Goal: Task Accomplishment & Management: Use online tool/utility

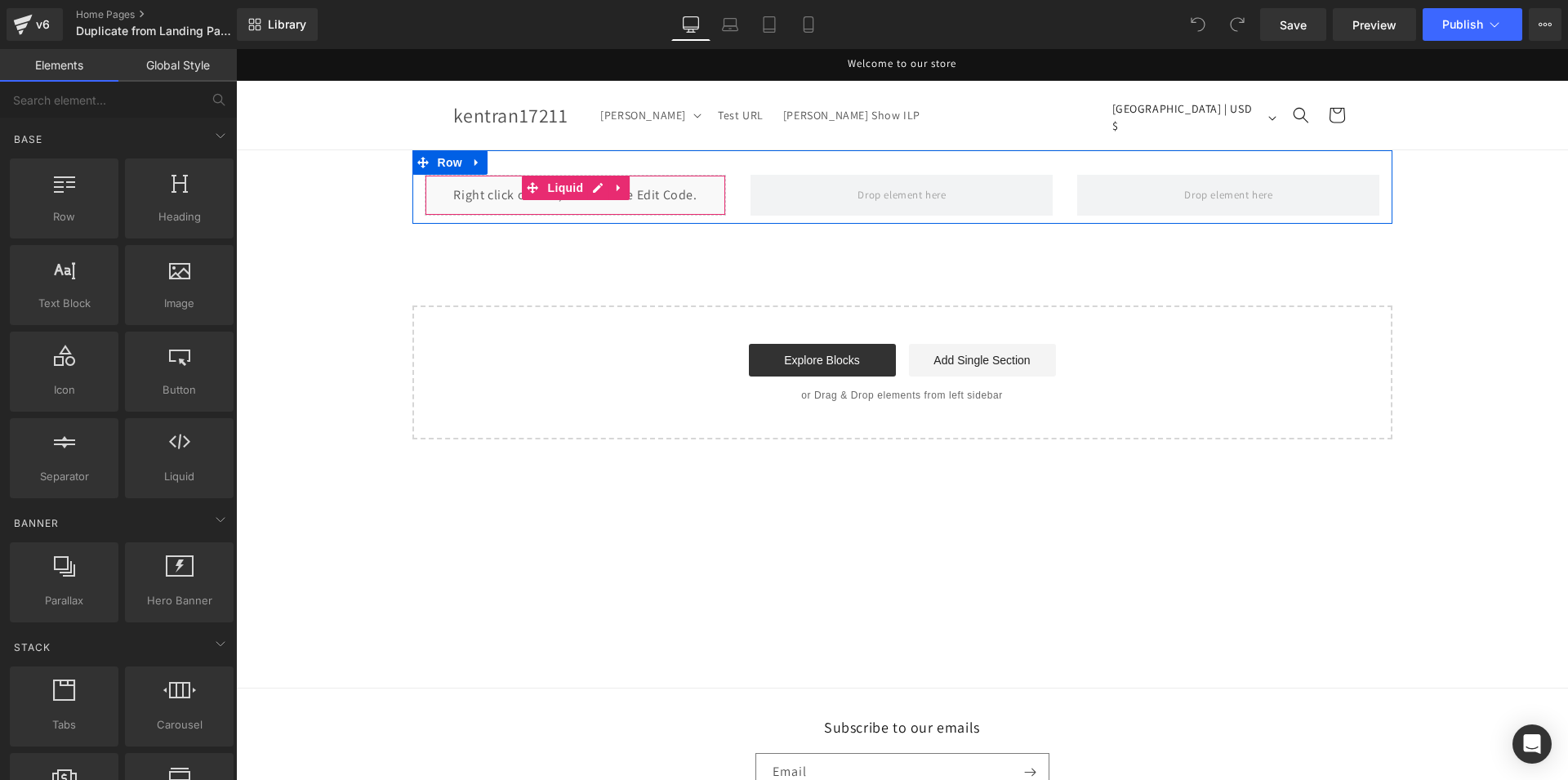
click at [506, 196] on div "Liquid" at bounding box center [575, 196] width 302 height 41
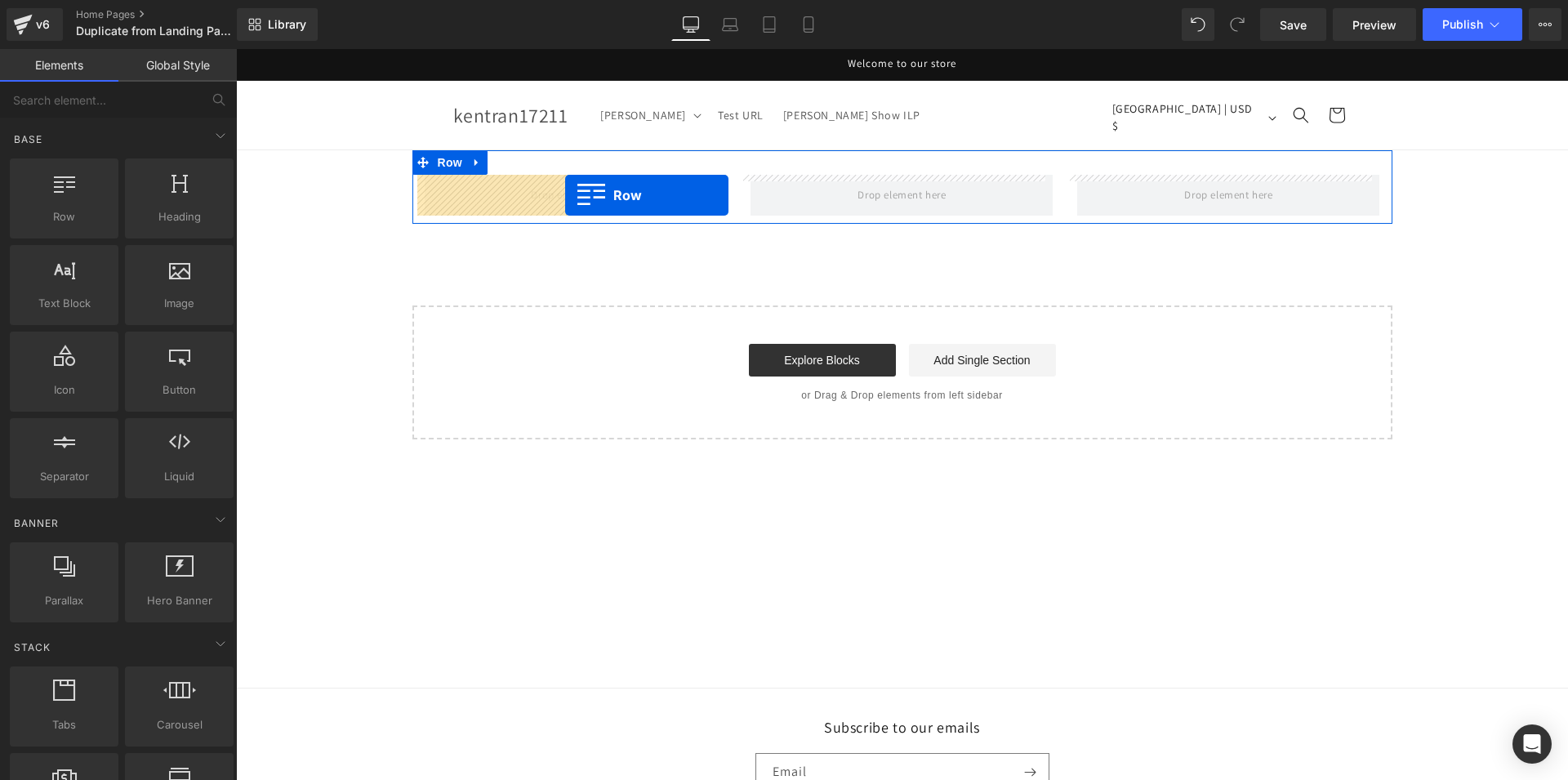
drag, startPoint x: 314, startPoint y: 242, endPoint x: 565, endPoint y: 196, distance: 255.2
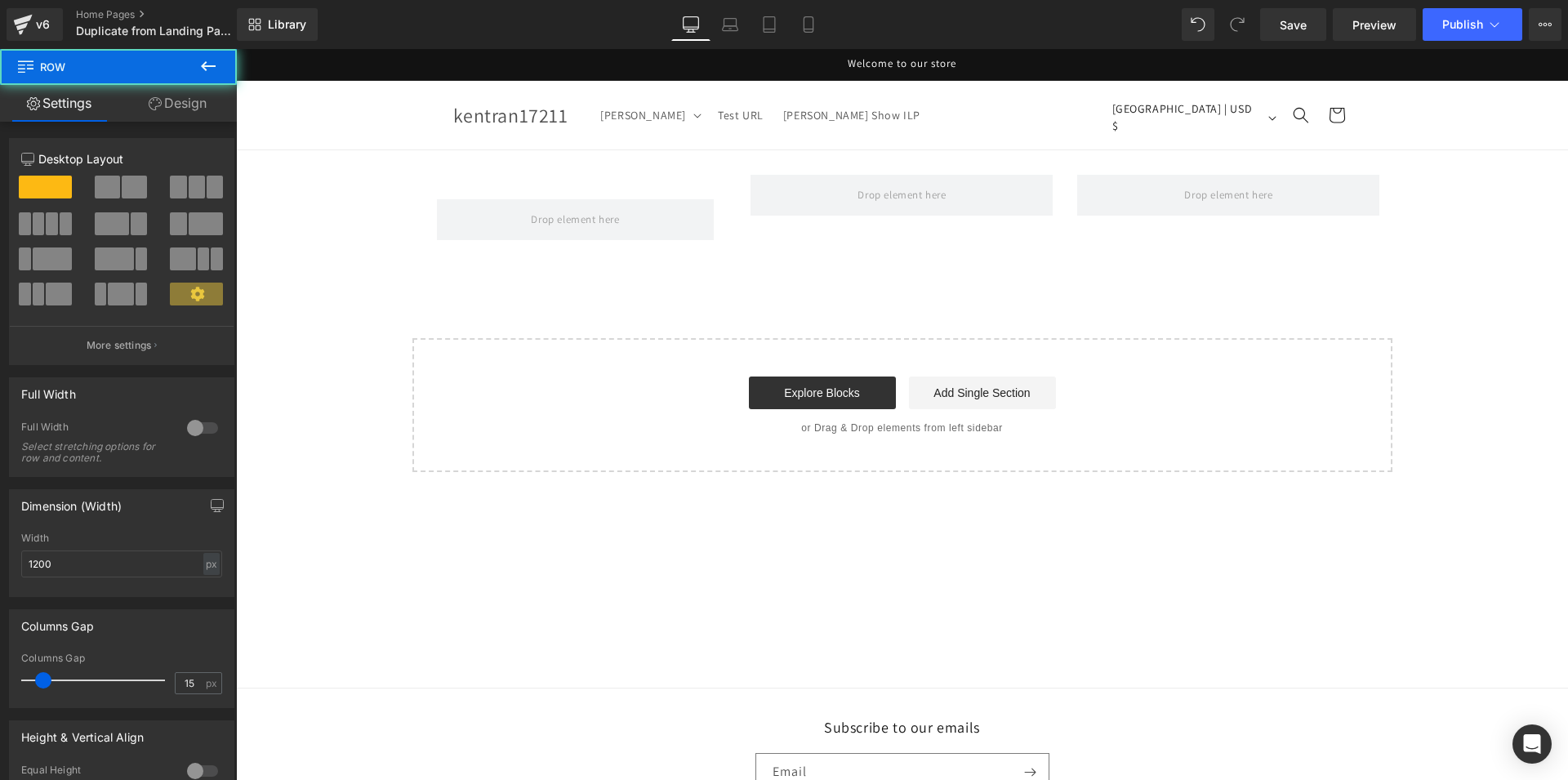
click at [195, 73] on button at bounding box center [208, 67] width 57 height 36
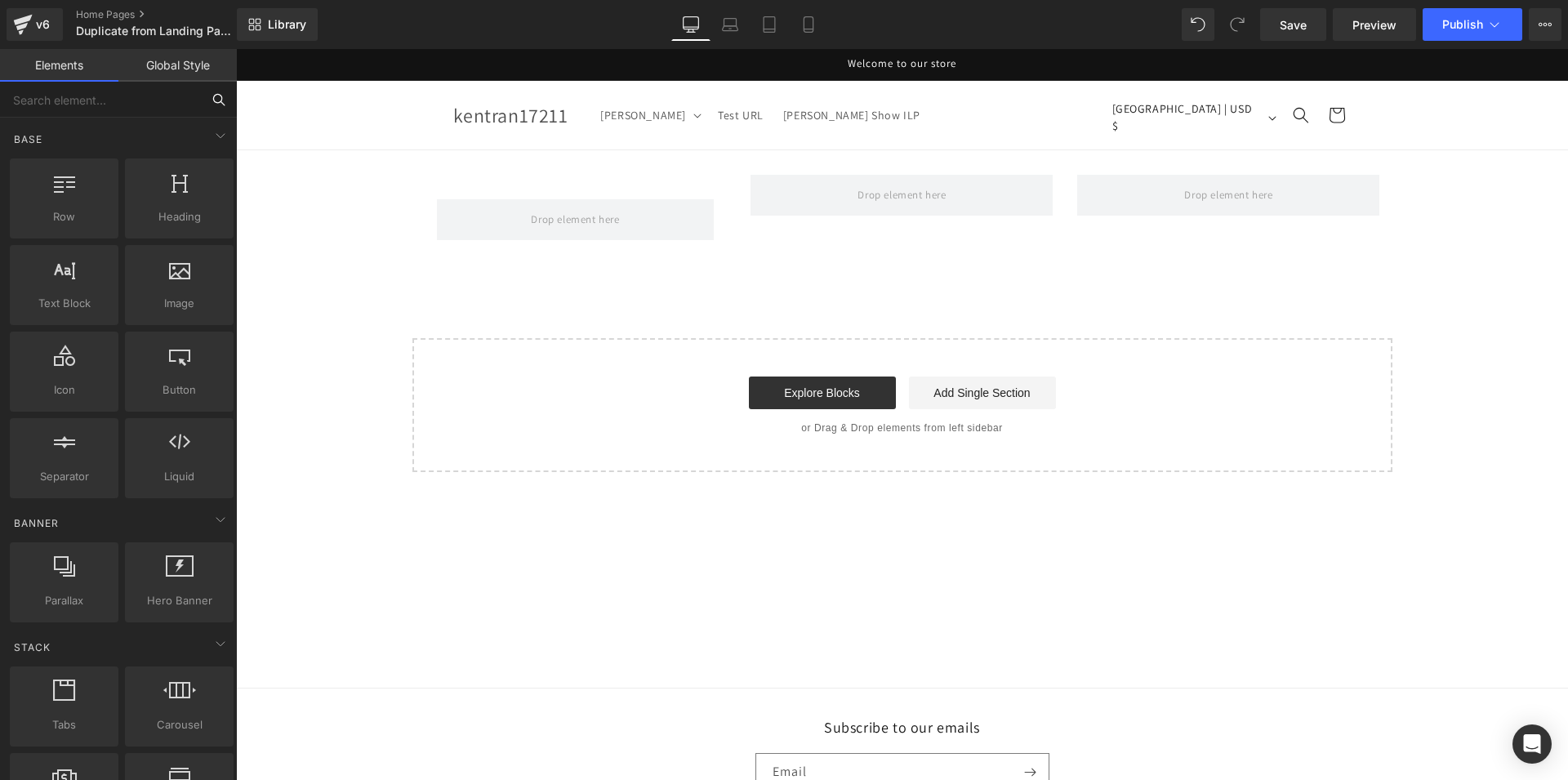
click at [143, 83] on input "text" at bounding box center [100, 100] width 201 height 36
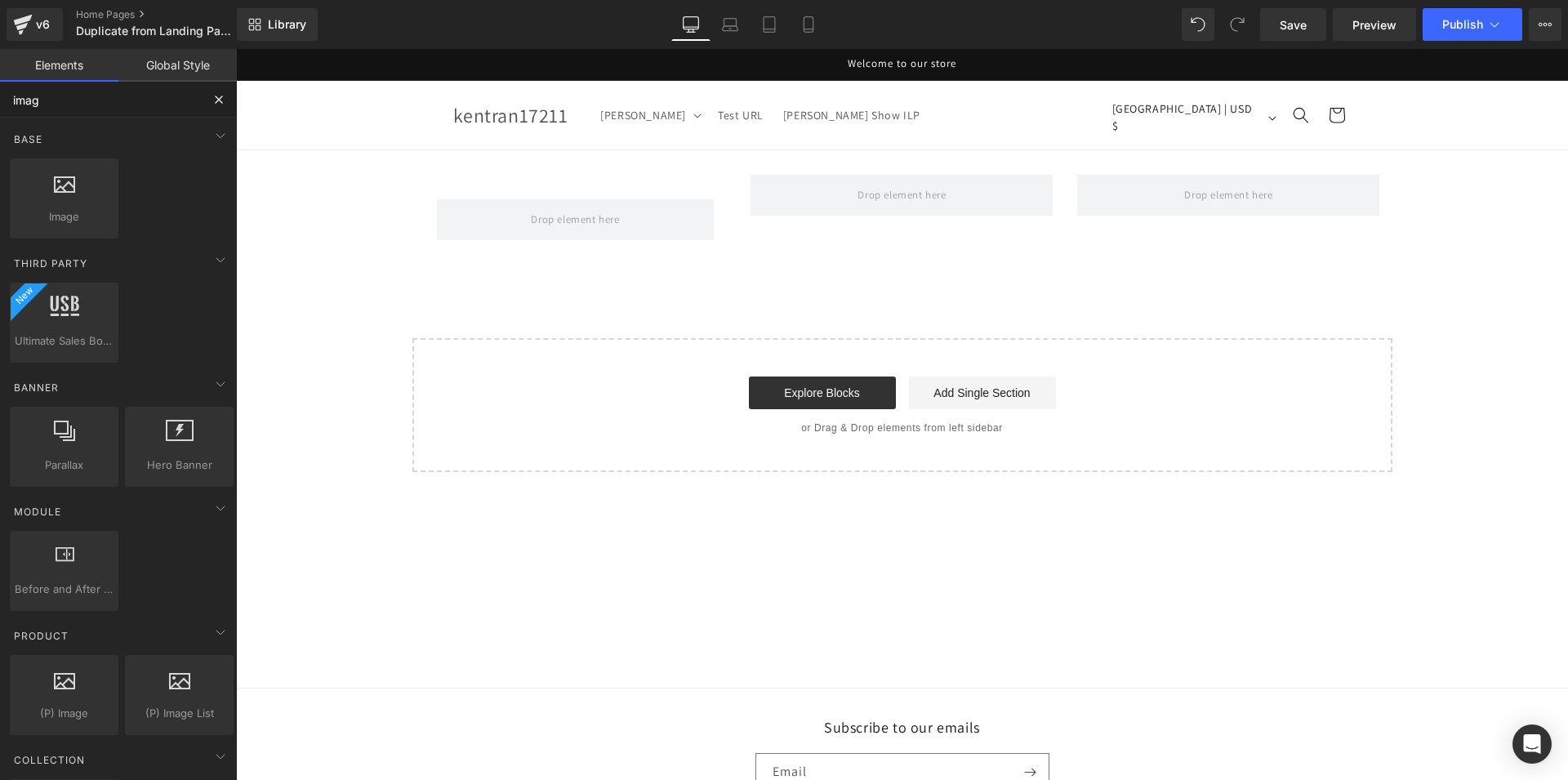
type input "image"
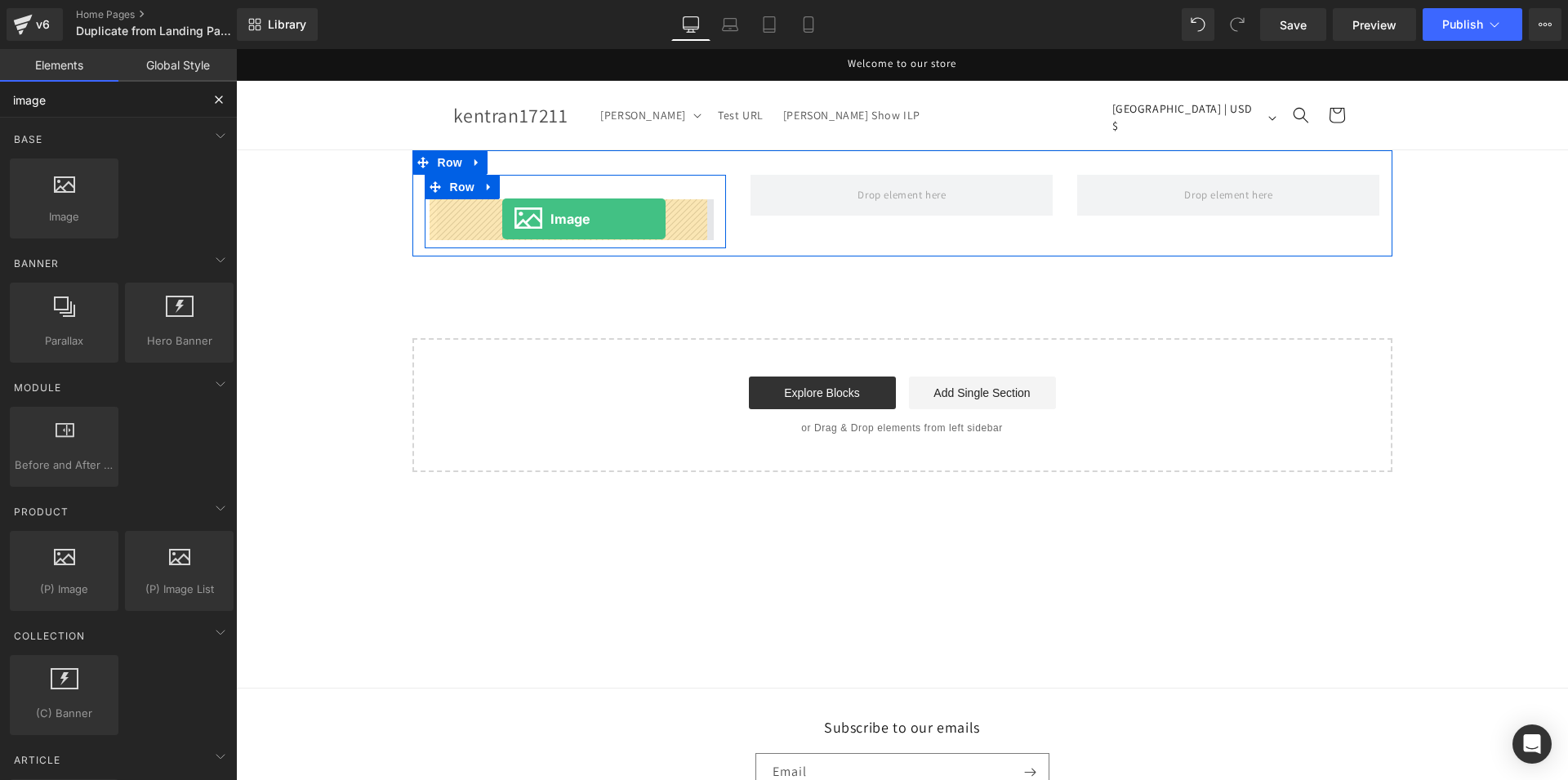
drag, startPoint x: 371, startPoint y: 248, endPoint x: 502, endPoint y: 219, distance: 134.2
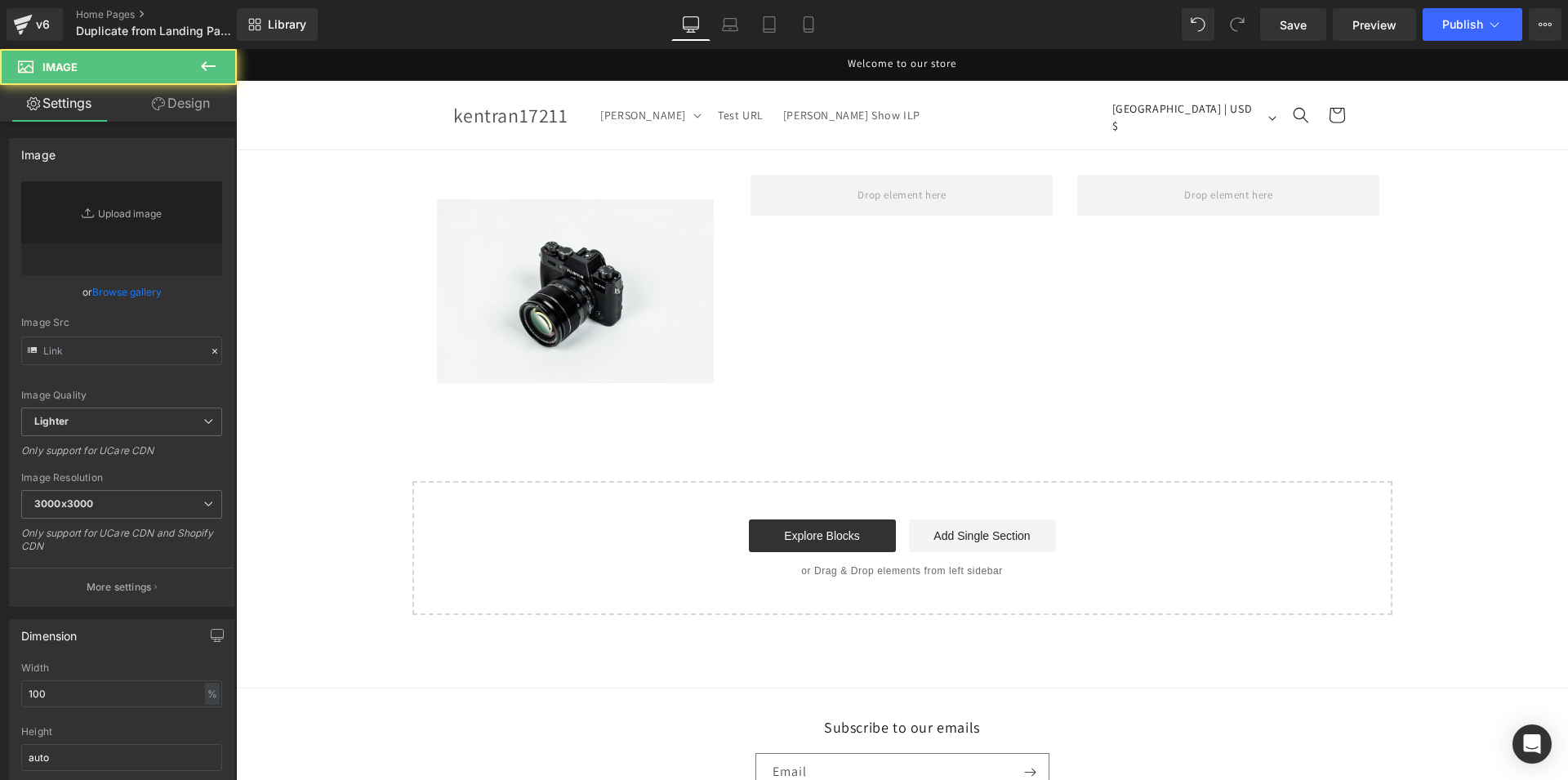
type input "//[DOMAIN_NAME][URL]"
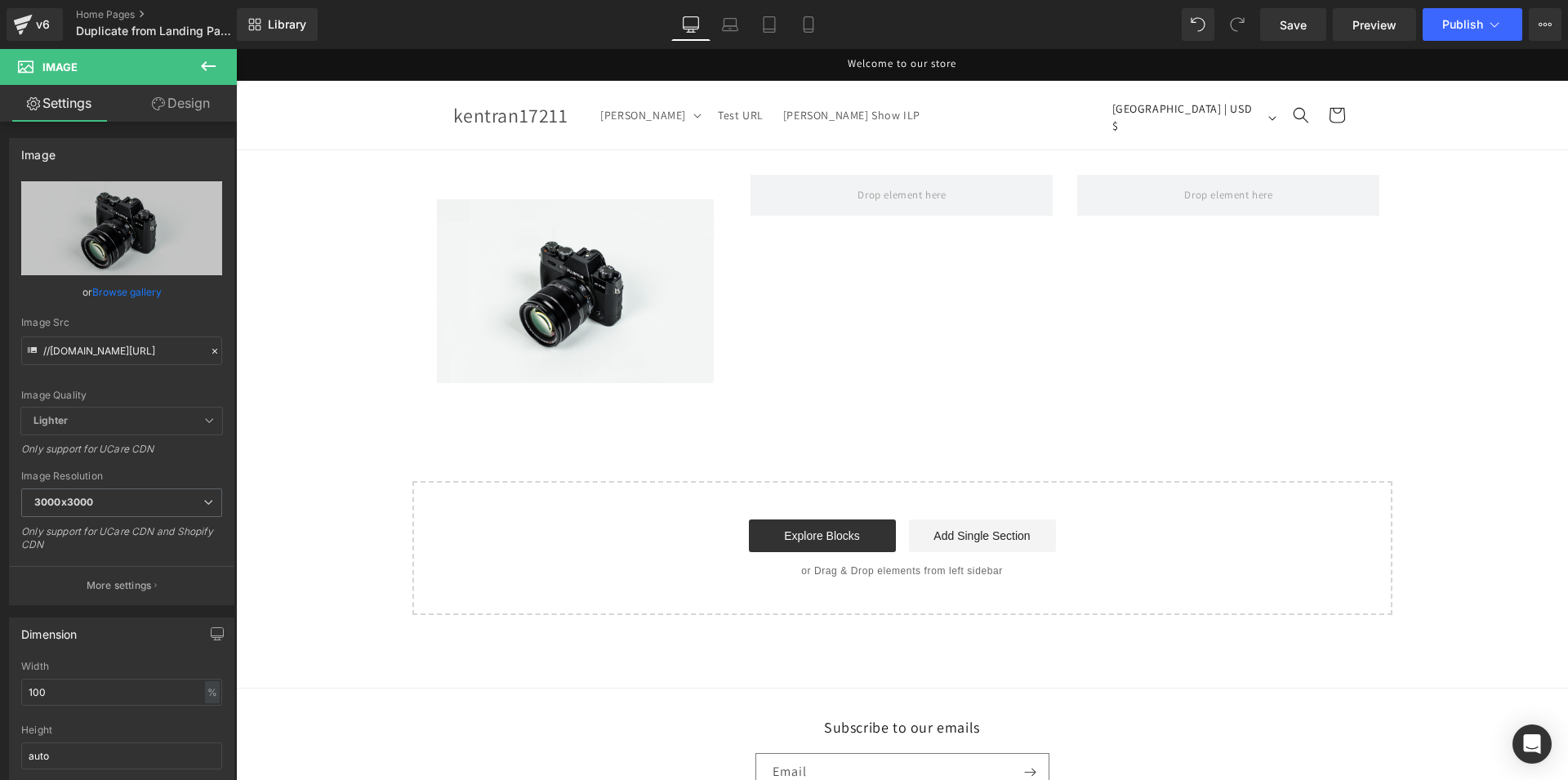
click at [203, 68] on icon at bounding box center [208, 66] width 20 height 20
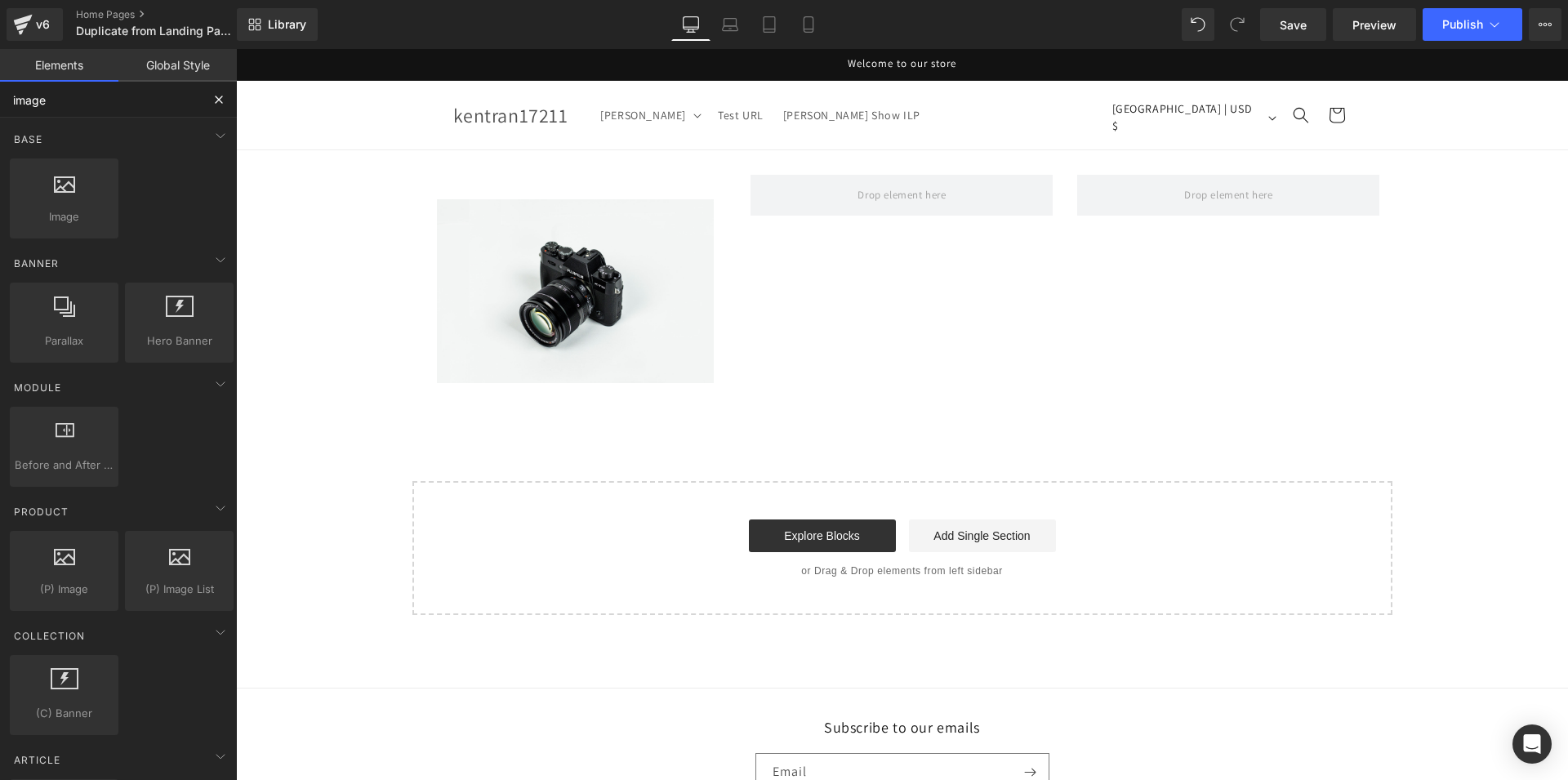
click at [117, 105] on input "image" at bounding box center [100, 100] width 201 height 36
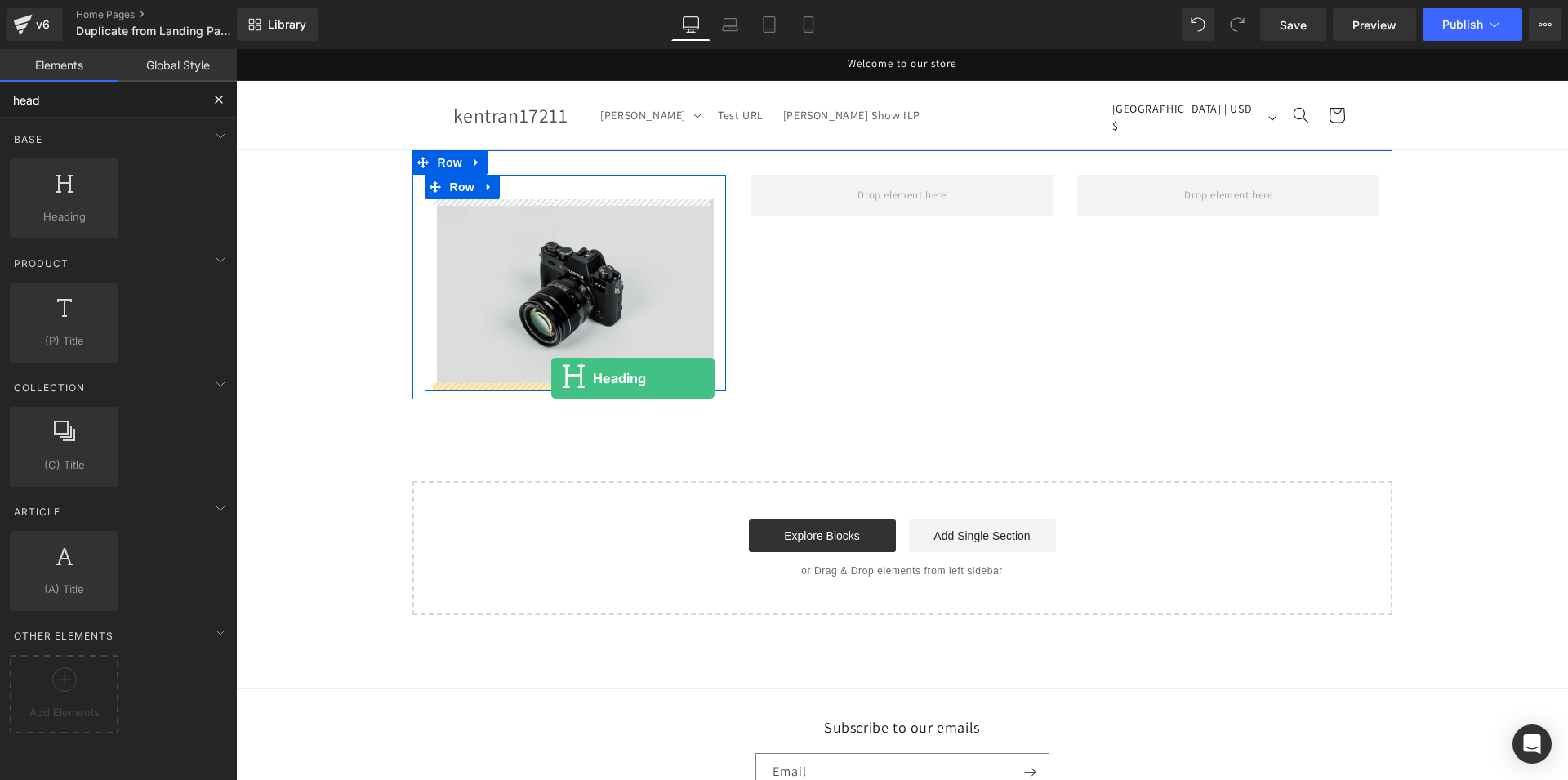
drag, startPoint x: 305, startPoint y: 251, endPoint x: 551, endPoint y: 379, distance: 277.3
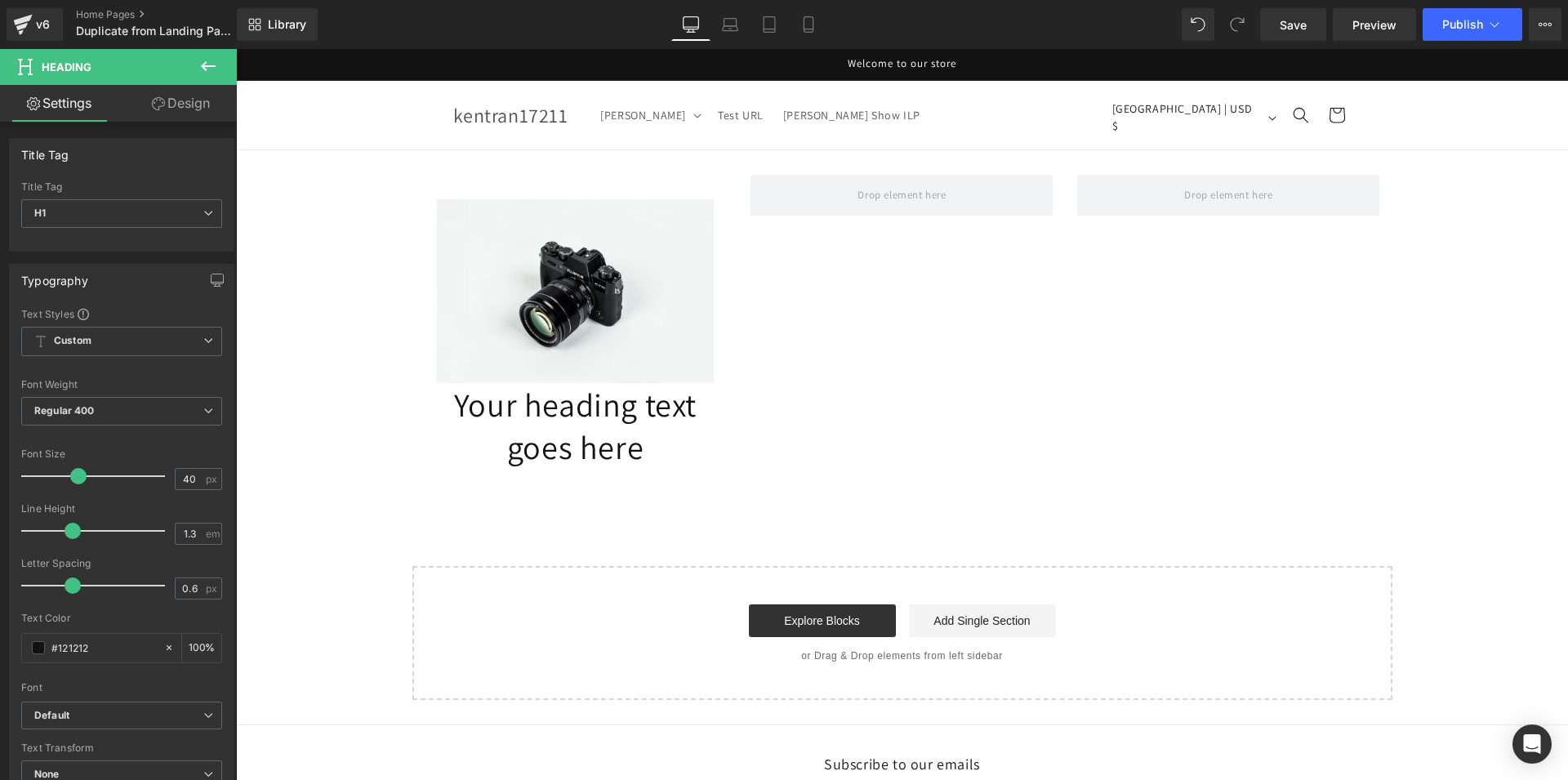
click at [205, 62] on icon at bounding box center [208, 66] width 14 height 10
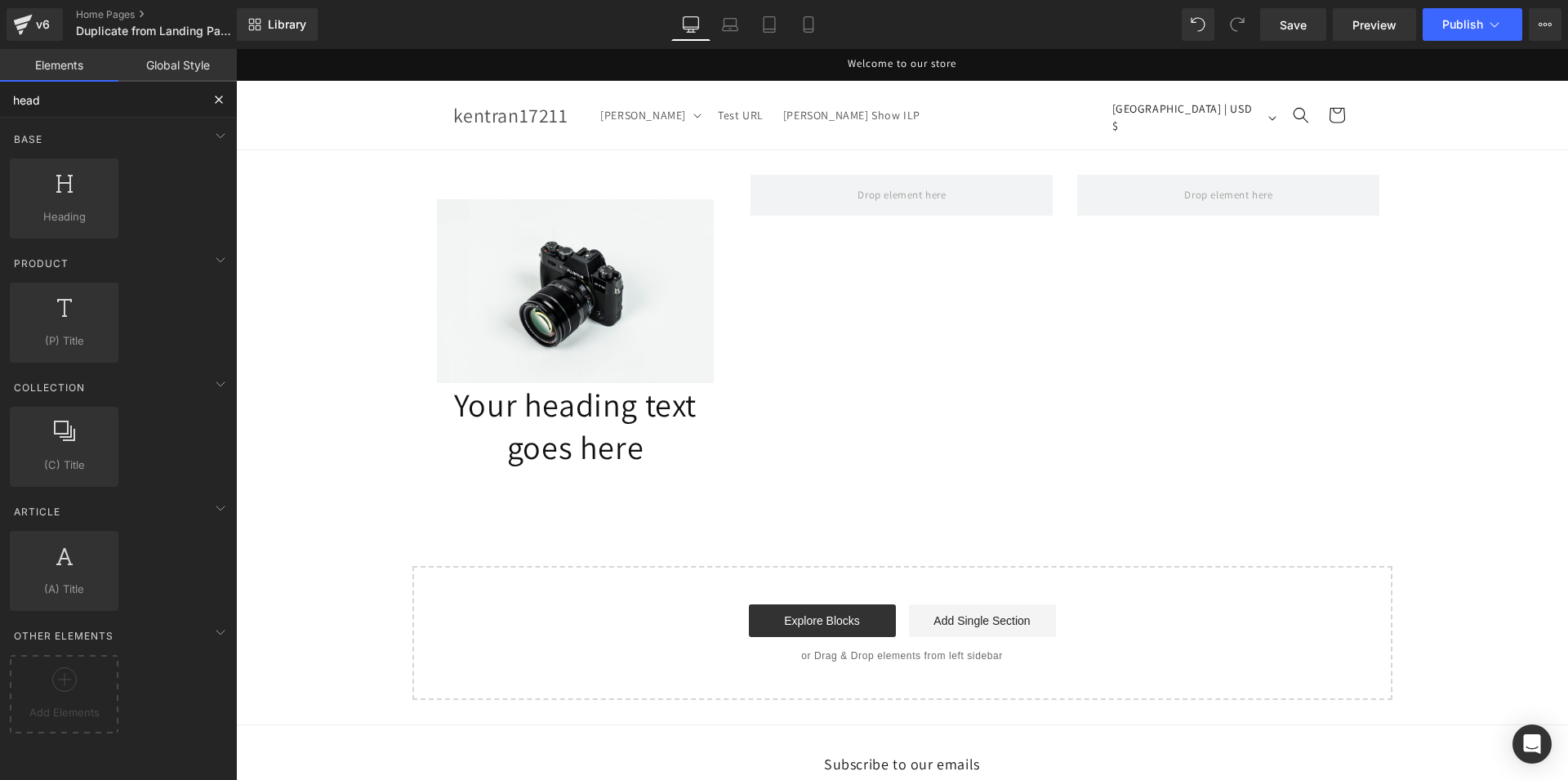
click at [144, 107] on input "head" at bounding box center [100, 100] width 201 height 36
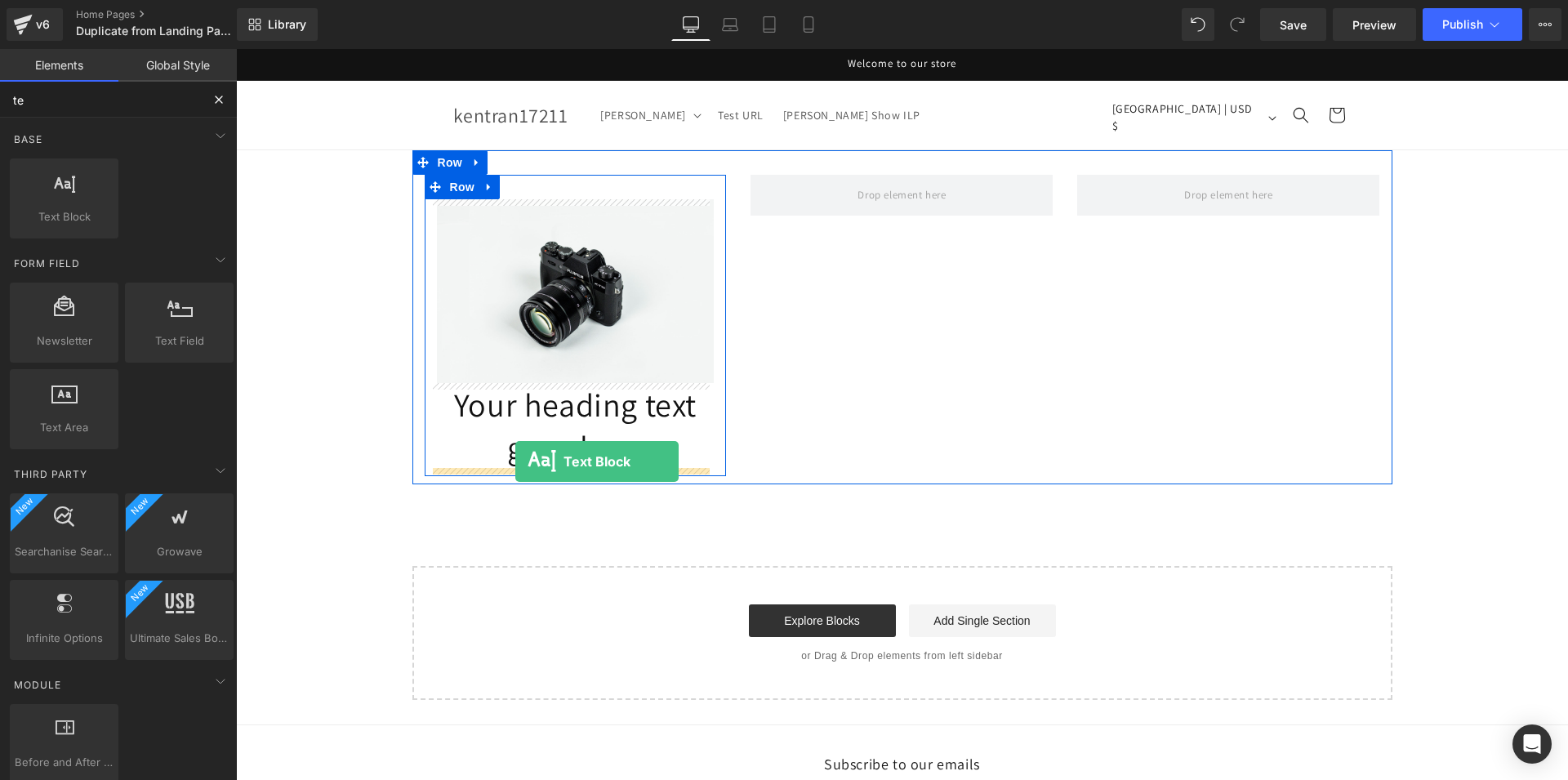
drag, startPoint x: 323, startPoint y: 264, endPoint x: 515, endPoint y: 461, distance: 275.1
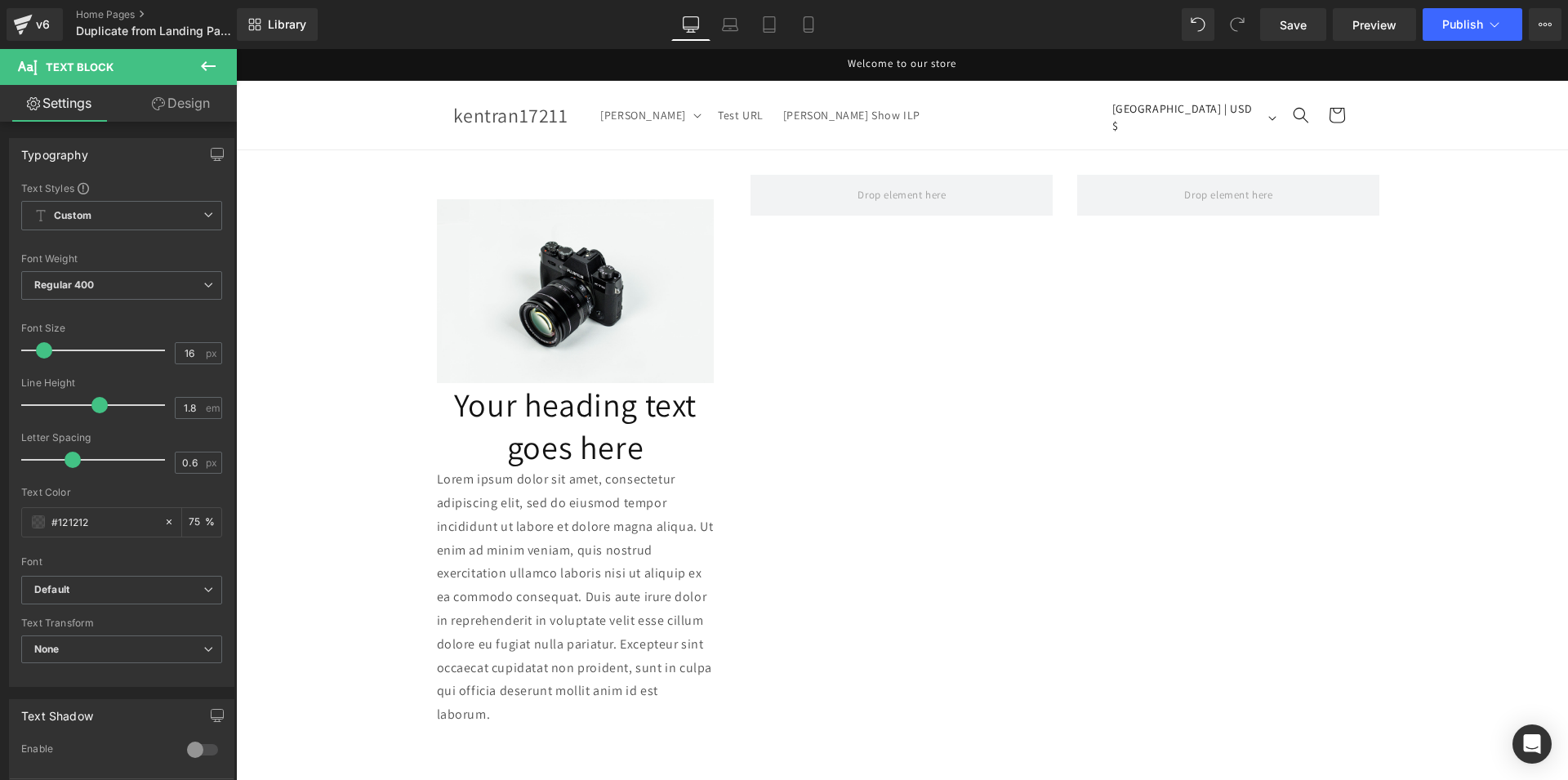
click at [205, 59] on icon at bounding box center [208, 66] width 20 height 20
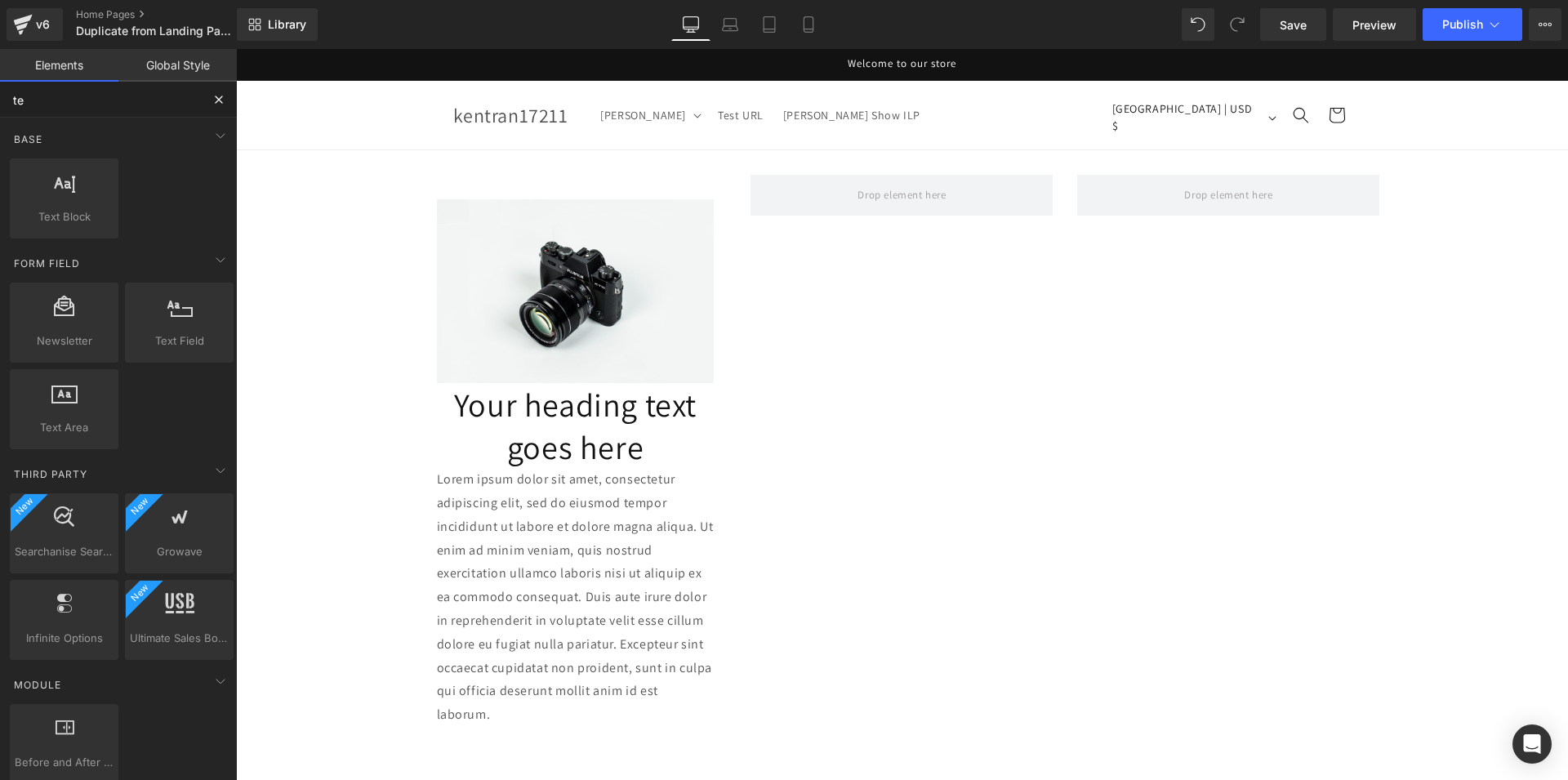
click at [119, 102] on input "te" at bounding box center [100, 100] width 201 height 36
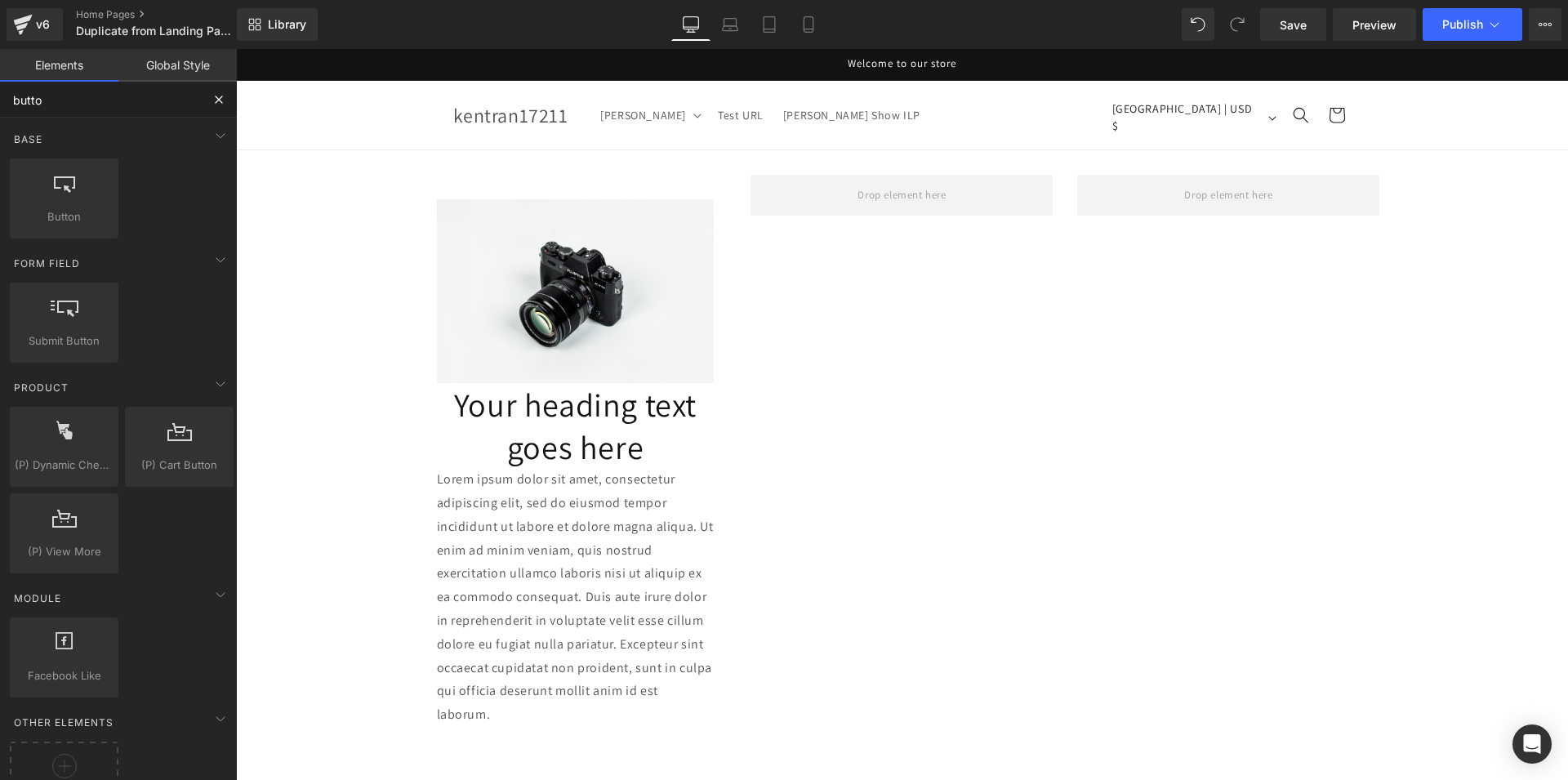
type input "button"
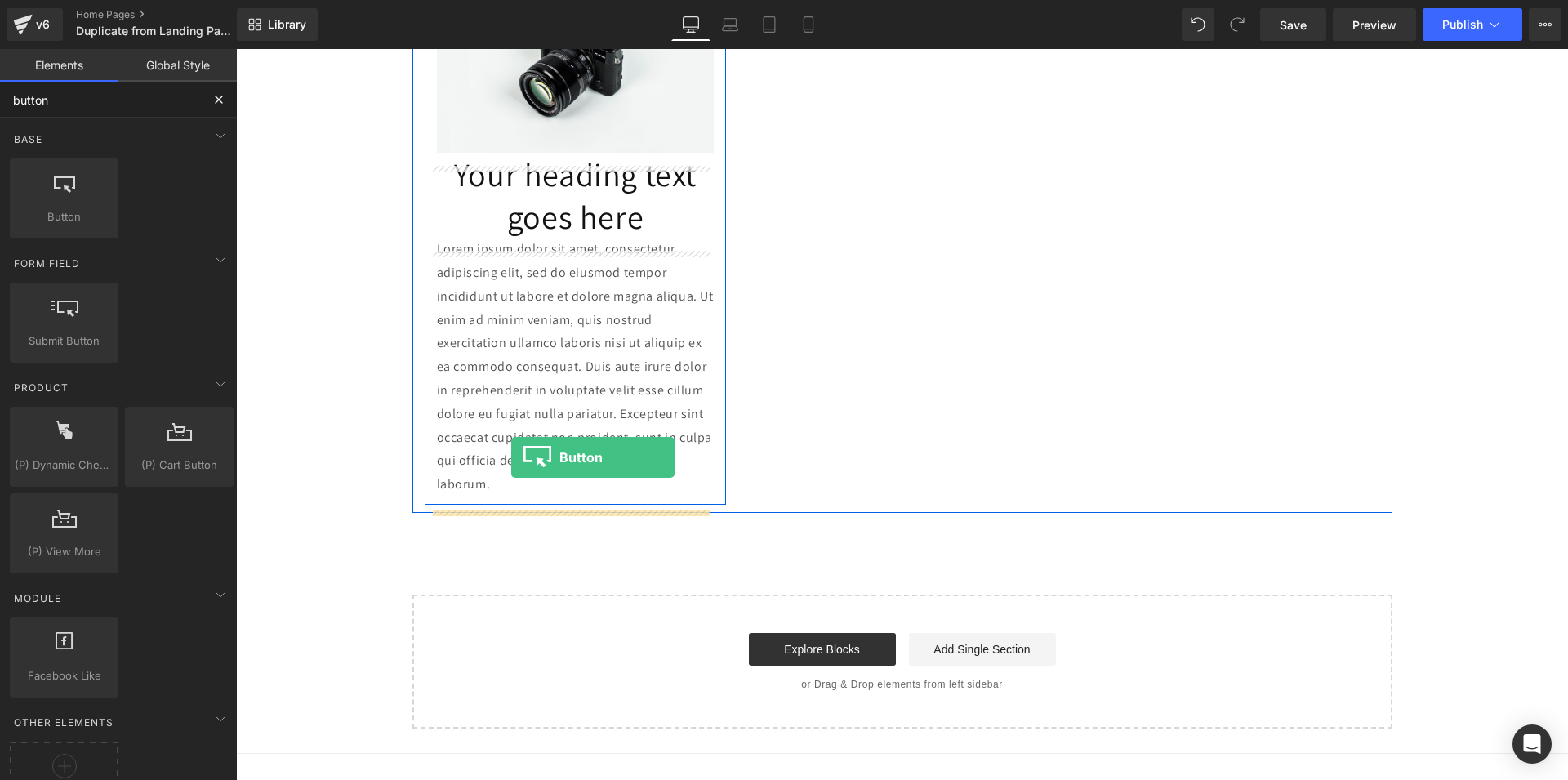
scroll to position [250, 0]
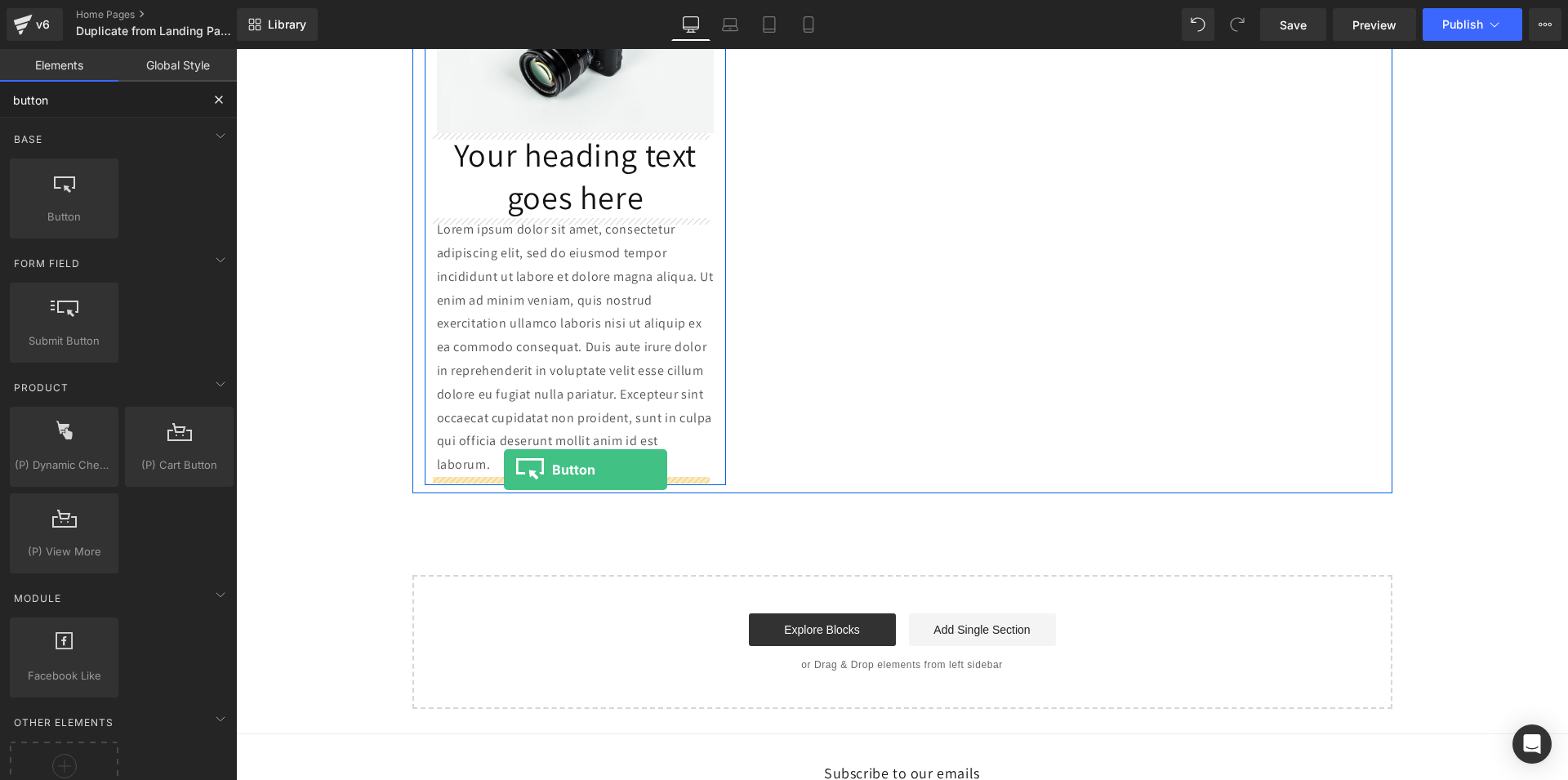
drag, startPoint x: 327, startPoint y: 269, endPoint x: 504, endPoint y: 469, distance: 267.1
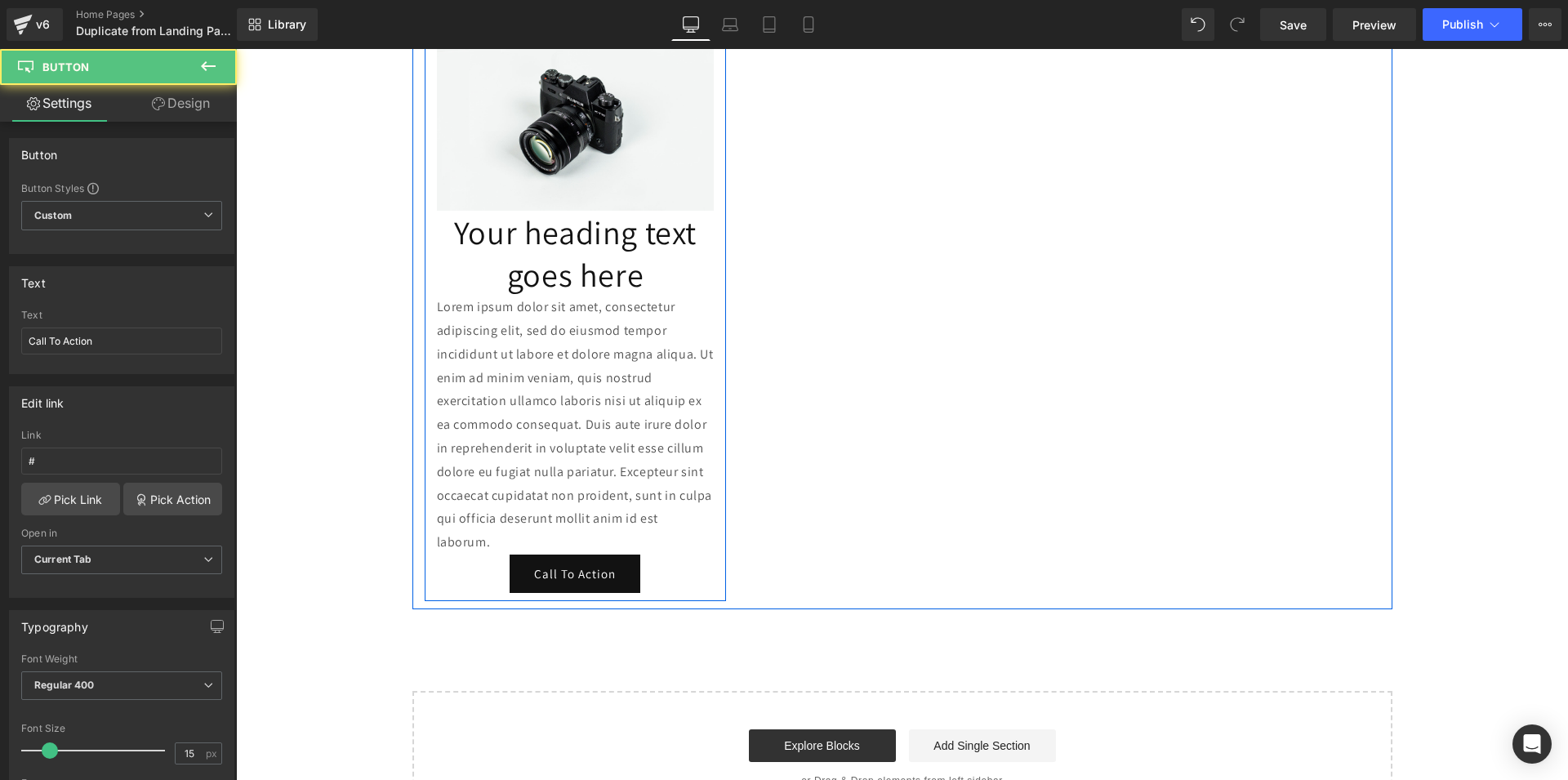
scroll to position [167, 0]
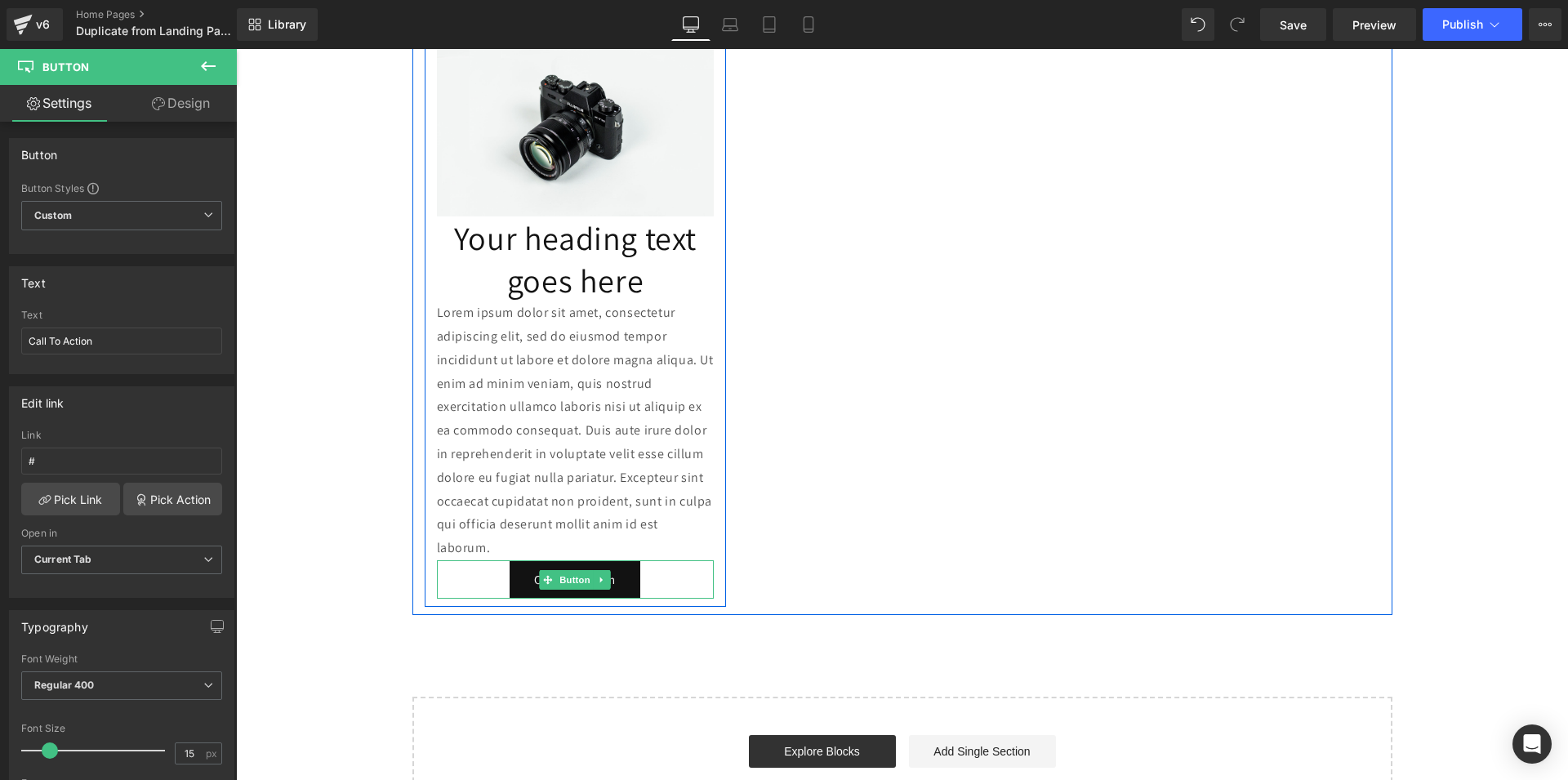
click at [518, 579] on link "Call To Action" at bounding box center [575, 580] width 131 height 39
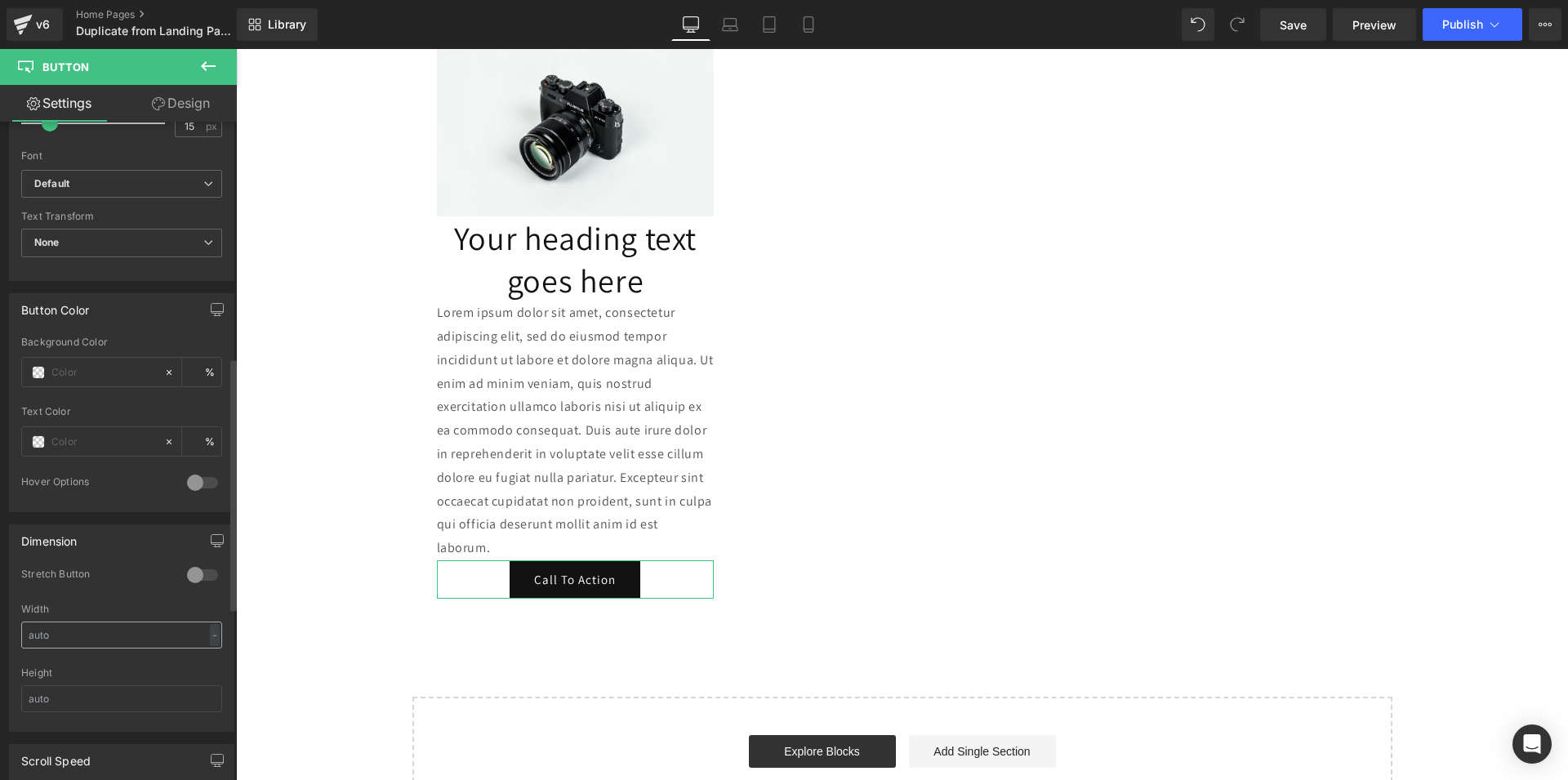
scroll to position [667, 0]
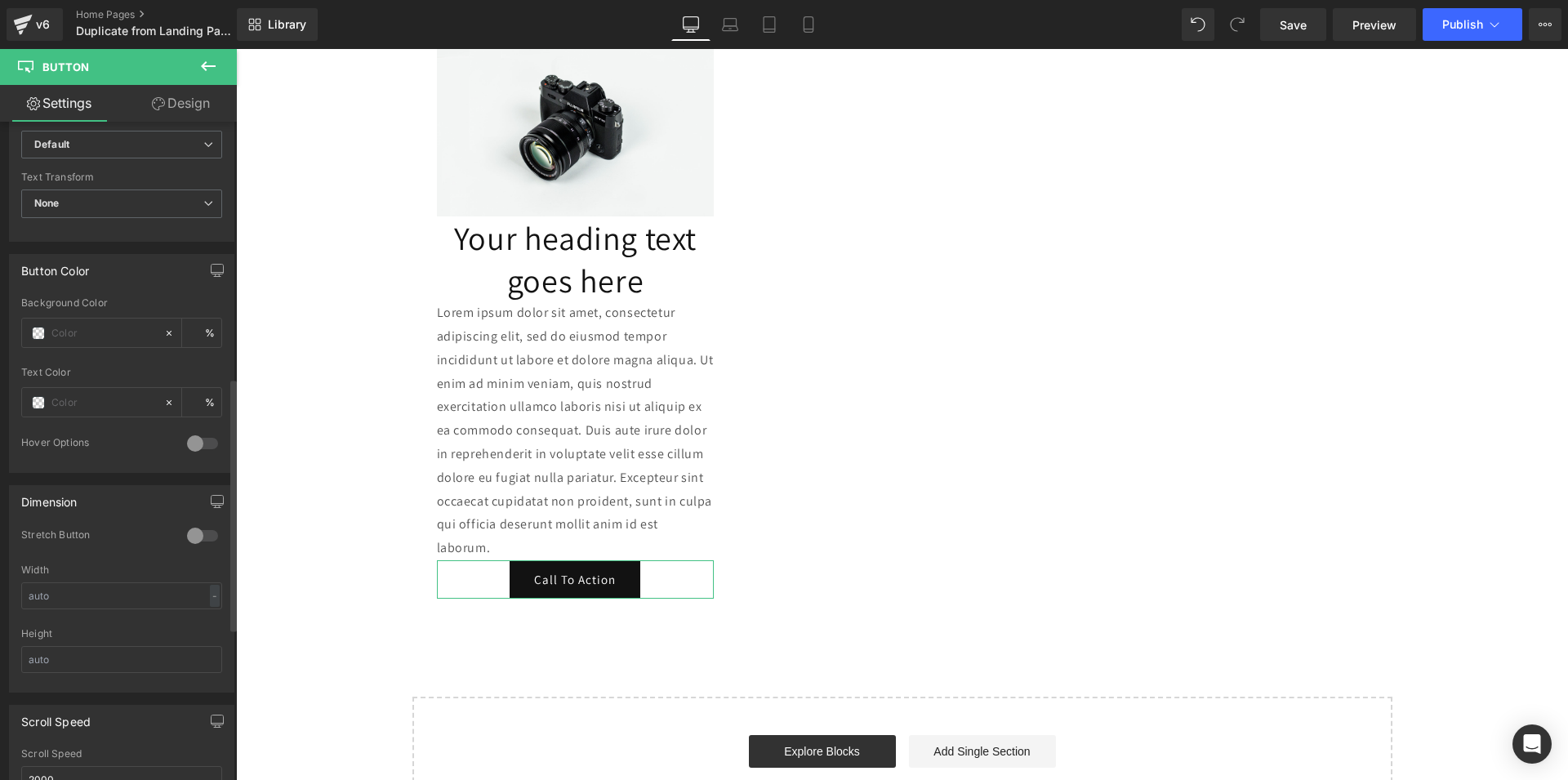
click at [186, 536] on div at bounding box center [203, 536] width 39 height 26
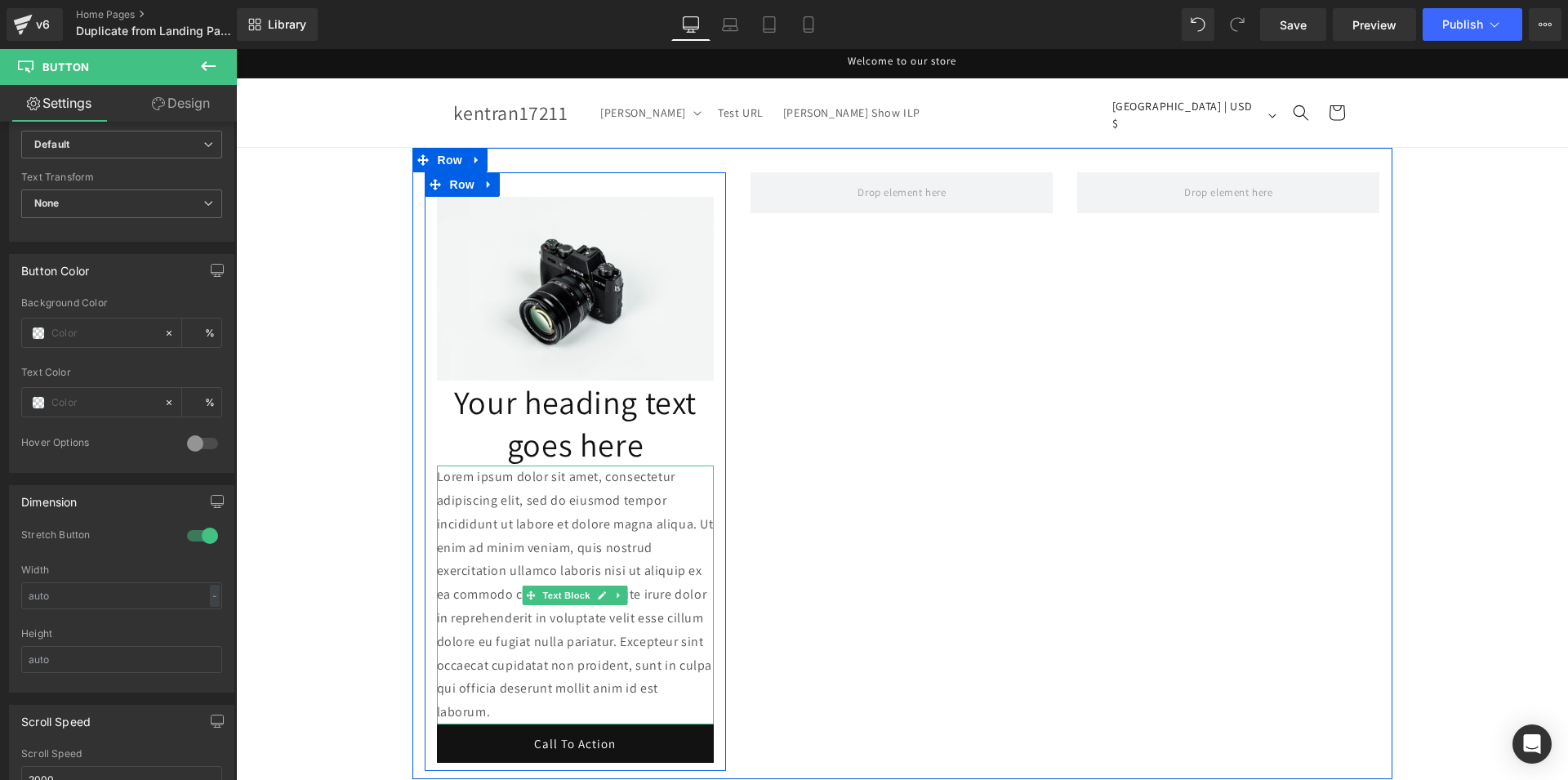
scroll to position [0, 0]
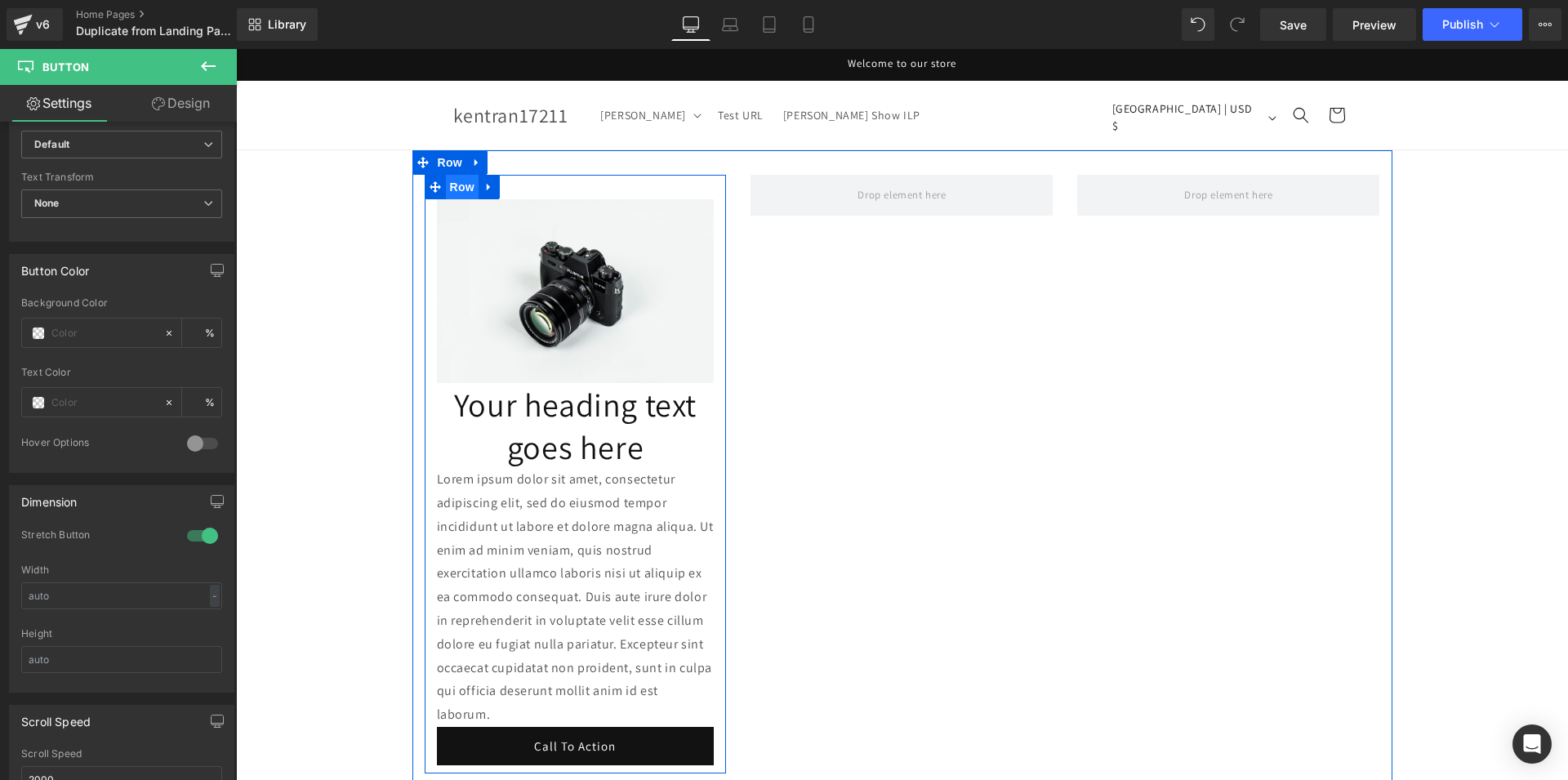
click at [446, 192] on span "Row" at bounding box center [462, 187] width 32 height 24
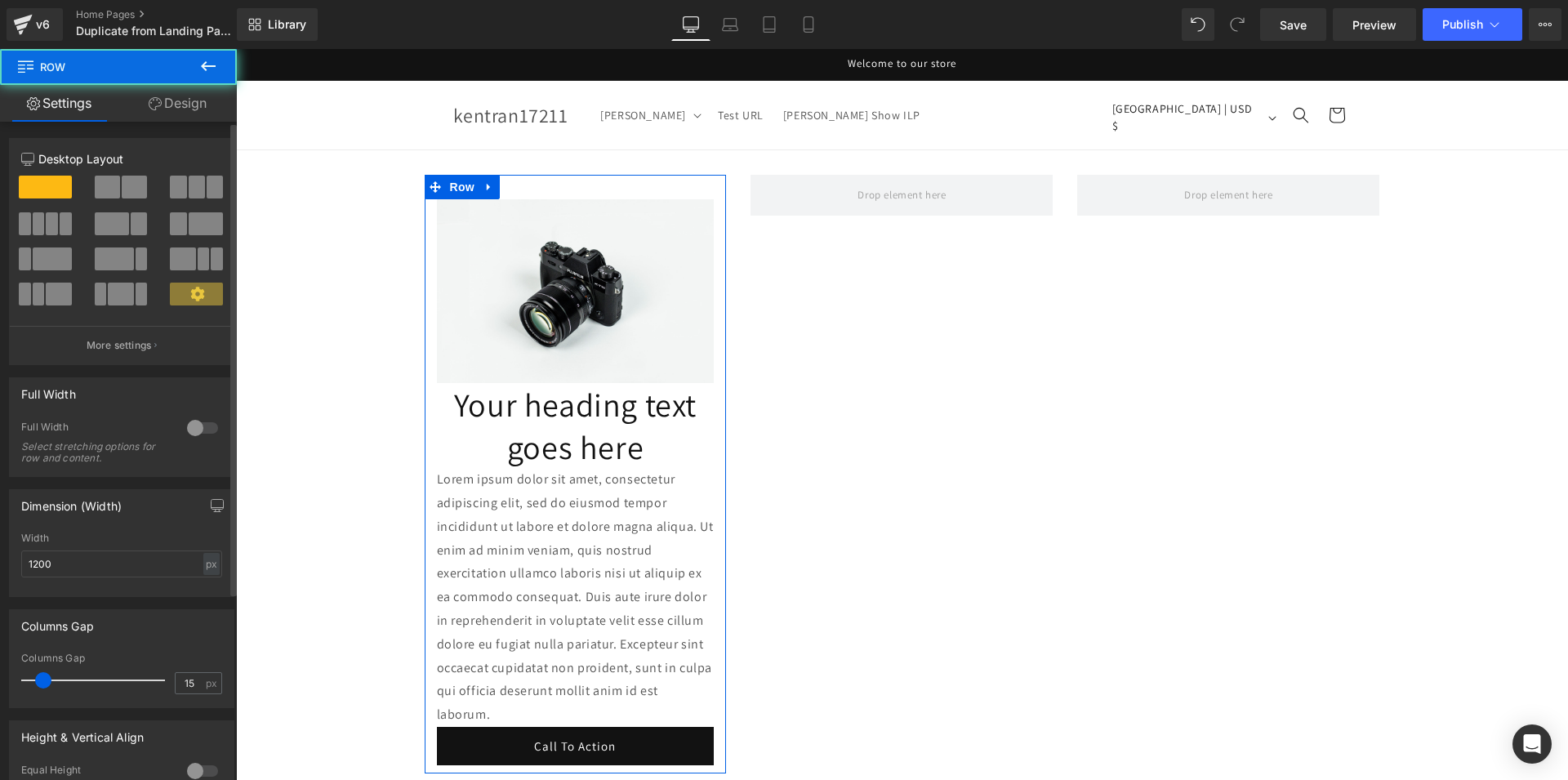
scroll to position [260, 0]
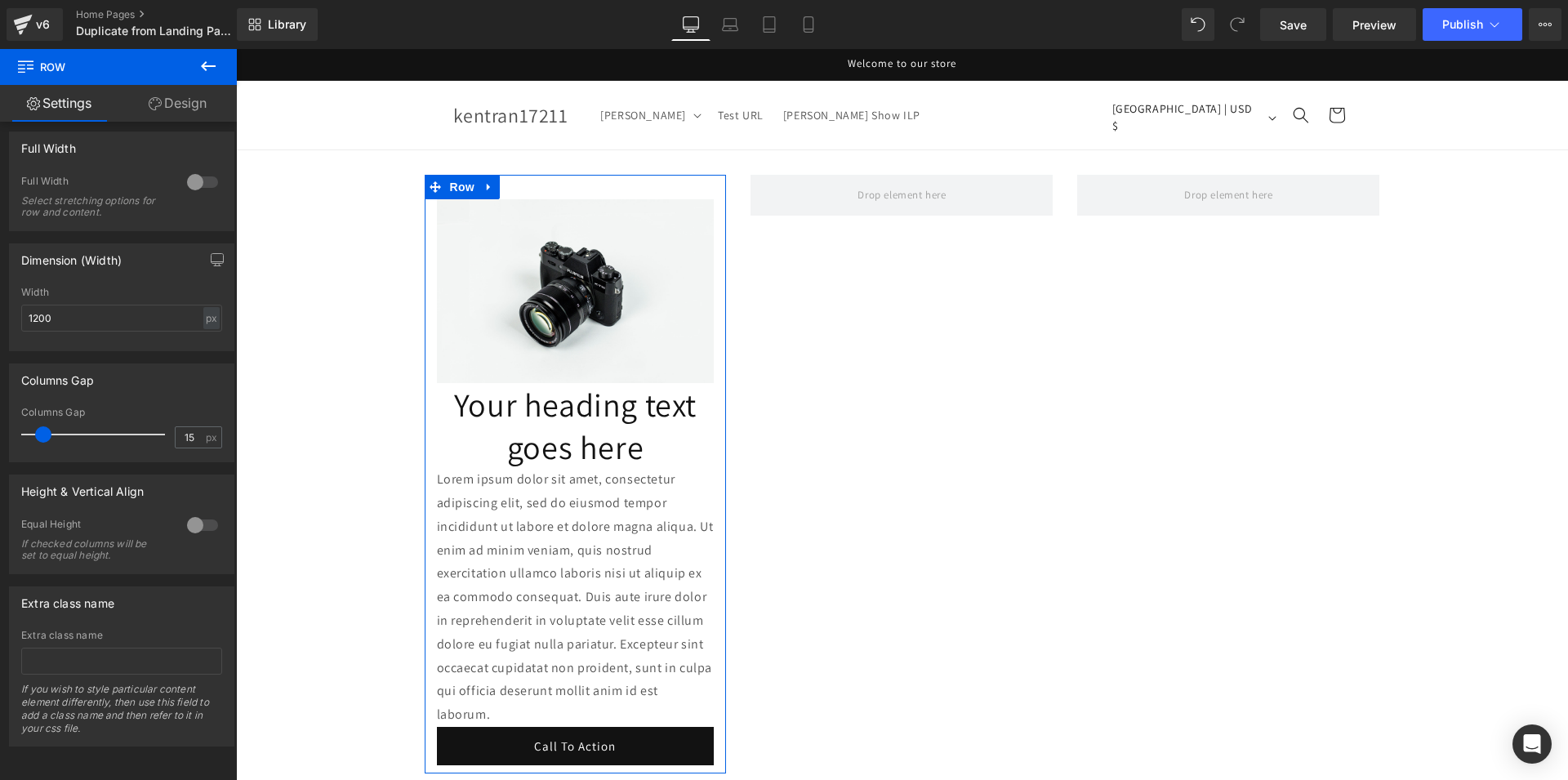
click at [185, 111] on link "Design" at bounding box center [178, 103] width 118 height 37
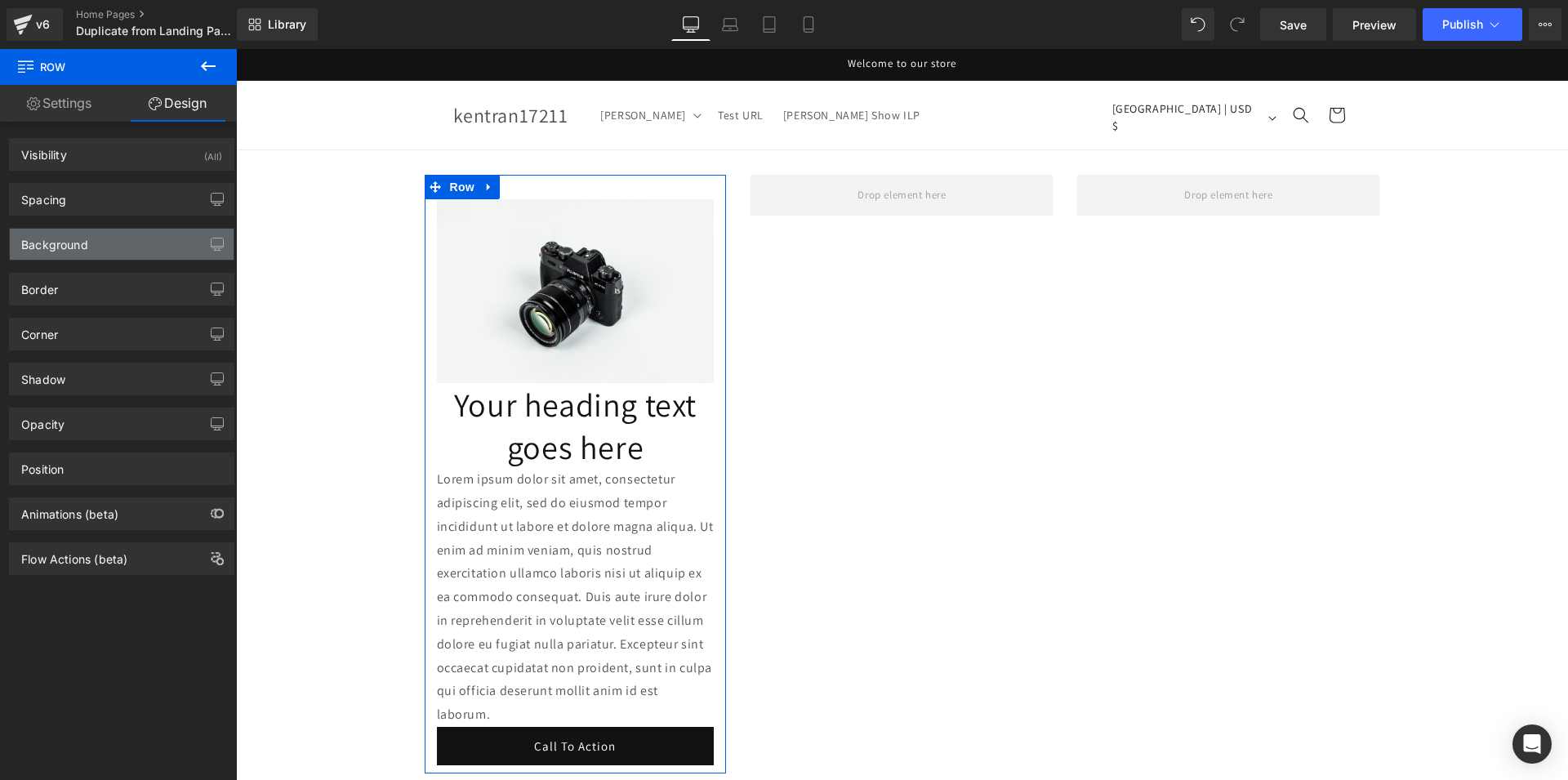
click at [114, 243] on div "Background" at bounding box center [121, 244] width 223 height 31
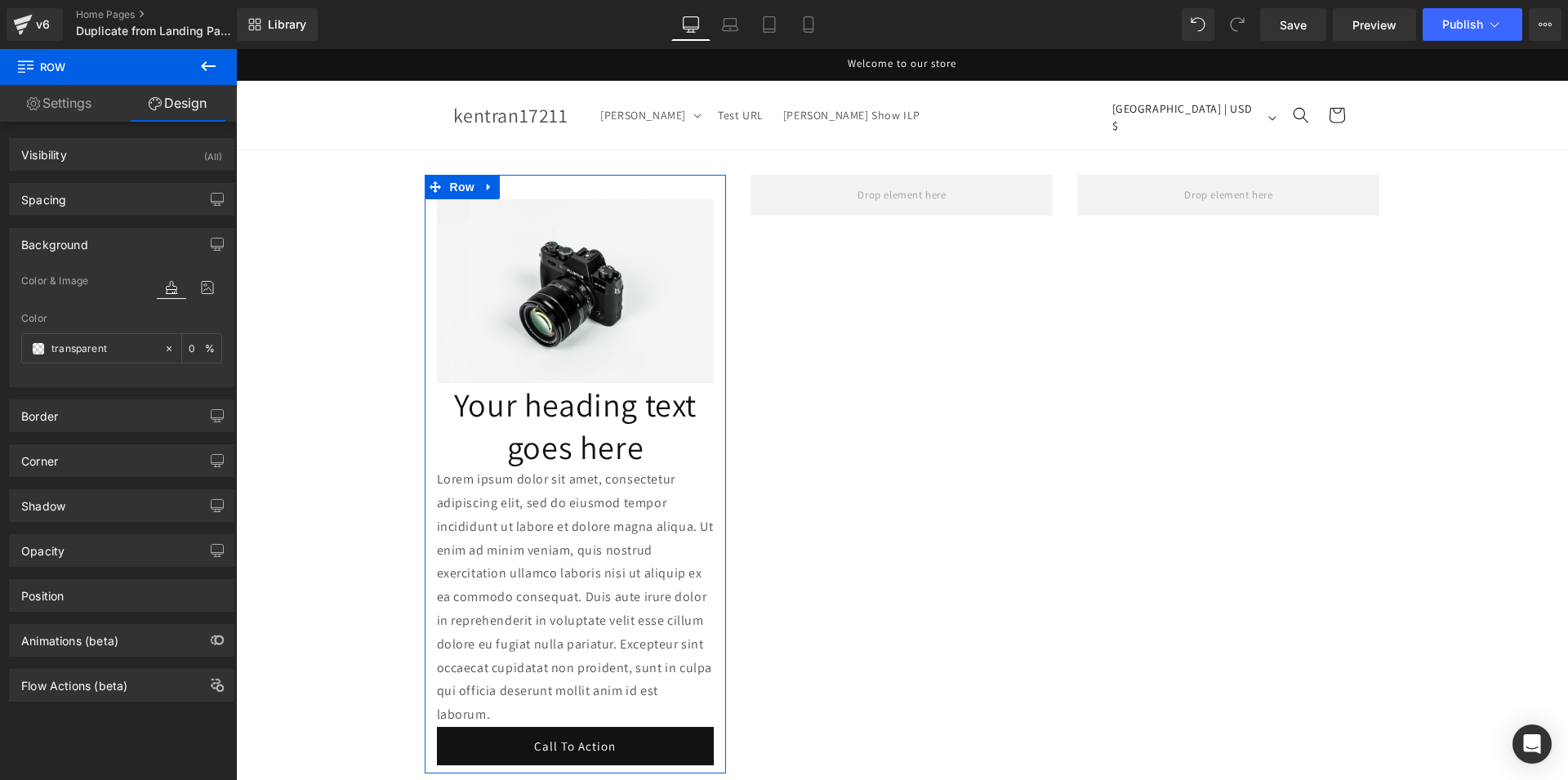
click at [162, 290] on icon at bounding box center [171, 288] width 30 height 22
click at [37, 355] on span at bounding box center [39, 348] width 13 height 13
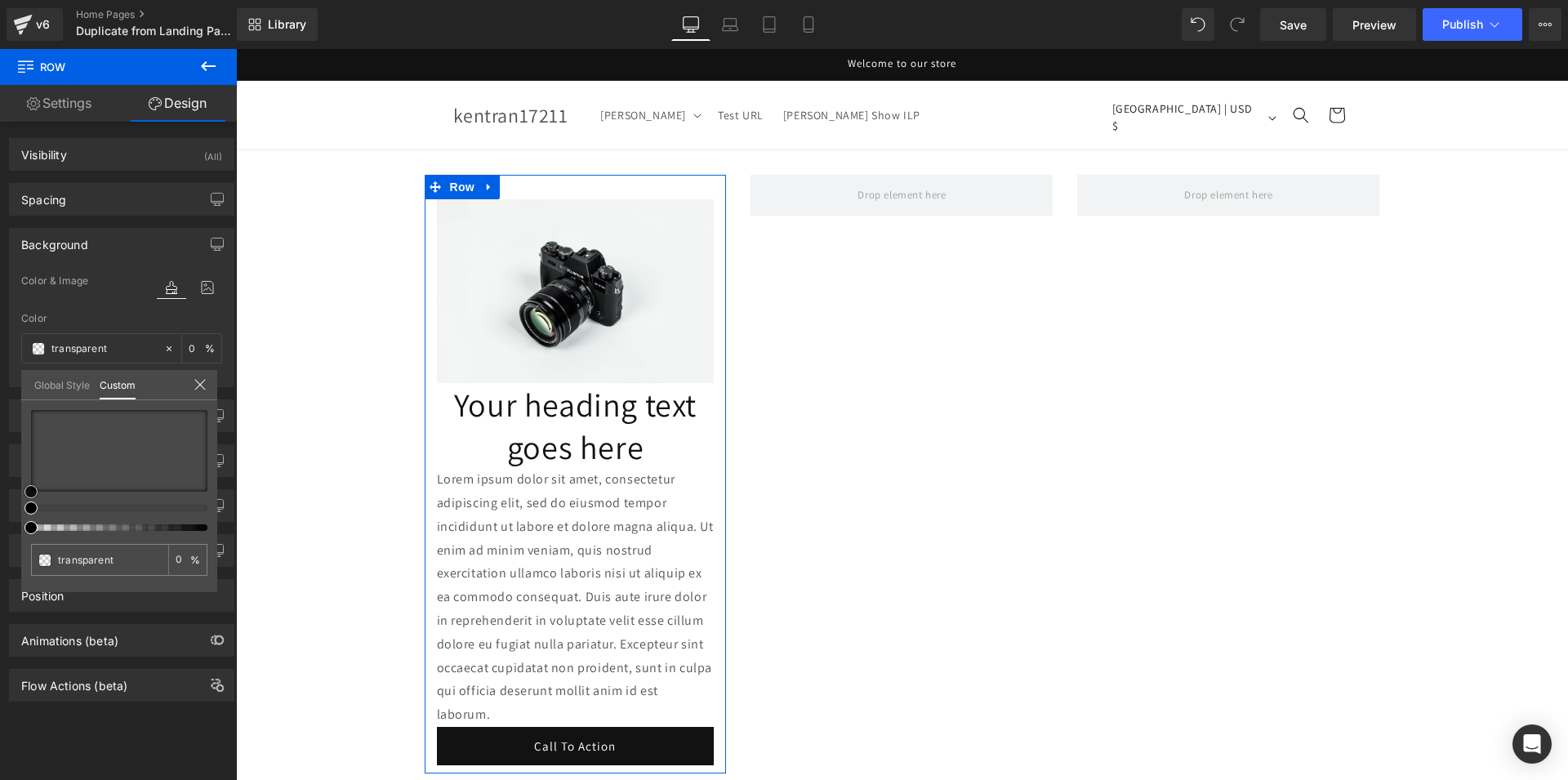
type input "#020202"
type input "100"
type input "#020202"
type input "100"
type input "#181515"
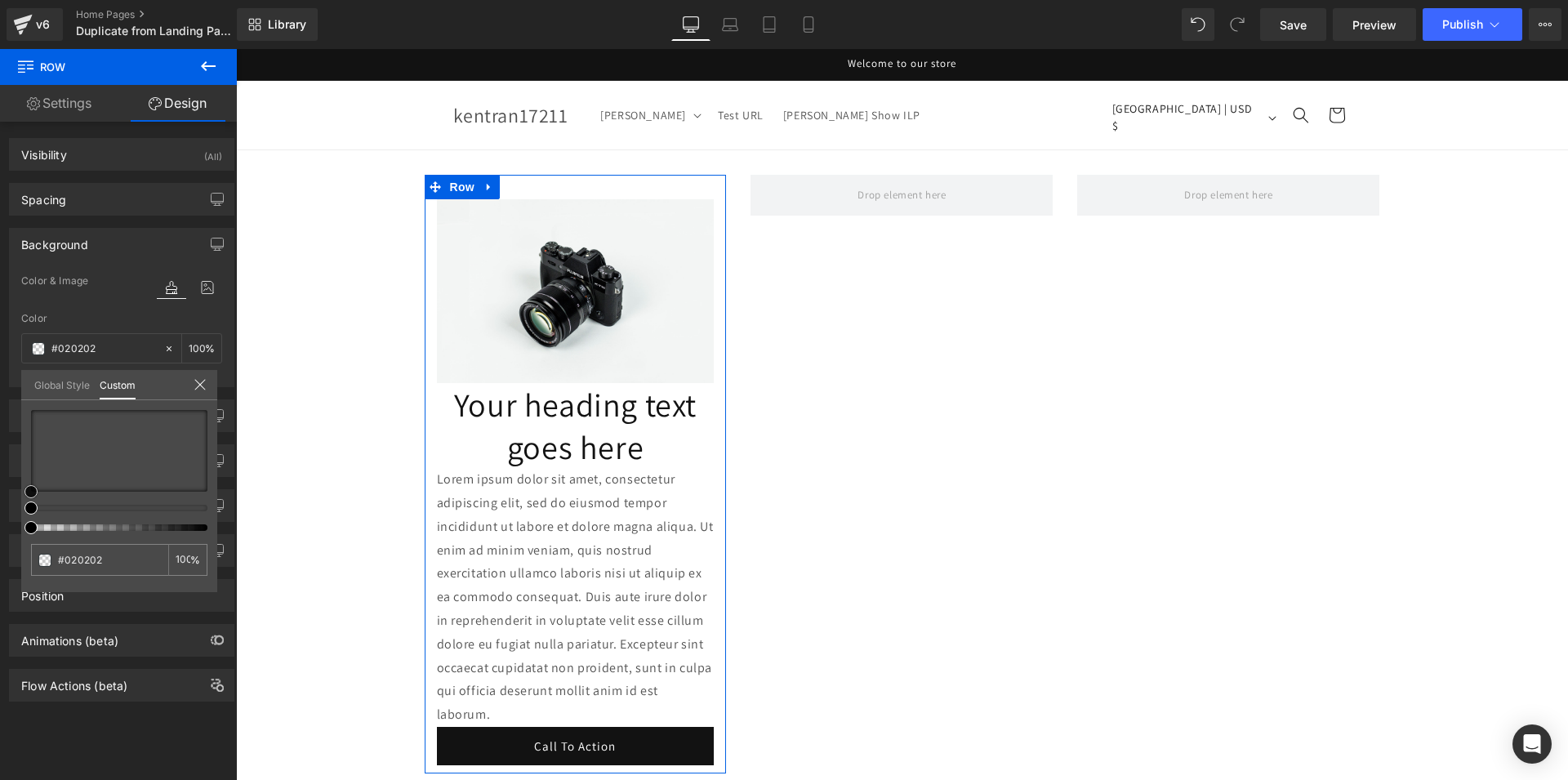
type input "#181515"
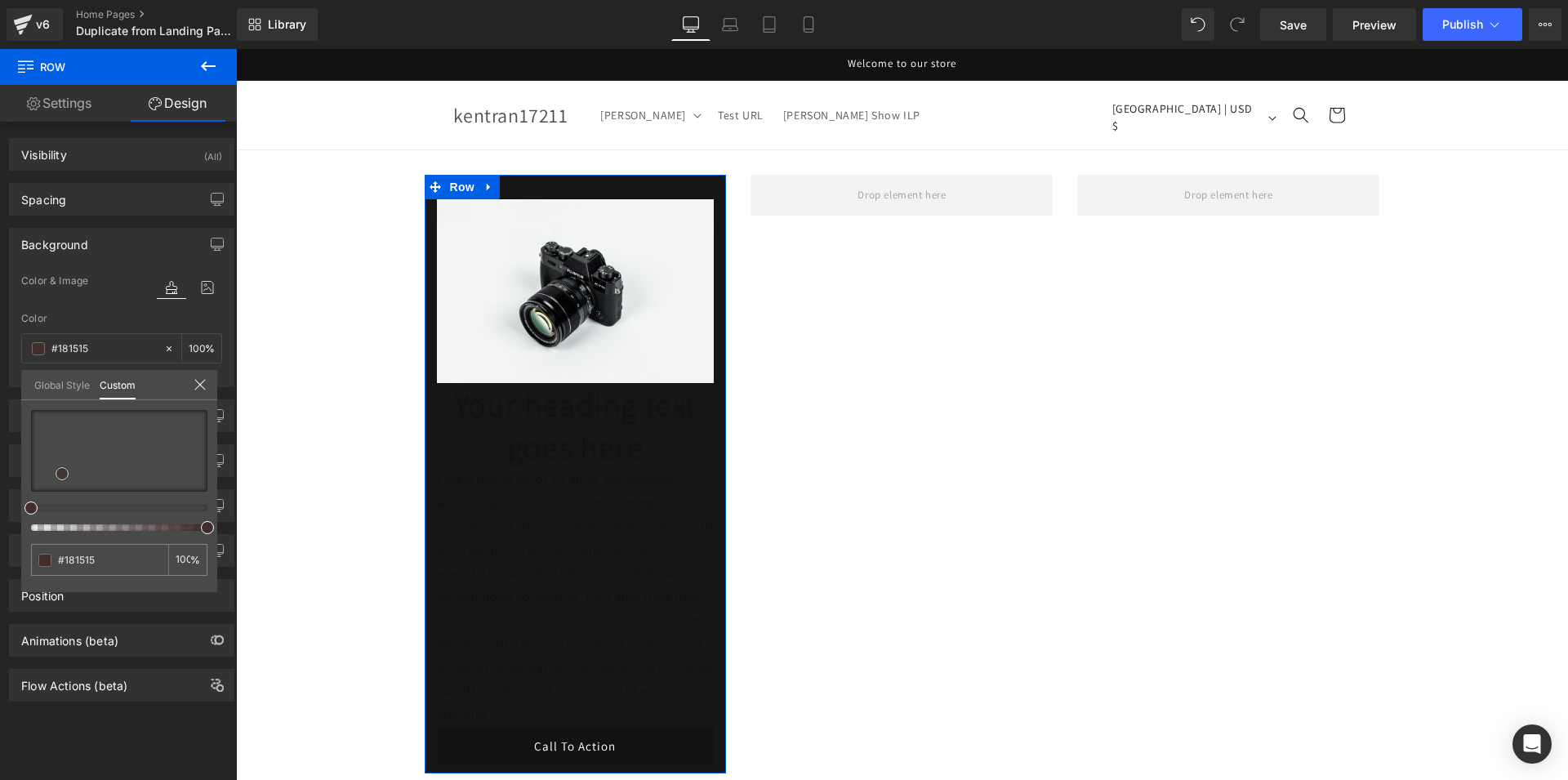
type input "#422d2d"
type input "#6d3a3a"
type input "#8b4040"
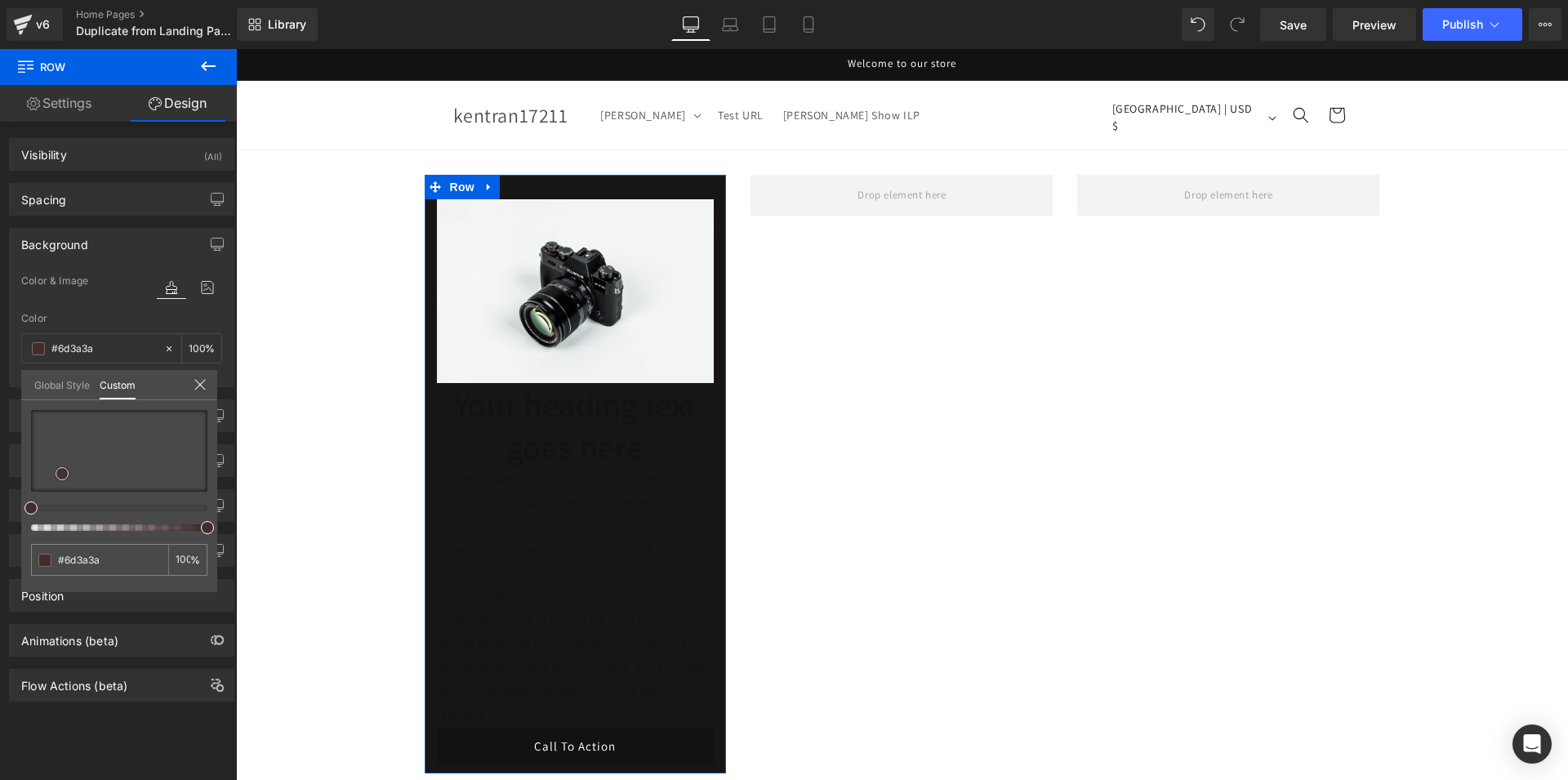
type input "#8b4040"
type input "#aa4545"
type input "#af4545"
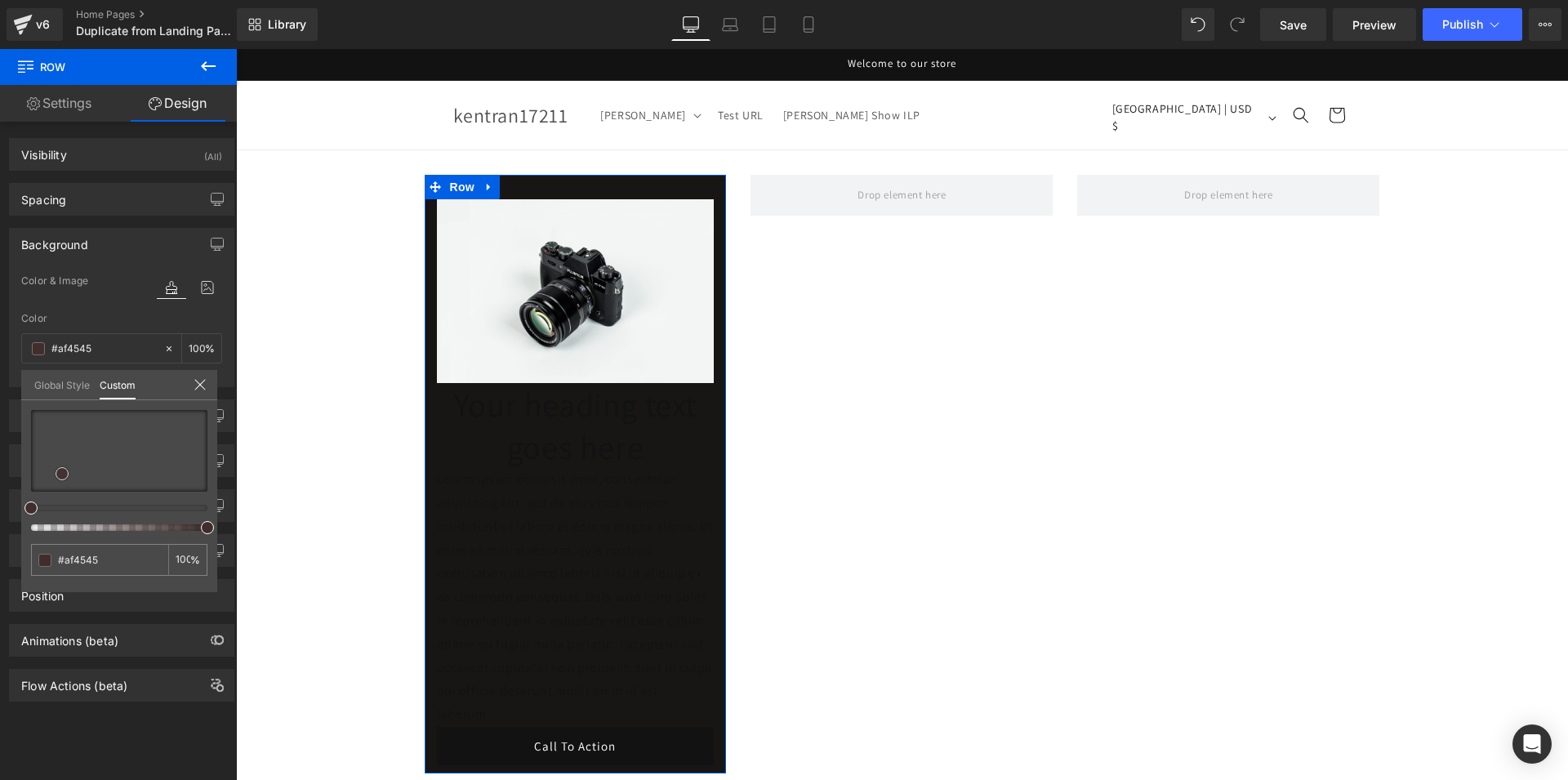
type input "#ba4949"
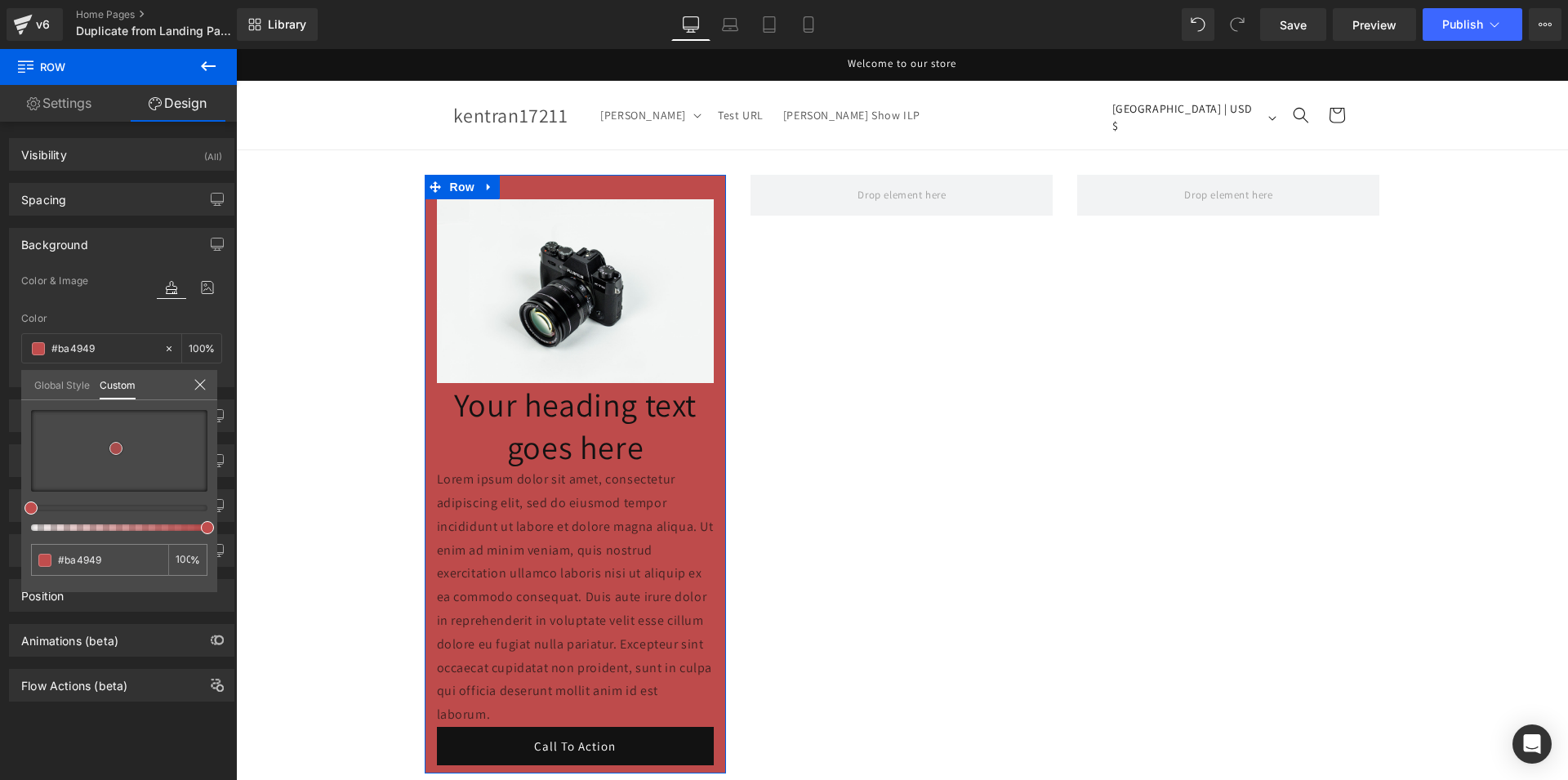
type input "#be4b4b"
type input "#c45454"
type input "#c65656"
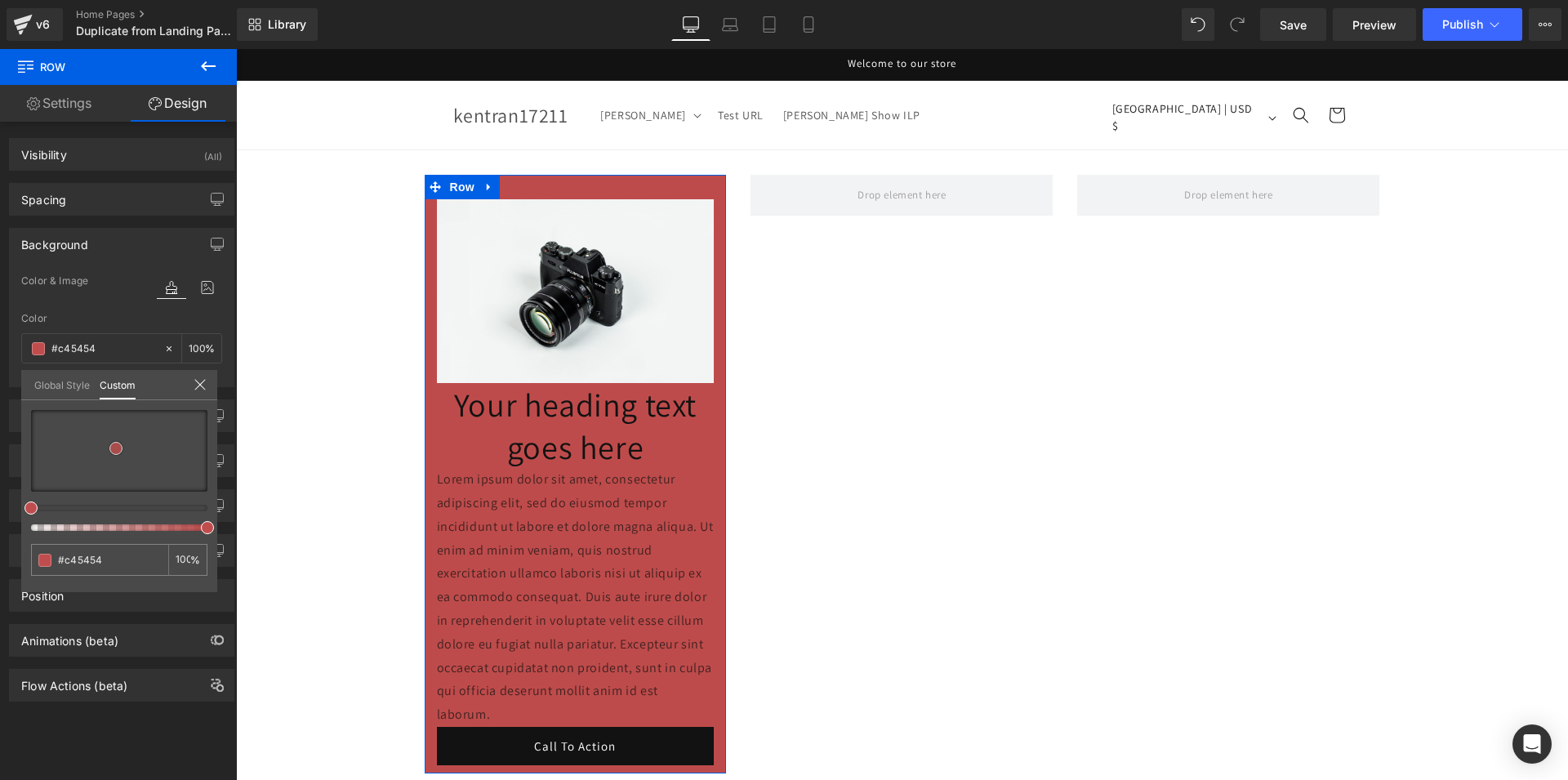
type input "#c65656"
type input "#c85a5a"
type input "#cc6060"
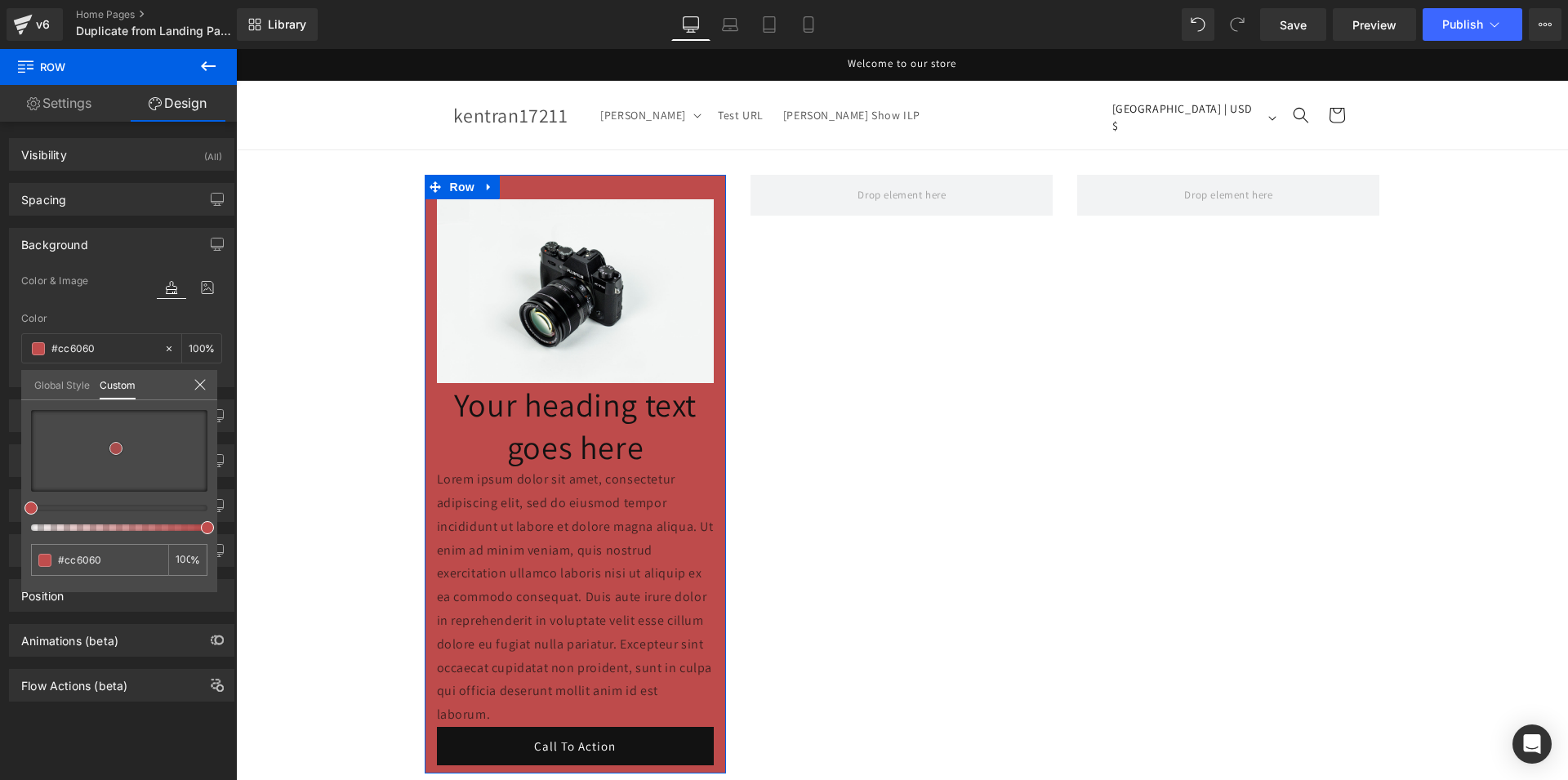
type input "#d06666"
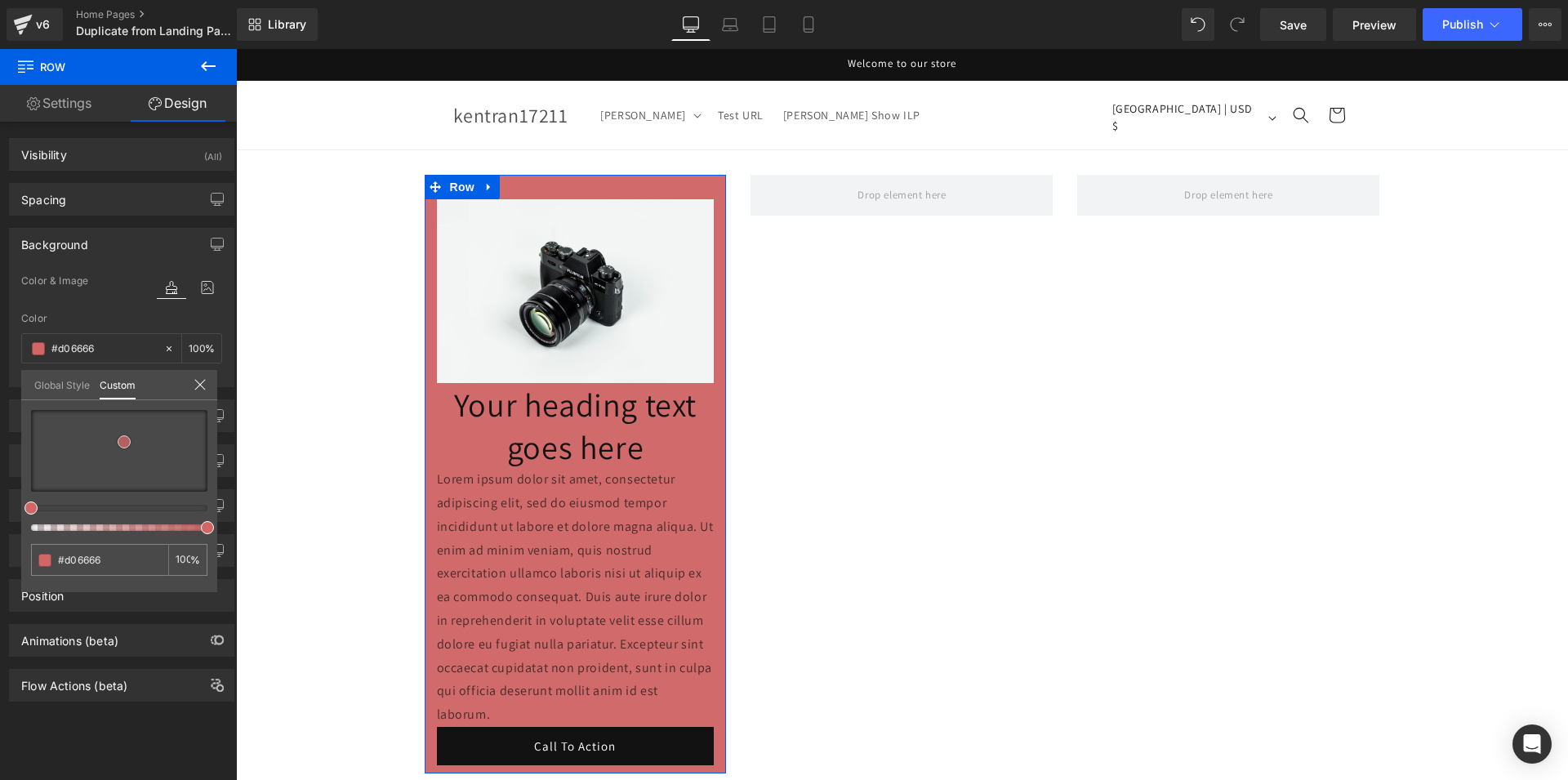
type input "#d16a6a"
type input "#d47c7c"
type input "#d49090"
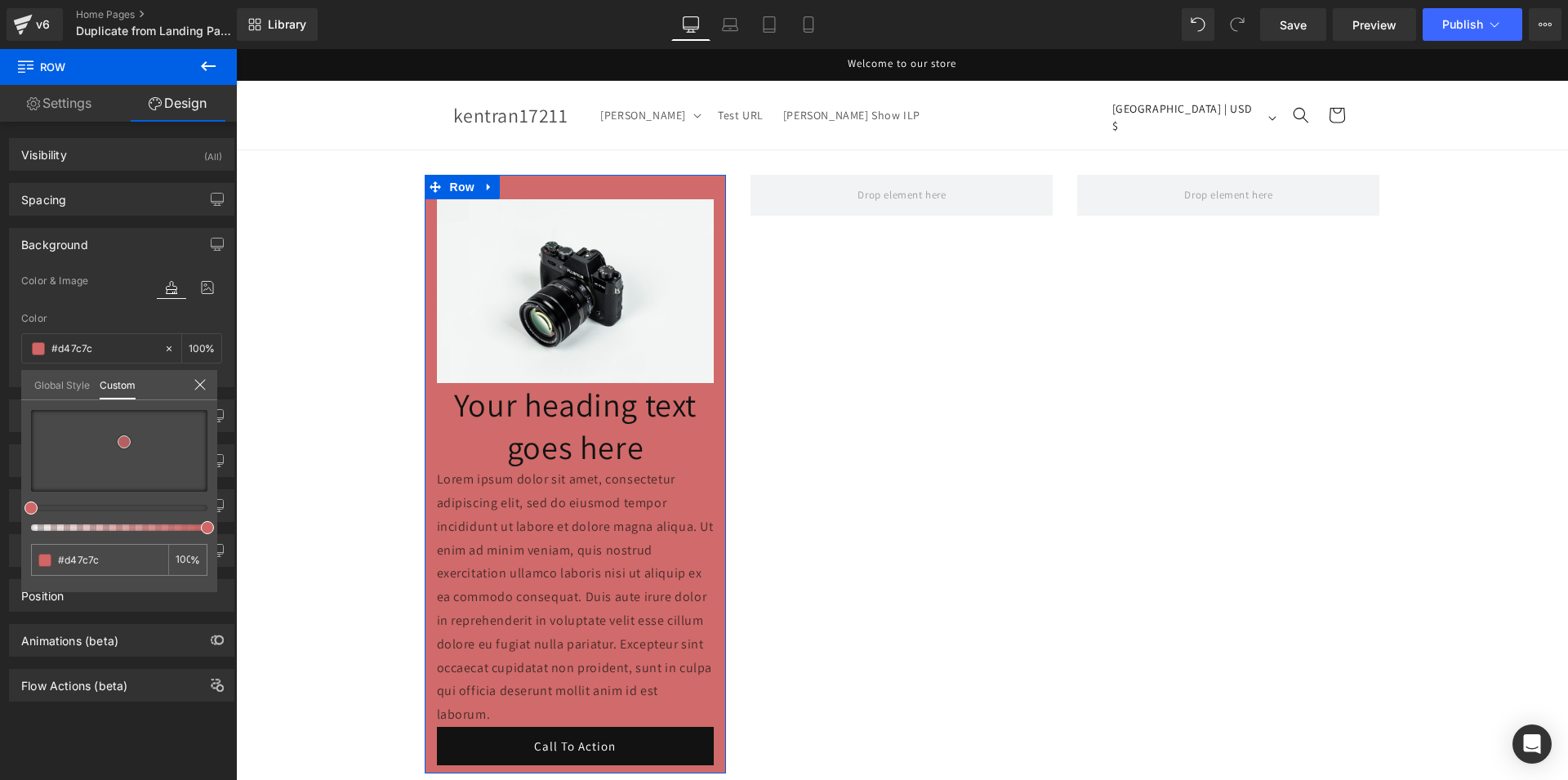
type input "#d49090"
type input "#d59999"
type input "#d49b9b"
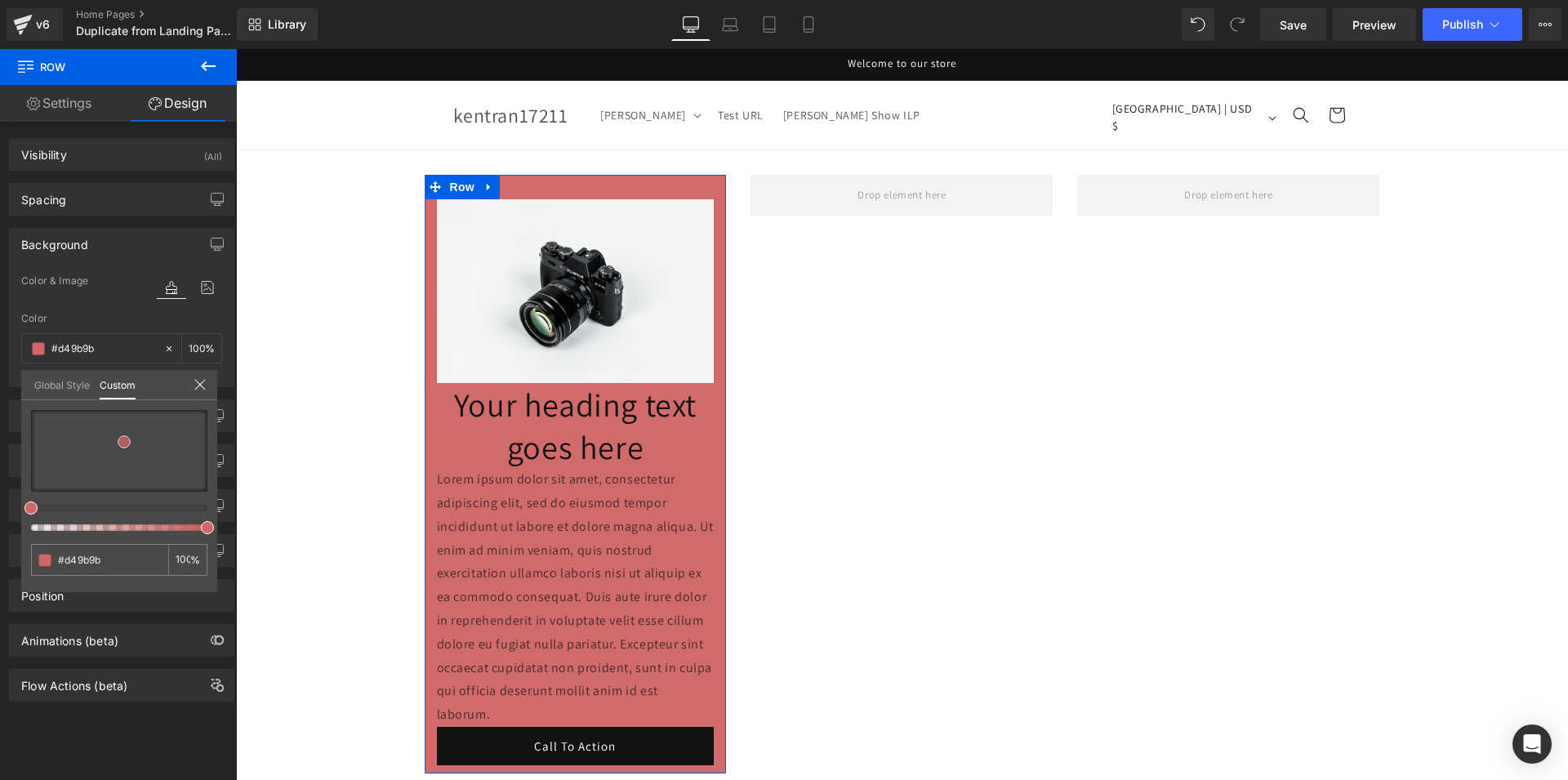
type input "#d39b9b"
type input "#d29d9d"
type input "#d2a2a2"
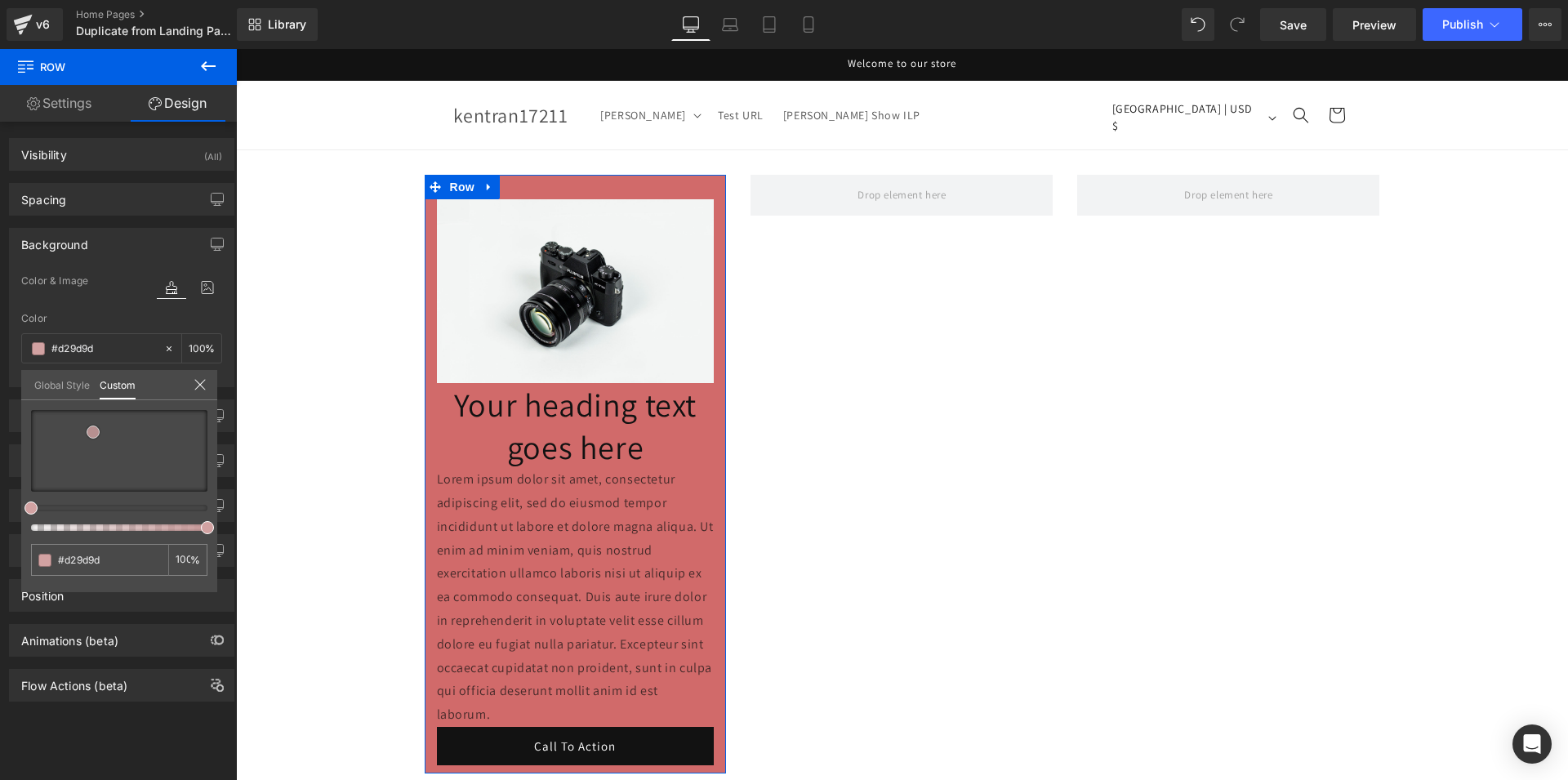
type input "#d2a2a2"
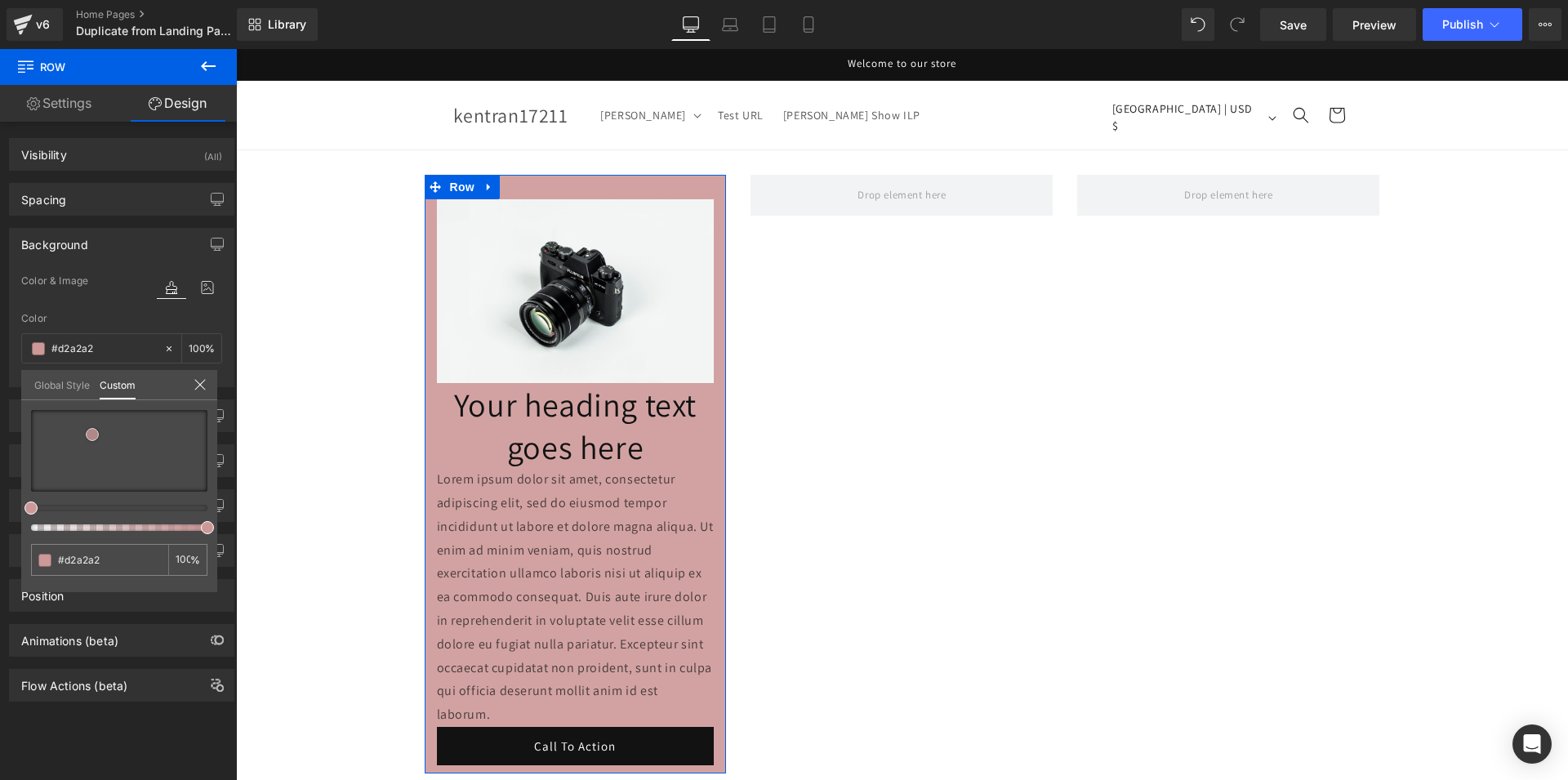
type input "#cf9f9f"
type input "#cb9494"
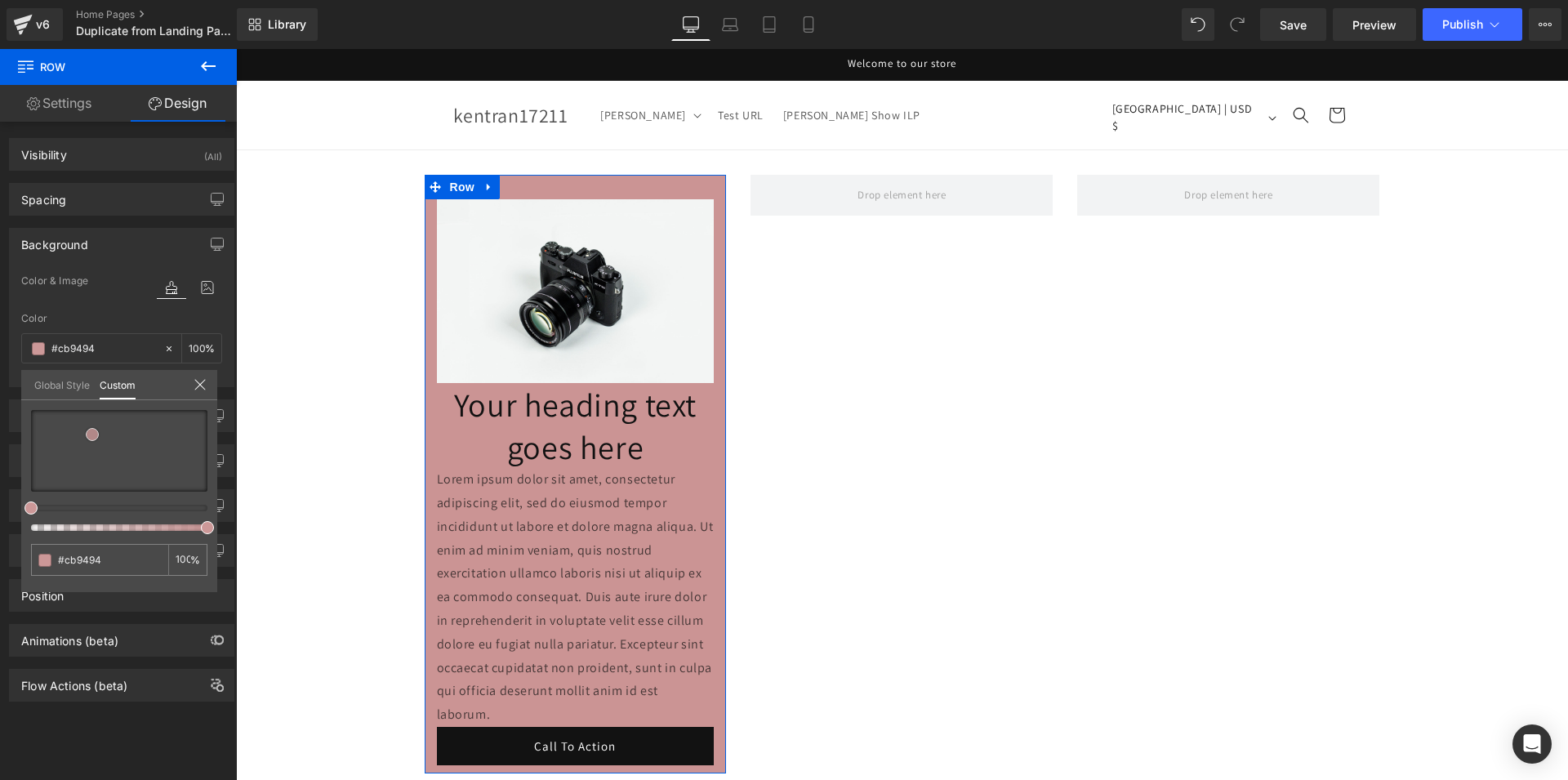
type input "#c68989"
type input "#c27e7e"
type input "#be7878"
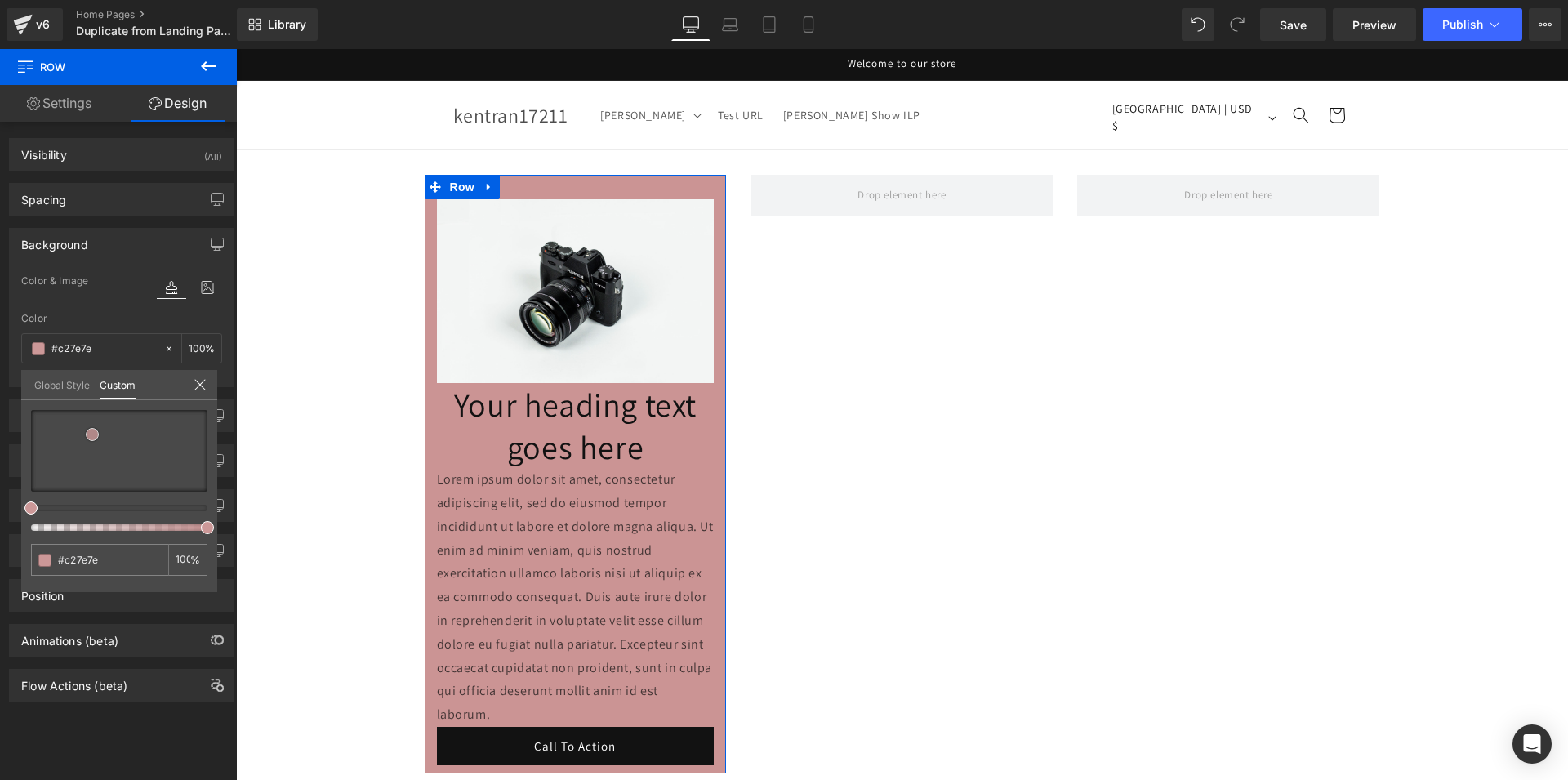
type input "#be7878"
type input "#bf7777"
type input "#bb6c6c"
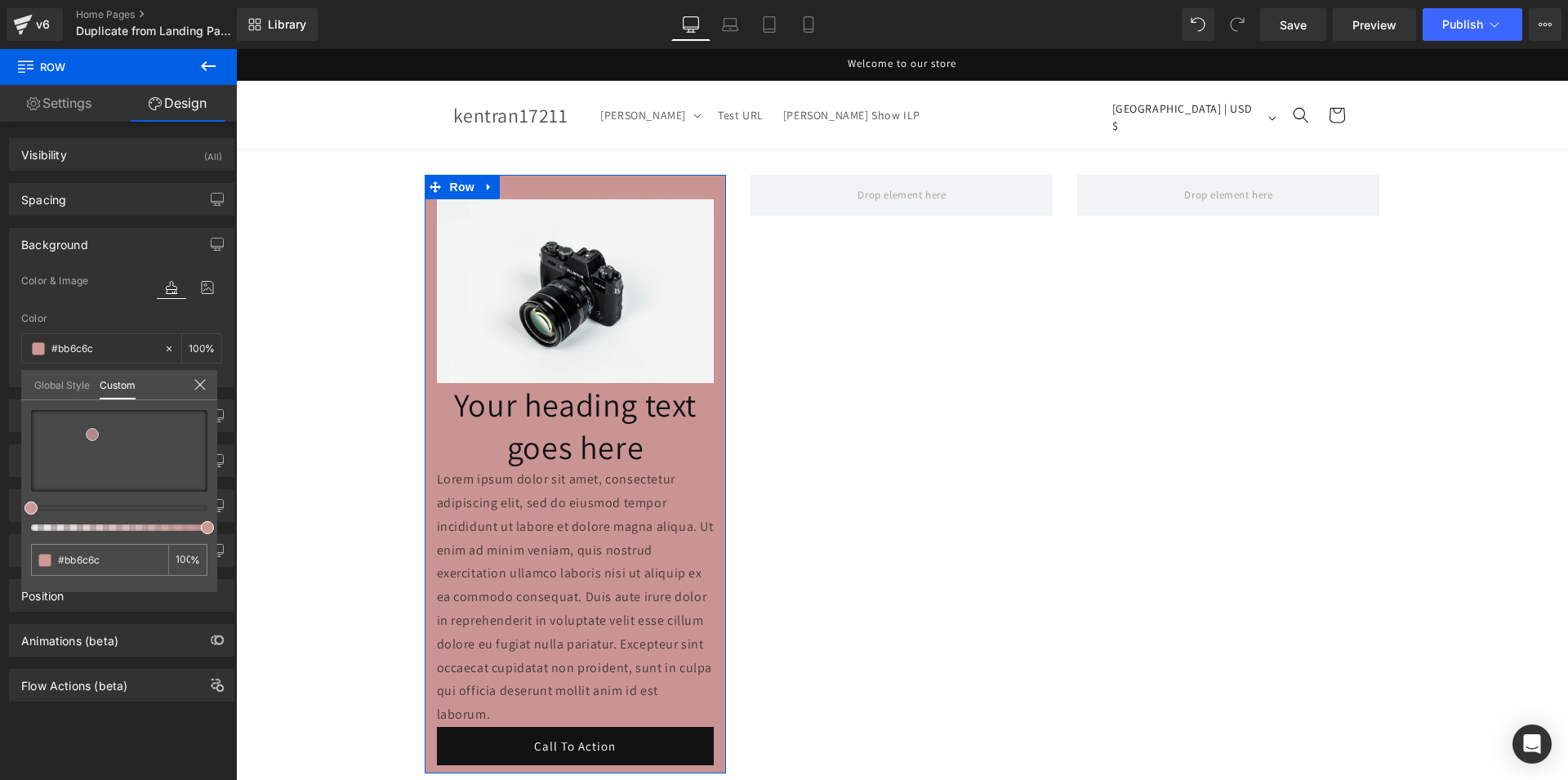
type input "#b96868"
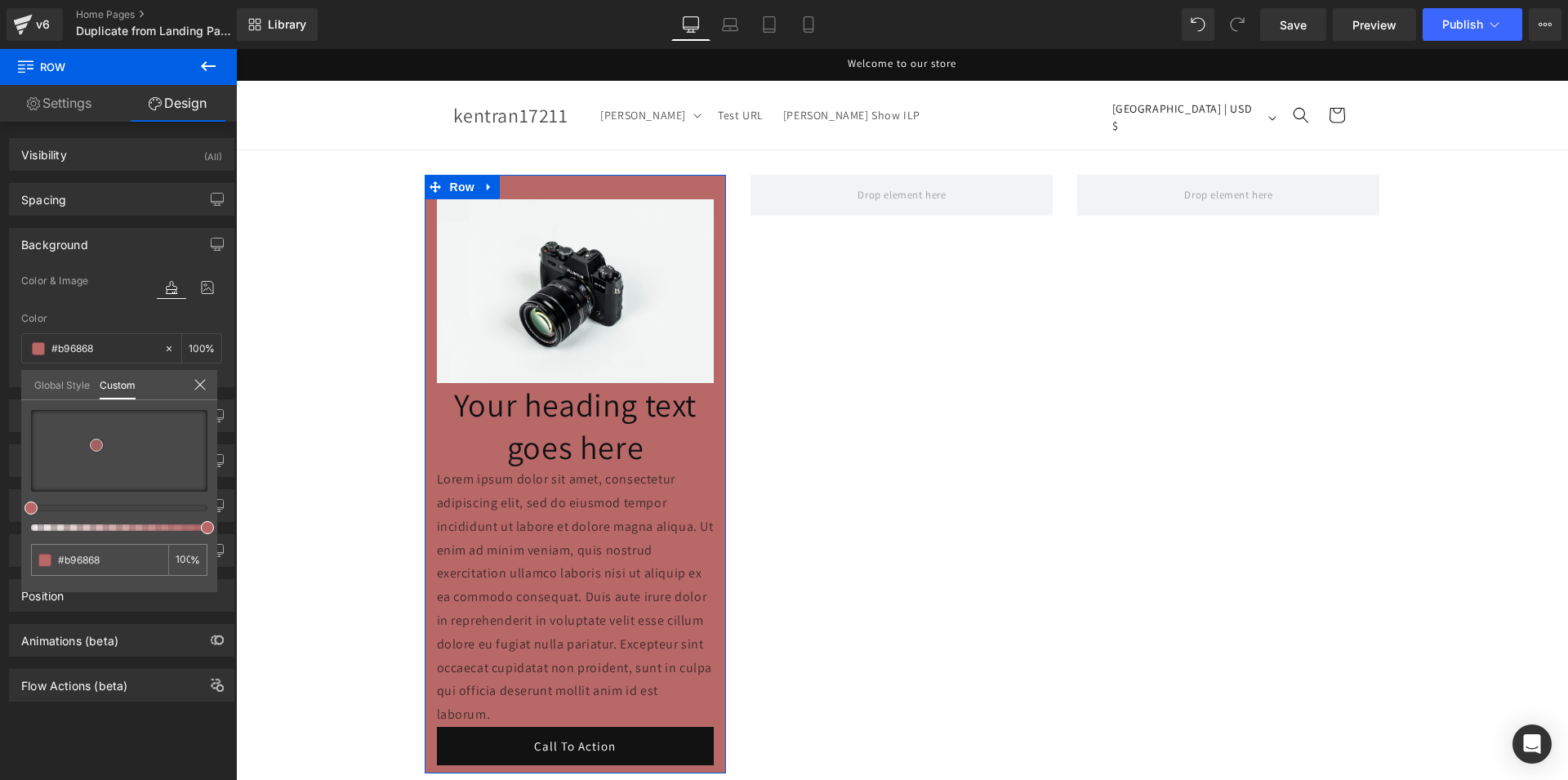
type input "#bb6c6c"
type input "#be7373"
type input "#c07676"
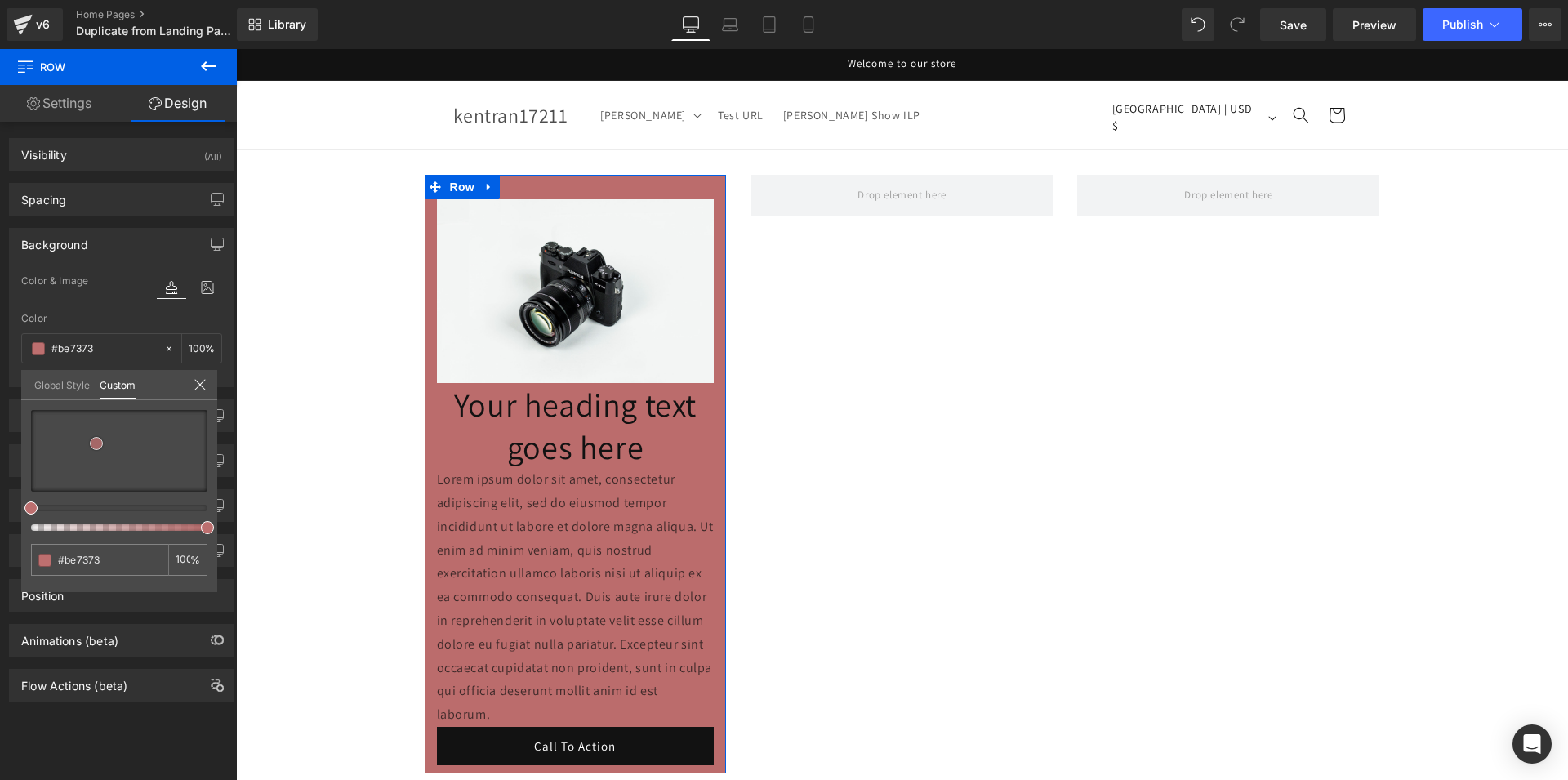
type input "#c07676"
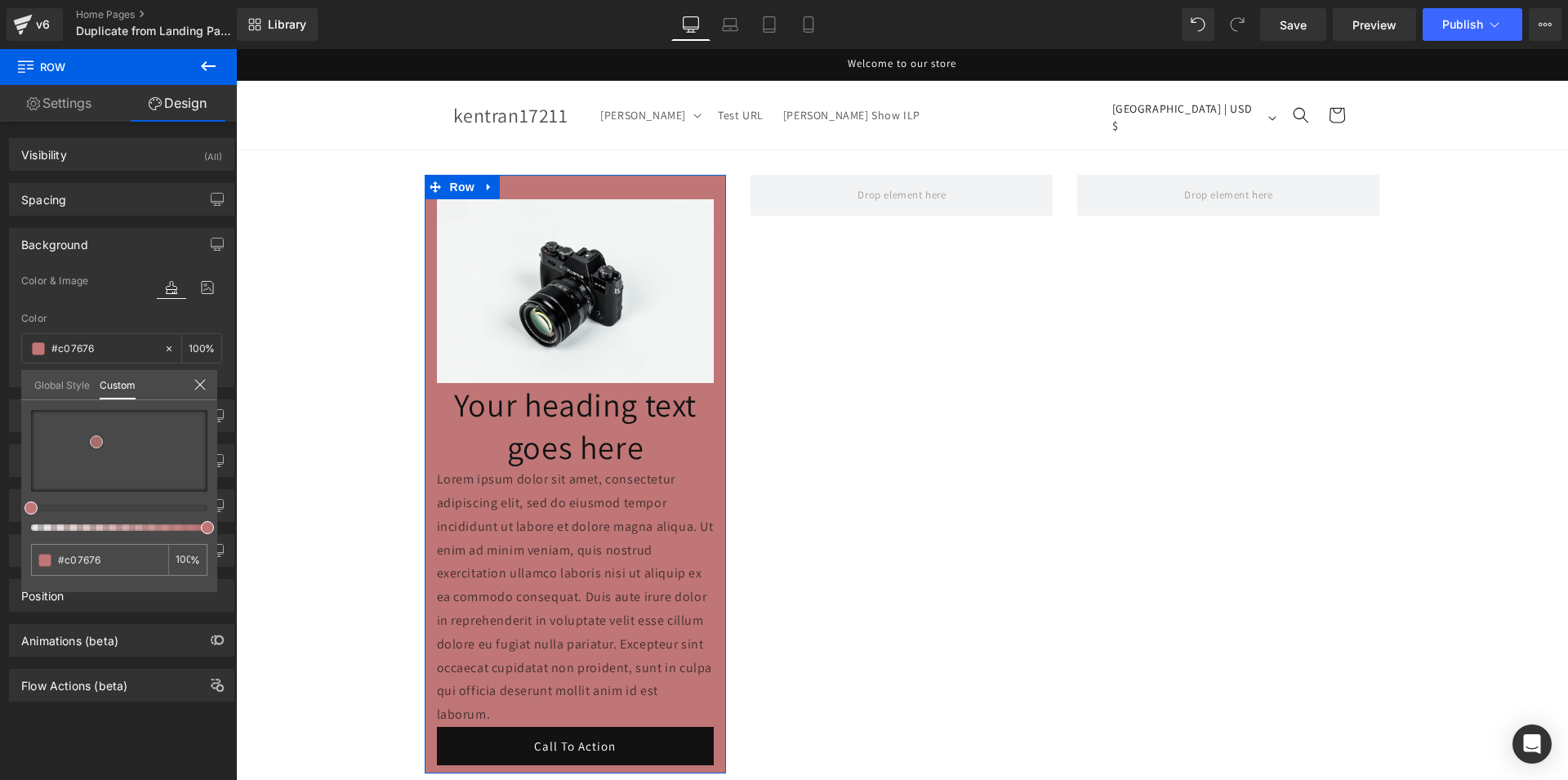
type input "#c17a7a"
drag, startPoint x: 30, startPoint y: 486, endPoint x: 96, endPoint y: 435, distance: 83.4
click at [96, 435] on span at bounding box center [96, 441] width 13 height 13
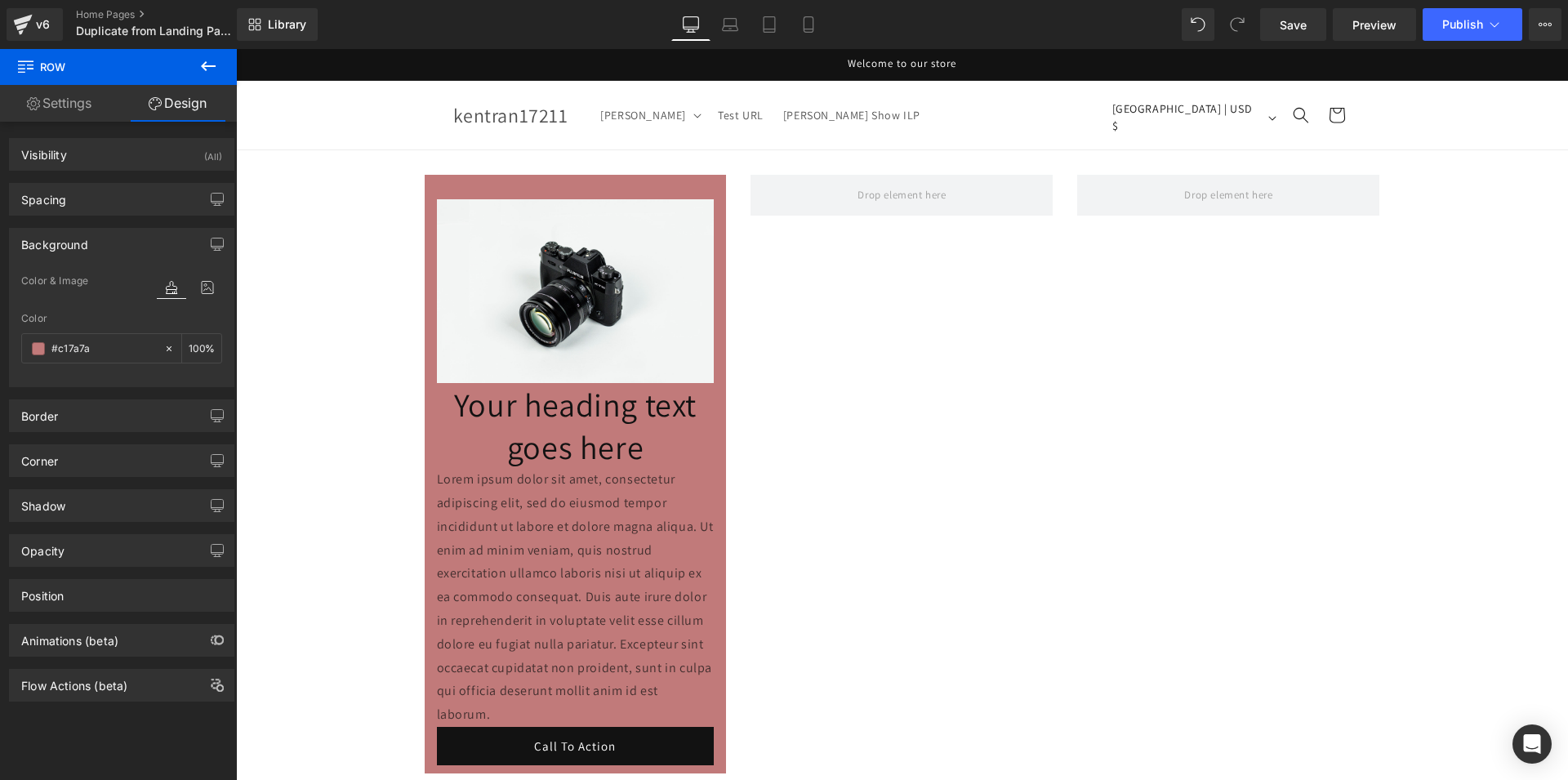
click at [440, 187] on body "Skip to content Welcome to our store [PERSON_NAME] Mega [PERSON_NAME] Mega Sub …" at bounding box center [902, 699] width 1332 height 1300
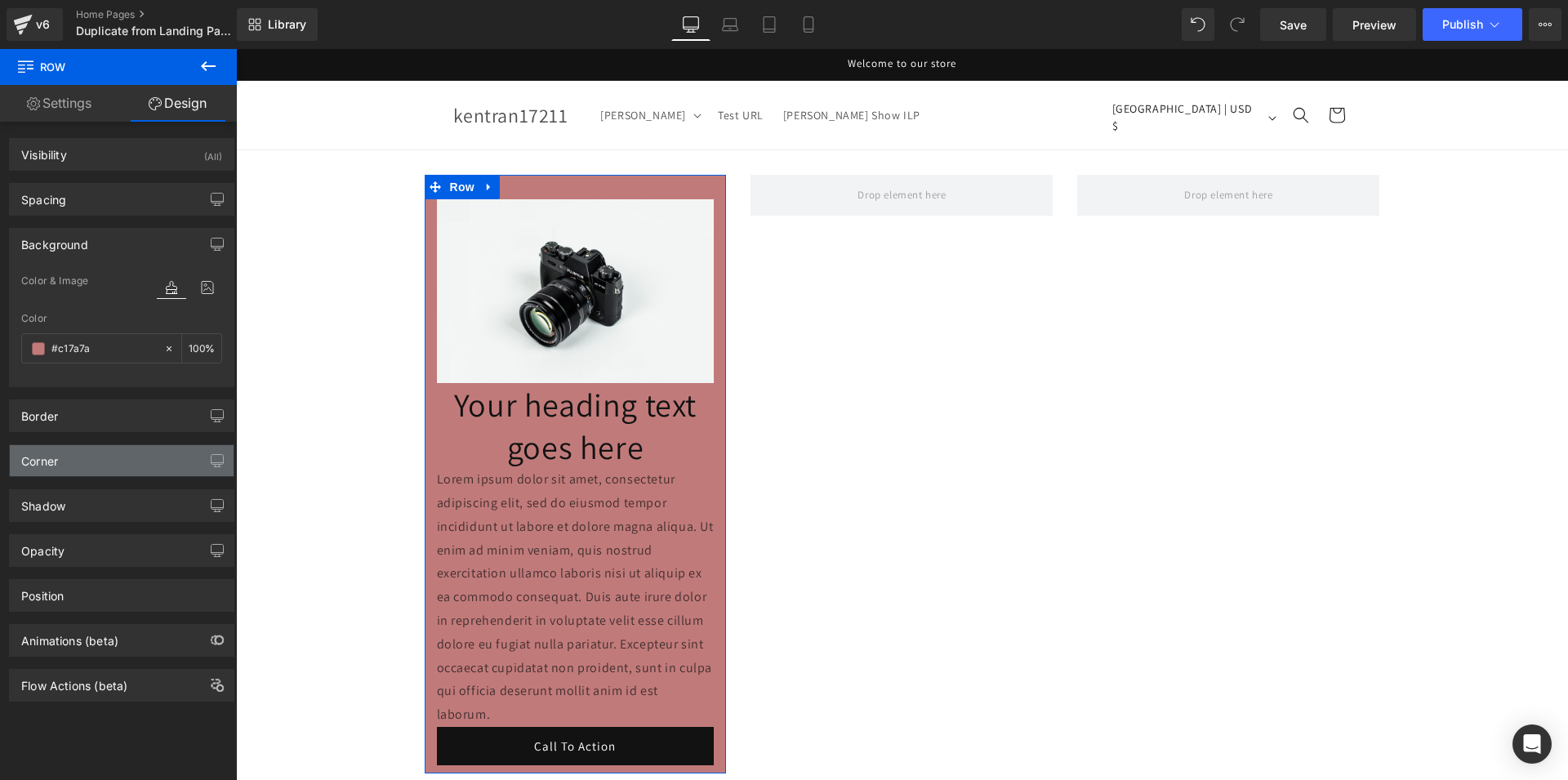
click at [111, 461] on div "Corner" at bounding box center [121, 460] width 223 height 31
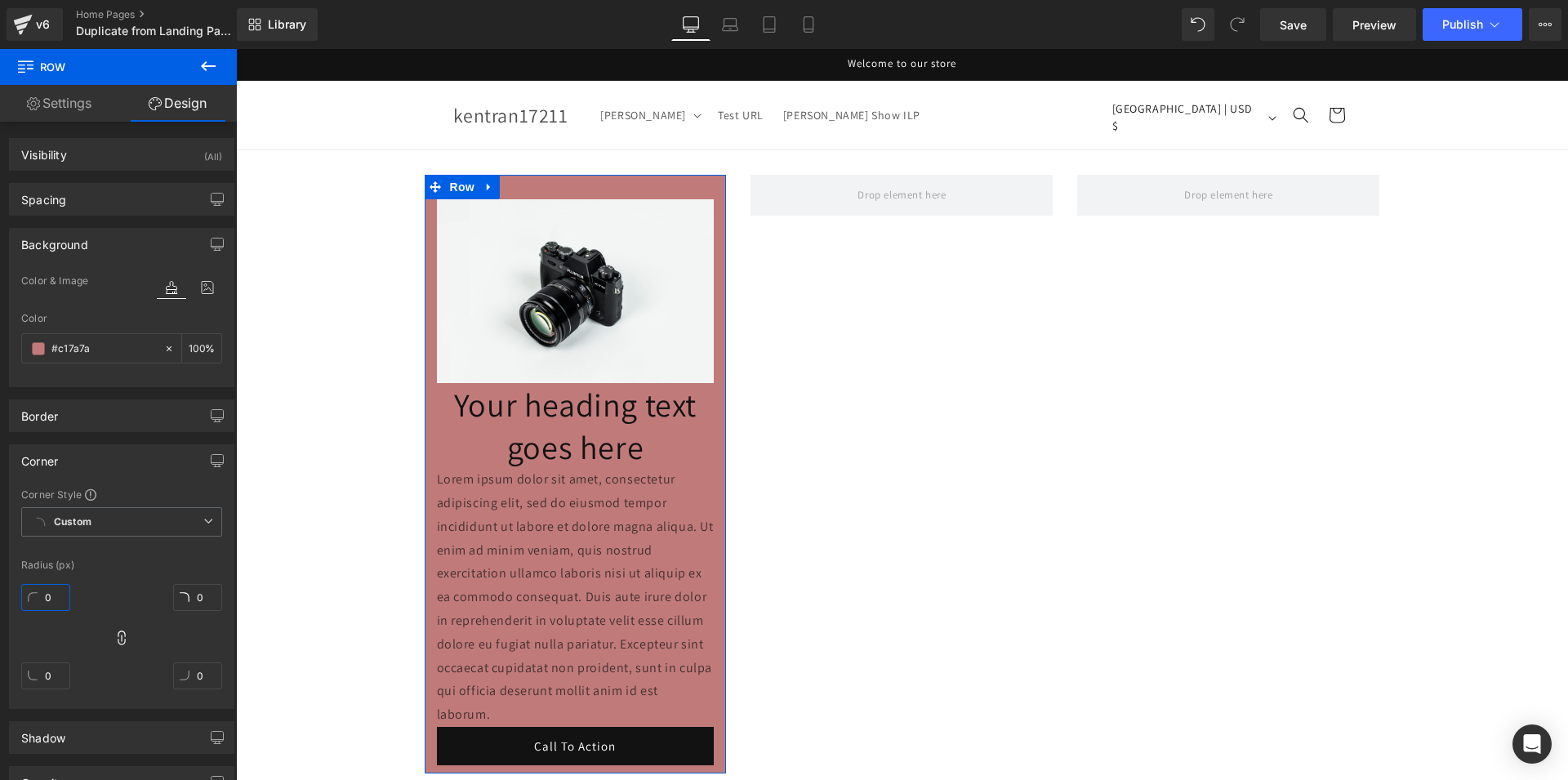
click at [62, 600] on input "0" at bounding box center [46, 598] width 49 height 27
type input "1"
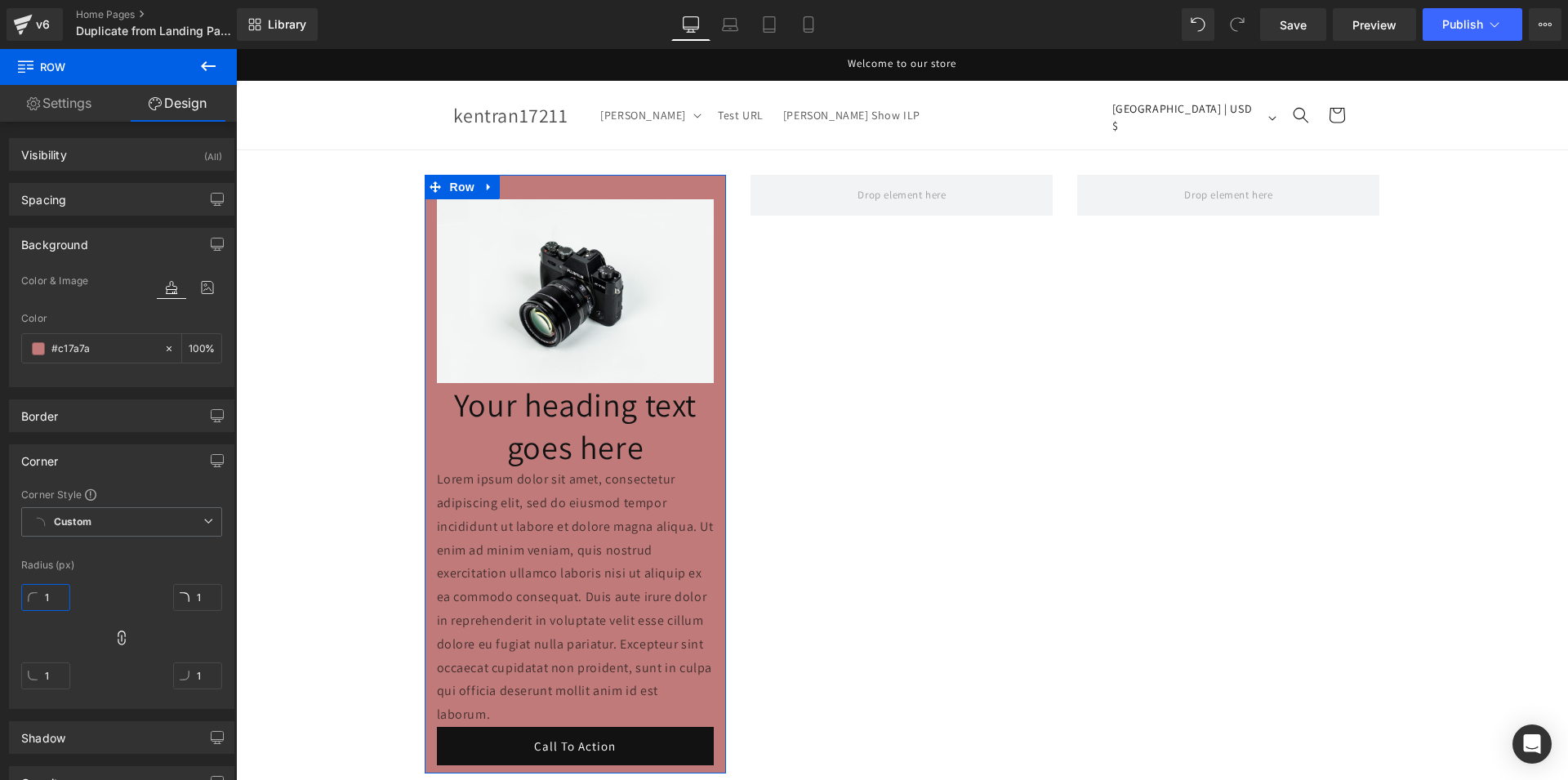
type input "12"
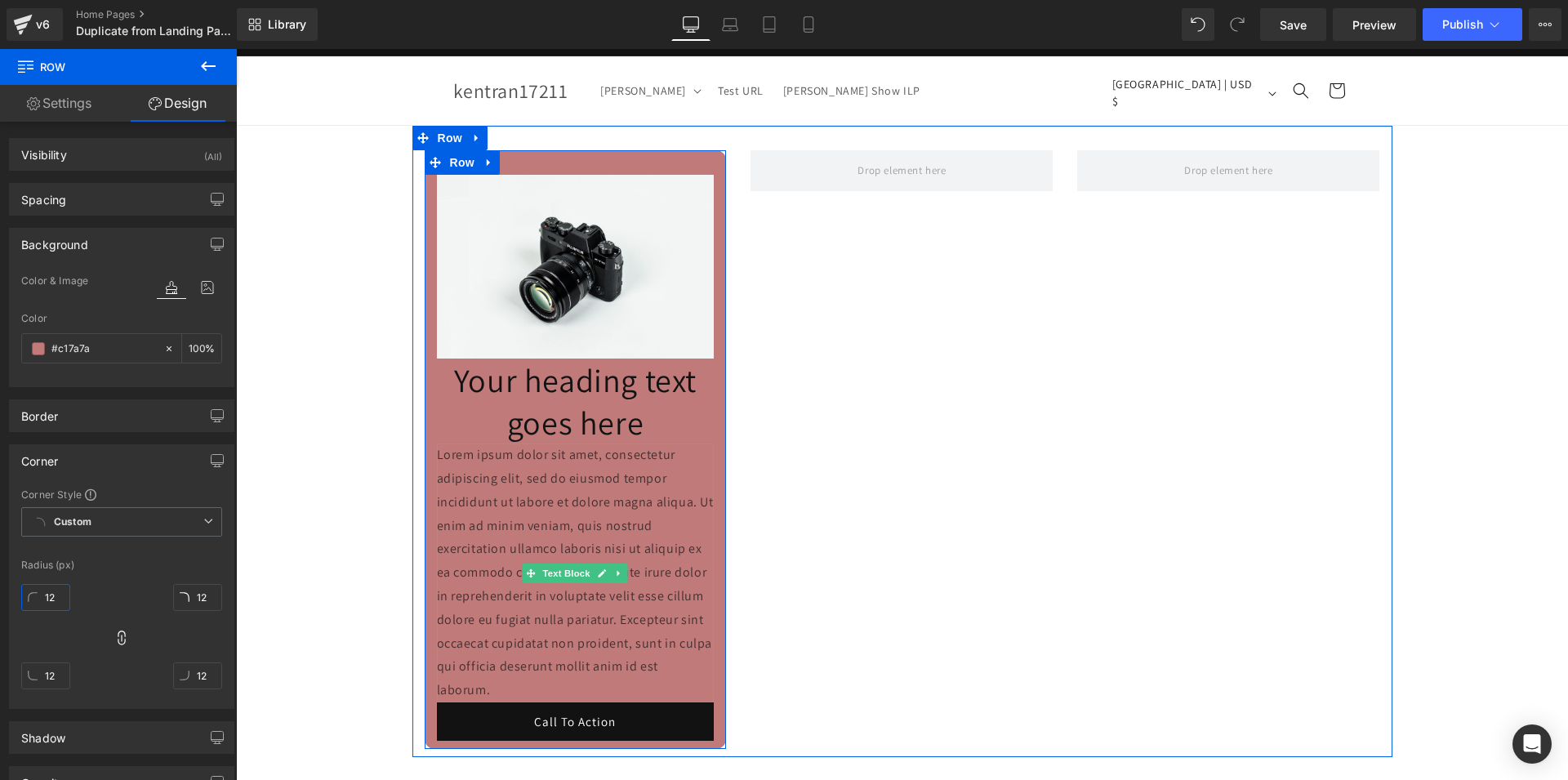
scroll to position [0, 0]
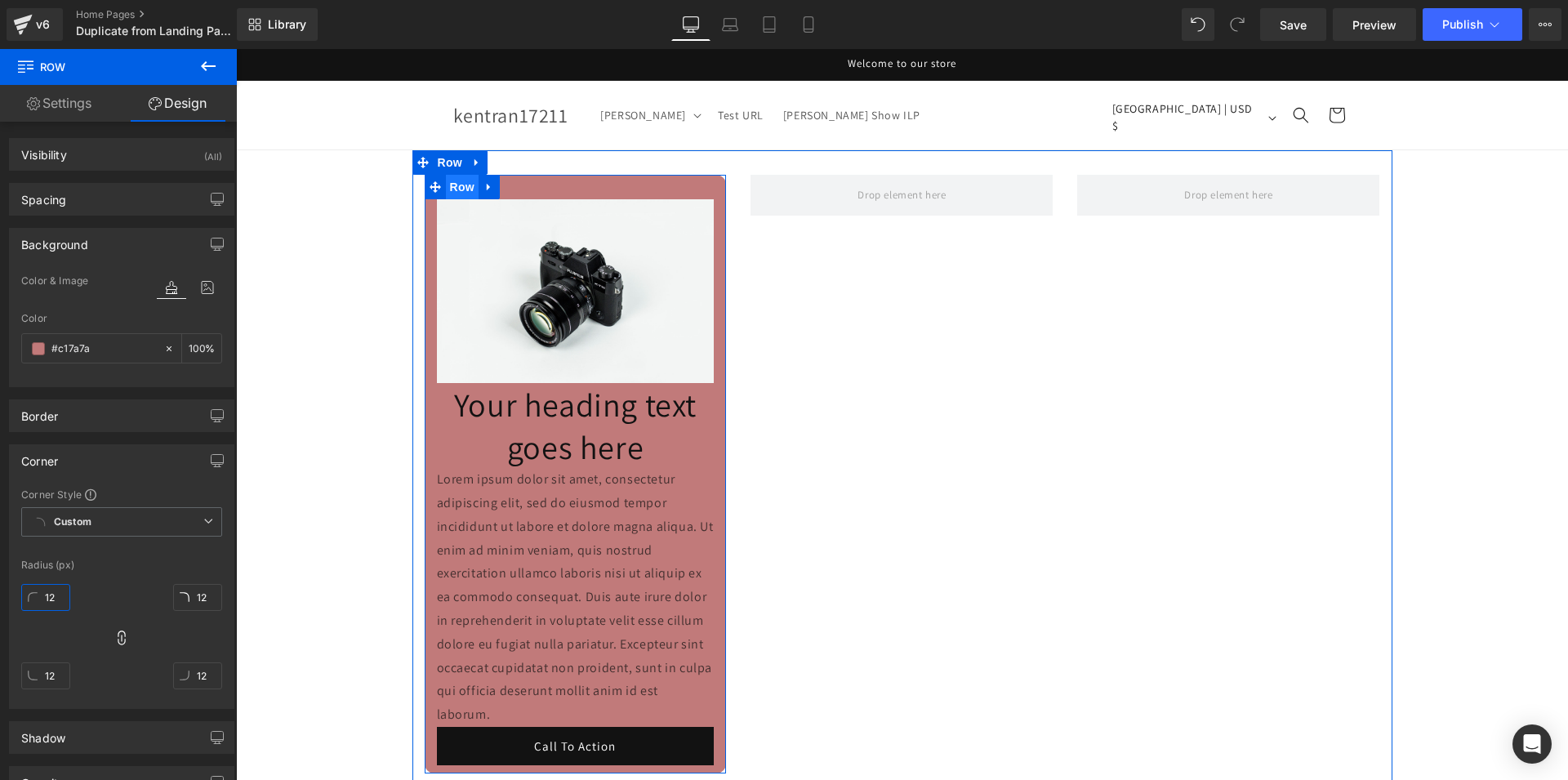
click at [448, 183] on span "Row" at bounding box center [462, 187] width 32 height 24
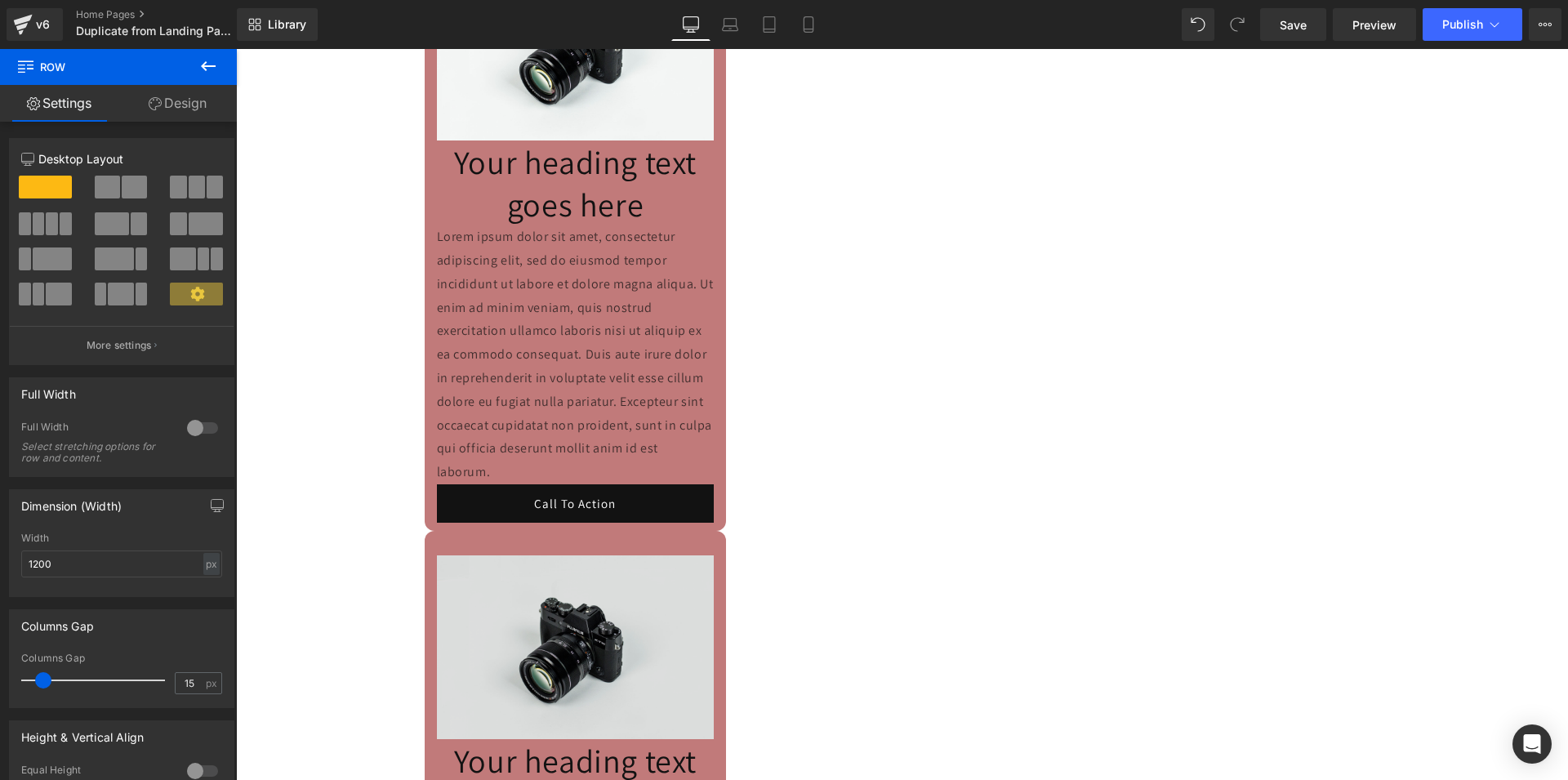
click at [457, 582] on img at bounding box center [576, 647] width 278 height 184
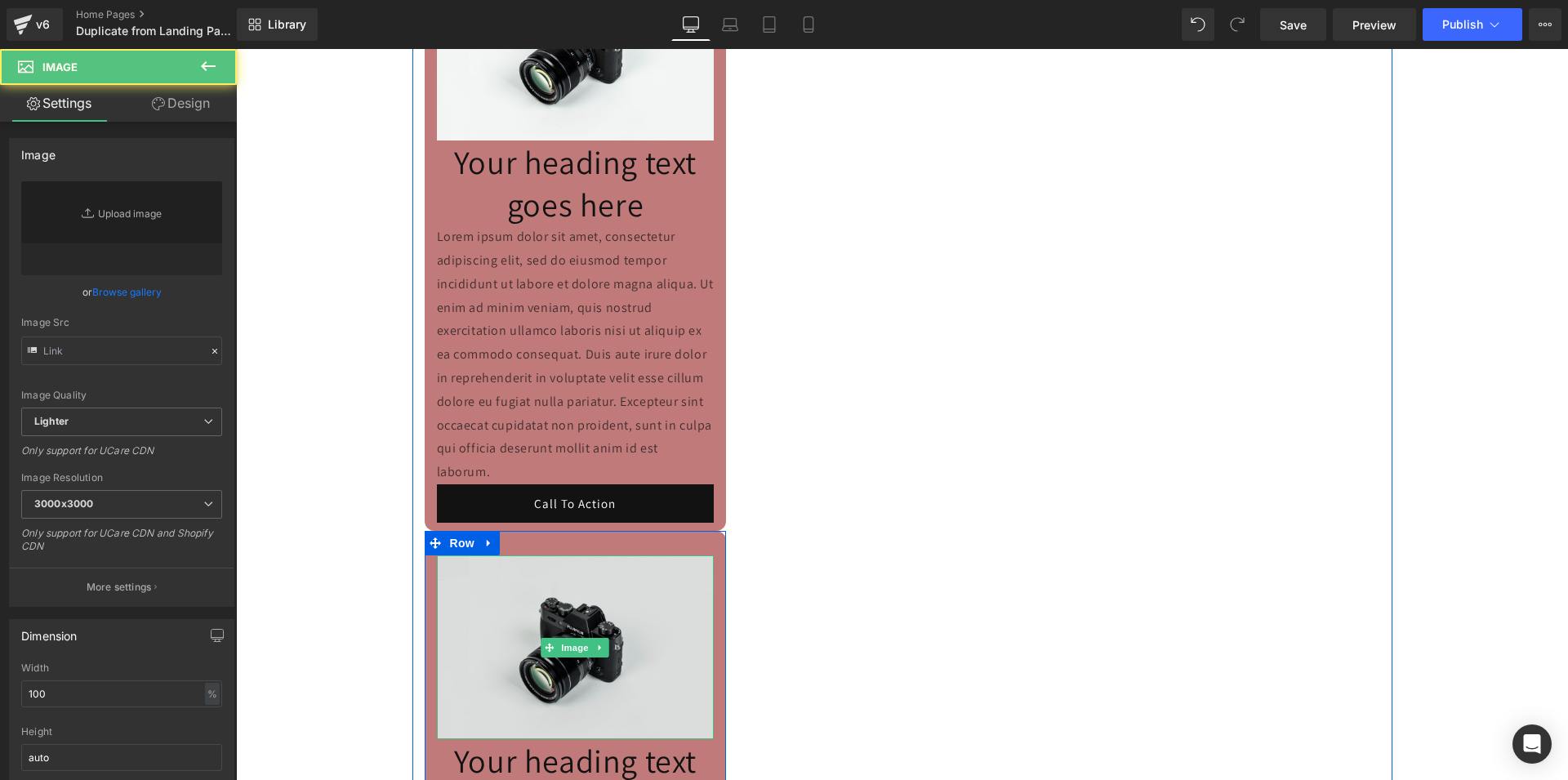
type input "//[DOMAIN_NAME][URL]"
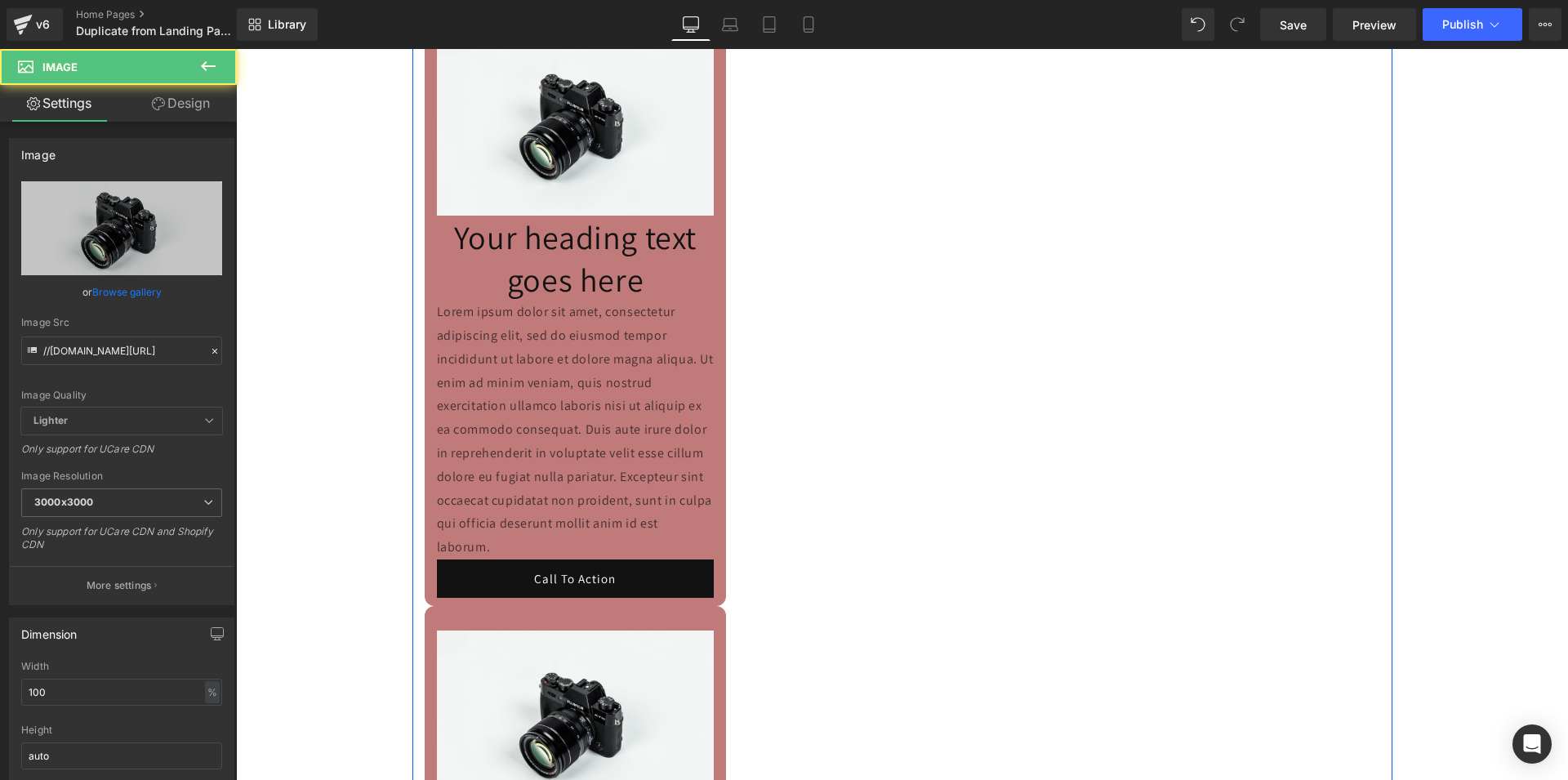
scroll to position [160, 0]
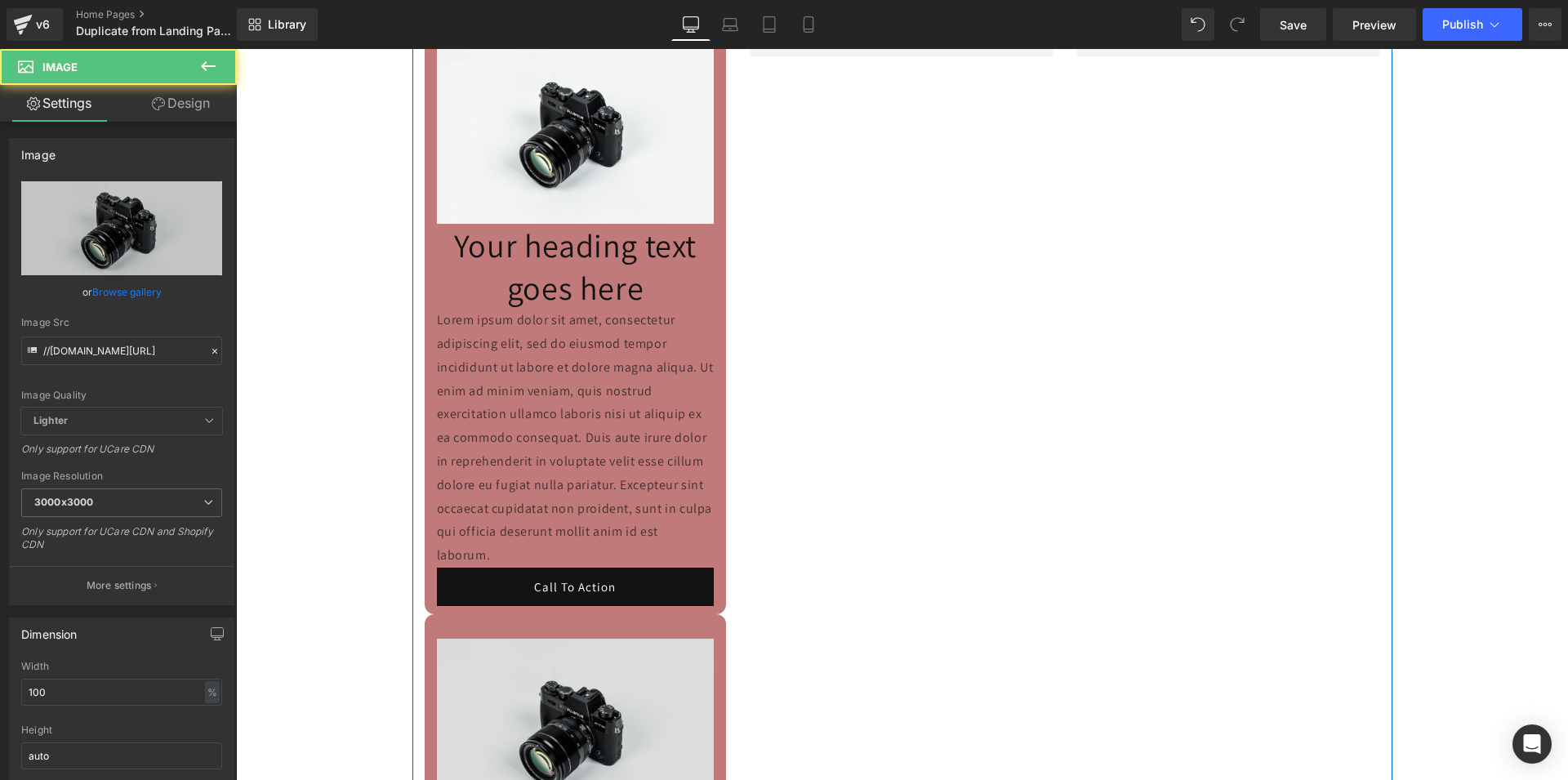
click at [236, 49] on div at bounding box center [236, 49] width 0 height 0
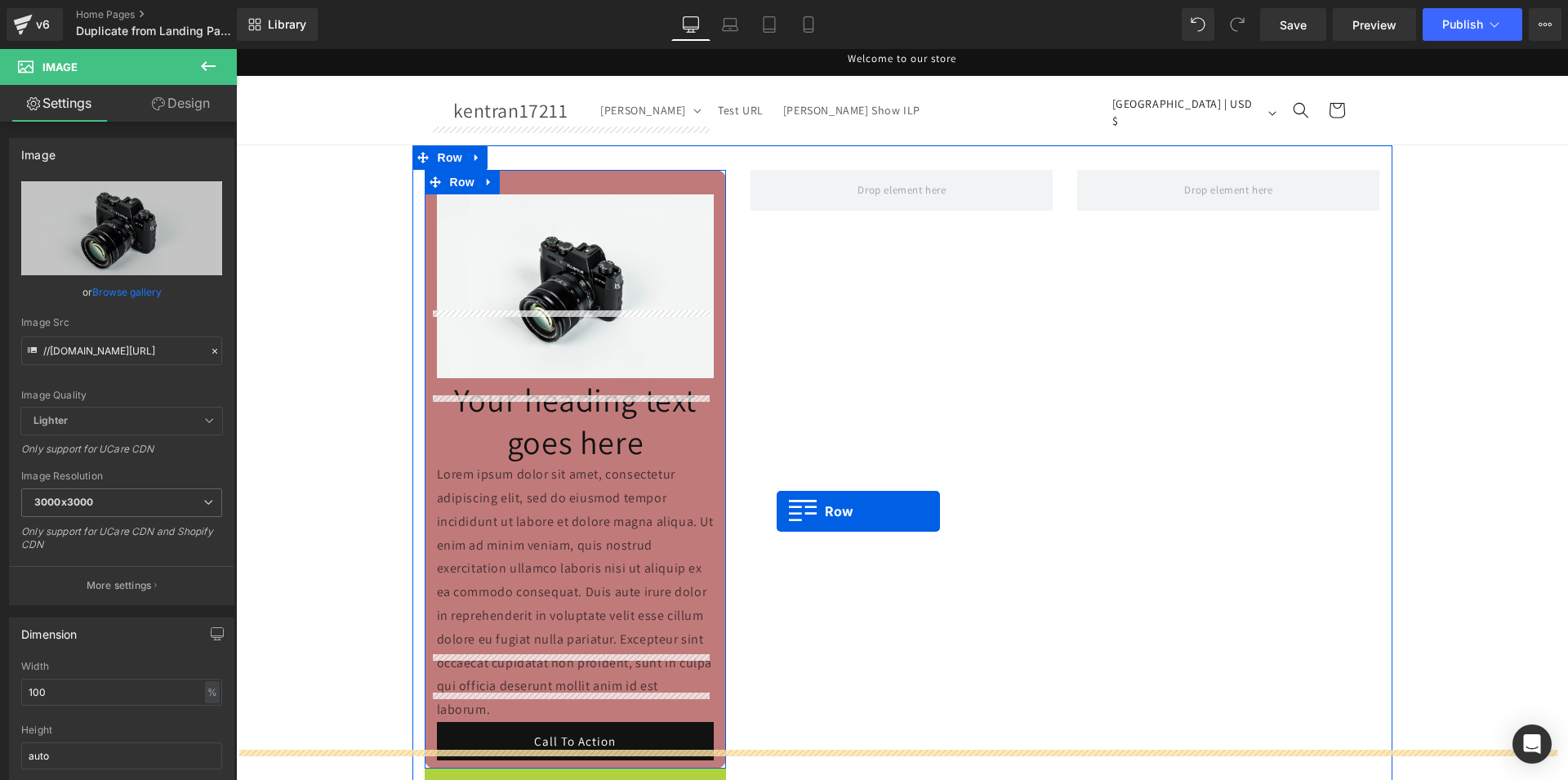
scroll to position [0, 0]
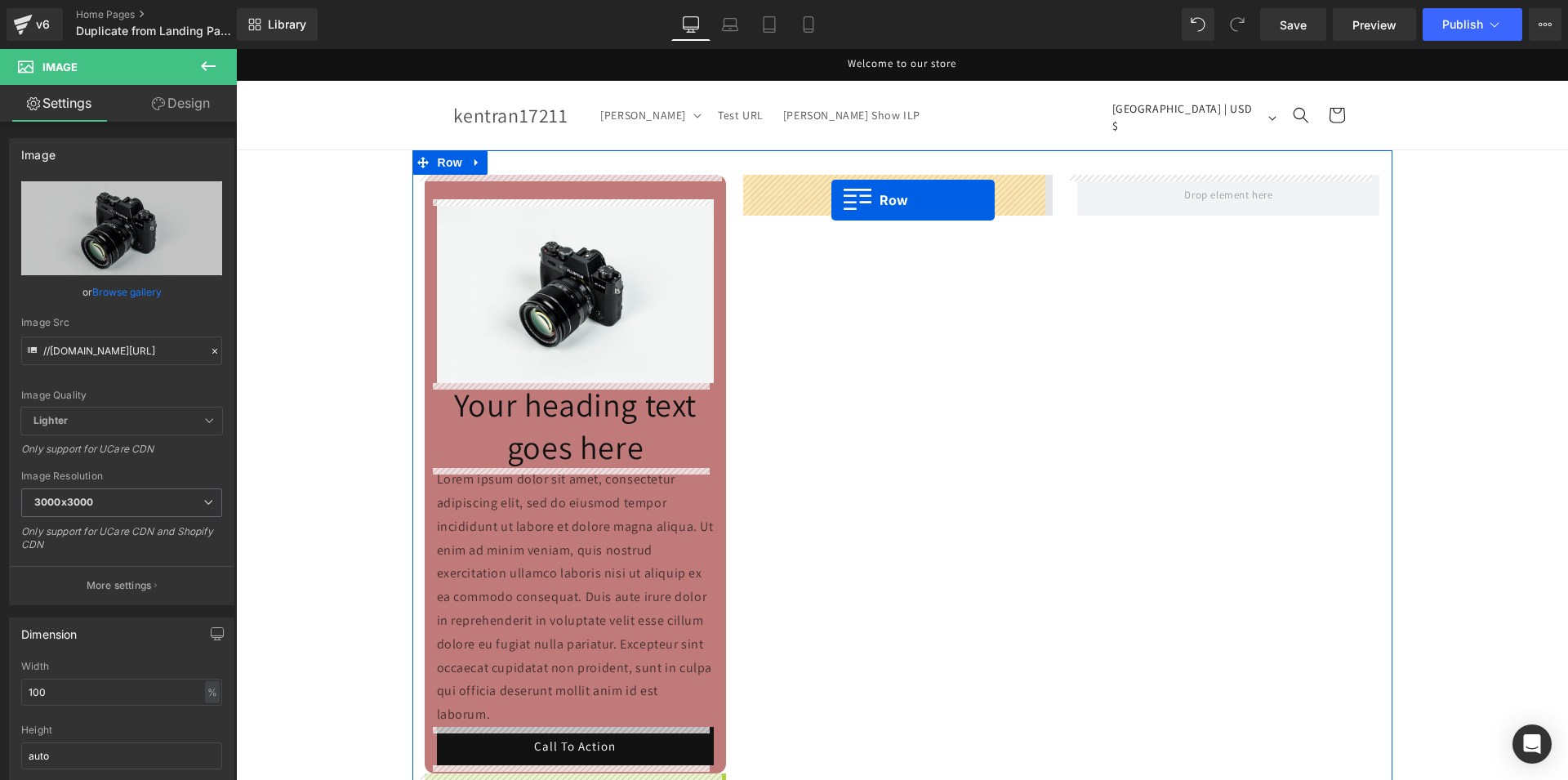
drag, startPoint x: 450, startPoint y: 634, endPoint x: 832, endPoint y: 200, distance: 578.2
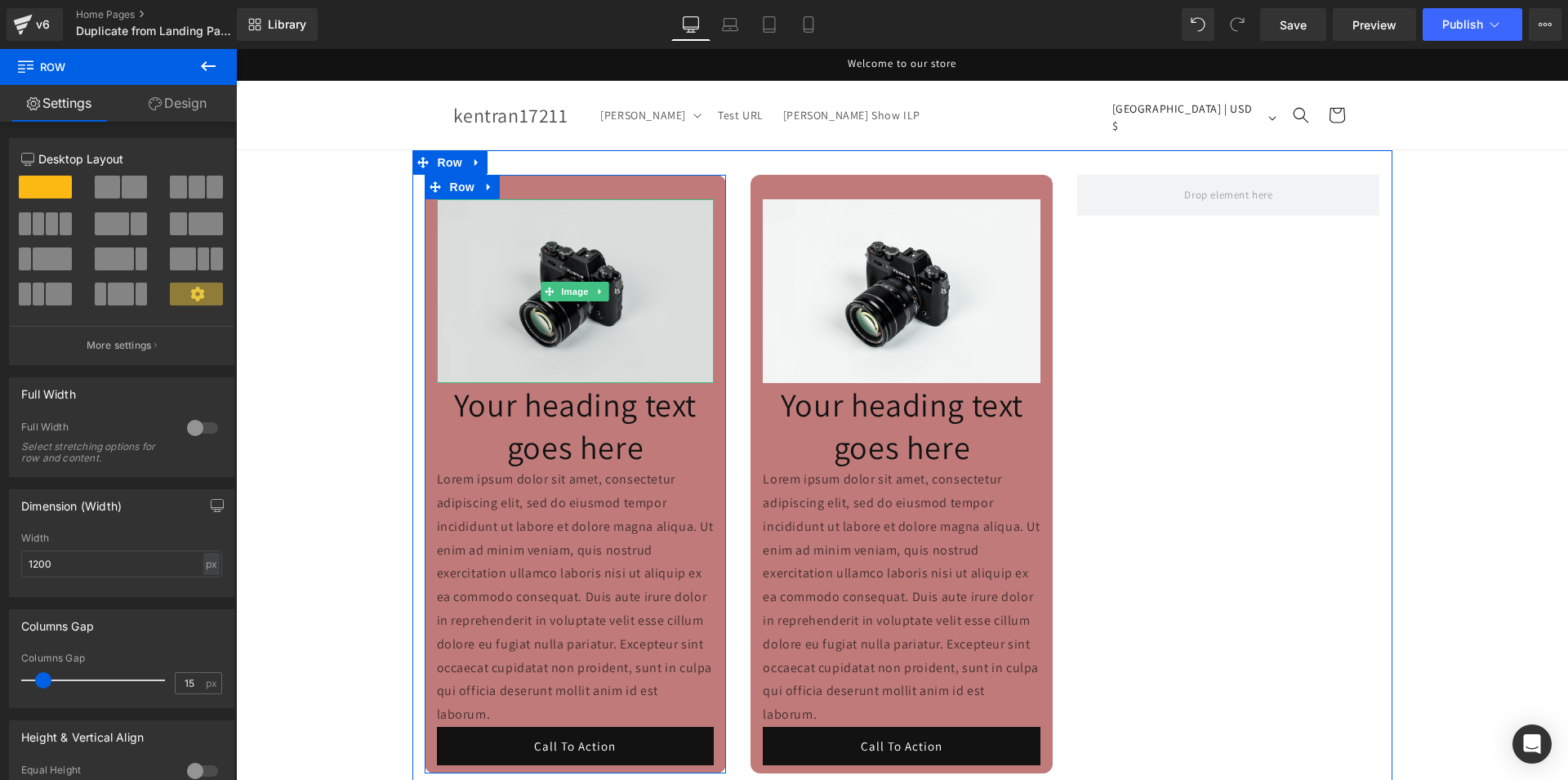
click at [481, 296] on img at bounding box center [576, 291] width 278 height 184
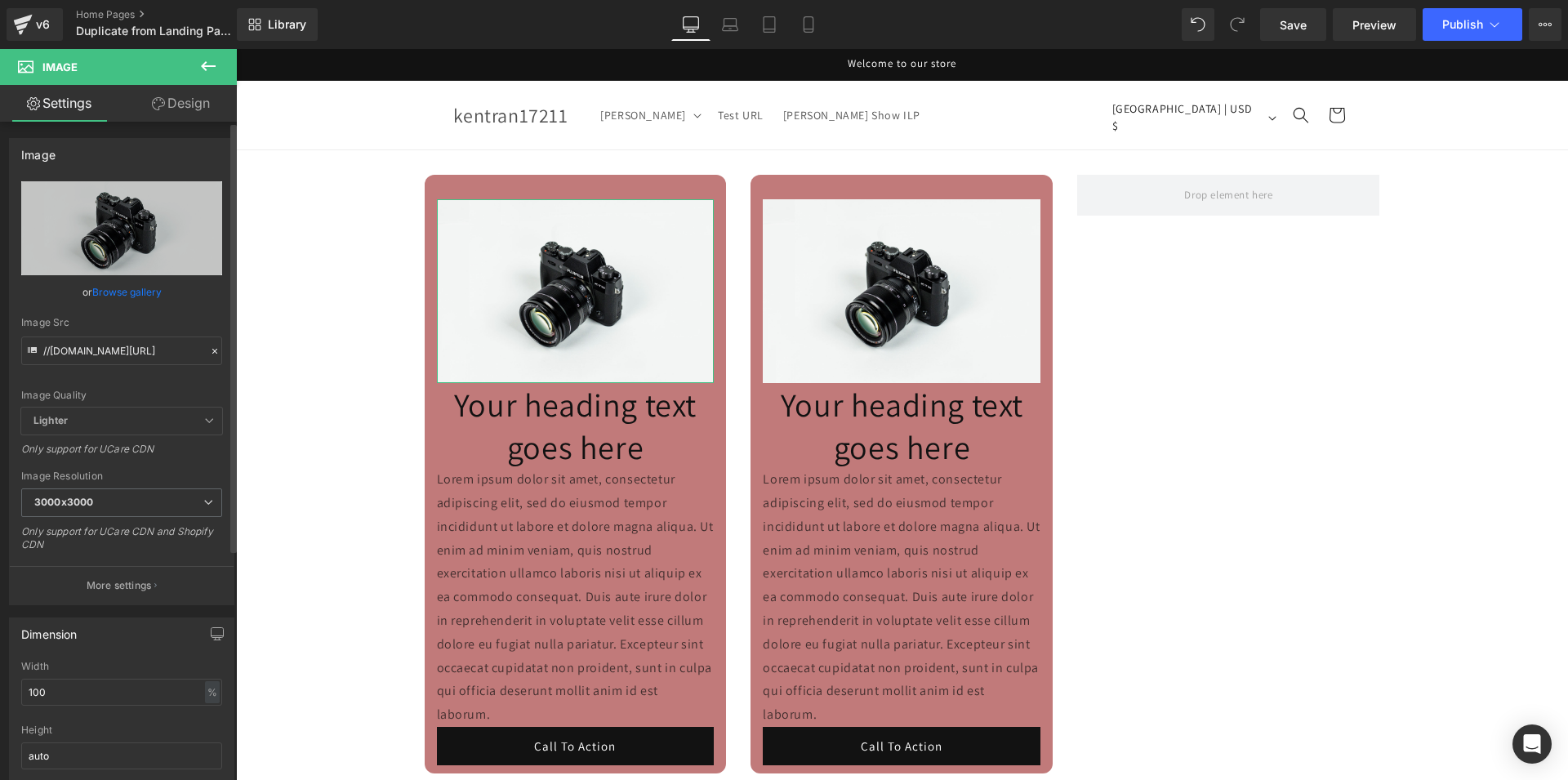
click at [130, 293] on link "Browse gallery" at bounding box center [126, 293] width 69 height 29
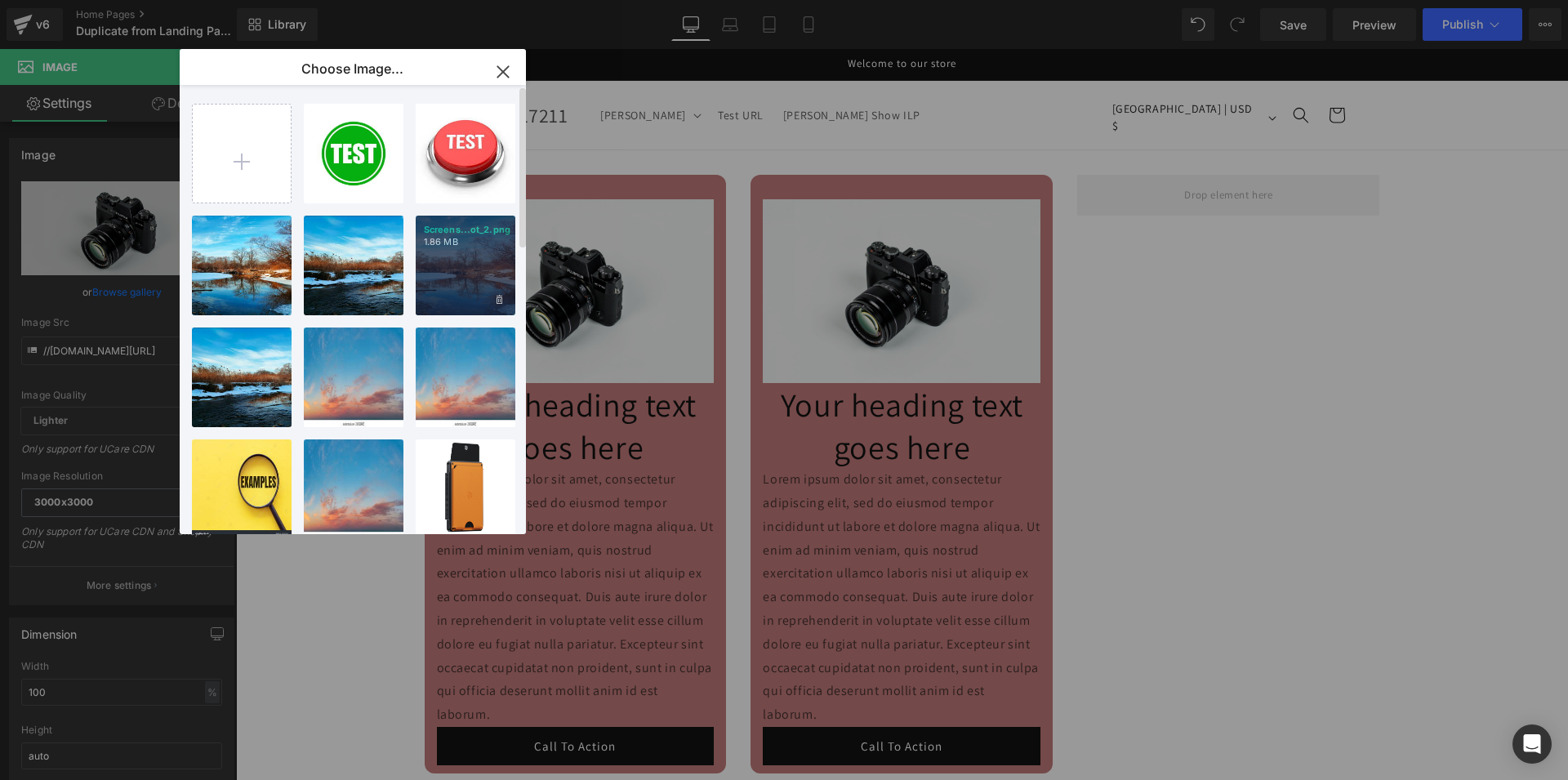
click at [465, 267] on div "Screens...ot_2.png 1.86 MB" at bounding box center [465, 265] width 100 height 100
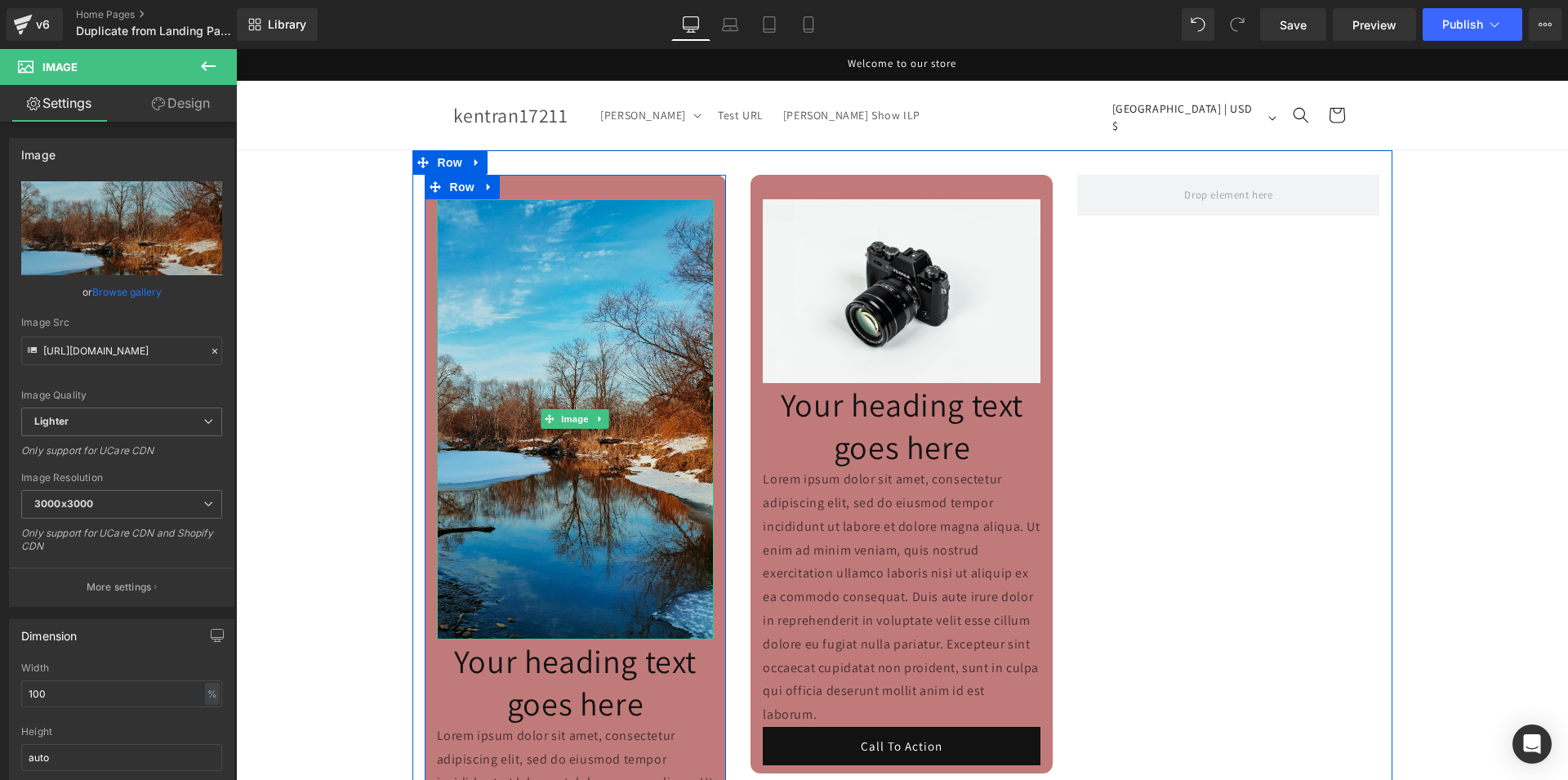
click at [566, 372] on img at bounding box center [576, 419] width 278 height 441
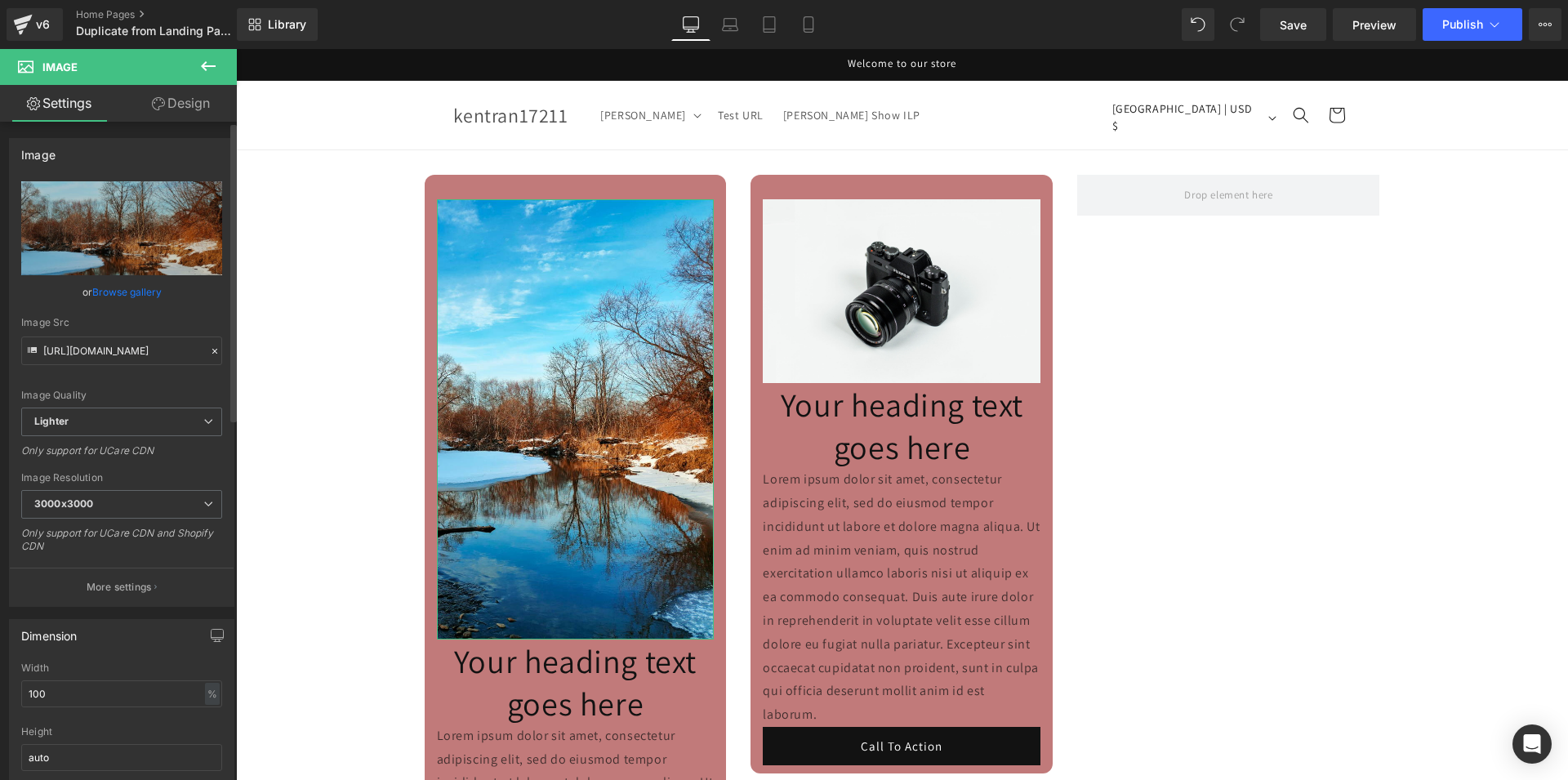
click at [130, 290] on link "Browse gallery" at bounding box center [126, 293] width 69 height 29
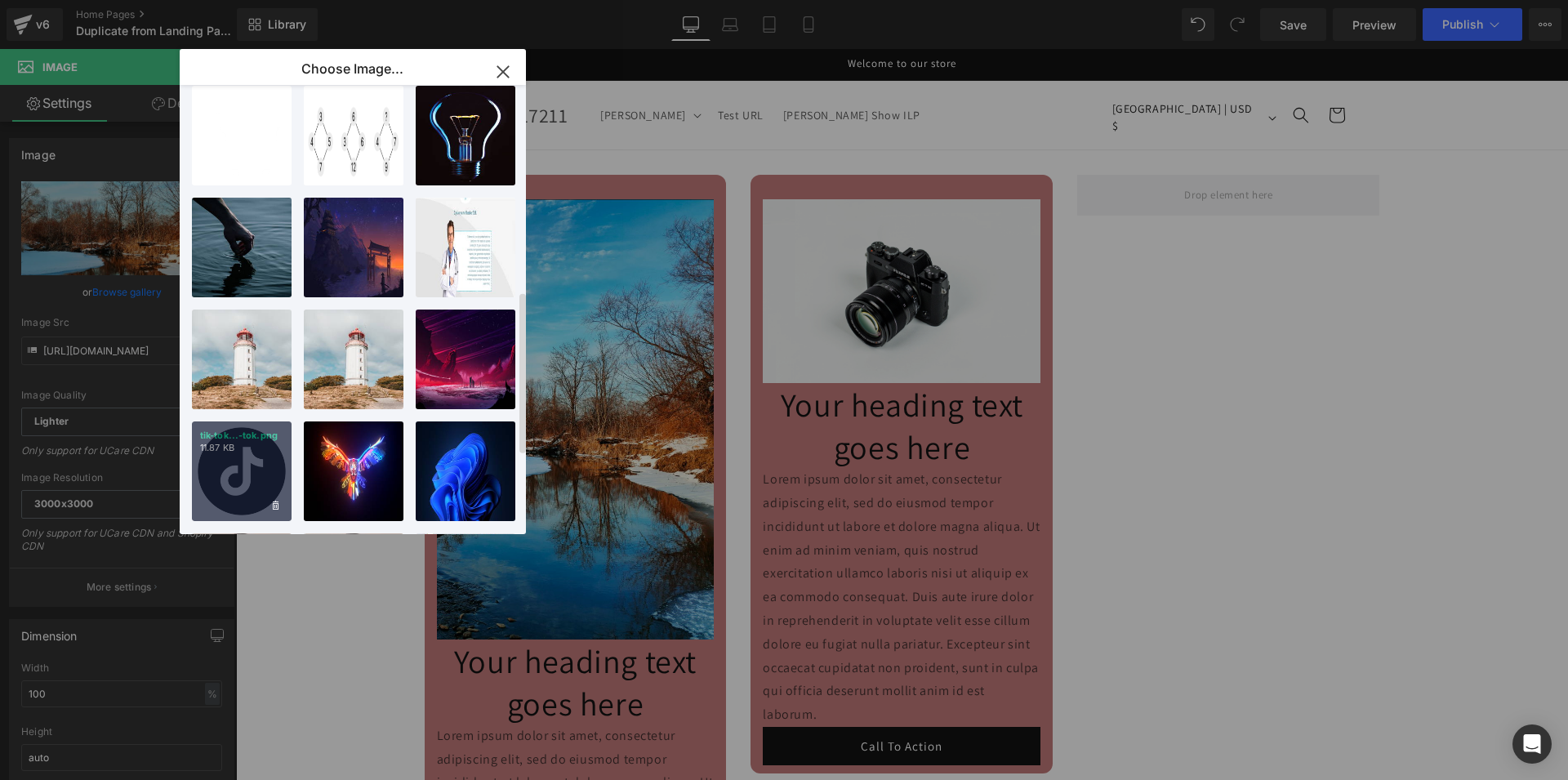
scroll to position [583, 0]
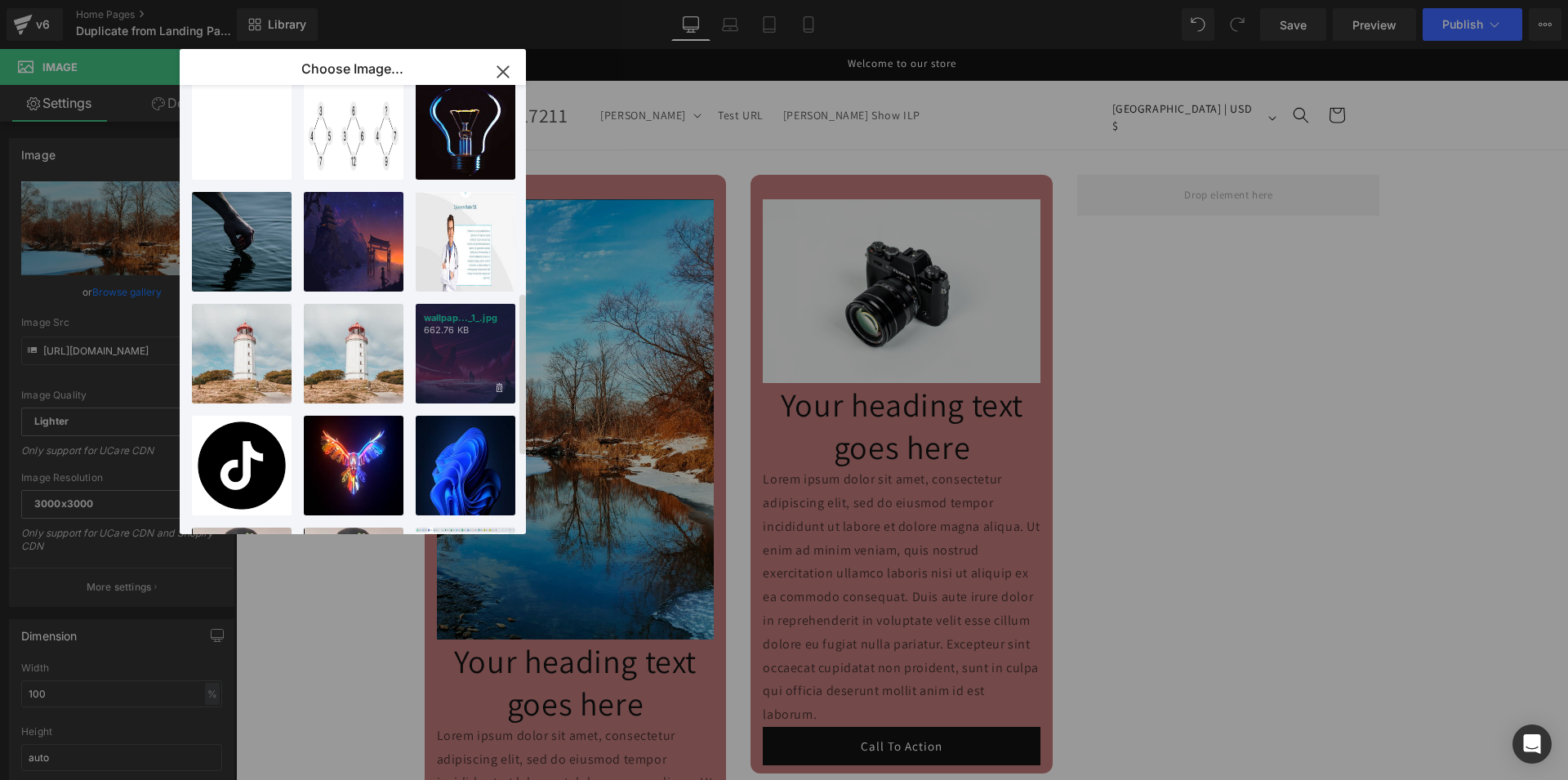
click at [444, 376] on div "wallpap..._1_.jpg 662.76 KB" at bounding box center [465, 354] width 100 height 100
type input "[URL][DOMAIN_NAME][DOMAIN_NAME]"
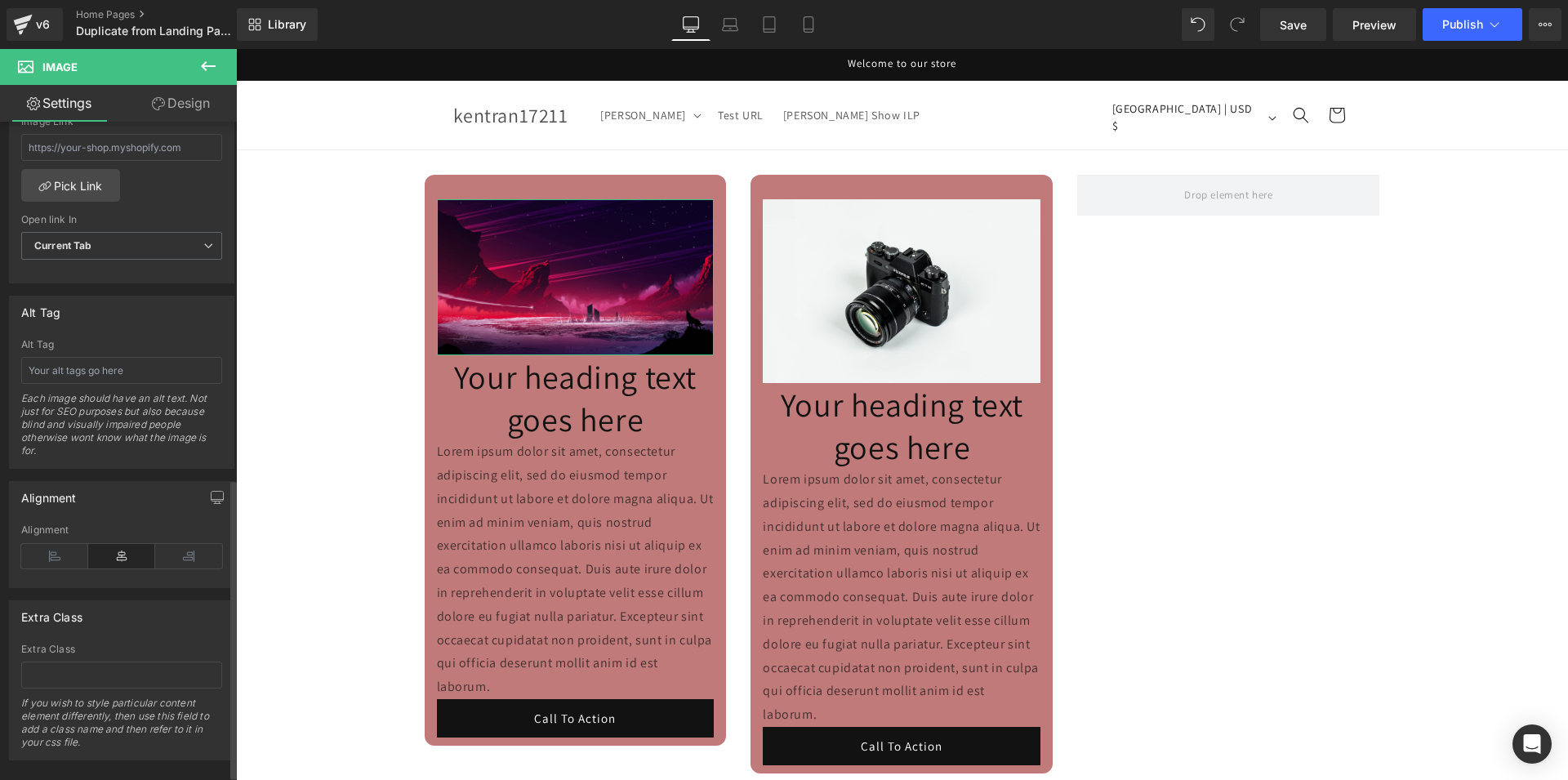
scroll to position [794, 0]
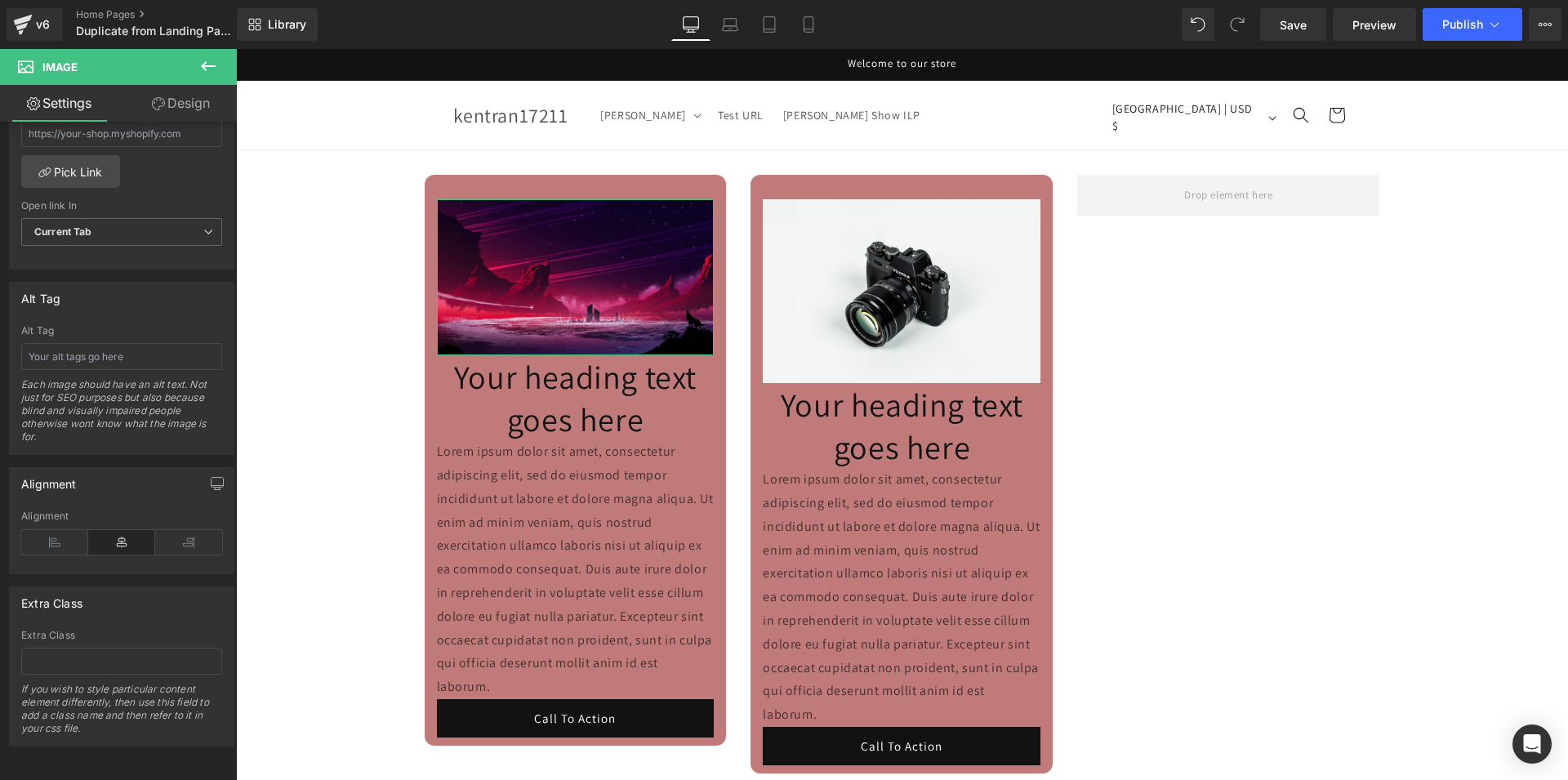
click at [175, 114] on link "Design" at bounding box center [181, 103] width 118 height 37
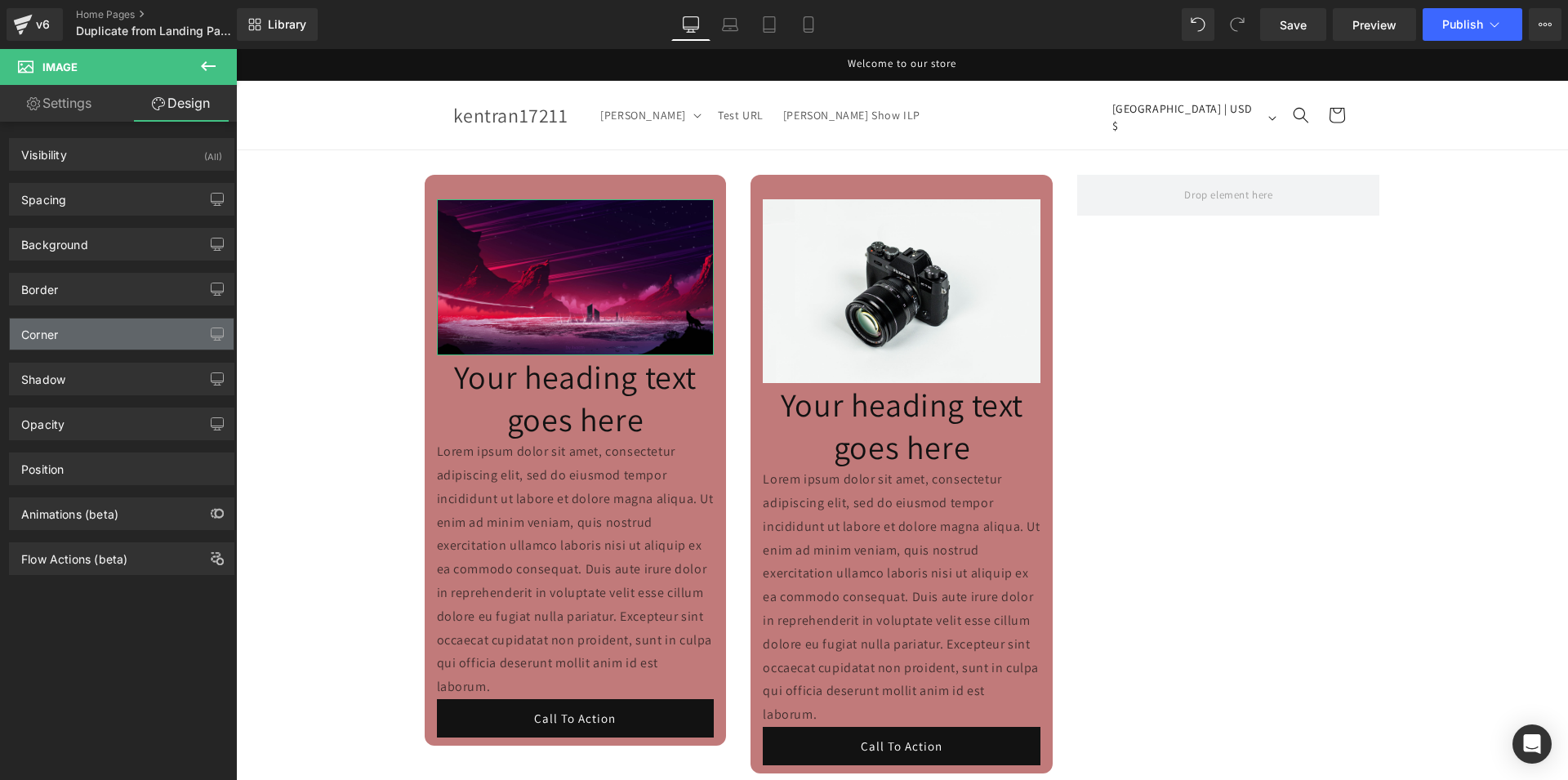
click at [120, 333] on div "Corner" at bounding box center [121, 334] width 223 height 31
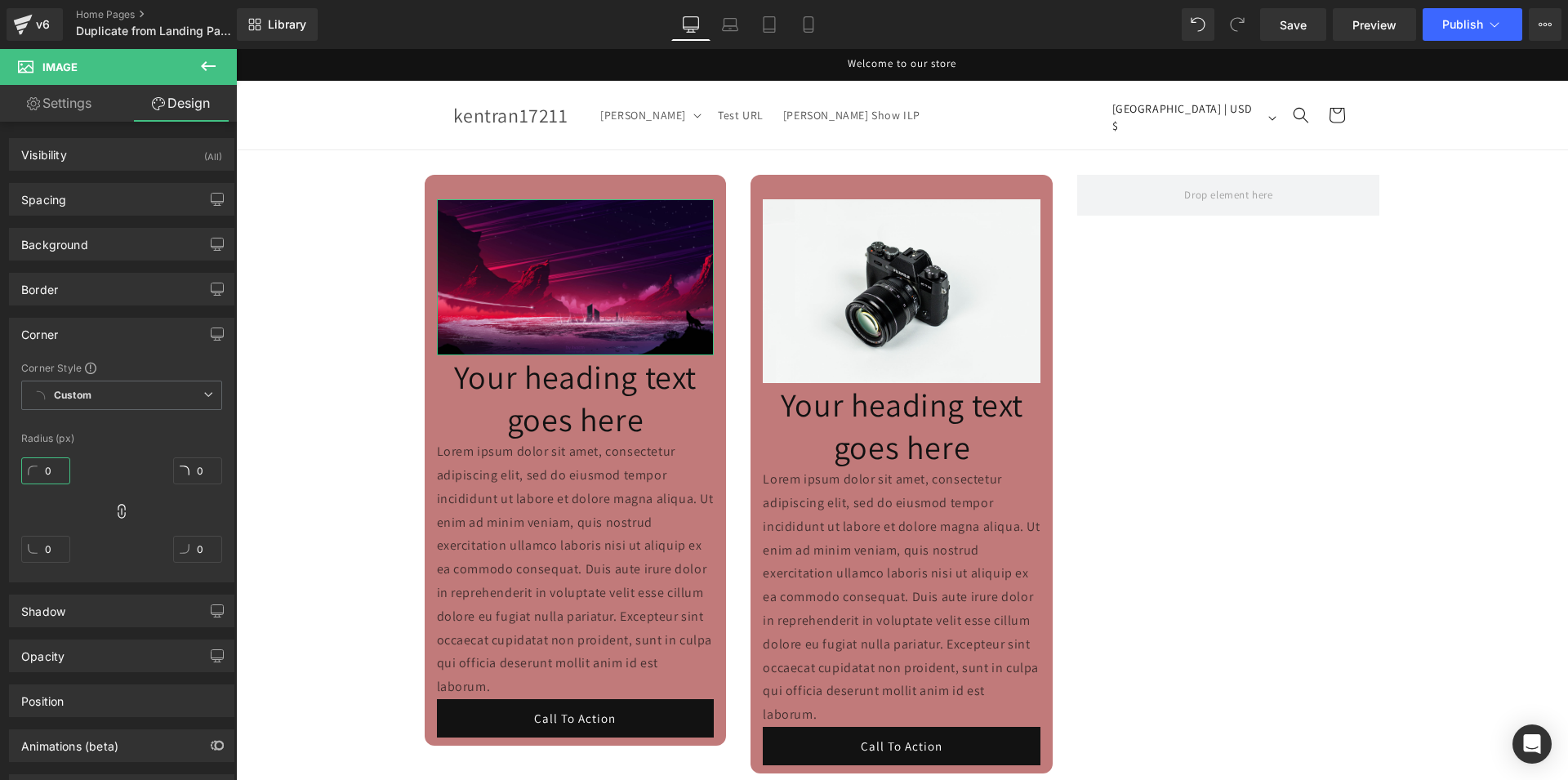
click at [57, 469] on input "0" at bounding box center [46, 471] width 49 height 27
type input "8"
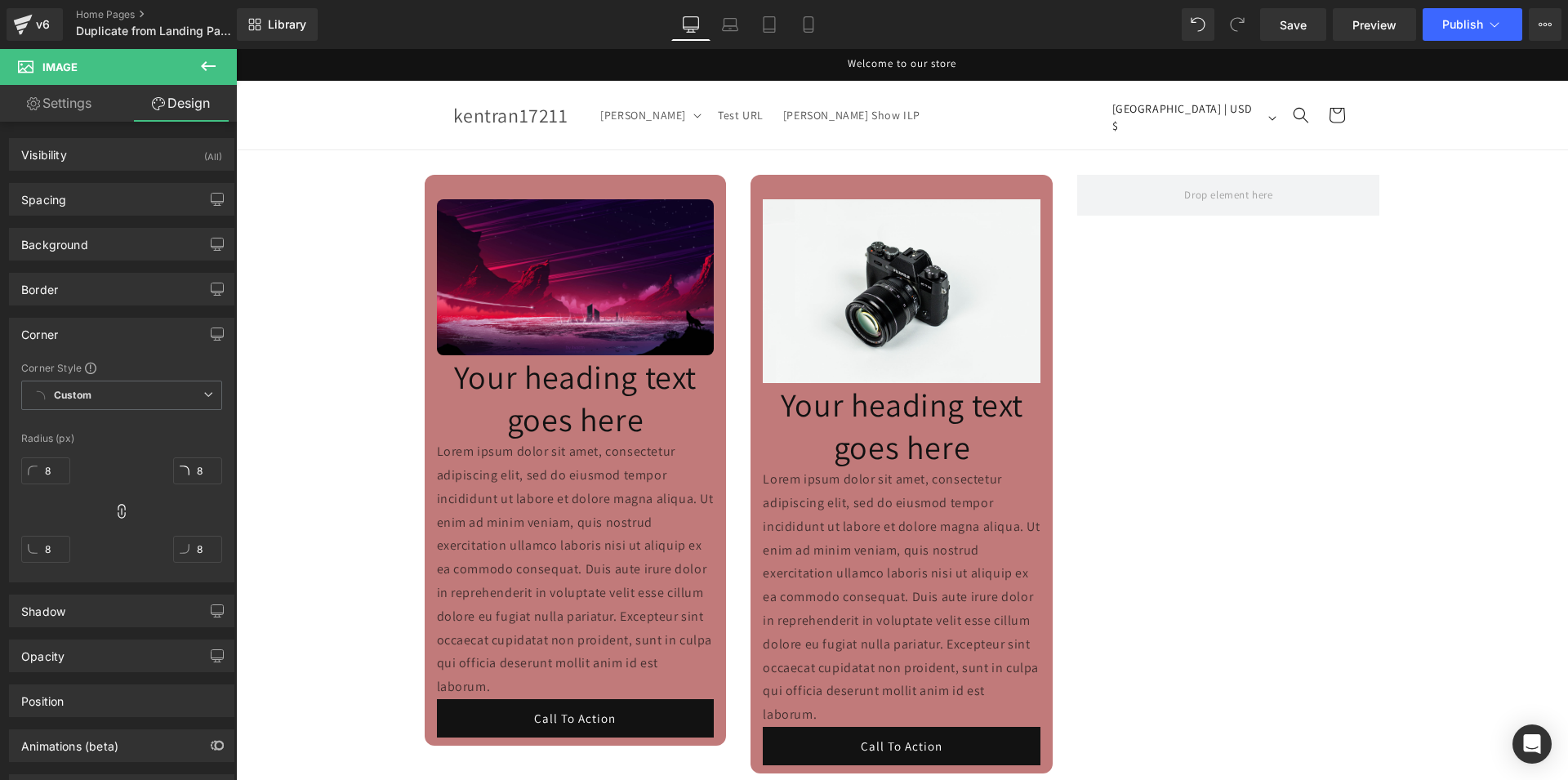
click at [278, 410] on div "Image Your heading text goes here Heading Lorem ipsum dolor sit amet, consectet…" at bounding box center [902, 574] width 1332 height 847
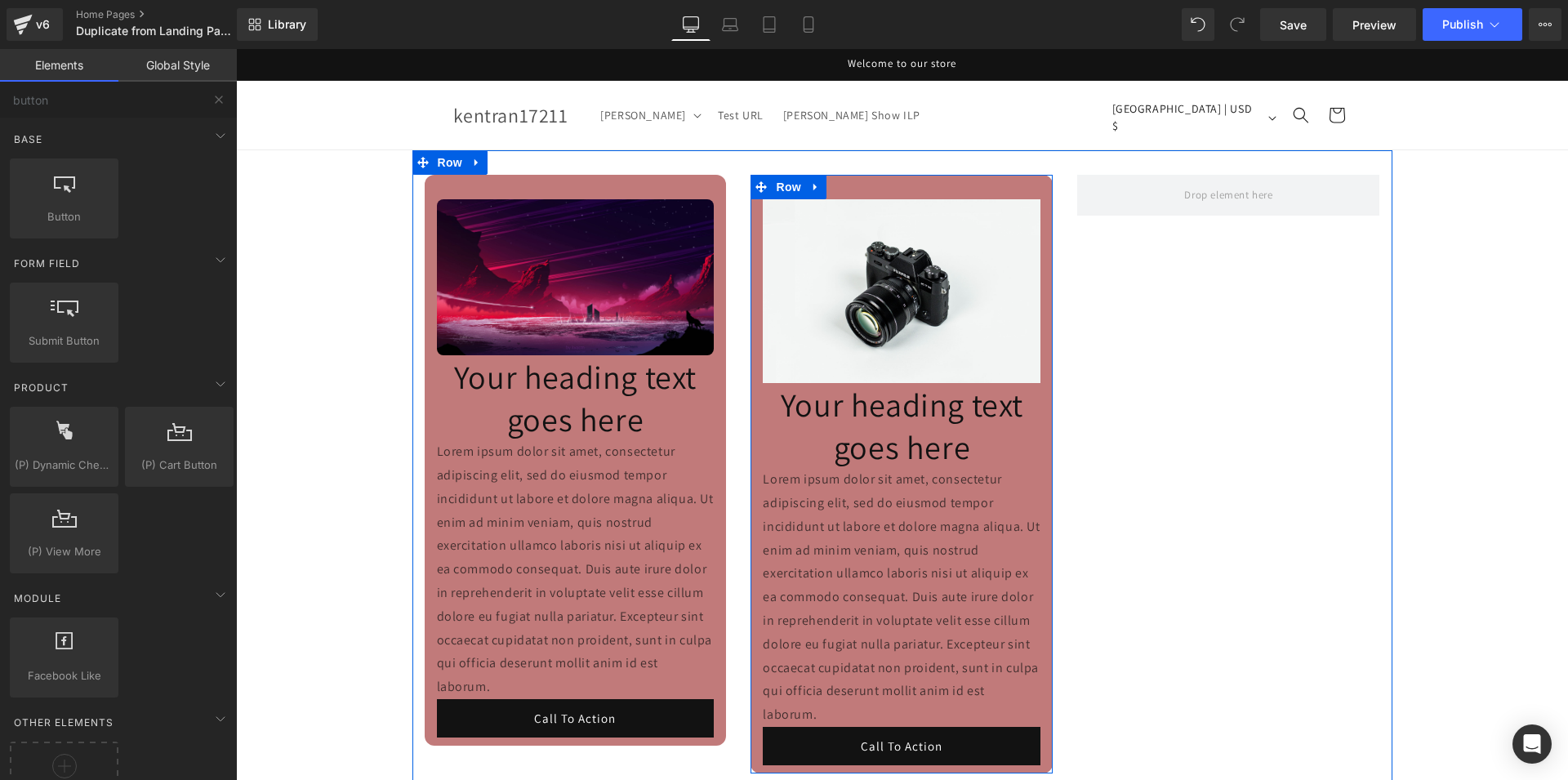
click at [884, 182] on div "Image Your heading text goes here Heading Lorem ipsum dolor sit amet, consectet…" at bounding box center [902, 474] width 302 height 599
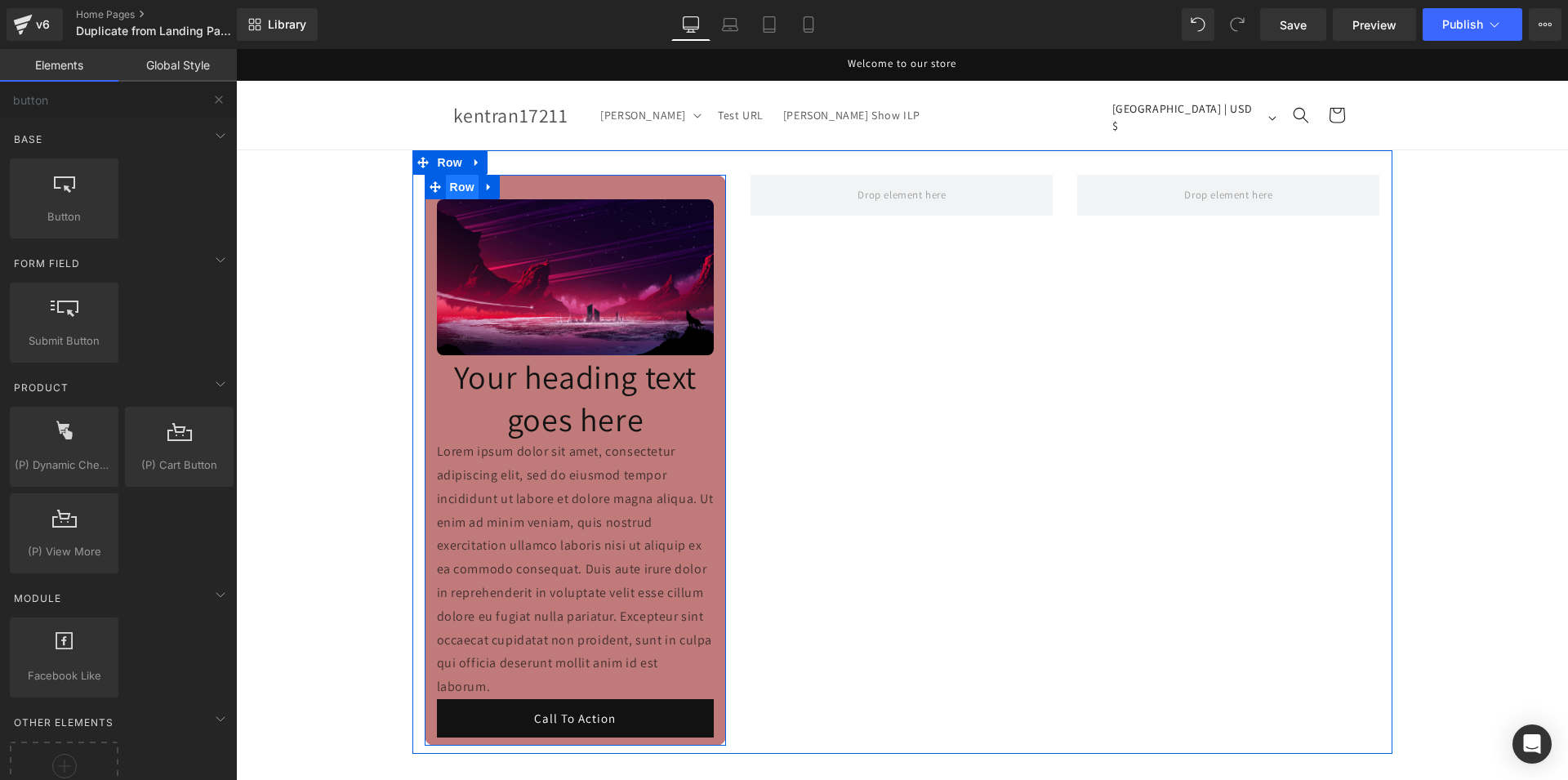
click at [447, 186] on span "Row" at bounding box center [462, 187] width 32 height 24
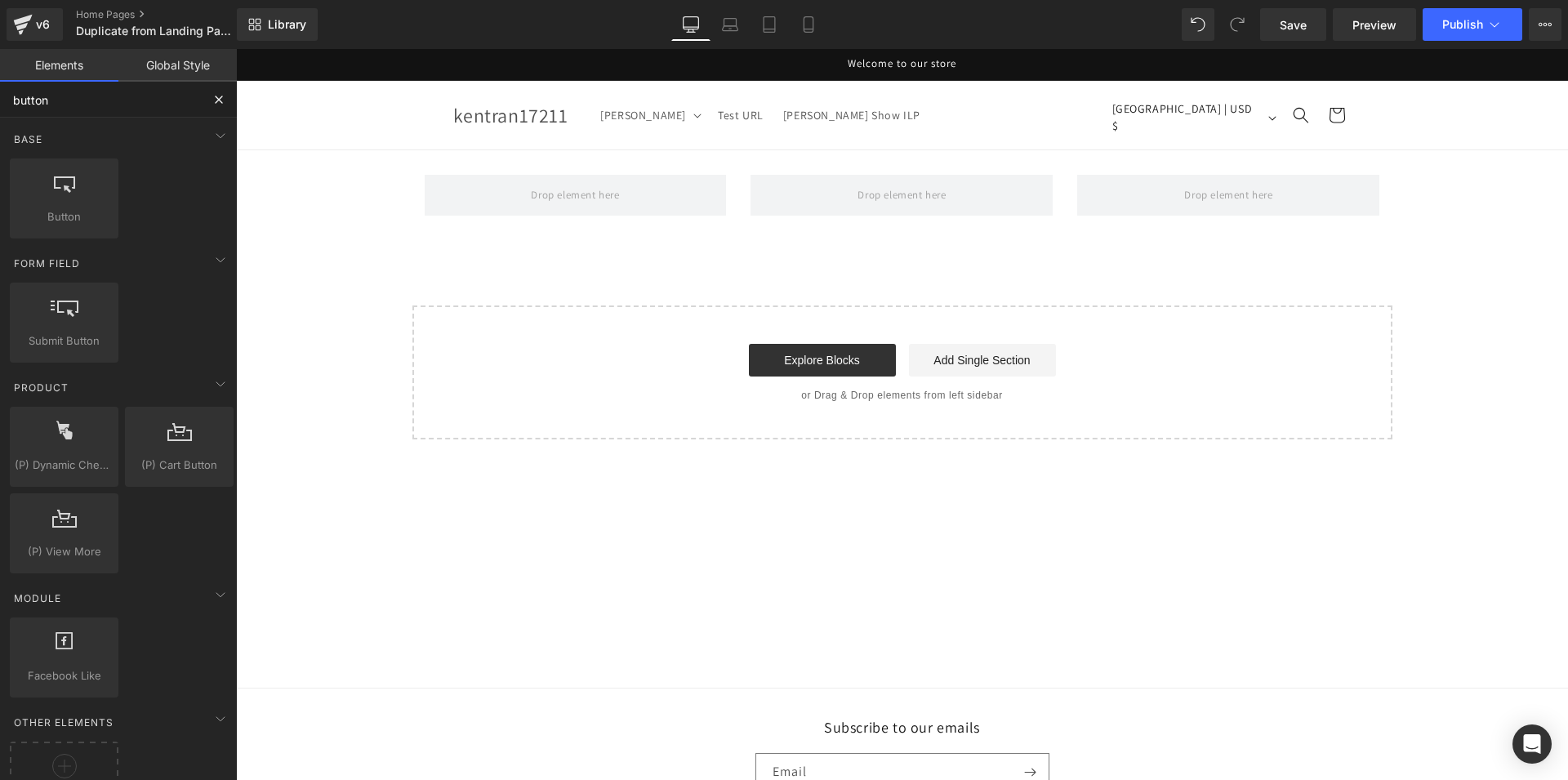
click at [141, 91] on input "button" at bounding box center [100, 100] width 201 height 36
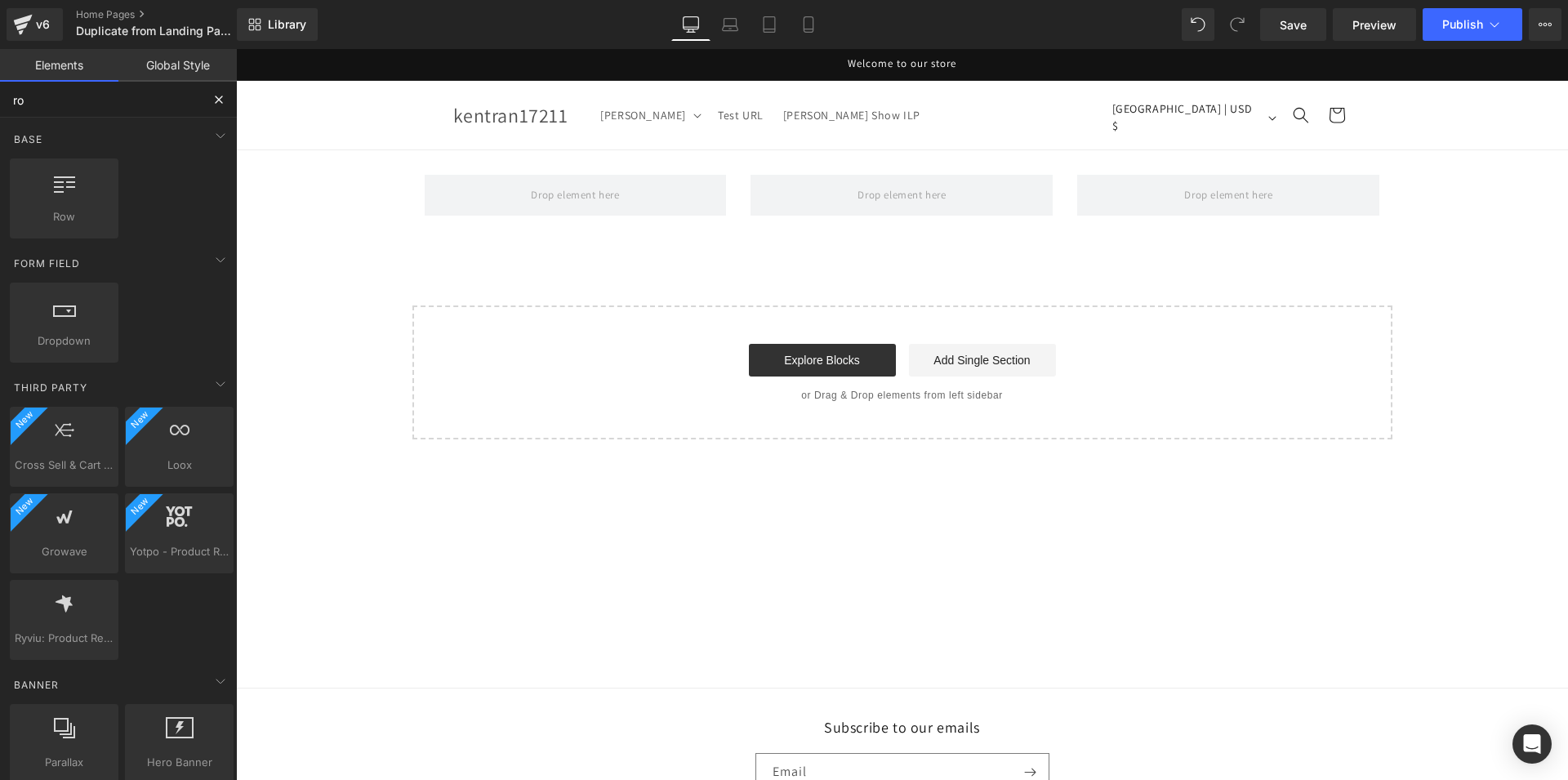
type input "row"
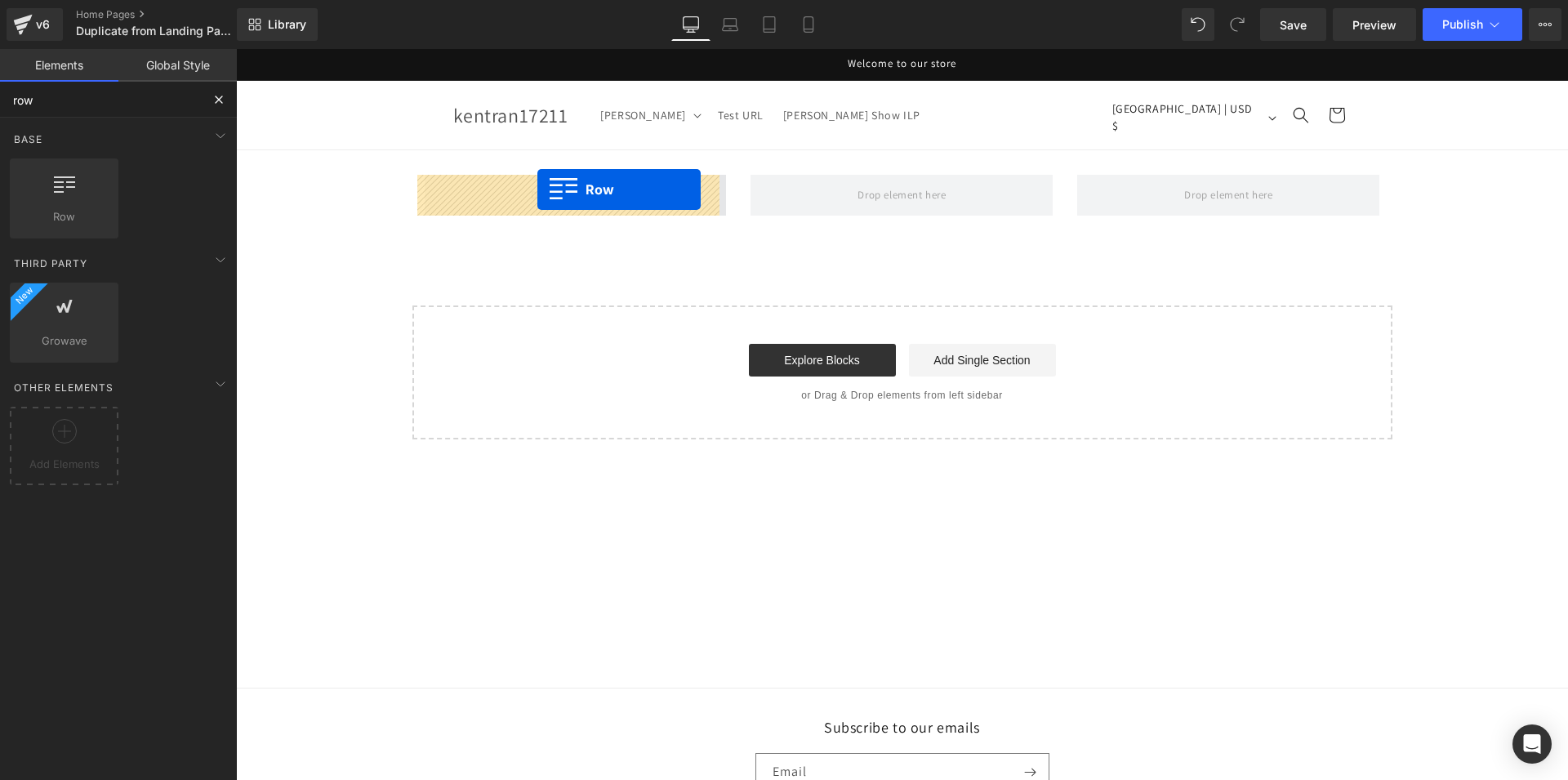
drag, startPoint x: 370, startPoint y: 263, endPoint x: 537, endPoint y: 189, distance: 182.7
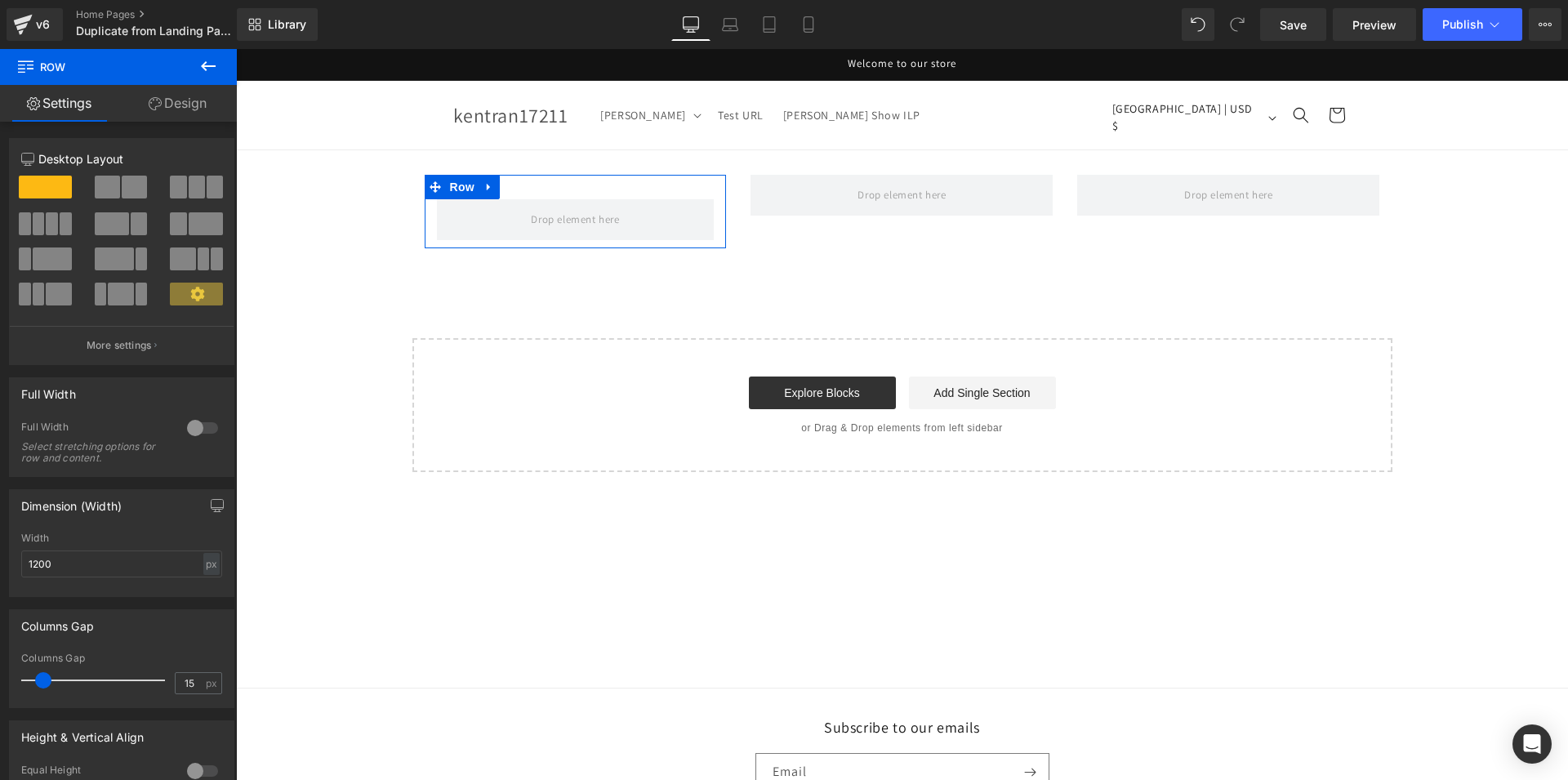
click at [179, 108] on link "Design" at bounding box center [178, 103] width 118 height 37
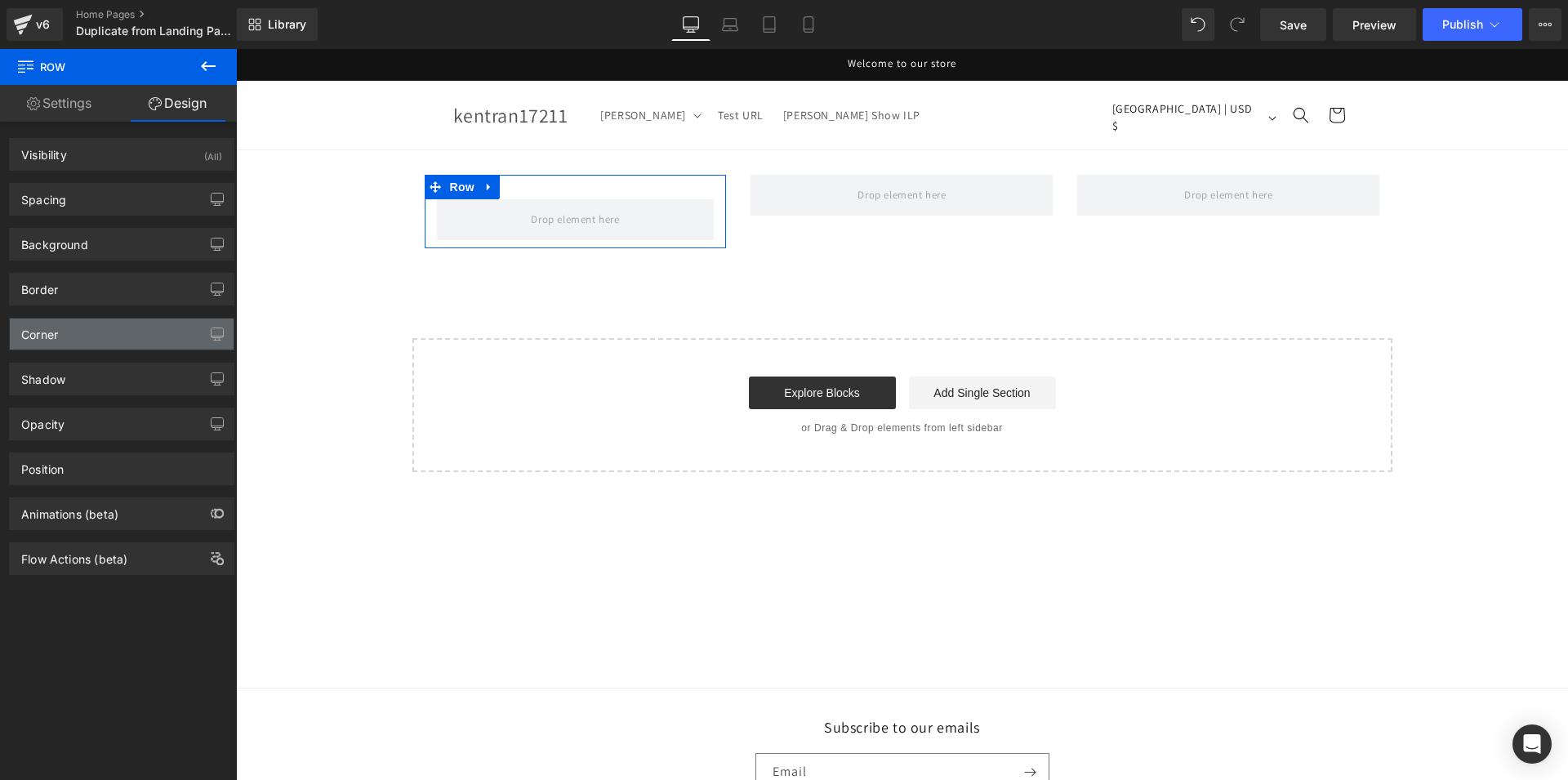
click at [65, 335] on div "Corner" at bounding box center [121, 334] width 223 height 31
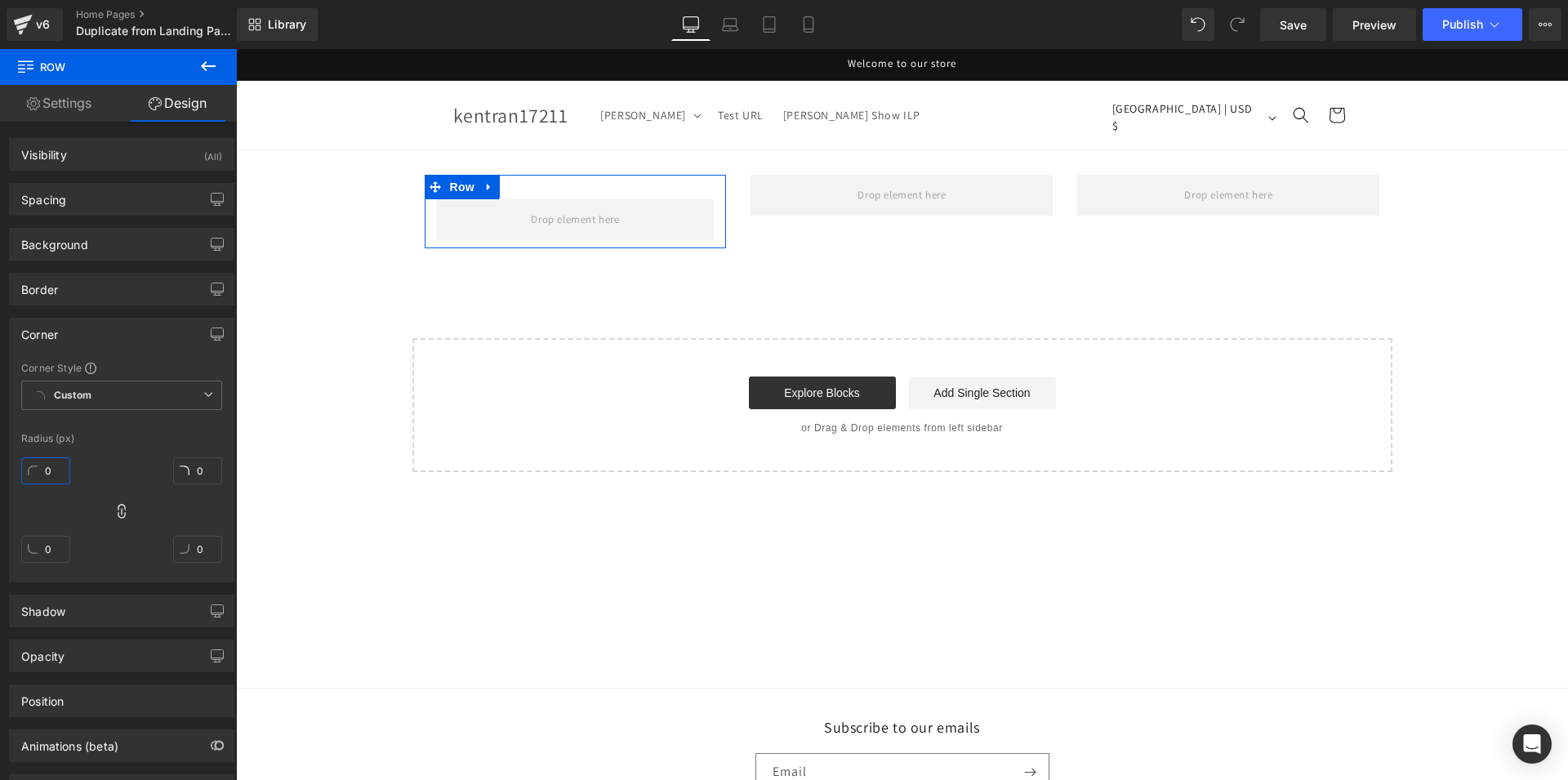
click at [46, 468] on input "0" at bounding box center [46, 471] width 49 height 27
type input "8"
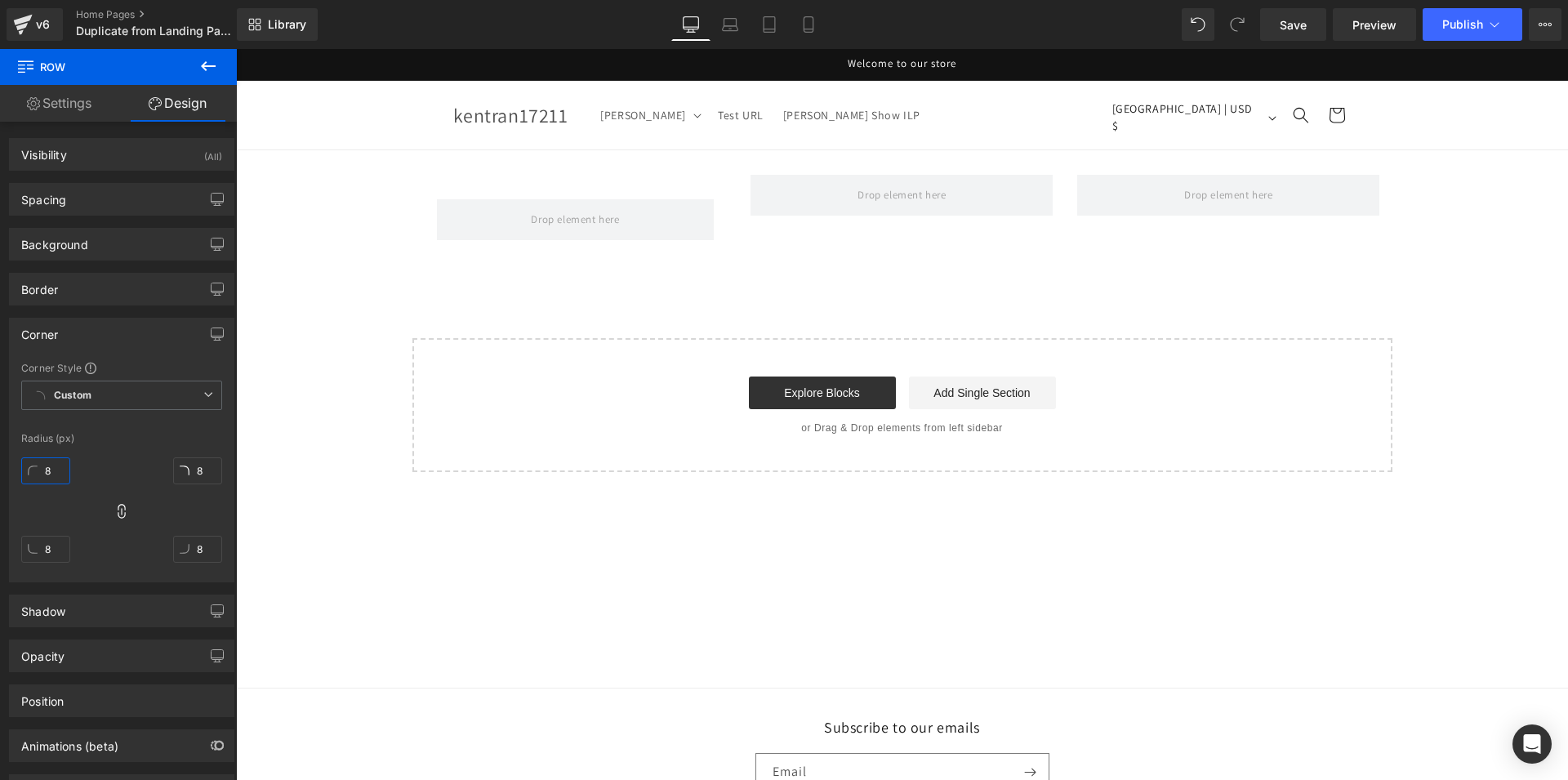
type input "8"
click at [209, 65] on icon at bounding box center [208, 66] width 20 height 20
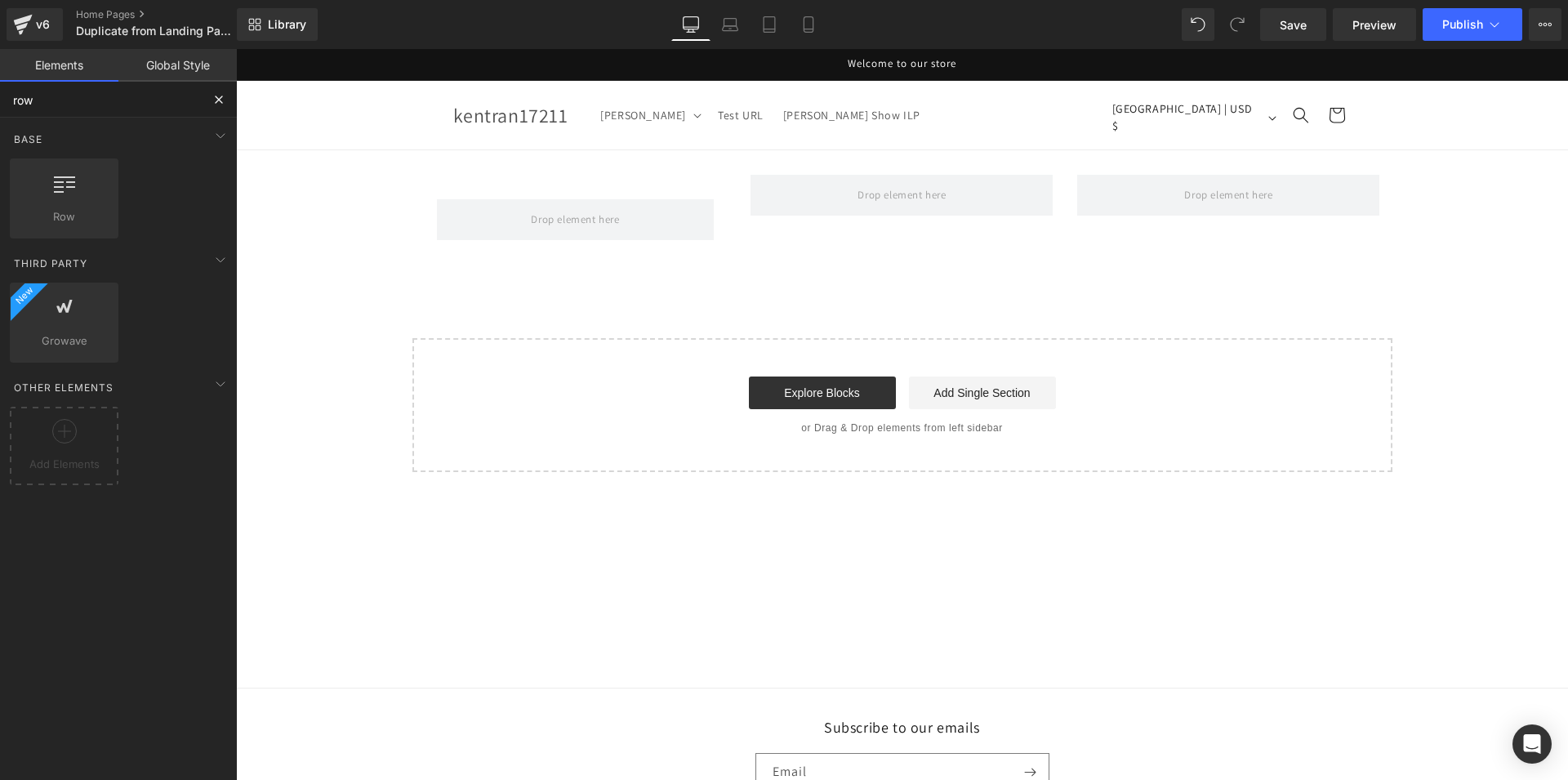
click at [105, 104] on input "row" at bounding box center [100, 100] width 201 height 36
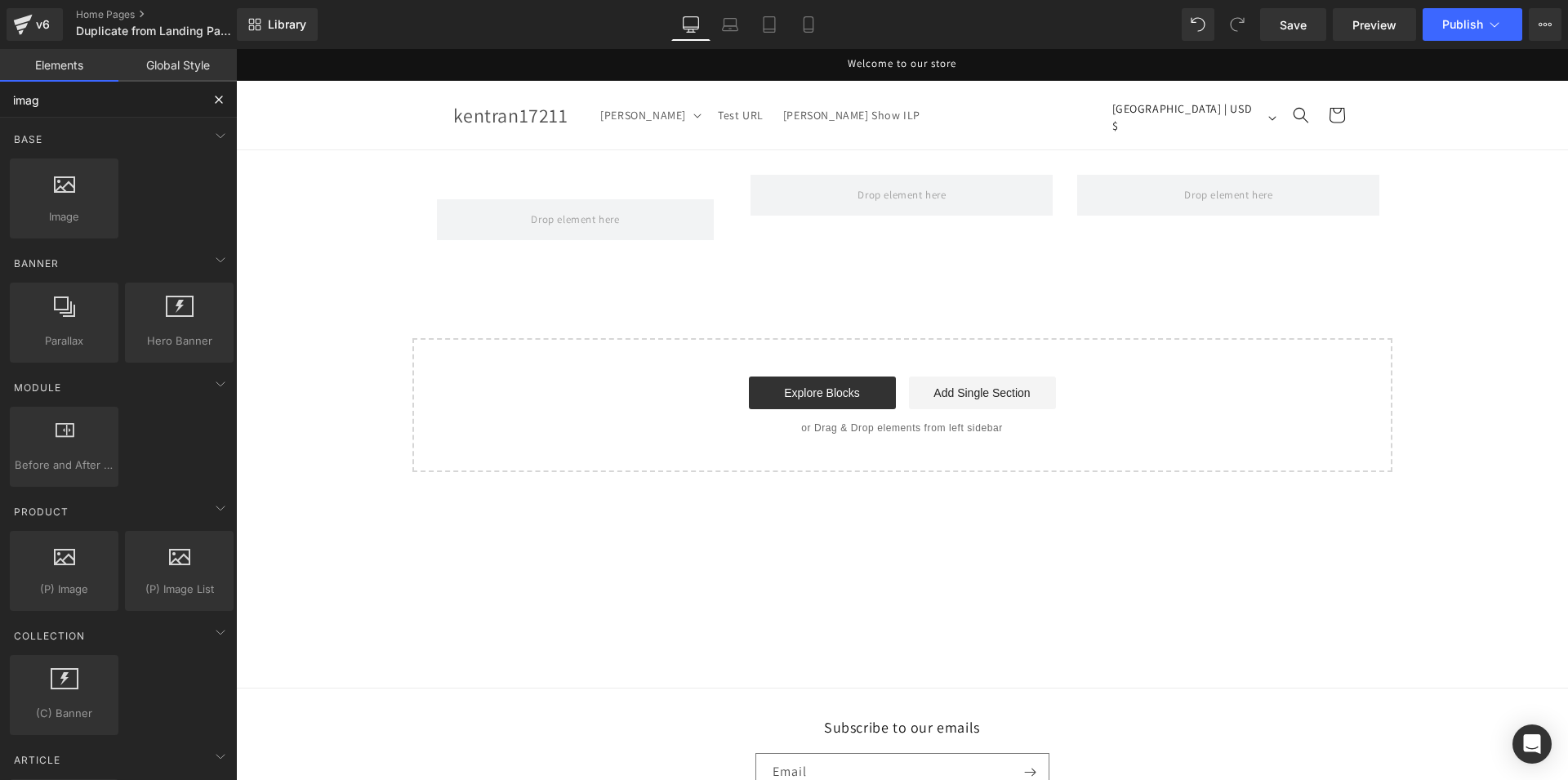
type input "image"
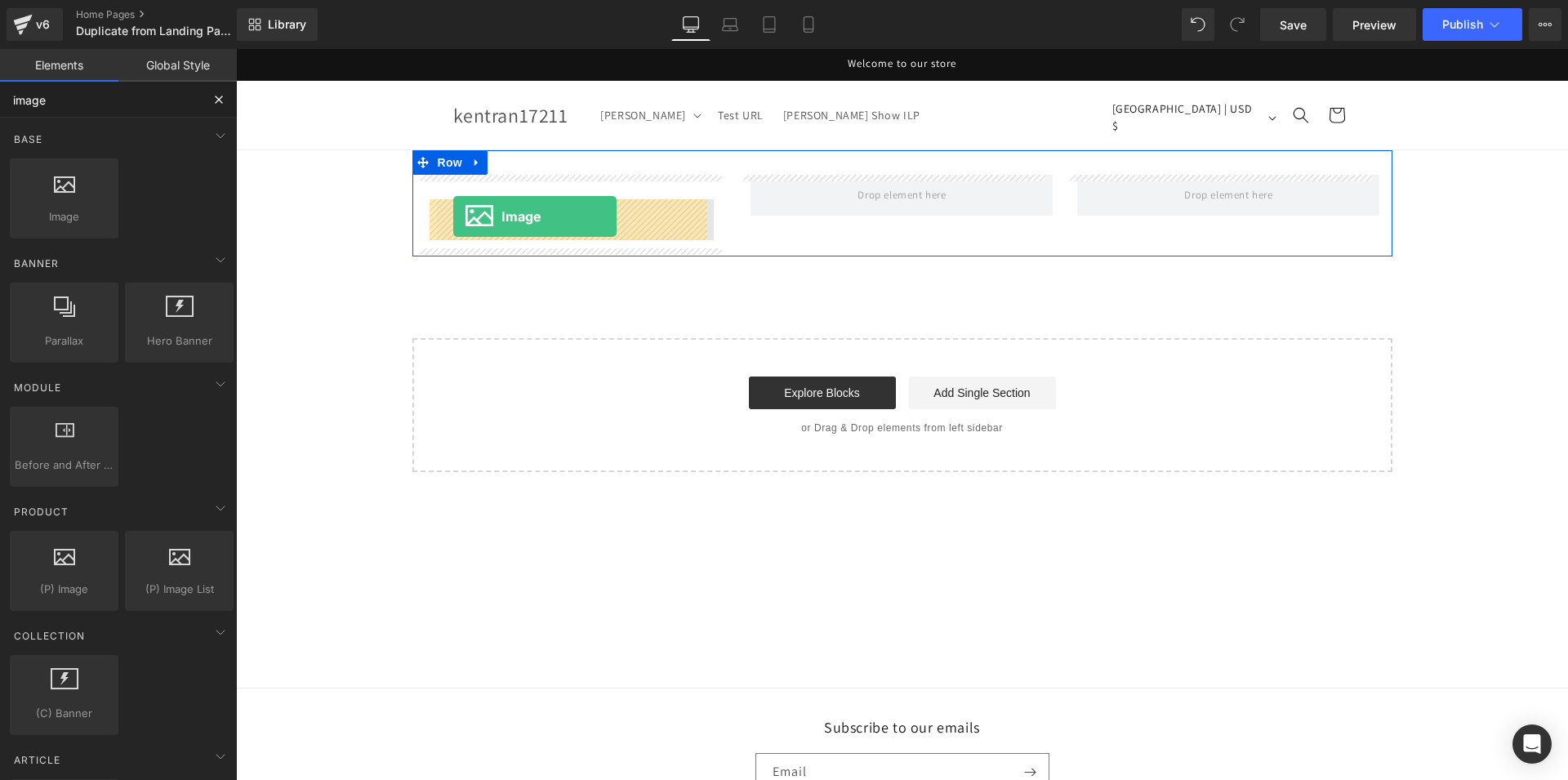
drag, startPoint x: 316, startPoint y: 250, endPoint x: 453, endPoint y: 216, distance: 141.2
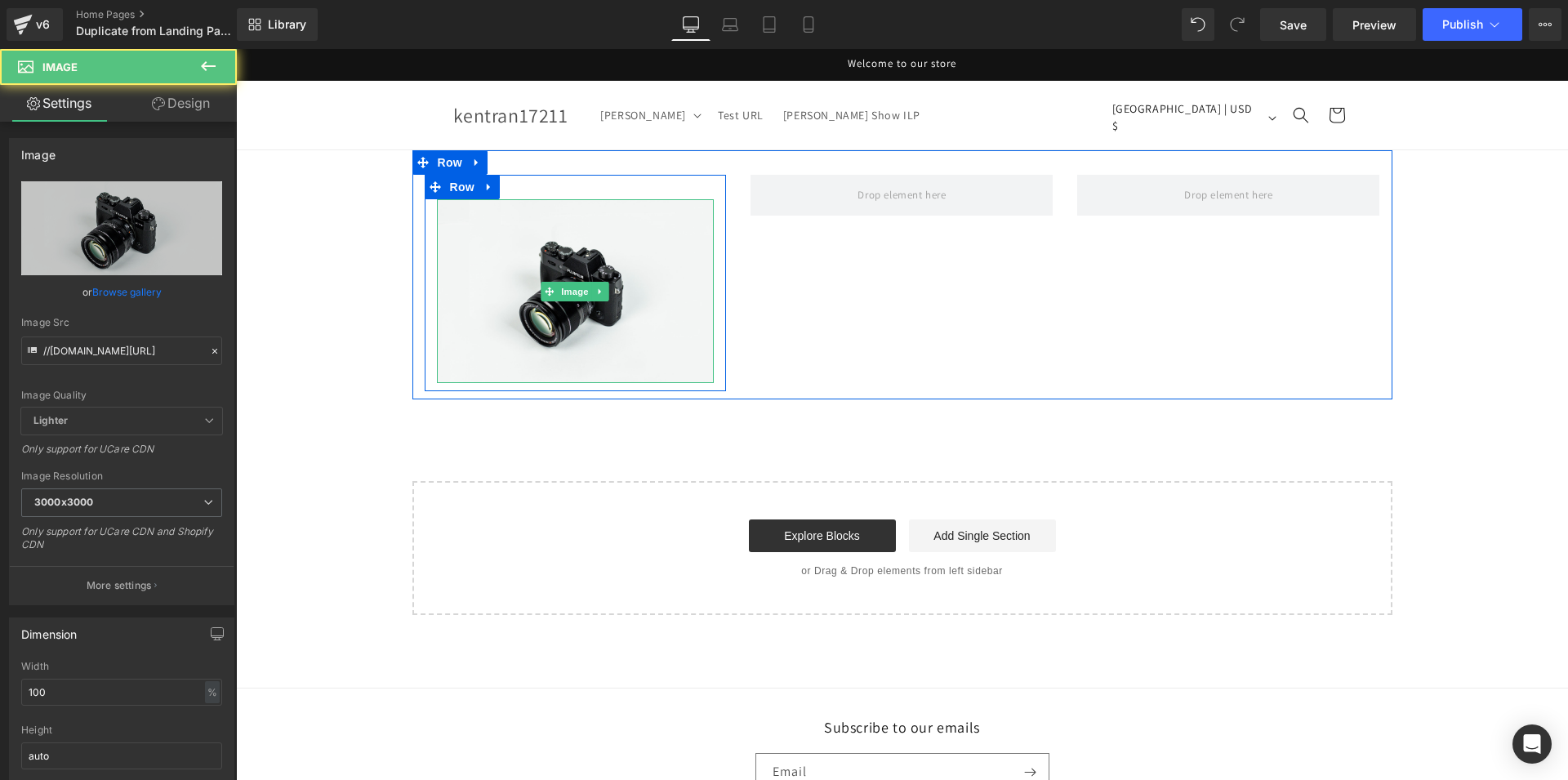
scroll to position [353, 0]
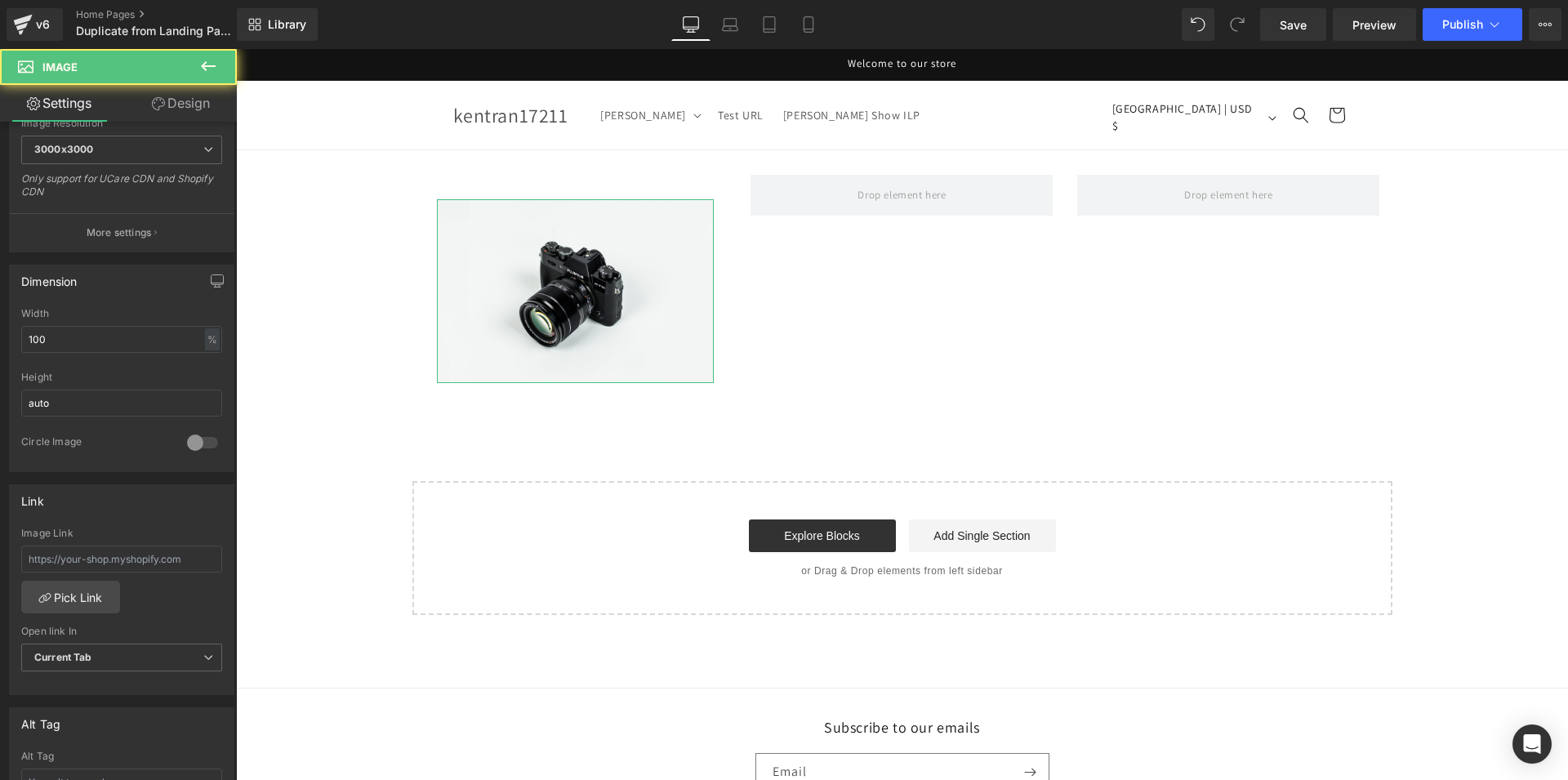
click at [196, 93] on link "Design" at bounding box center [181, 103] width 118 height 37
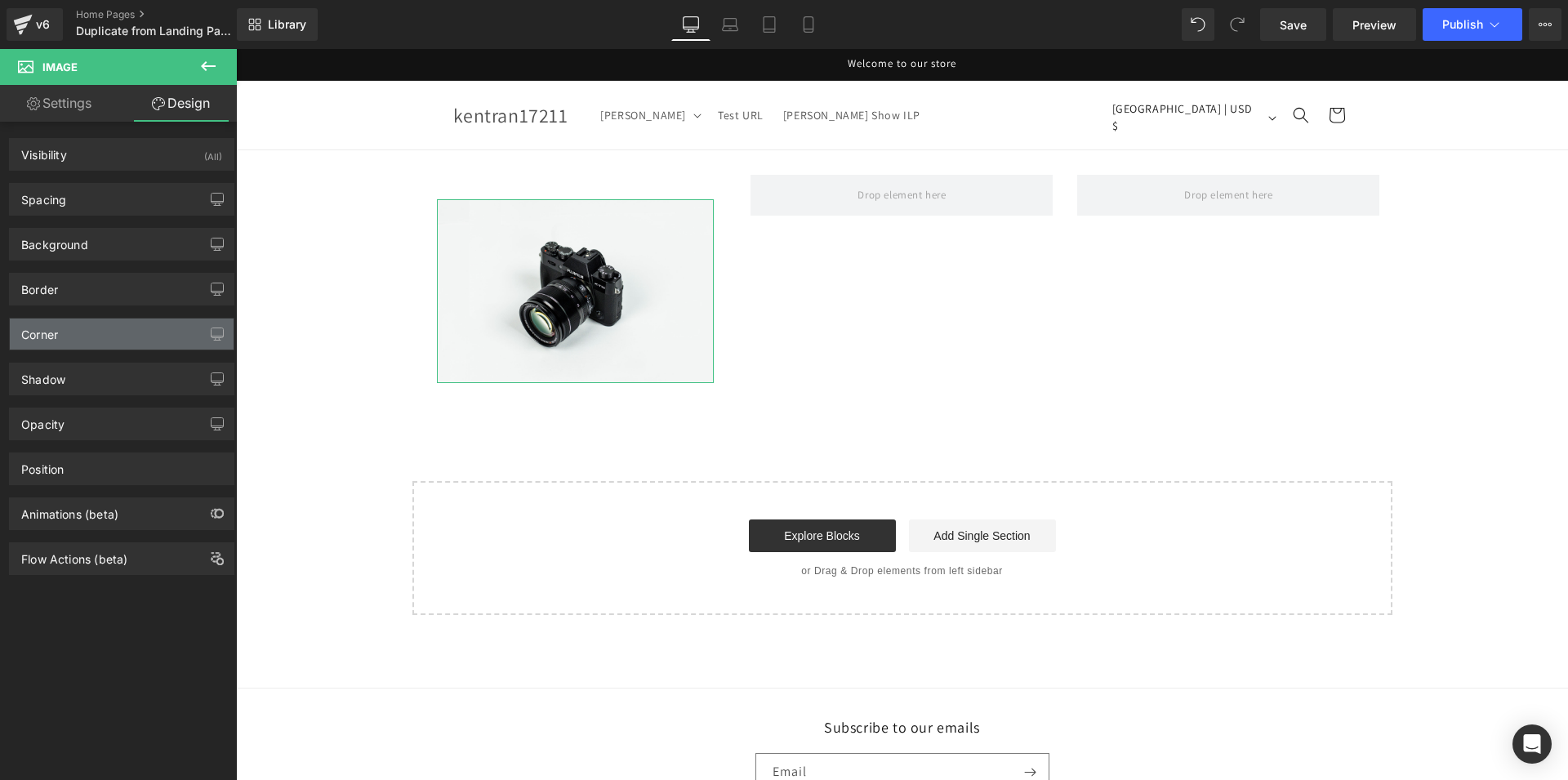
click at [91, 339] on div "Corner" at bounding box center [121, 334] width 223 height 31
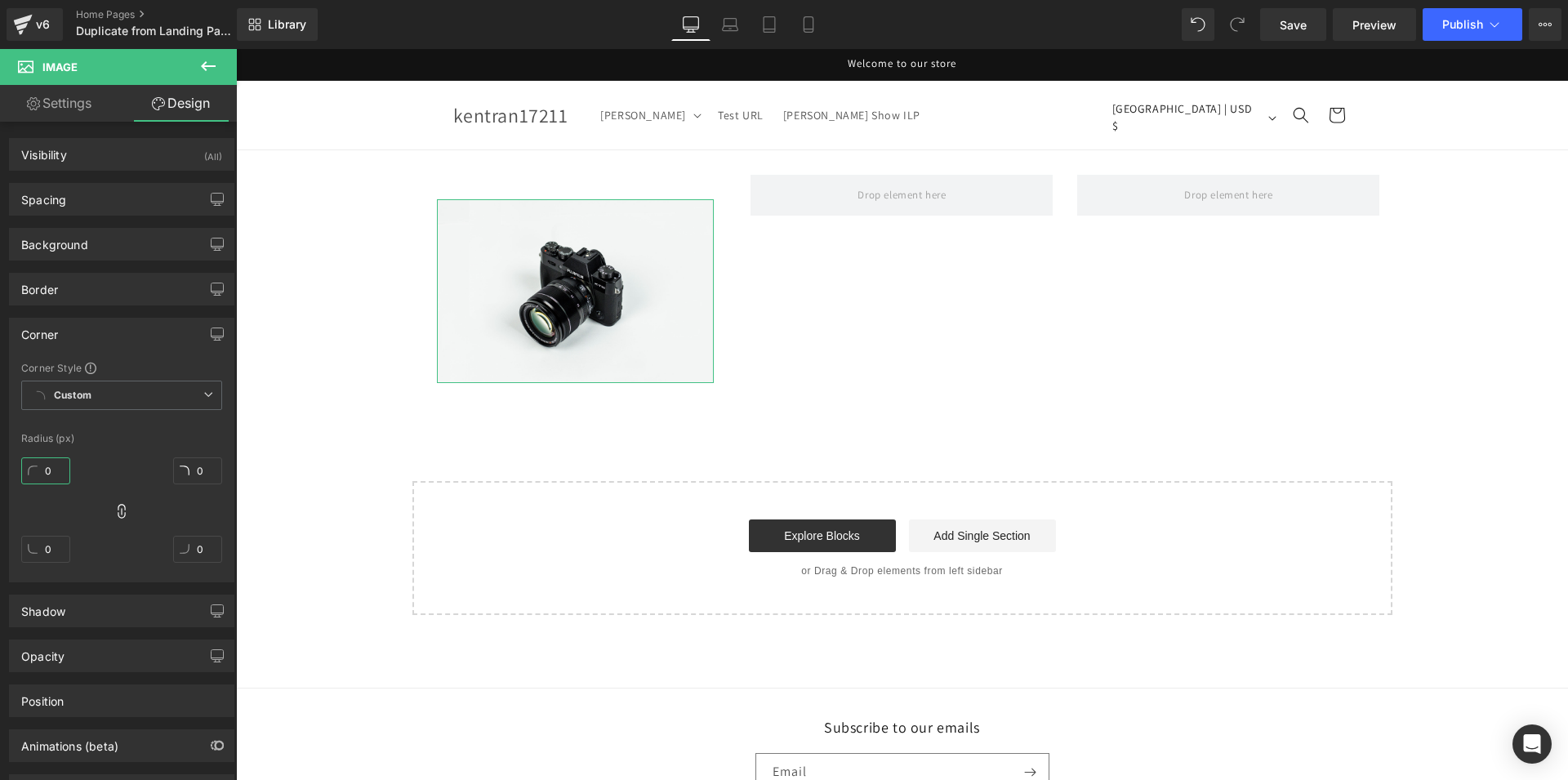
click at [54, 469] on input "0" at bounding box center [46, 471] width 49 height 27
type input "8"
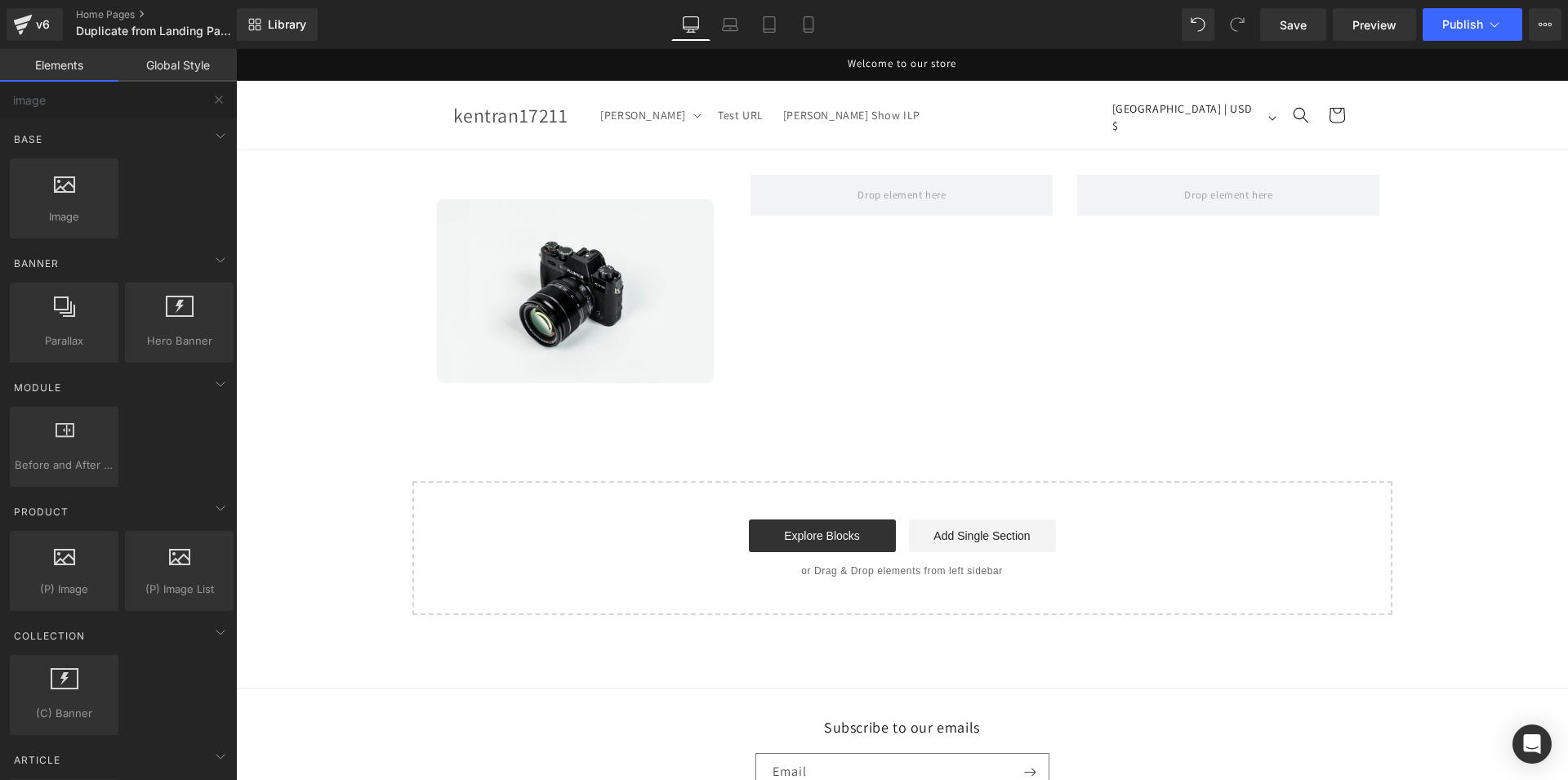
click at [327, 276] on div "Image Row Row Select your layout" at bounding box center [902, 383] width 1332 height 465
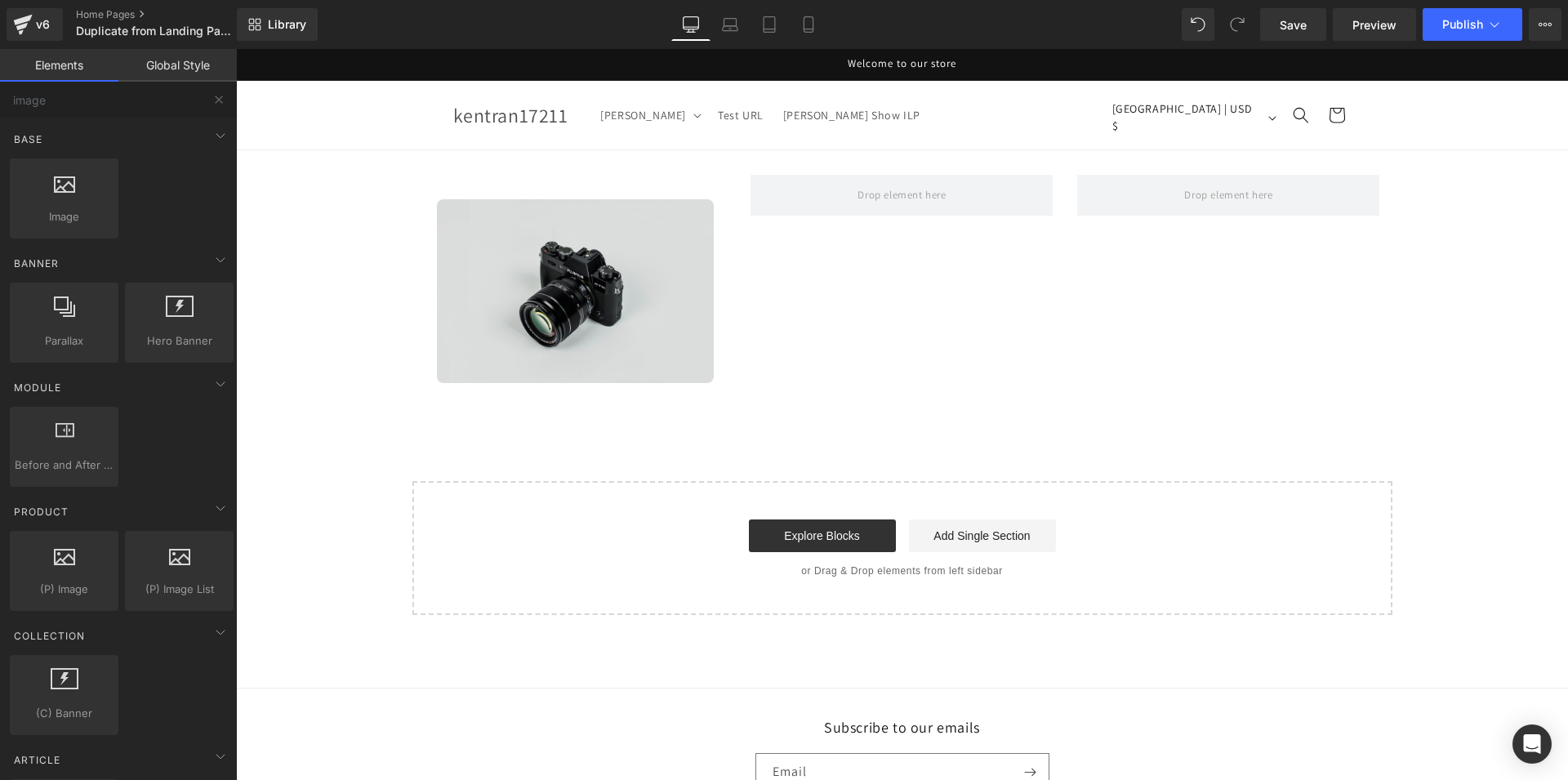
click at [479, 253] on img at bounding box center [576, 291] width 278 height 184
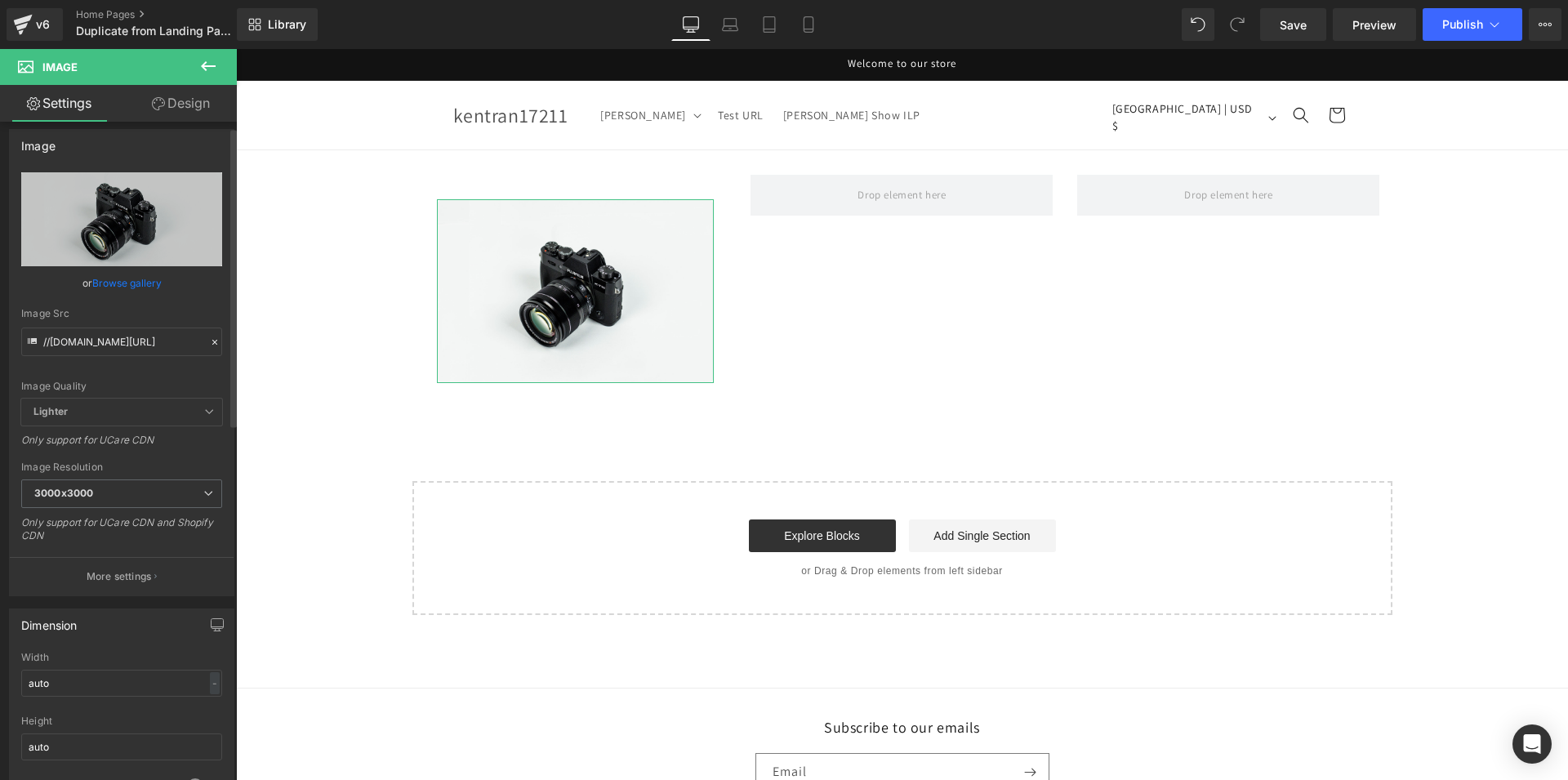
scroll to position [0, 0]
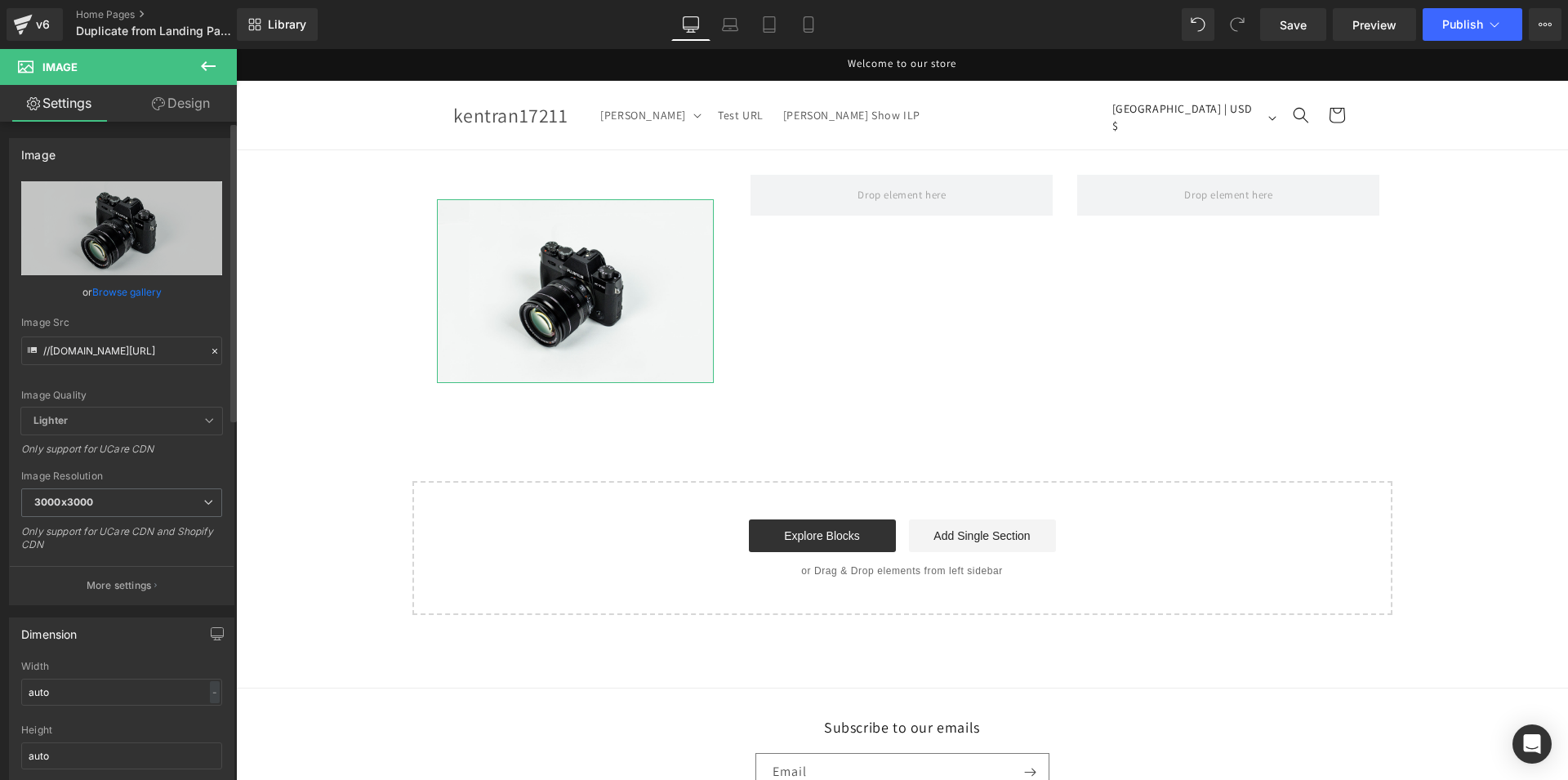
click at [132, 289] on link "Browse gallery" at bounding box center [126, 293] width 69 height 29
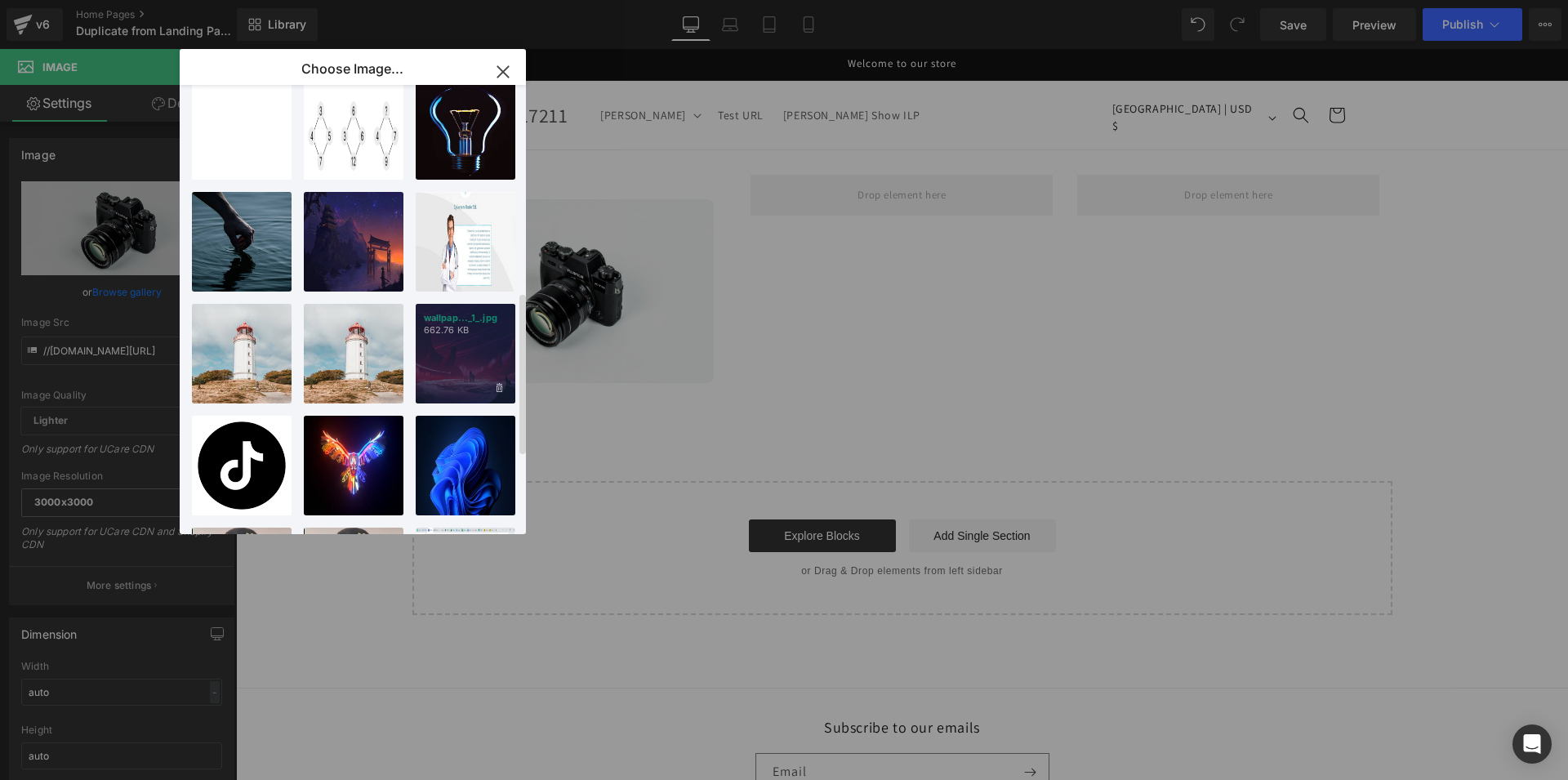
click at [462, 373] on div "wallpap..._1_.jpg 662.76 KB" at bounding box center [465, 354] width 100 height 100
type input "[URL][DOMAIN_NAME][DOMAIN_NAME]"
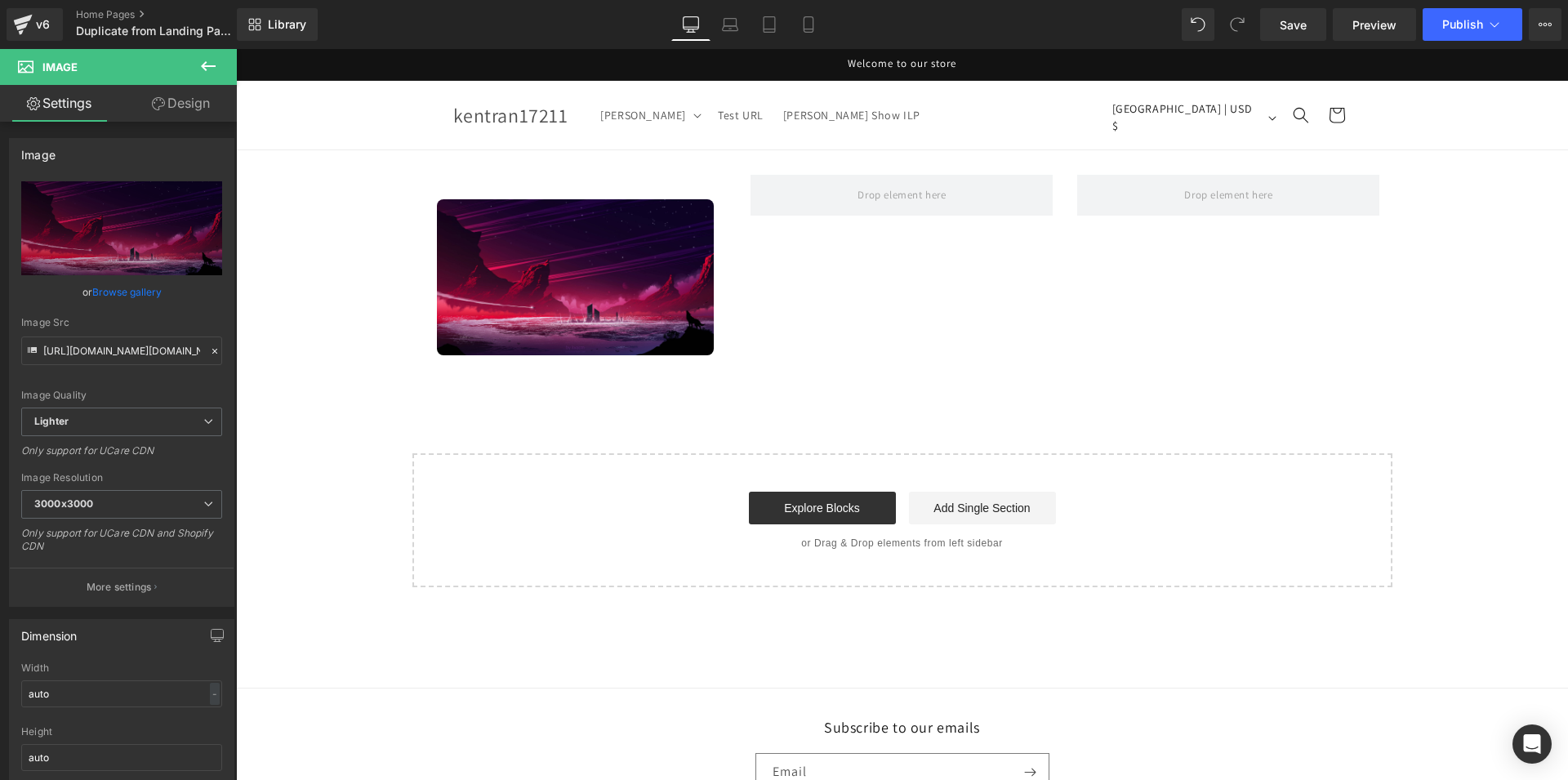
click at [205, 67] on icon at bounding box center [208, 66] width 14 height 10
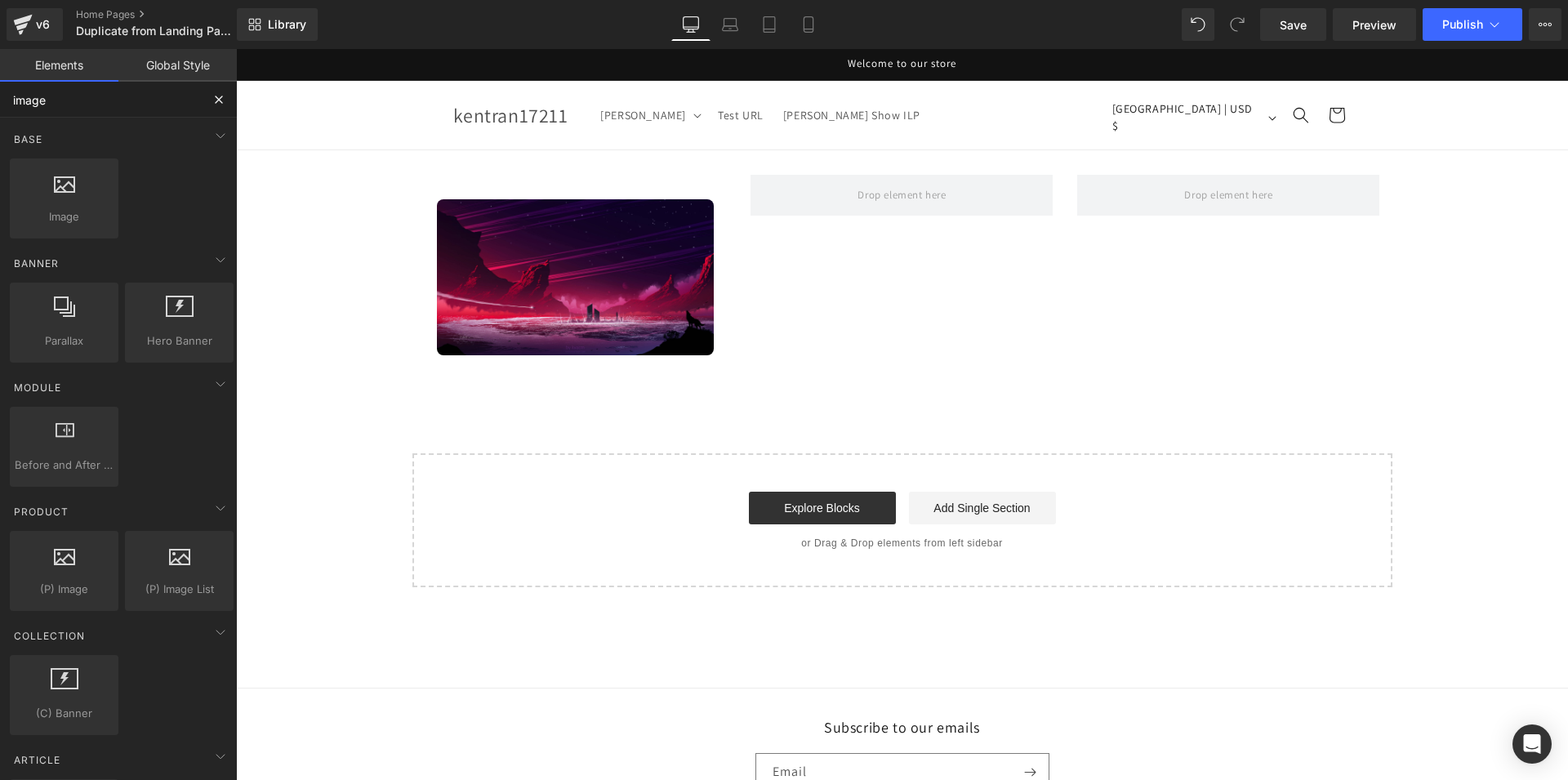
click at [109, 102] on input "image" at bounding box center [100, 100] width 201 height 36
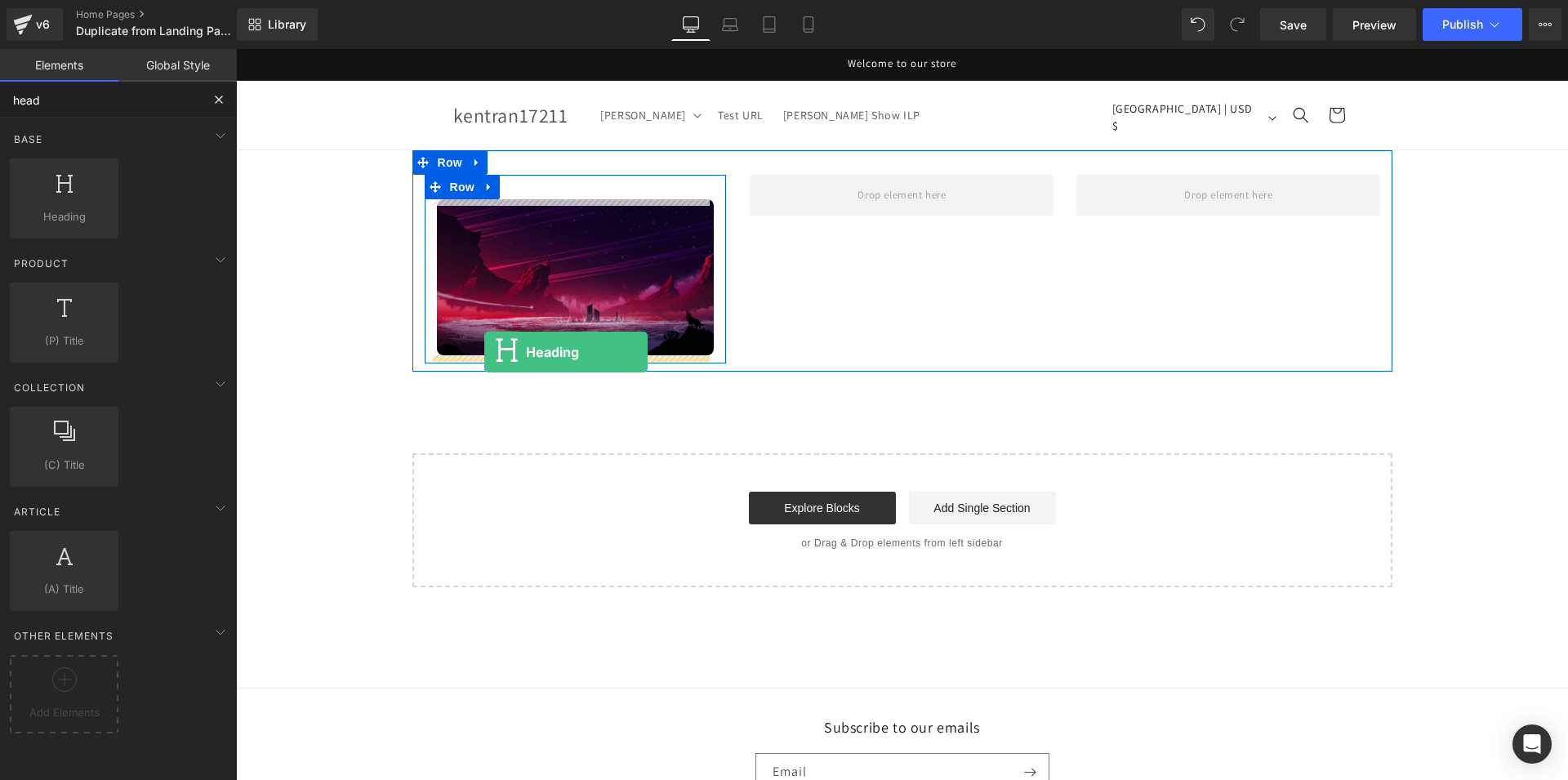
drag, startPoint x: 358, startPoint y: 278, endPoint x: 484, endPoint y: 352, distance: 146.1
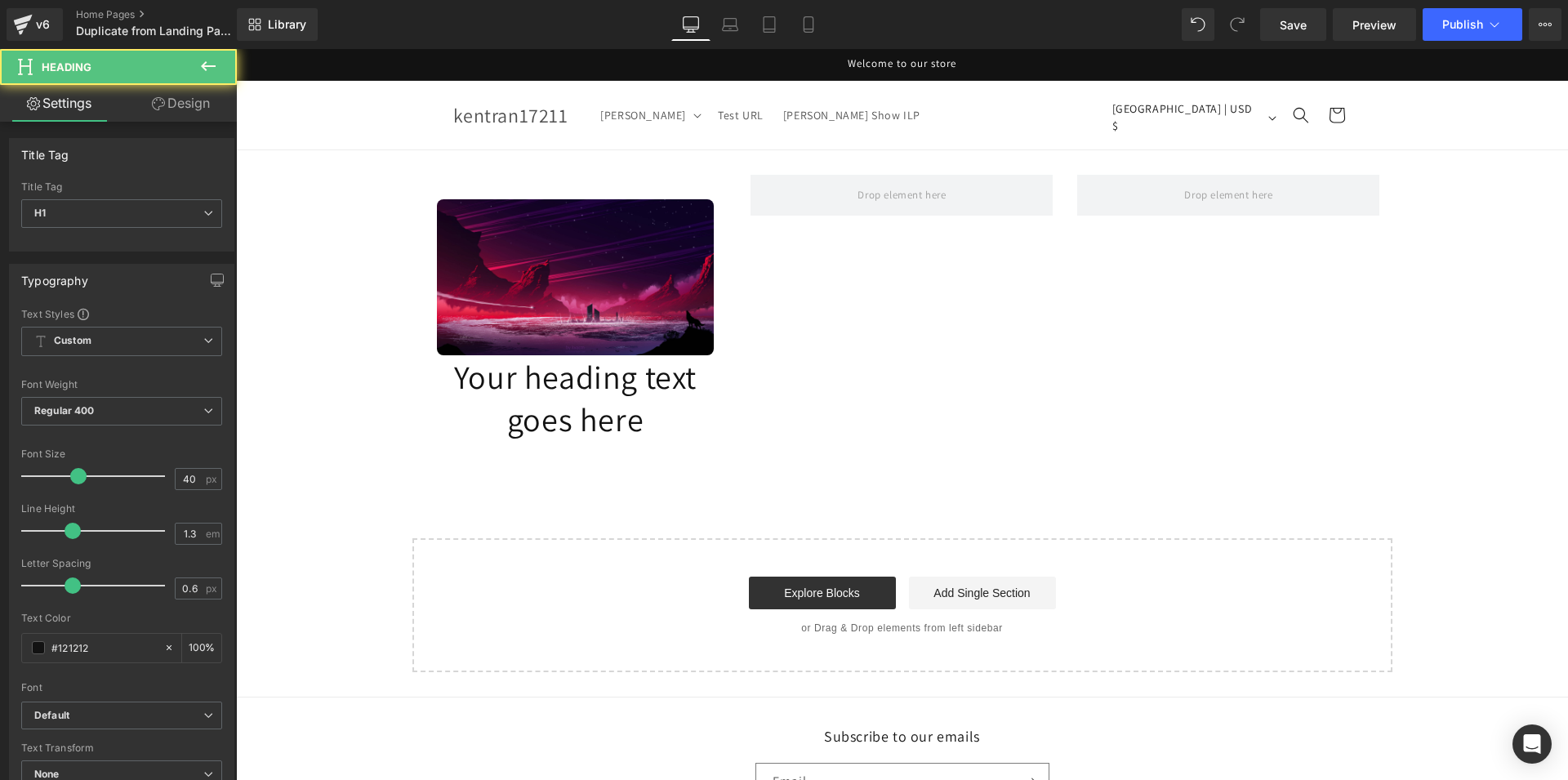
click at [214, 59] on icon at bounding box center [208, 66] width 20 height 20
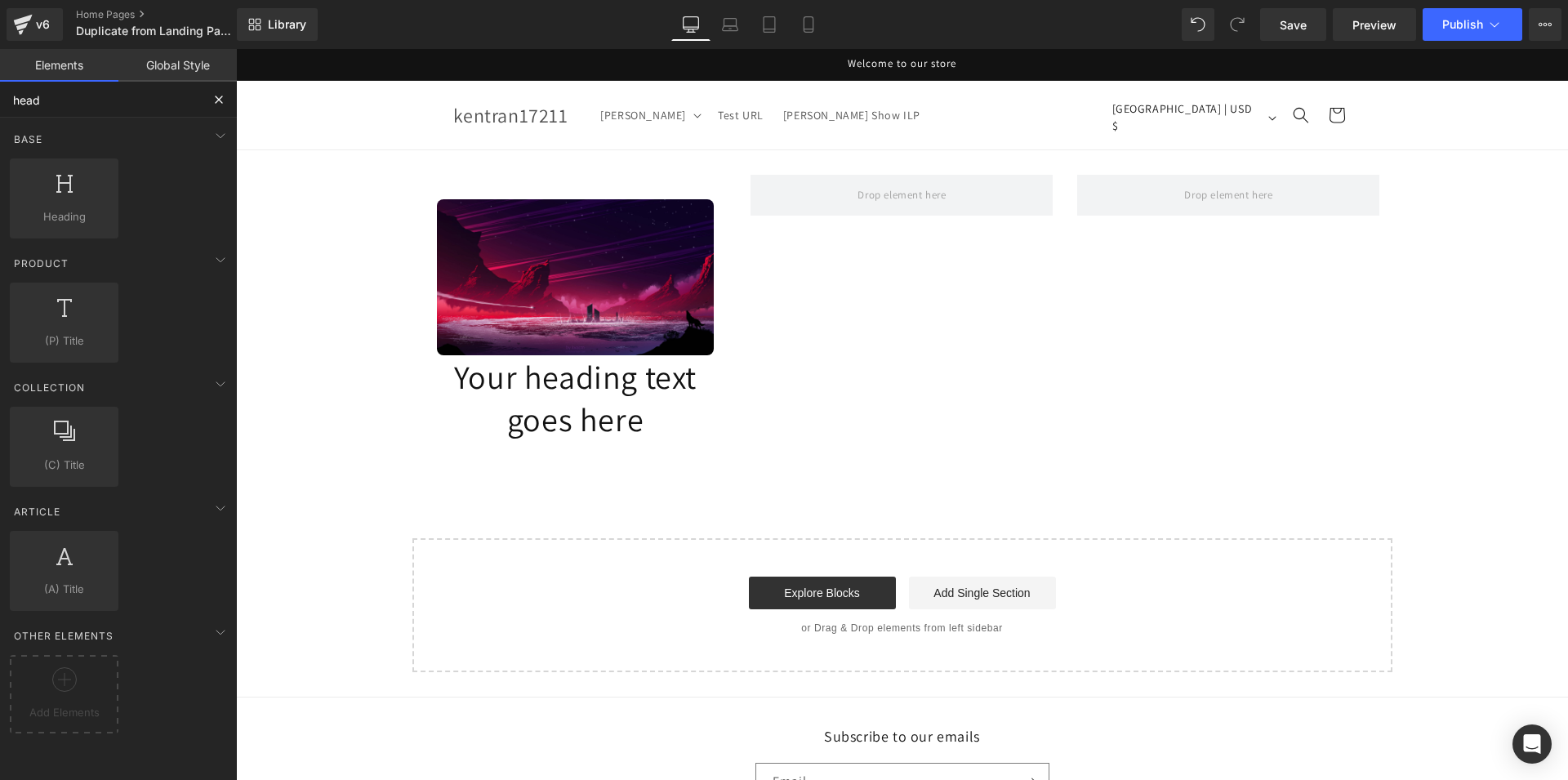
click at [107, 112] on input "head" at bounding box center [100, 100] width 201 height 36
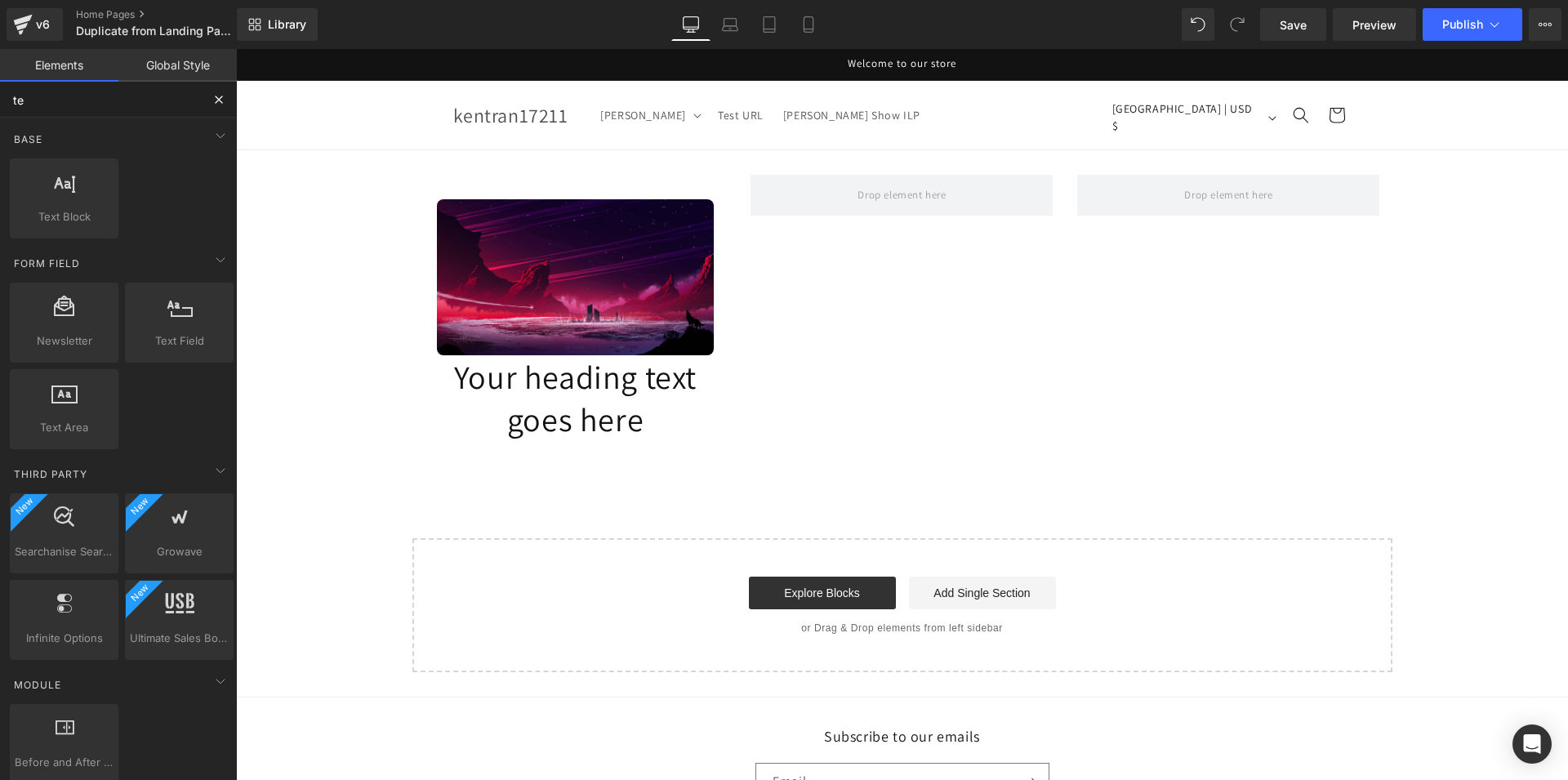
type input "te"
drag, startPoint x: 233, startPoint y: 342, endPoint x: 413, endPoint y: 377, distance: 183.4
click at [237, 241] on div "Row rows, columns, layouts, div Heading headings, titles, h1,h2,h3,h4,h5,h6 Tex…" at bounding box center [121, 198] width 231 height 87
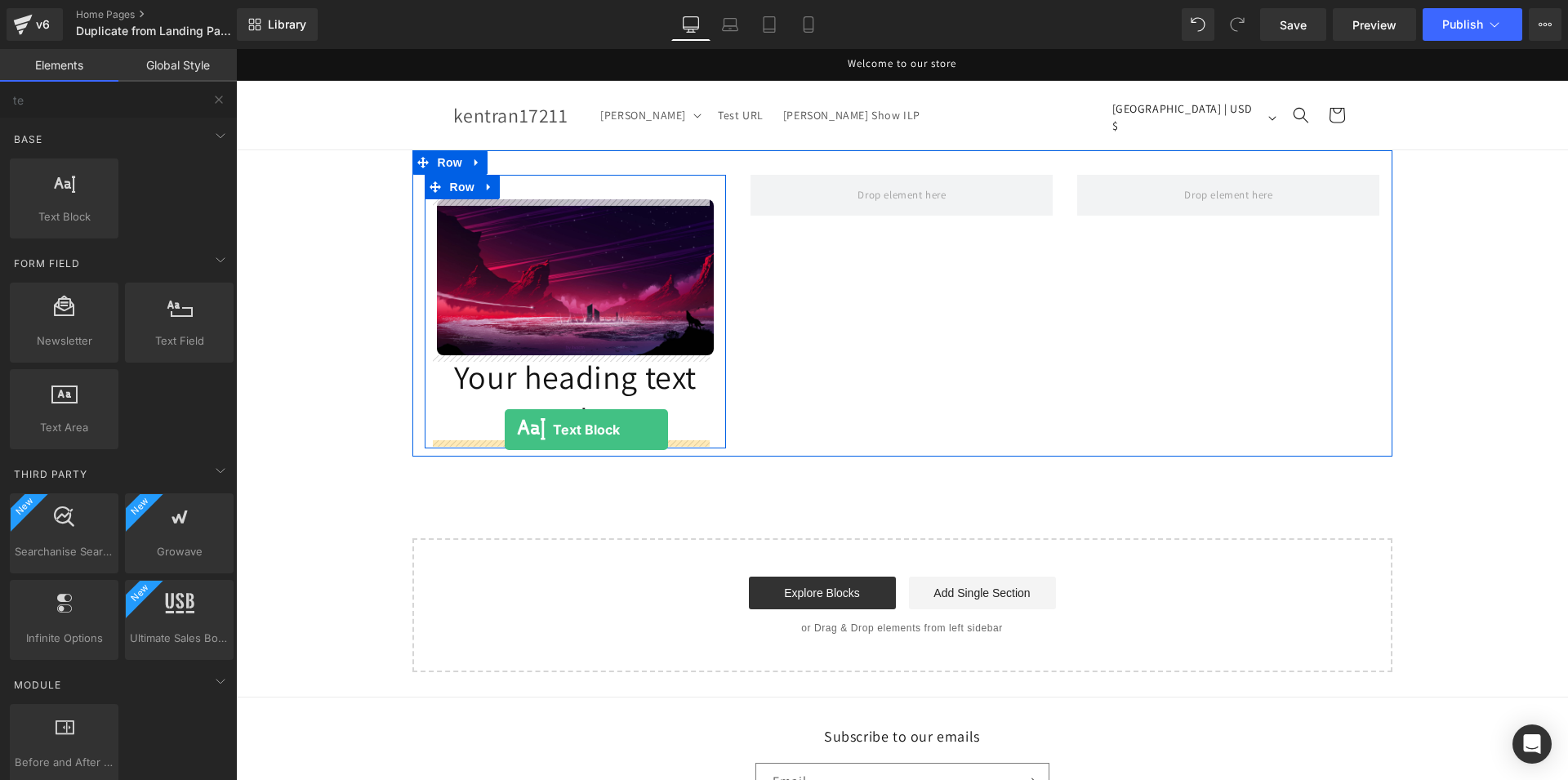
drag, startPoint x: 315, startPoint y: 255, endPoint x: 505, endPoint y: 430, distance: 258.3
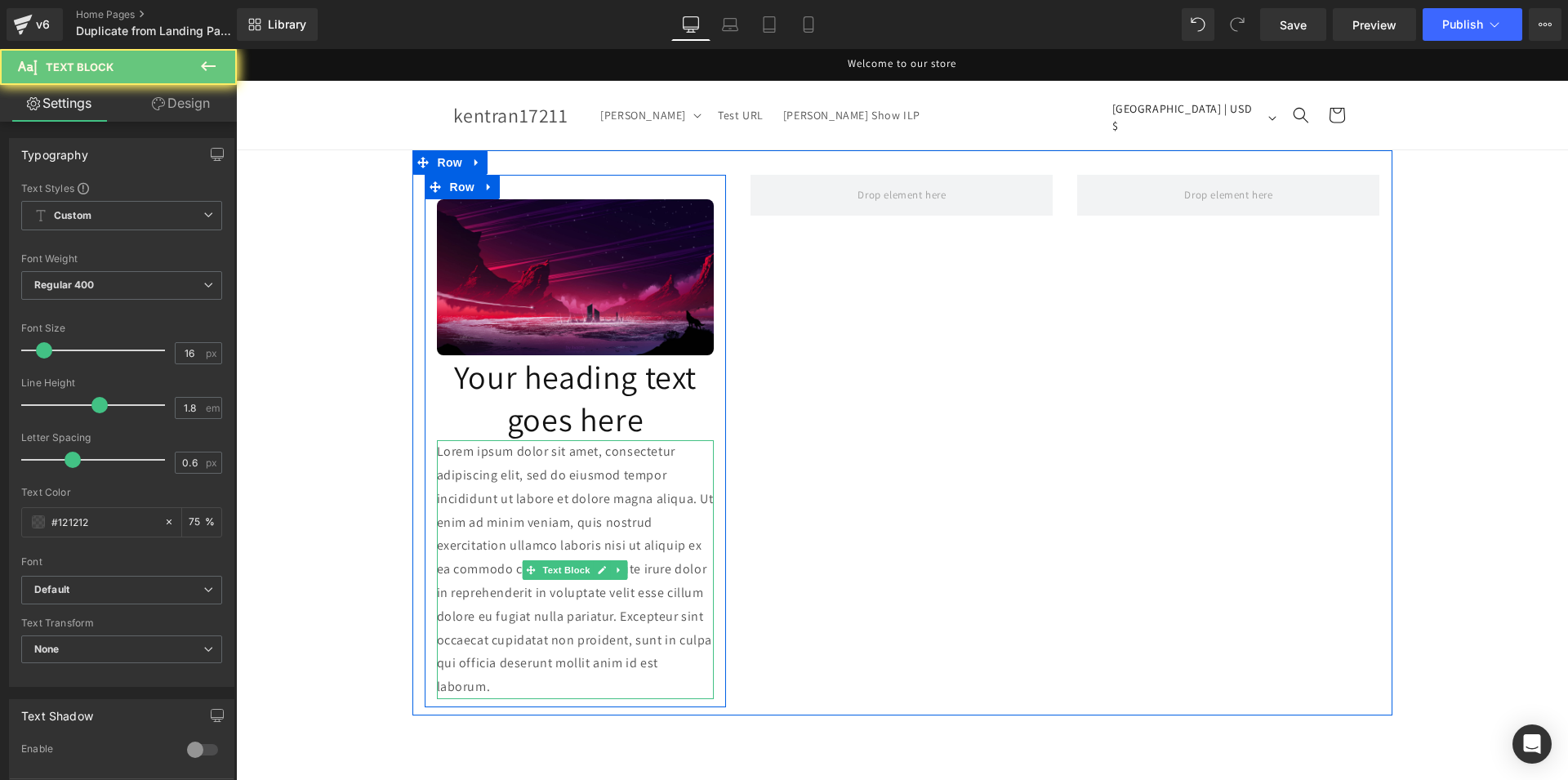
click at [516, 600] on p "Lorem ipsum dolor sit amet, consectetur adipiscing elit, sed do eiusmod tempor …" at bounding box center [576, 570] width 278 height 259
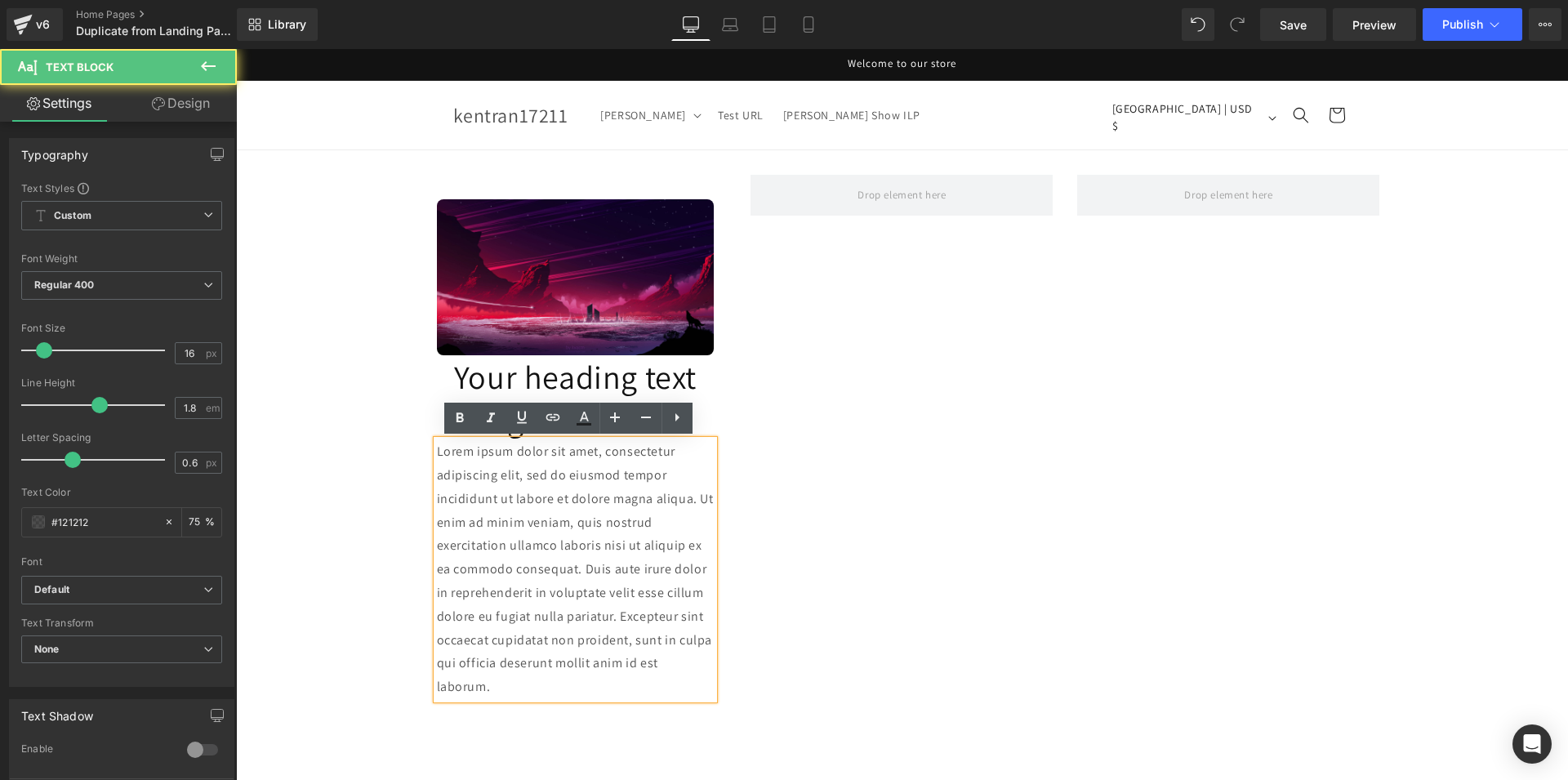
click at [596, 654] on p "Lorem ipsum dolor sit amet, consectetur adipiscing elit, sed do eiusmod tempor …" at bounding box center [576, 570] width 278 height 259
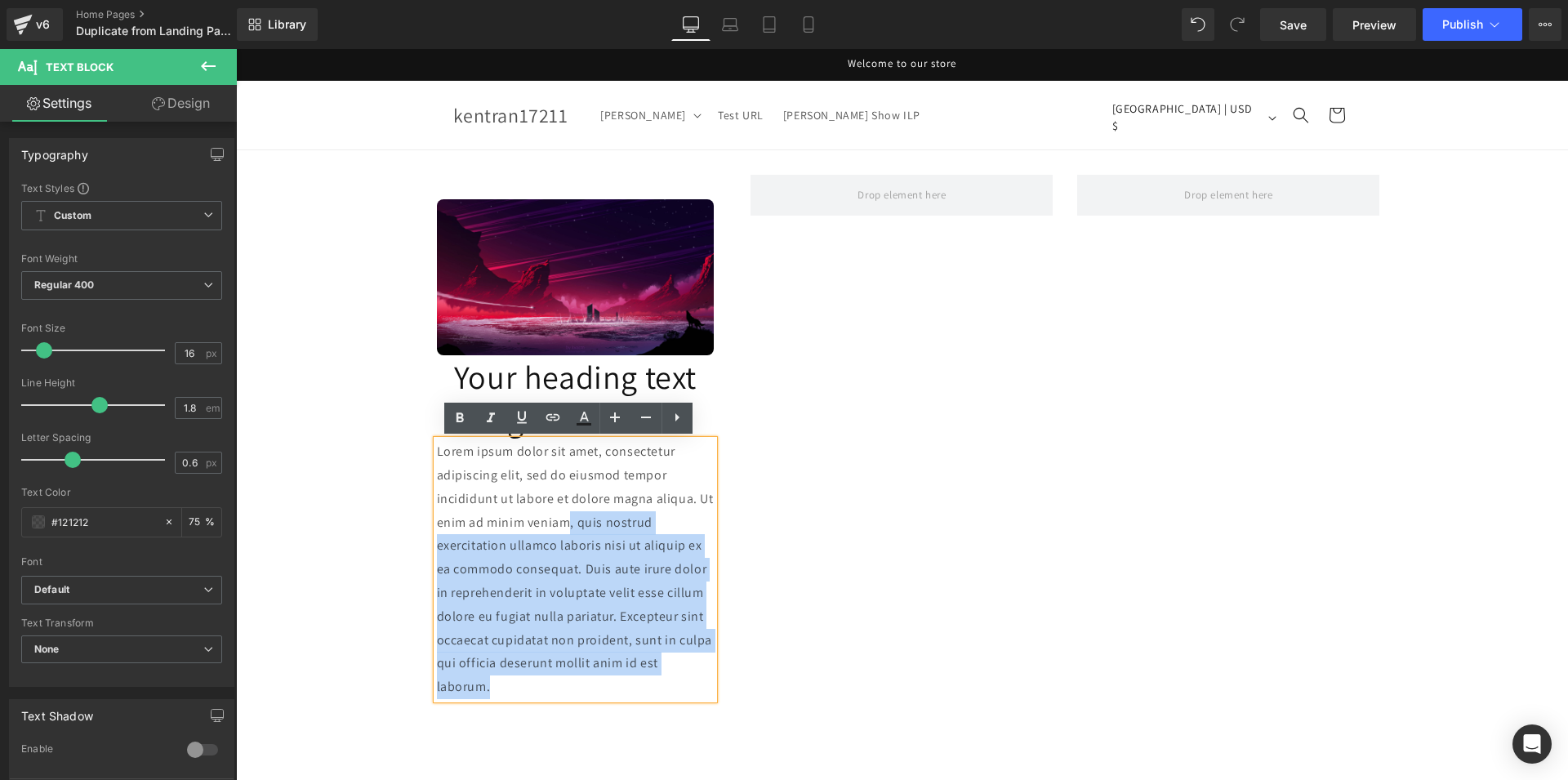
drag, startPoint x: 609, startPoint y: 686, endPoint x: 585, endPoint y: 524, distance: 163.8
click at [585, 524] on p "Lorem ipsum dolor sit amet, consectetur adipiscing elit, sed do eiusmod tempor …" at bounding box center [576, 570] width 278 height 259
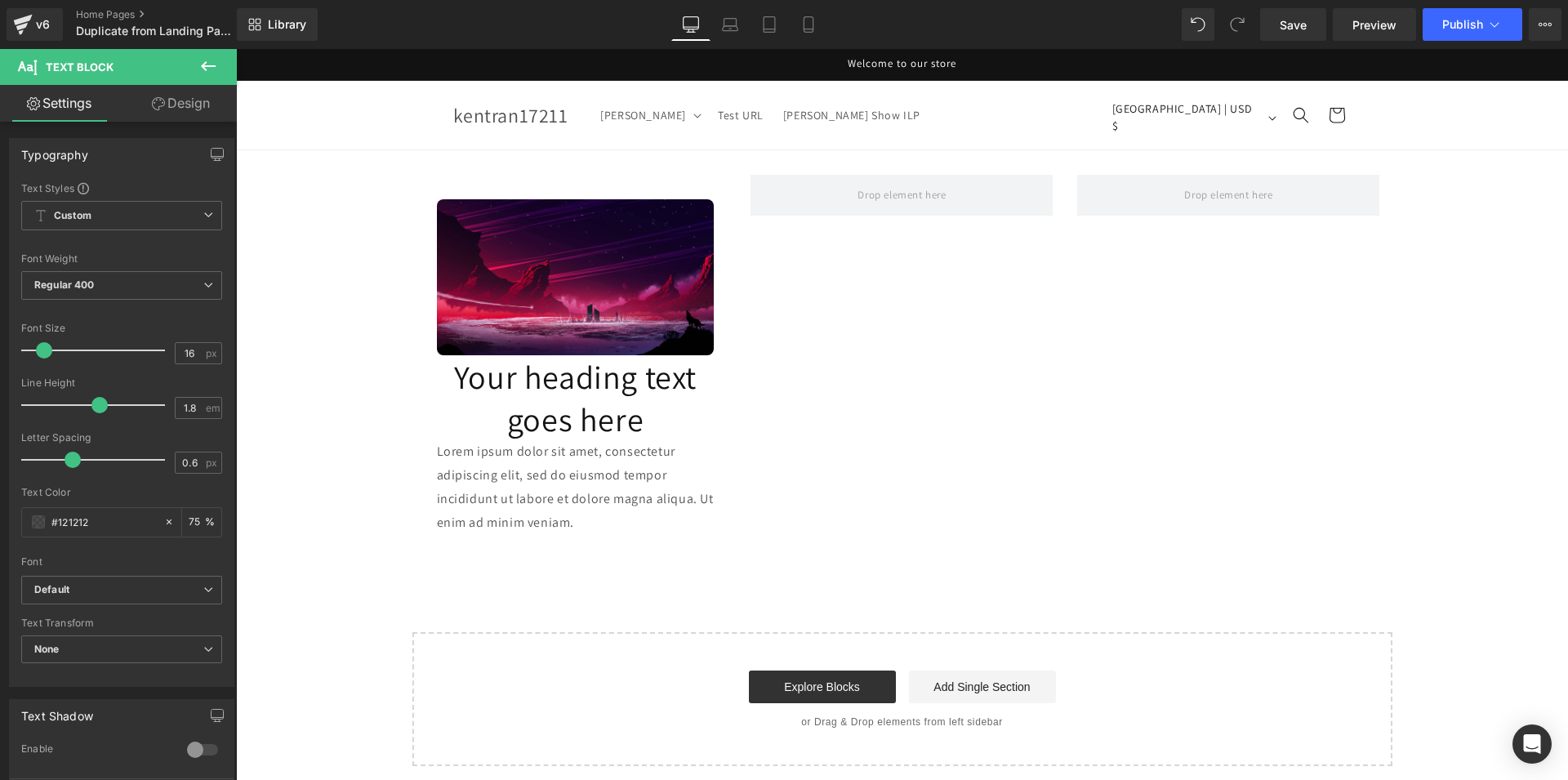
click at [205, 65] on icon at bounding box center [208, 66] width 20 height 20
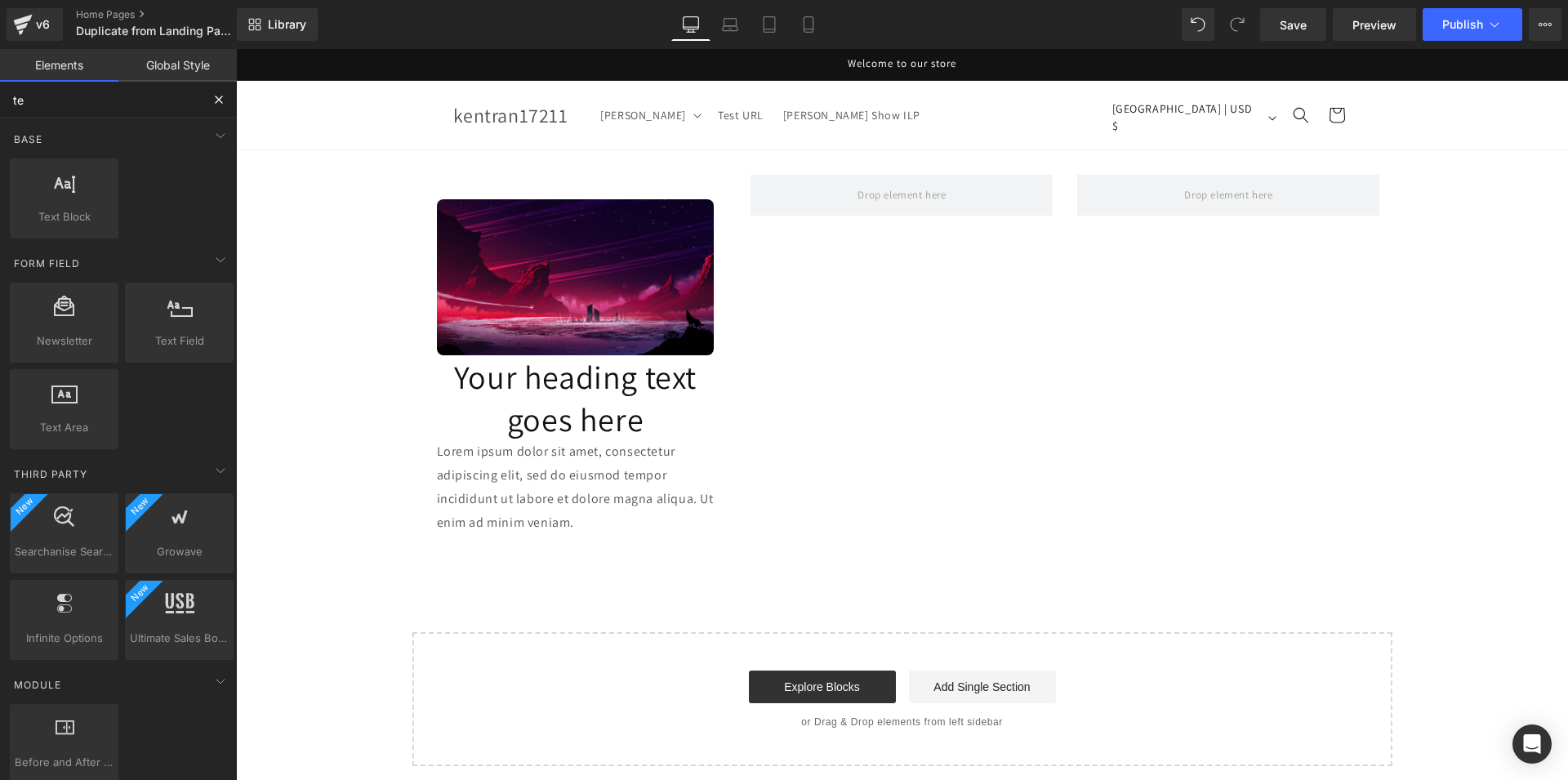
click at [83, 106] on input "te" at bounding box center [100, 100] width 201 height 36
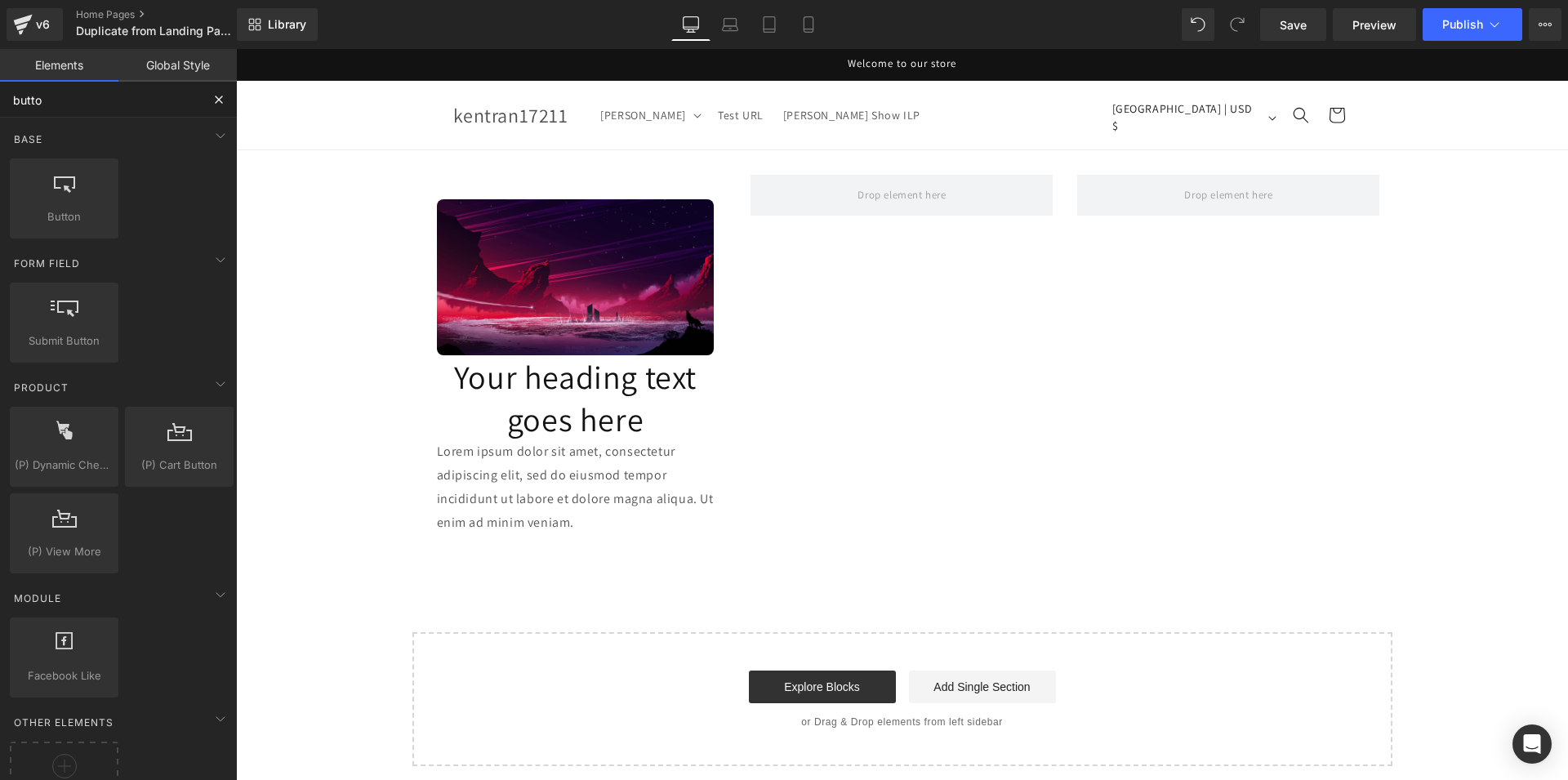
type input "button"
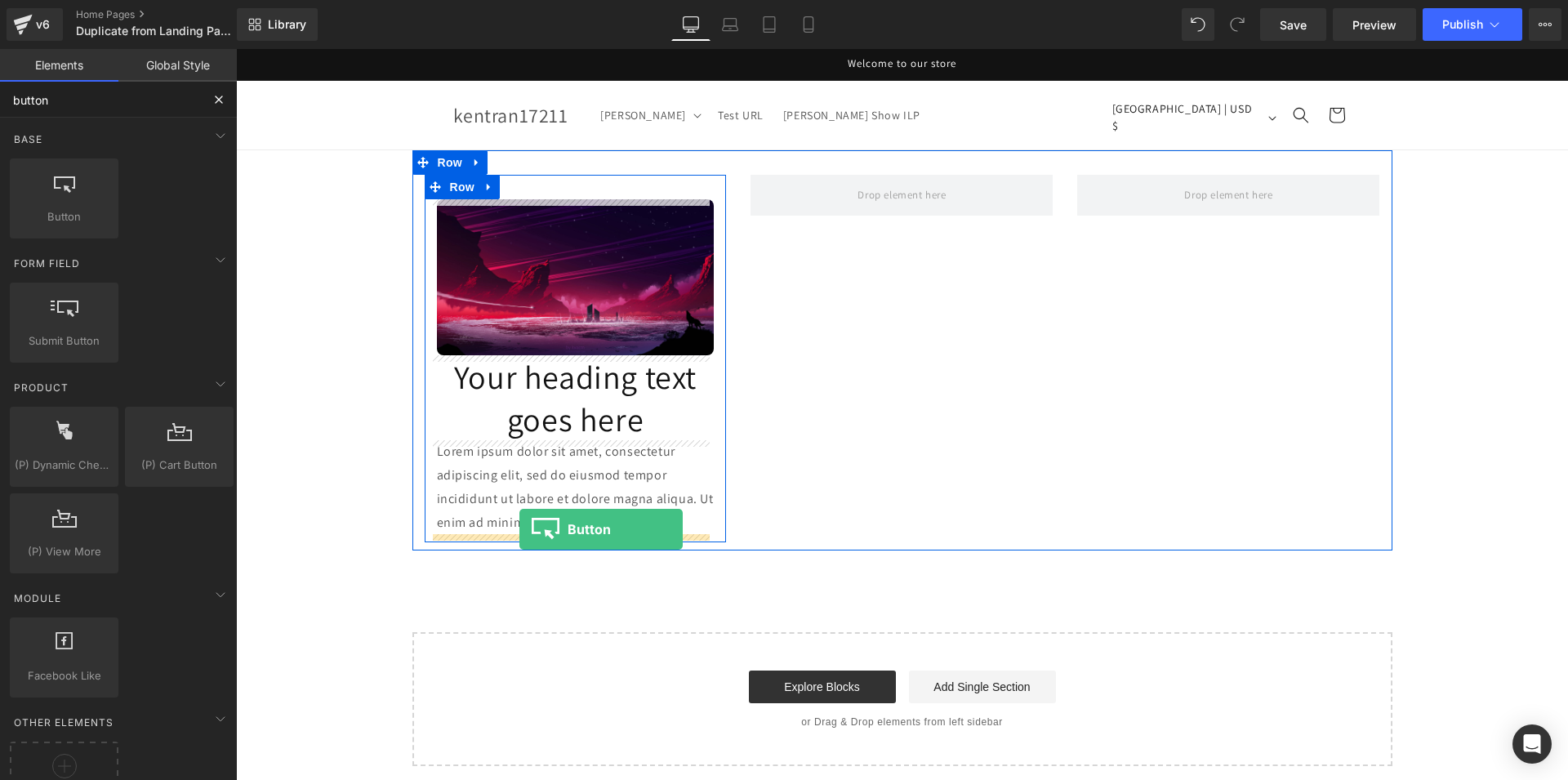
drag, startPoint x: 281, startPoint y: 261, endPoint x: 519, endPoint y: 530, distance: 359.2
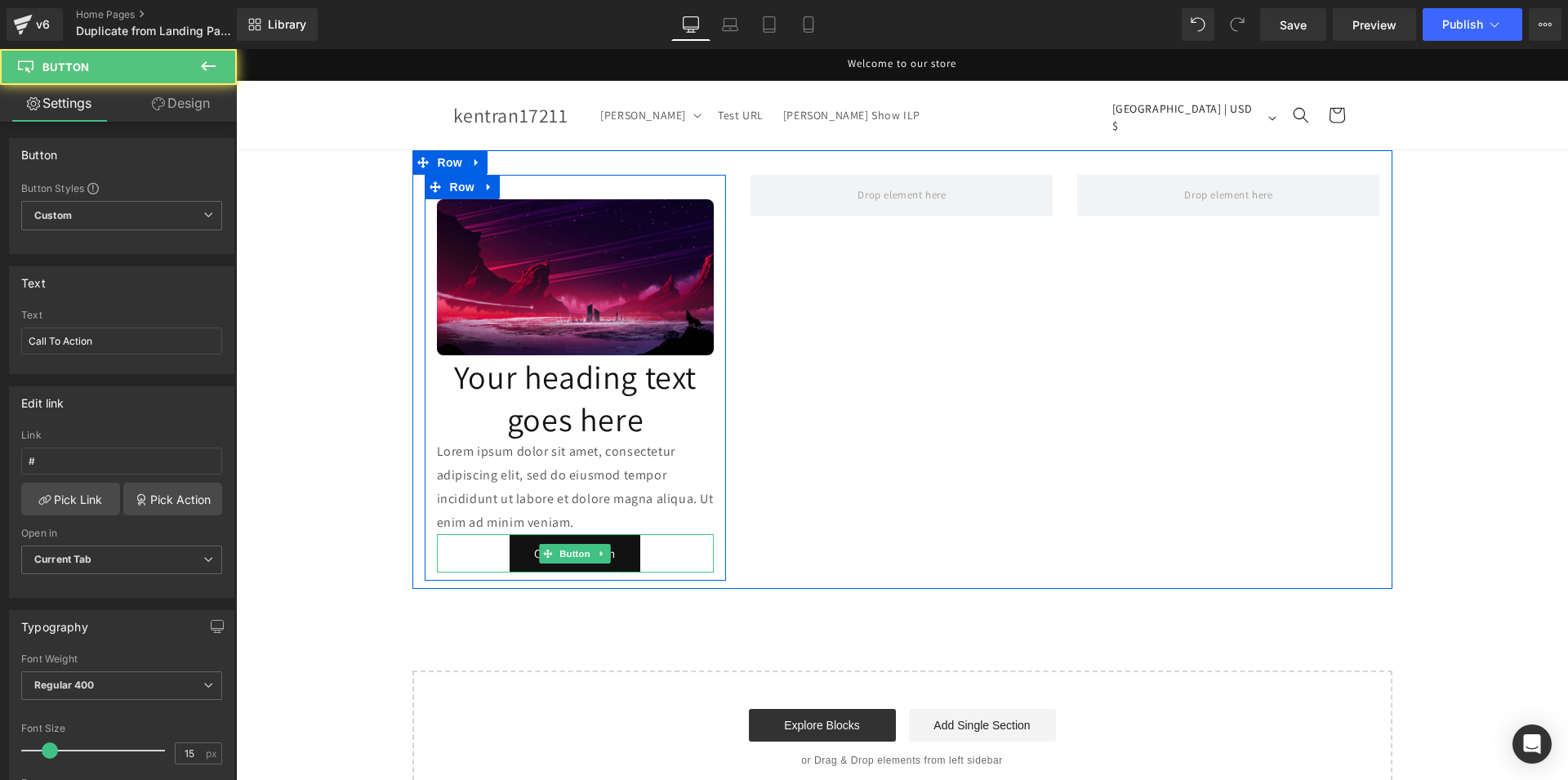
click at [516, 549] on link "Call To Action" at bounding box center [575, 553] width 131 height 39
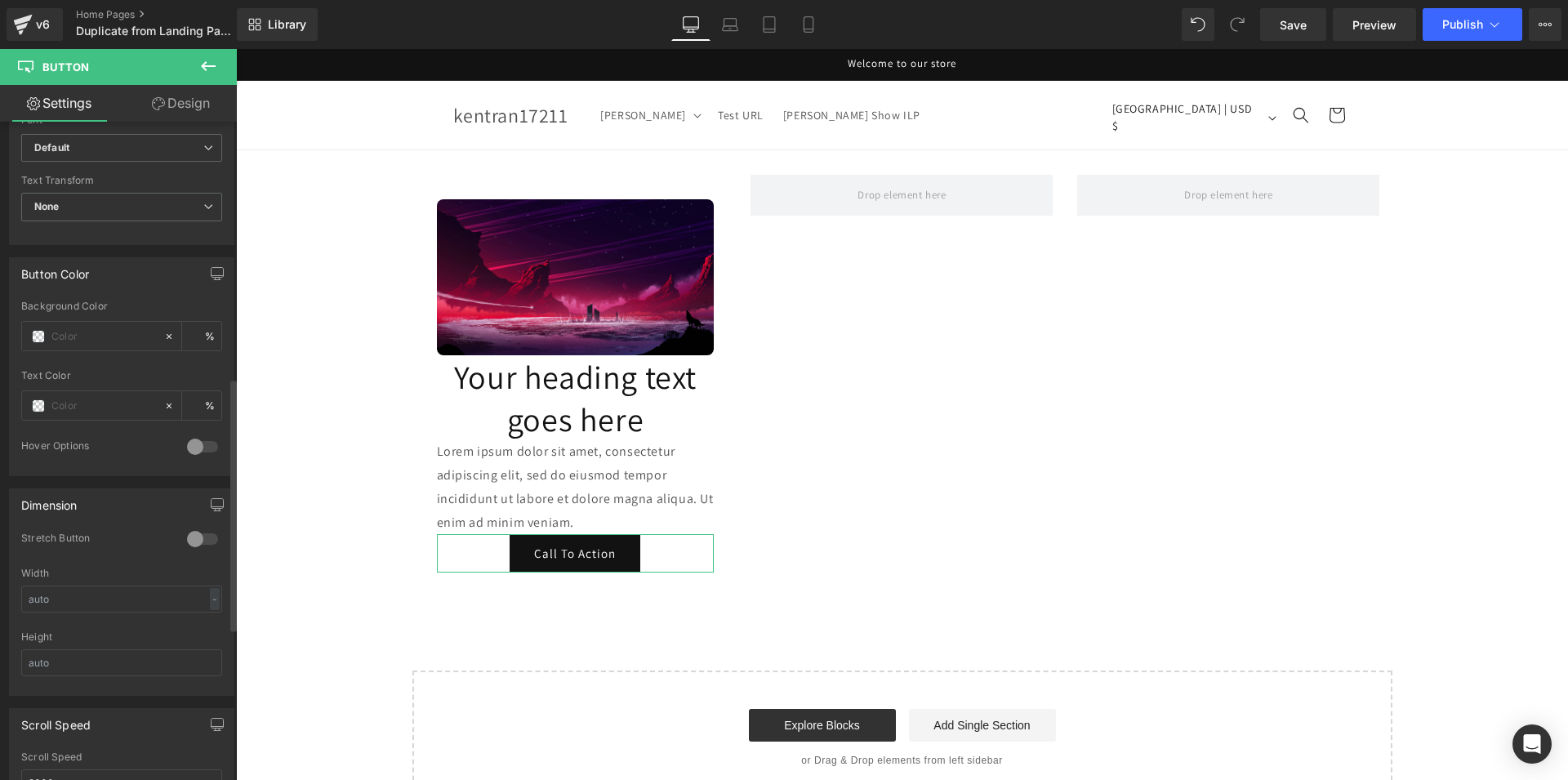
scroll to position [667, 0]
click at [187, 539] on div at bounding box center [203, 536] width 39 height 26
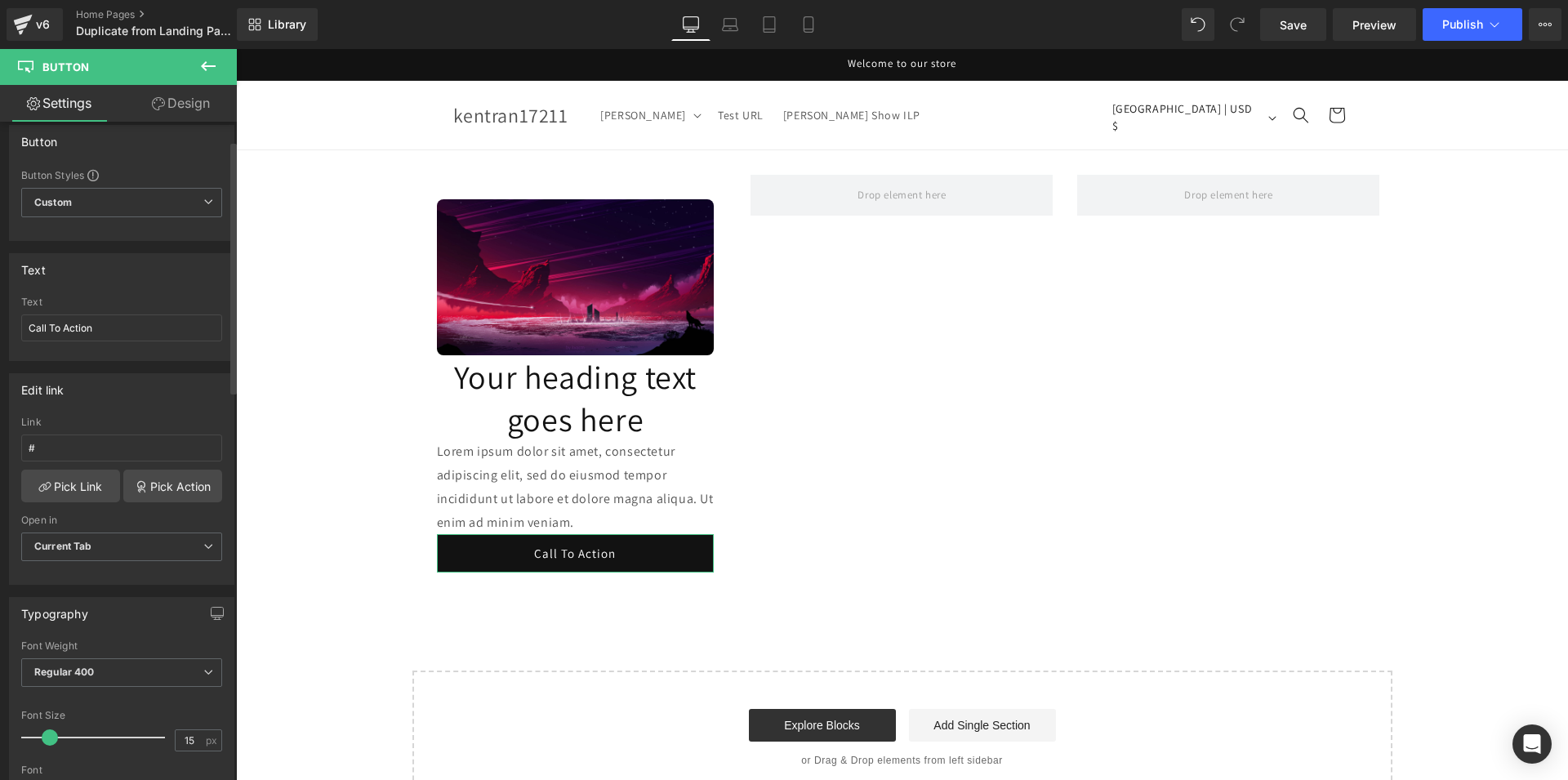
scroll to position [0, 0]
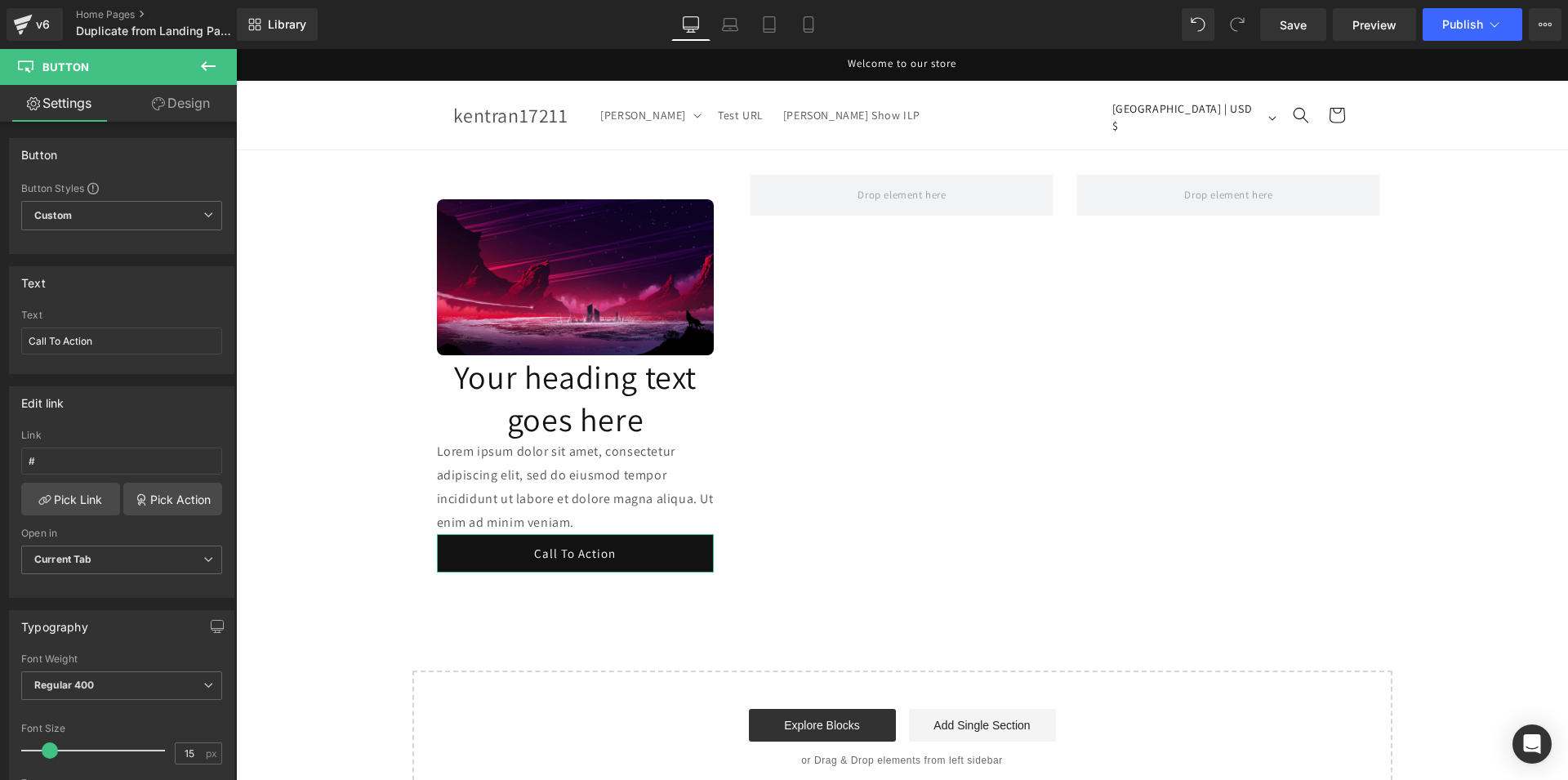
click at [170, 97] on link "Design" at bounding box center [181, 103] width 118 height 37
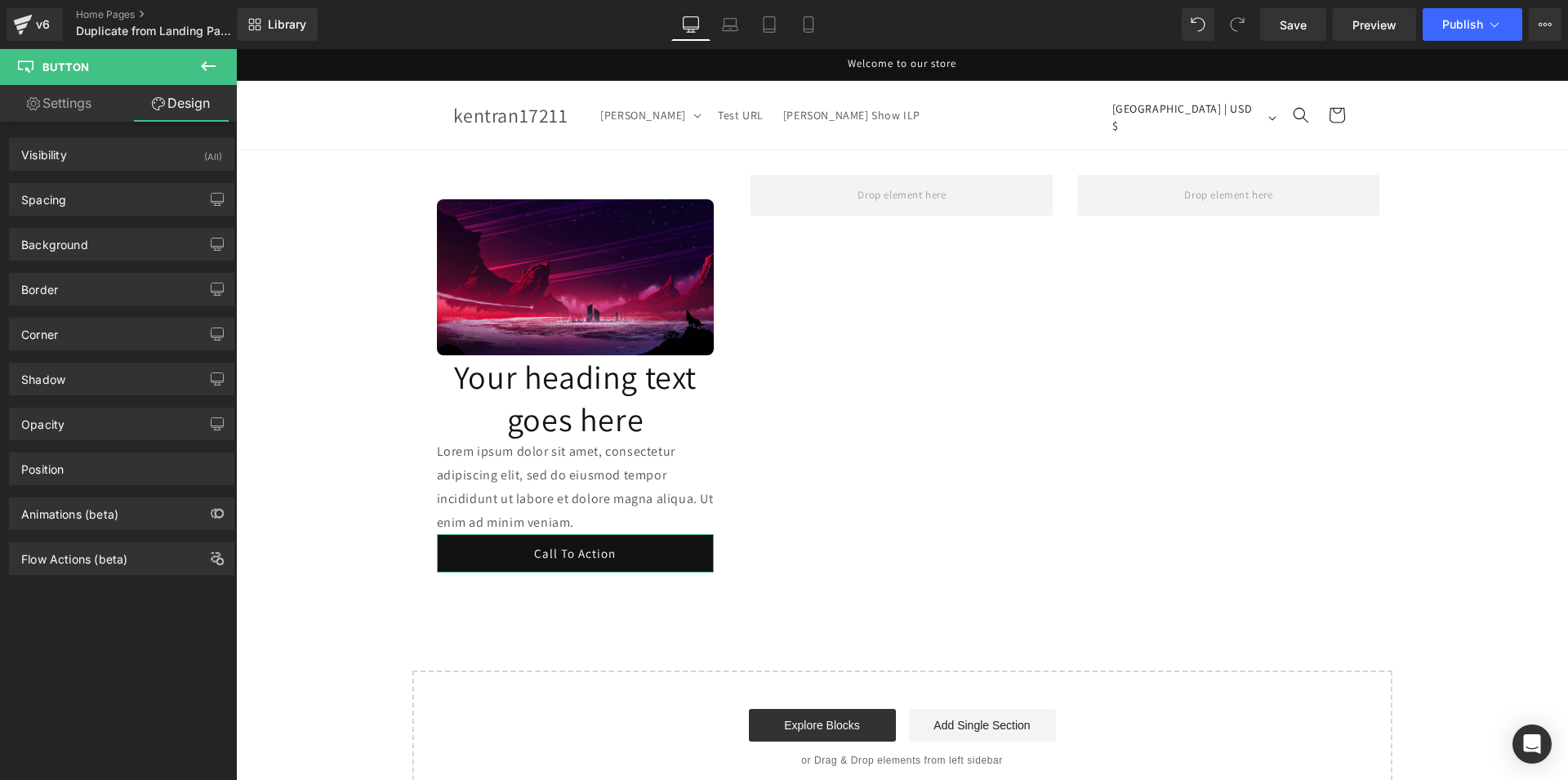
type input "0"
click at [95, 331] on div "Corner" at bounding box center [121, 334] width 223 height 31
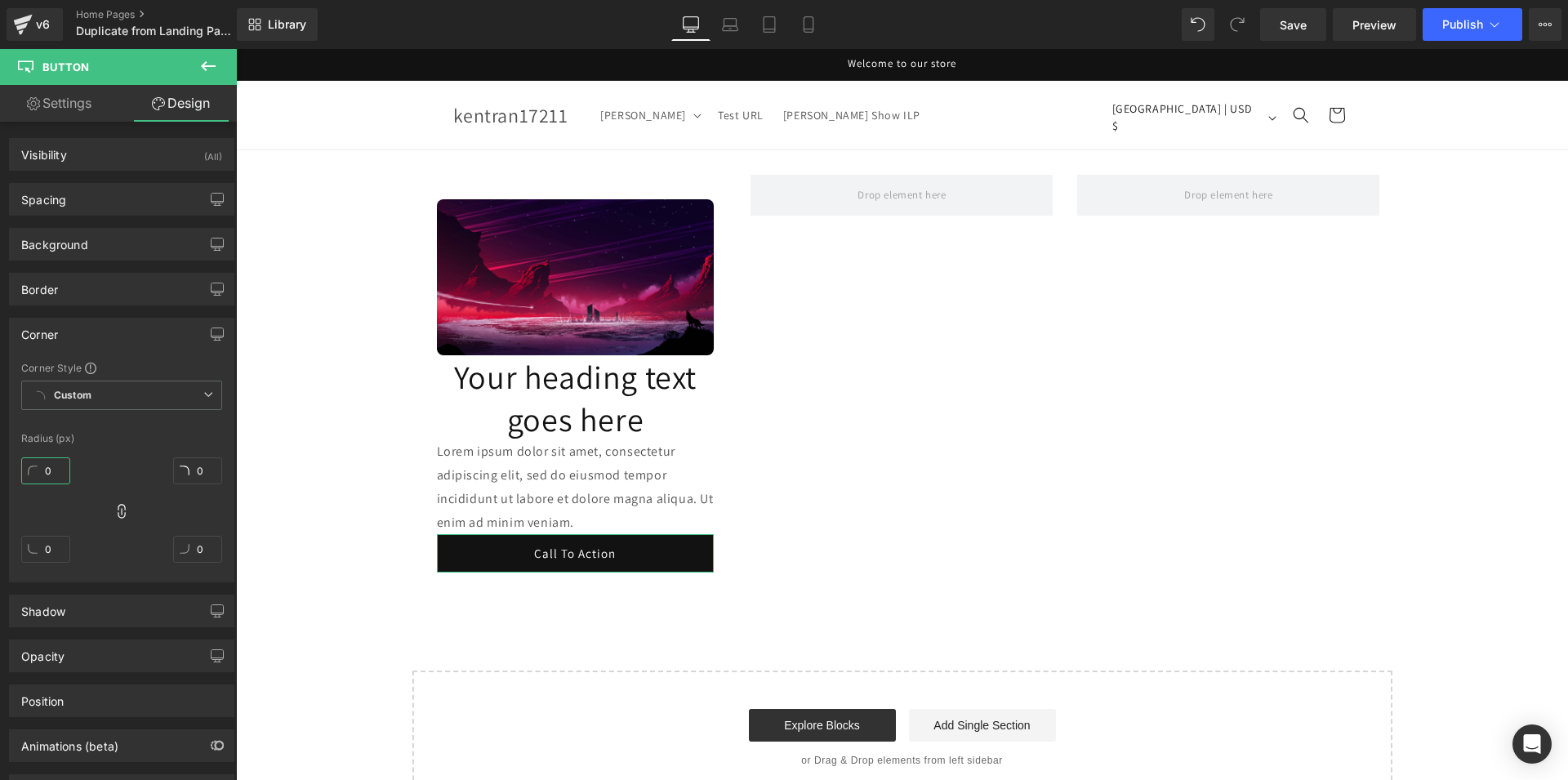
click at [56, 475] on input "0" at bounding box center [46, 471] width 49 height 27
type input "8"
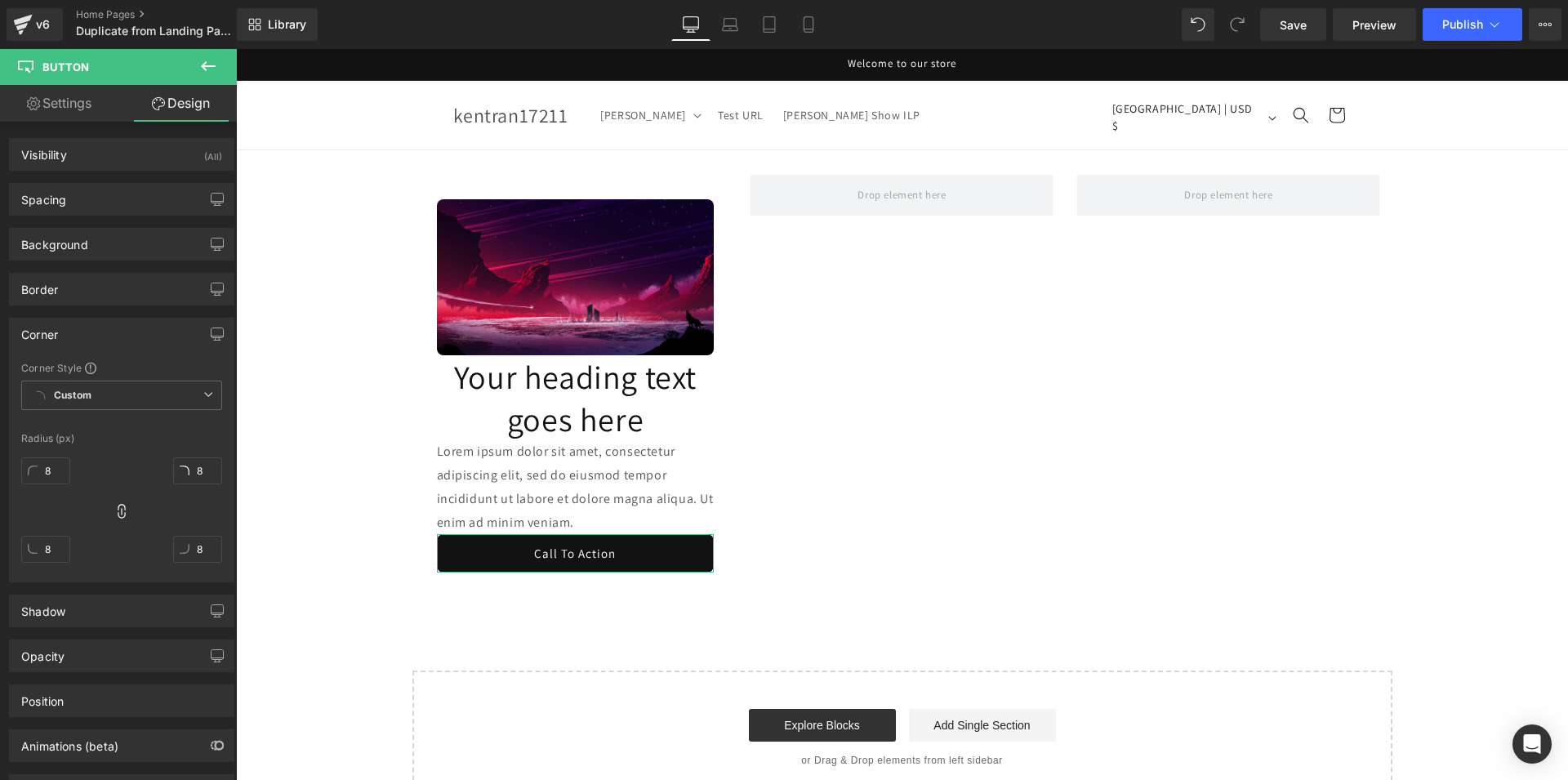
click at [268, 427] on div "Image Your heading text goes here Heading Lorem ipsum dolor sit amet, consectet…" at bounding box center [902, 478] width 1332 height 654
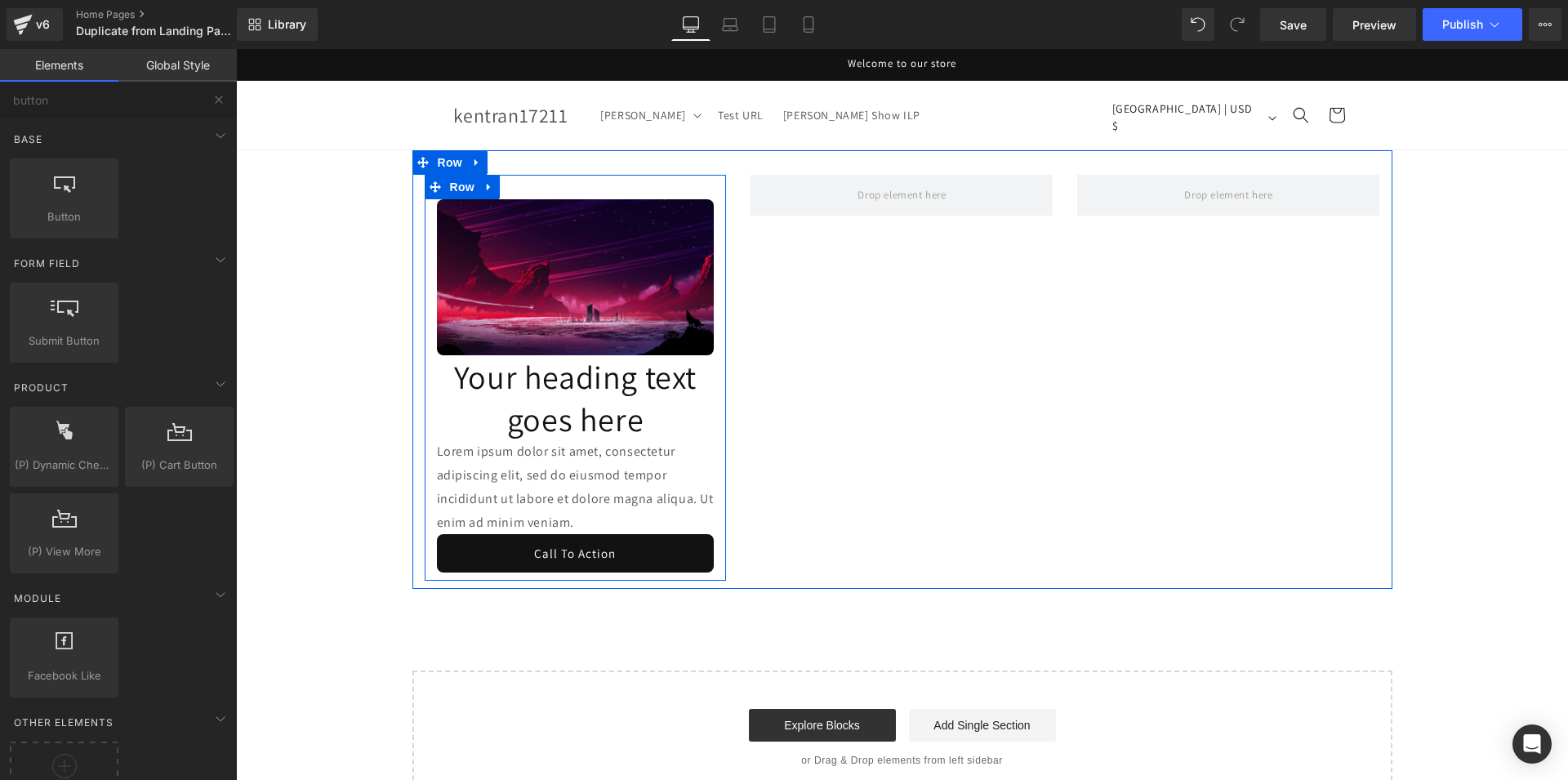
click at [424, 315] on div "Image Your heading text goes here Heading Lorem ipsum dolor sit amet, consectet…" at bounding box center [575, 386] width 302 height 373
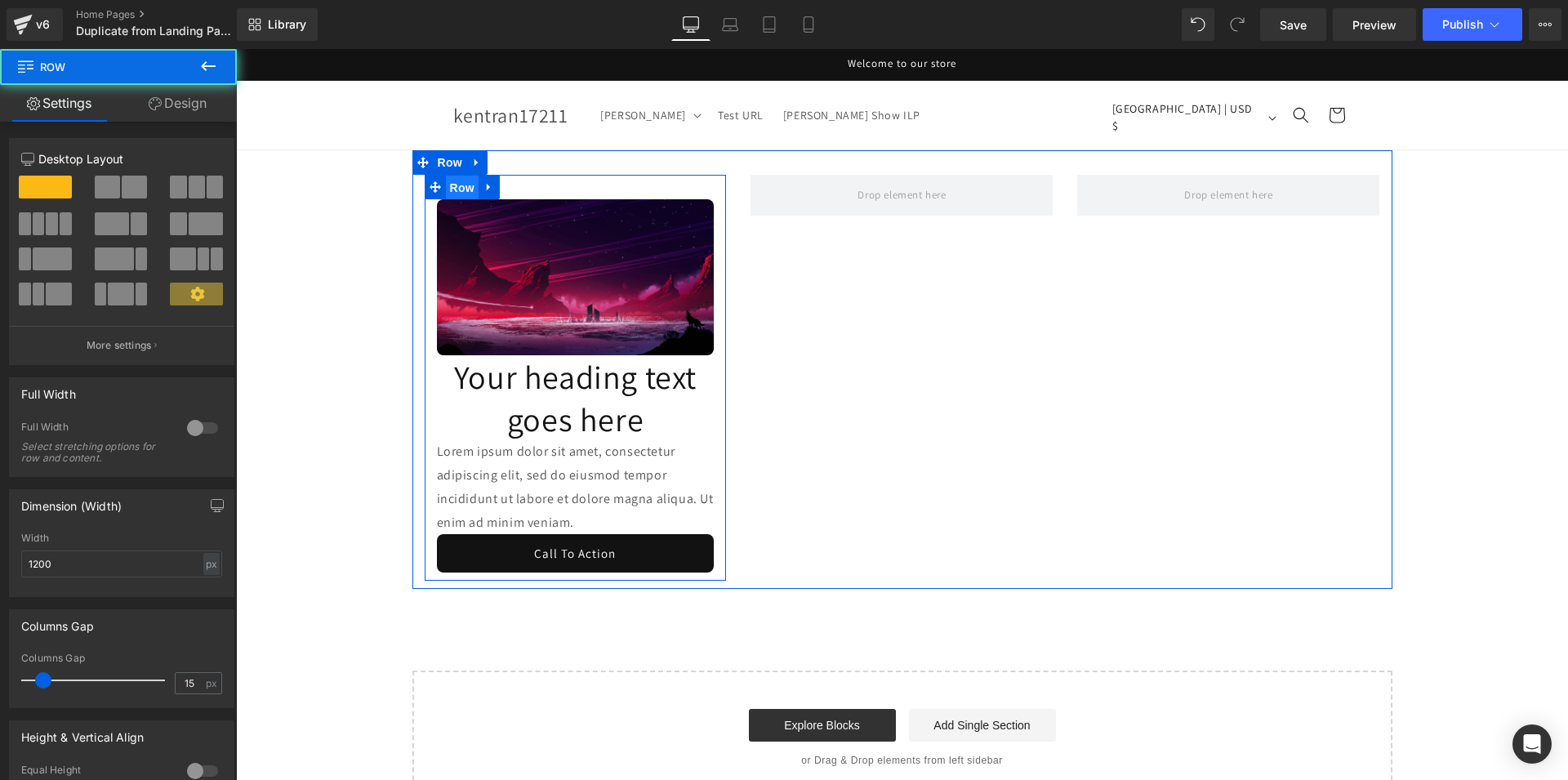
click at [446, 192] on span "Row" at bounding box center [462, 188] width 32 height 24
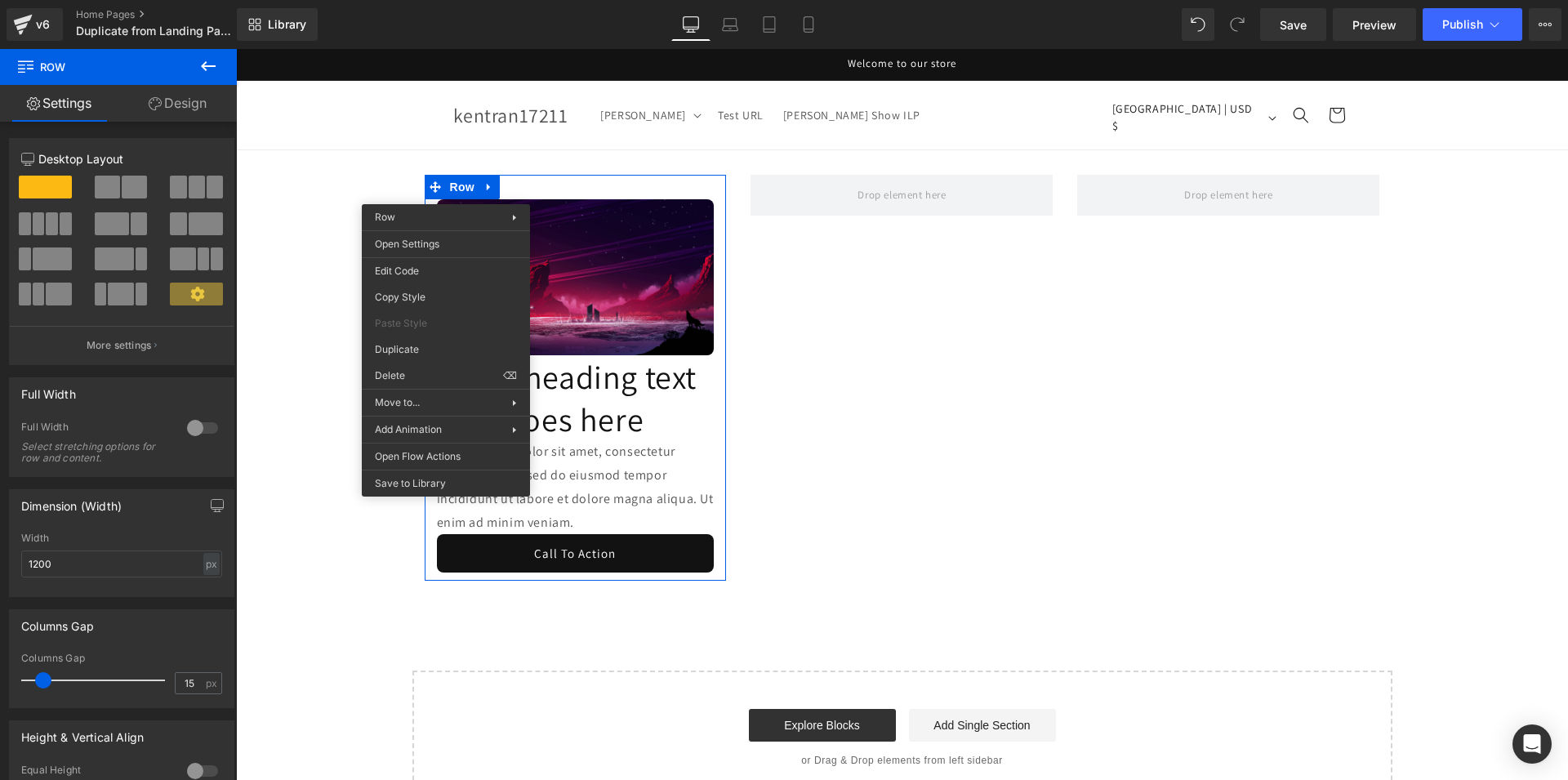
click at [177, 105] on link "Design" at bounding box center [178, 103] width 118 height 37
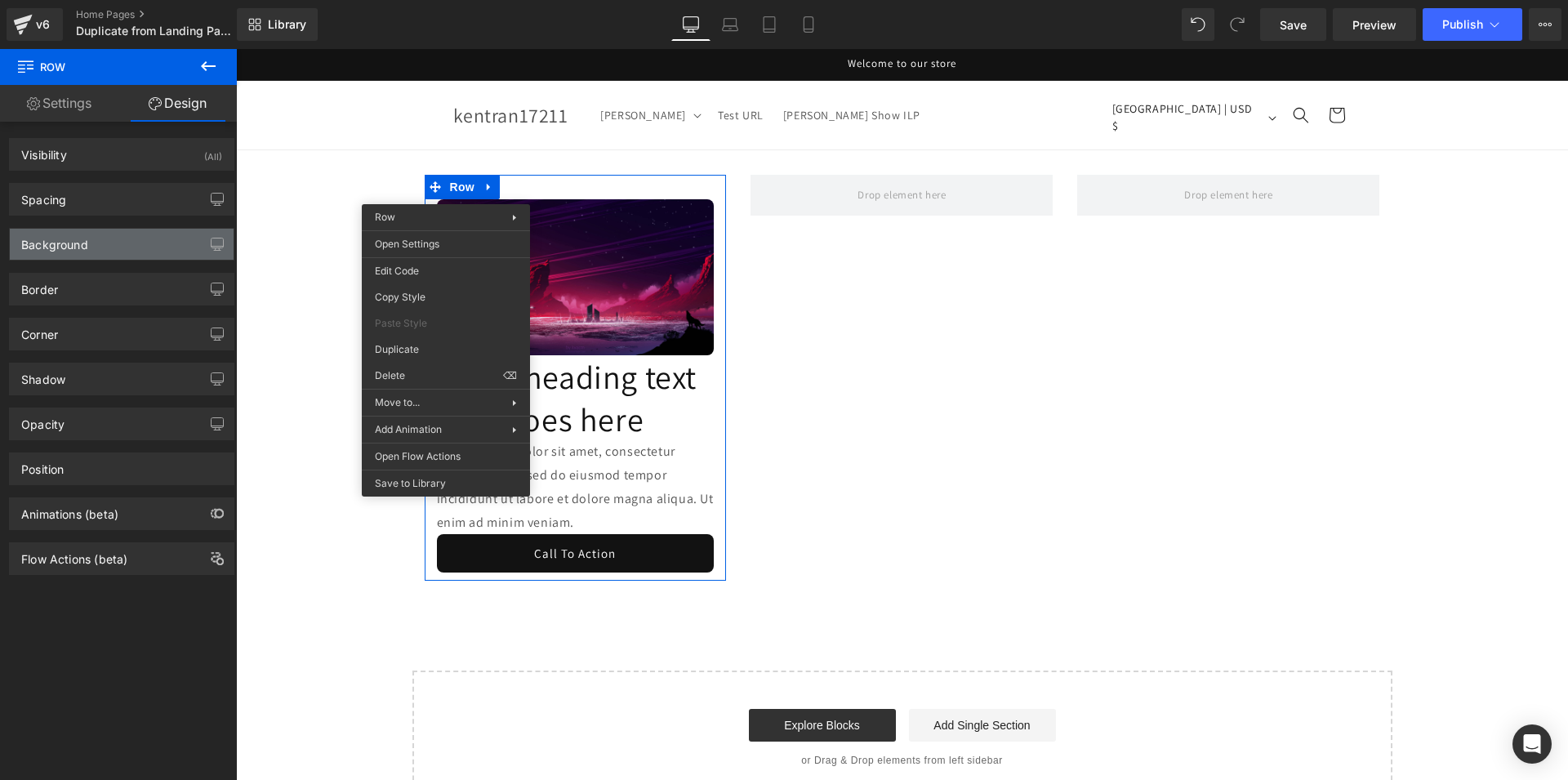
click at [110, 245] on div "Background" at bounding box center [121, 244] width 223 height 31
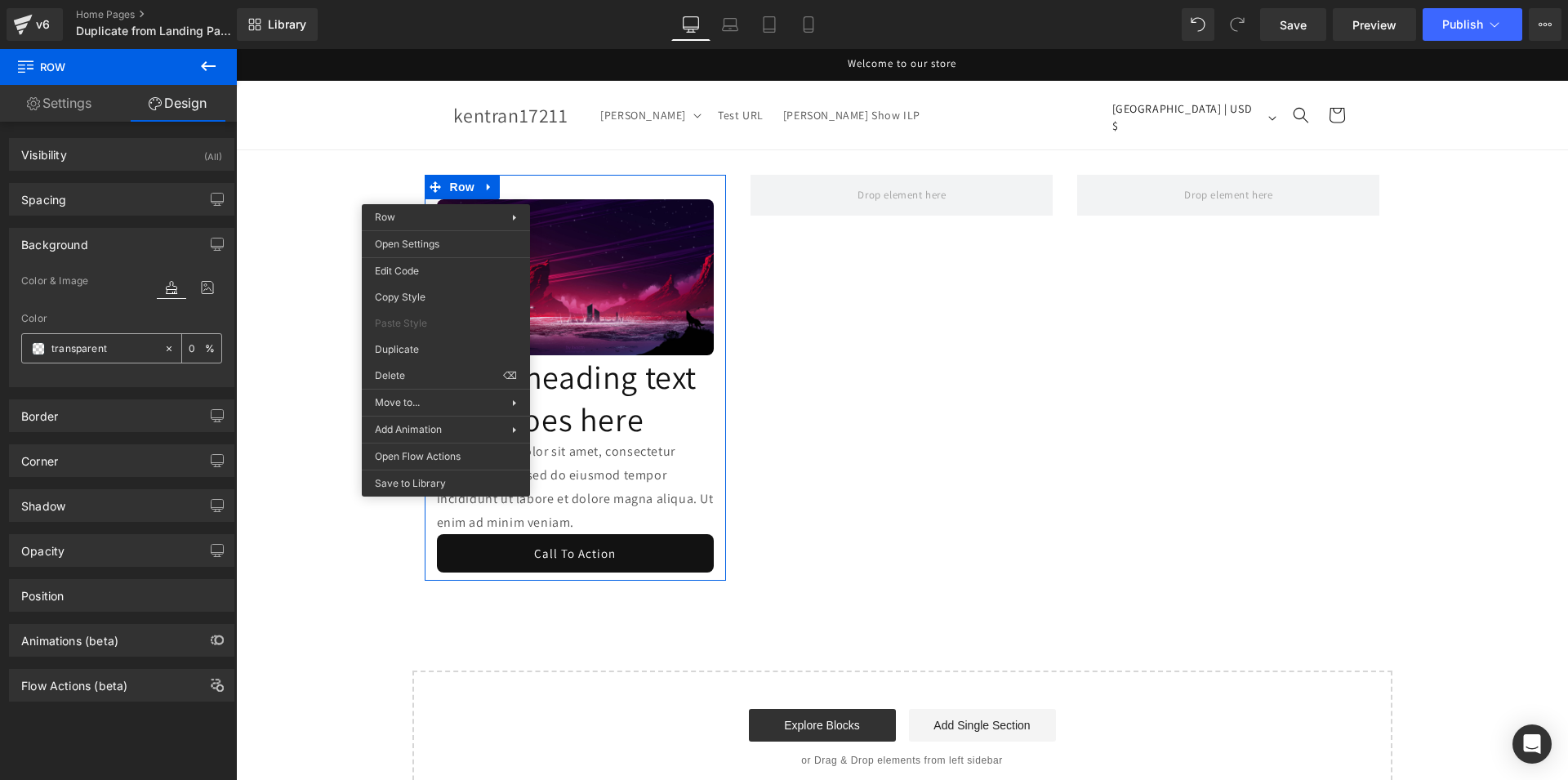
click at [36, 351] on span at bounding box center [39, 348] width 13 height 13
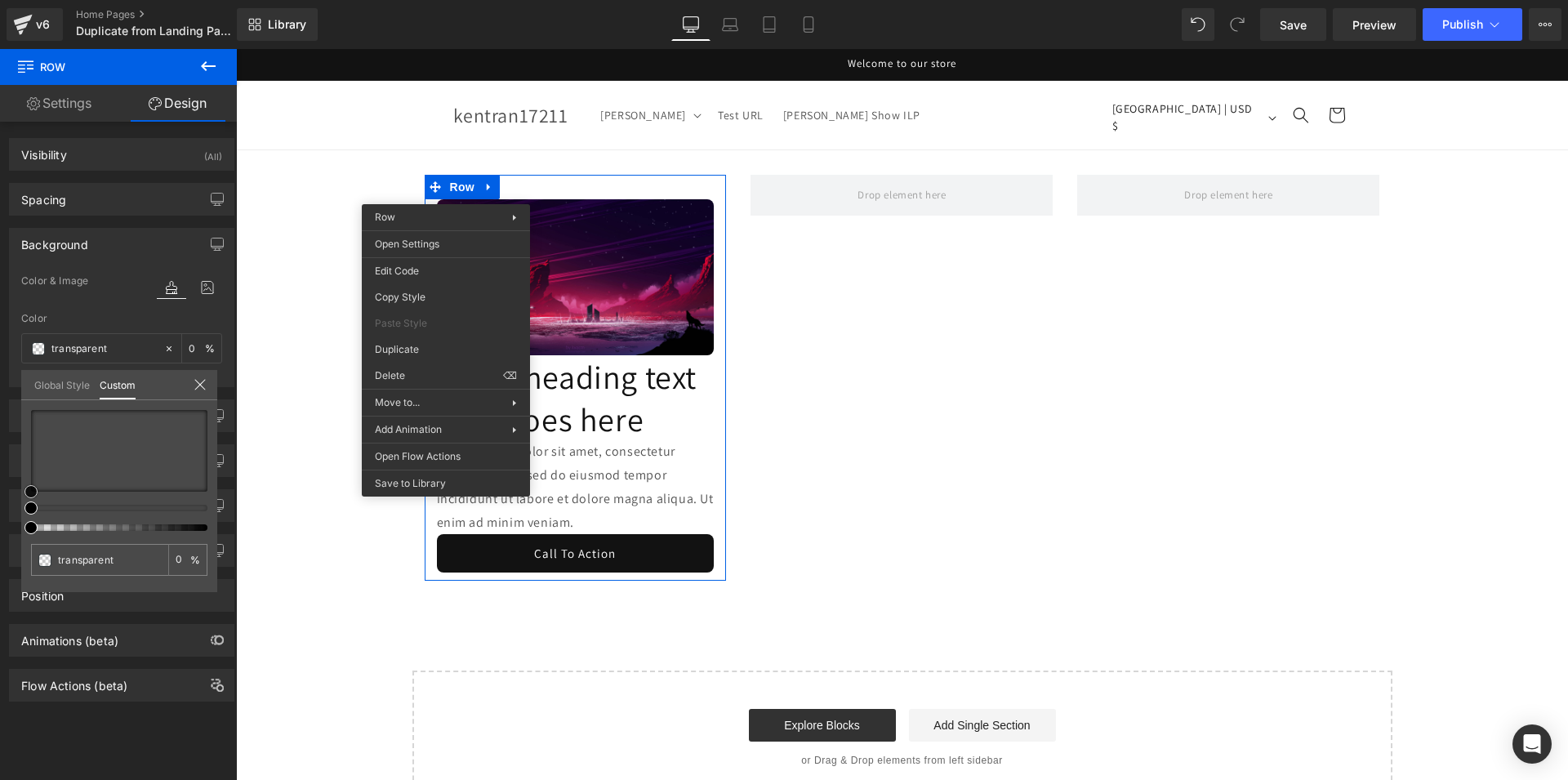
type input "#020202"
type input "100"
type input "#020202"
type input "100"
type input "#131010"
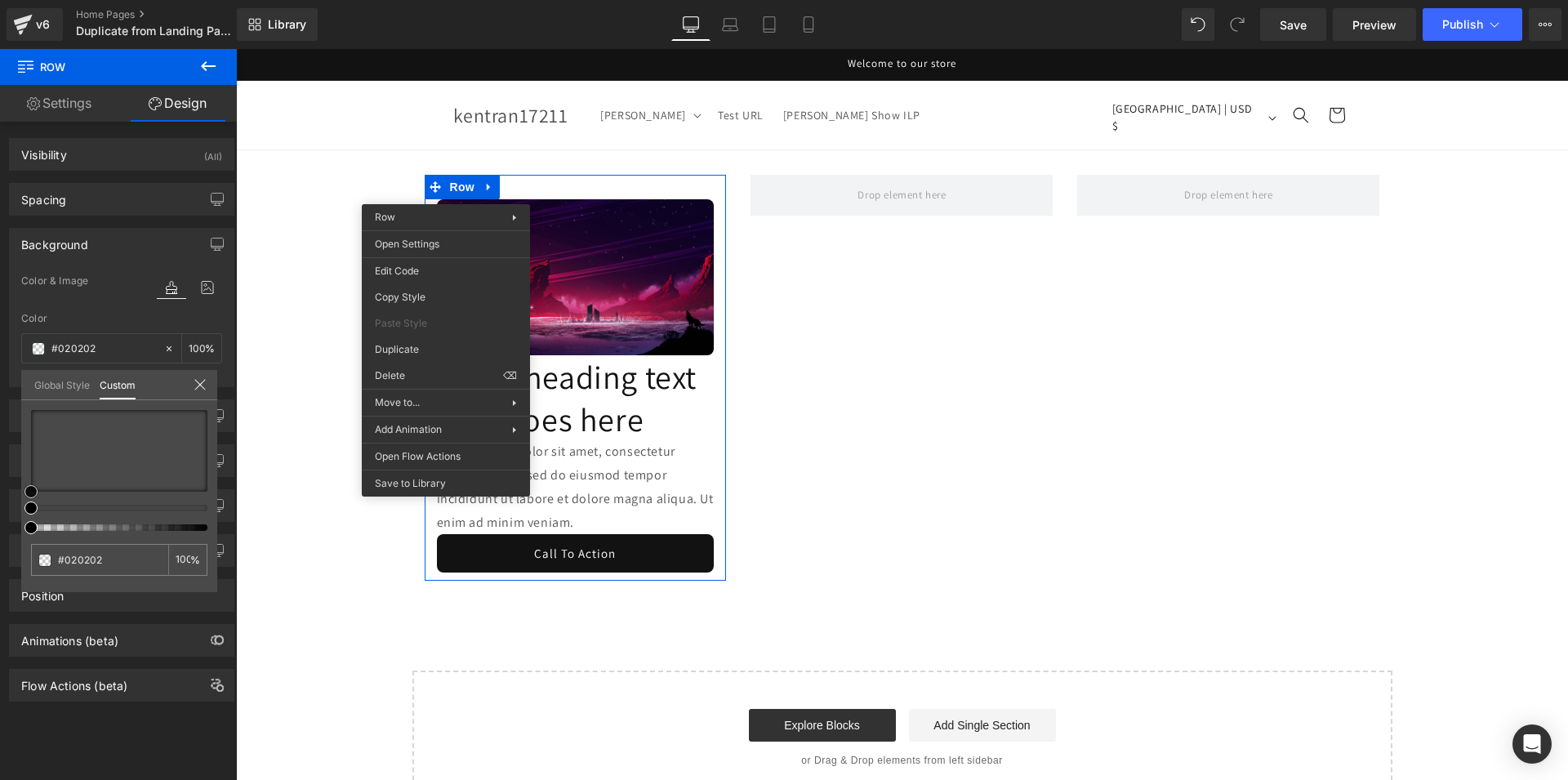
type input "#131010"
type input "#2e2323"
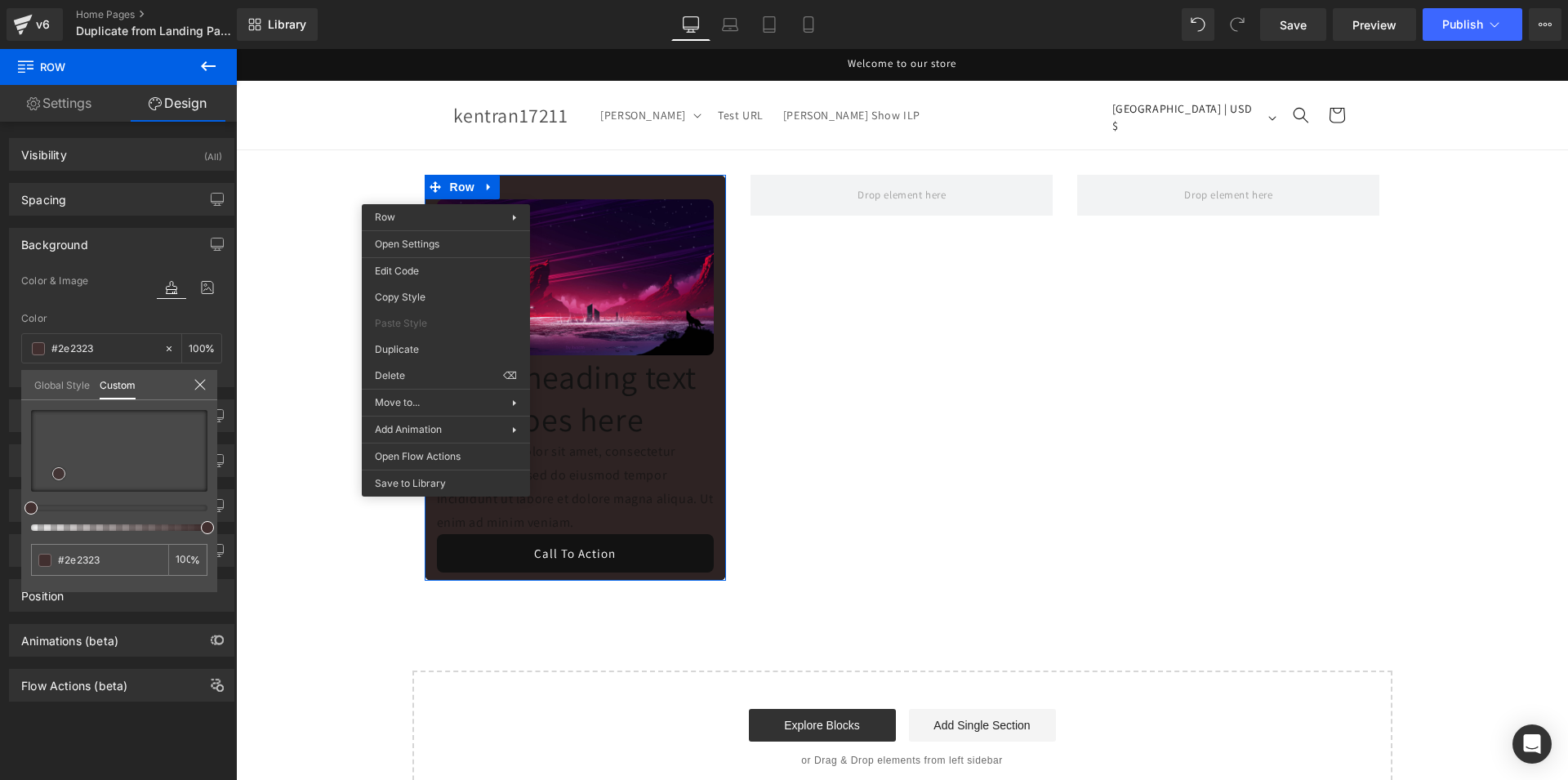
type input "#412f2f"
type input "#543a3a"
type input "#6c4545"
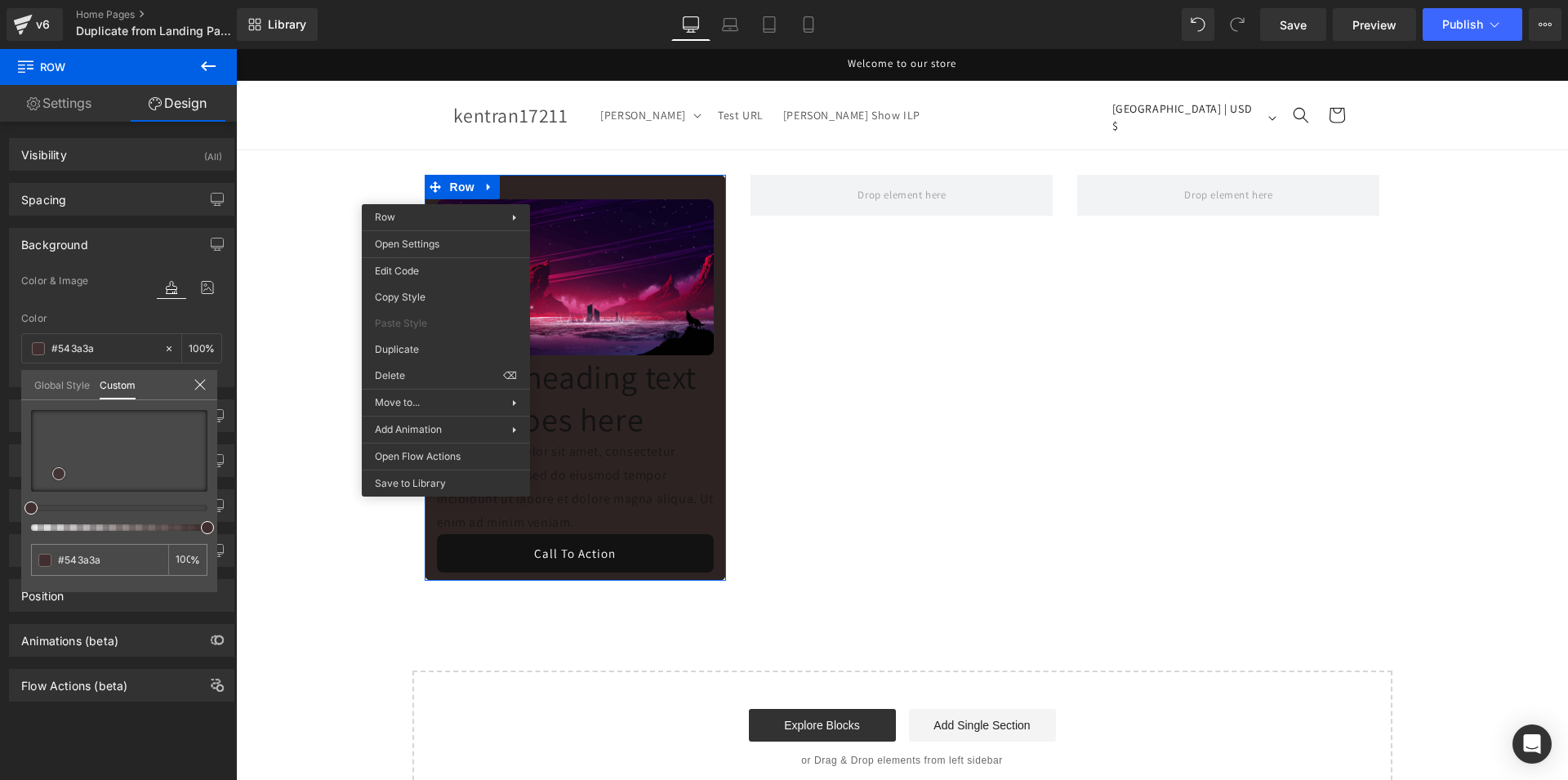
type input "#6c4545"
type input "#844c4c"
type input "#964f4f"
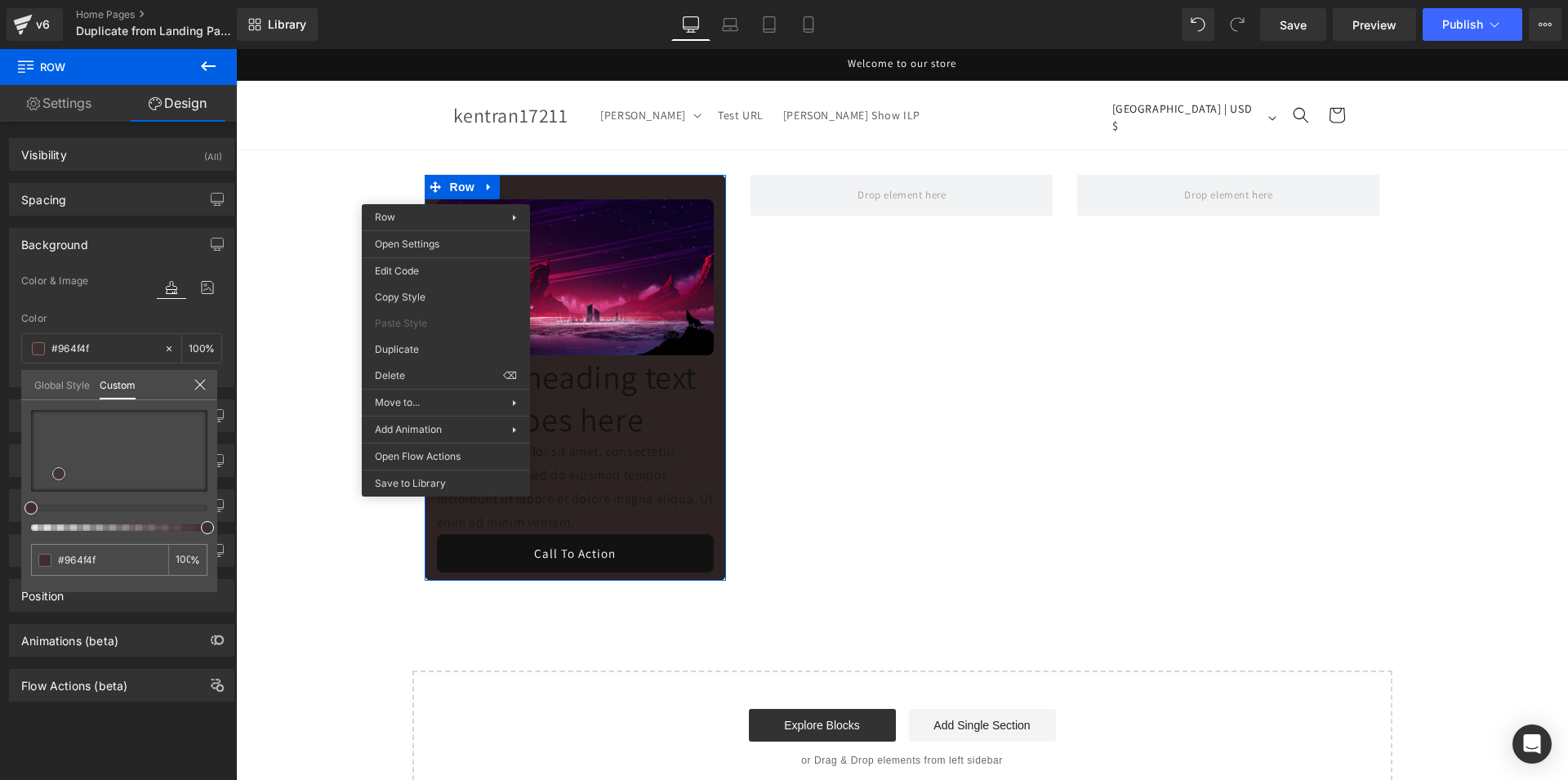
type input "#a14d4d"
type input "#b35656"
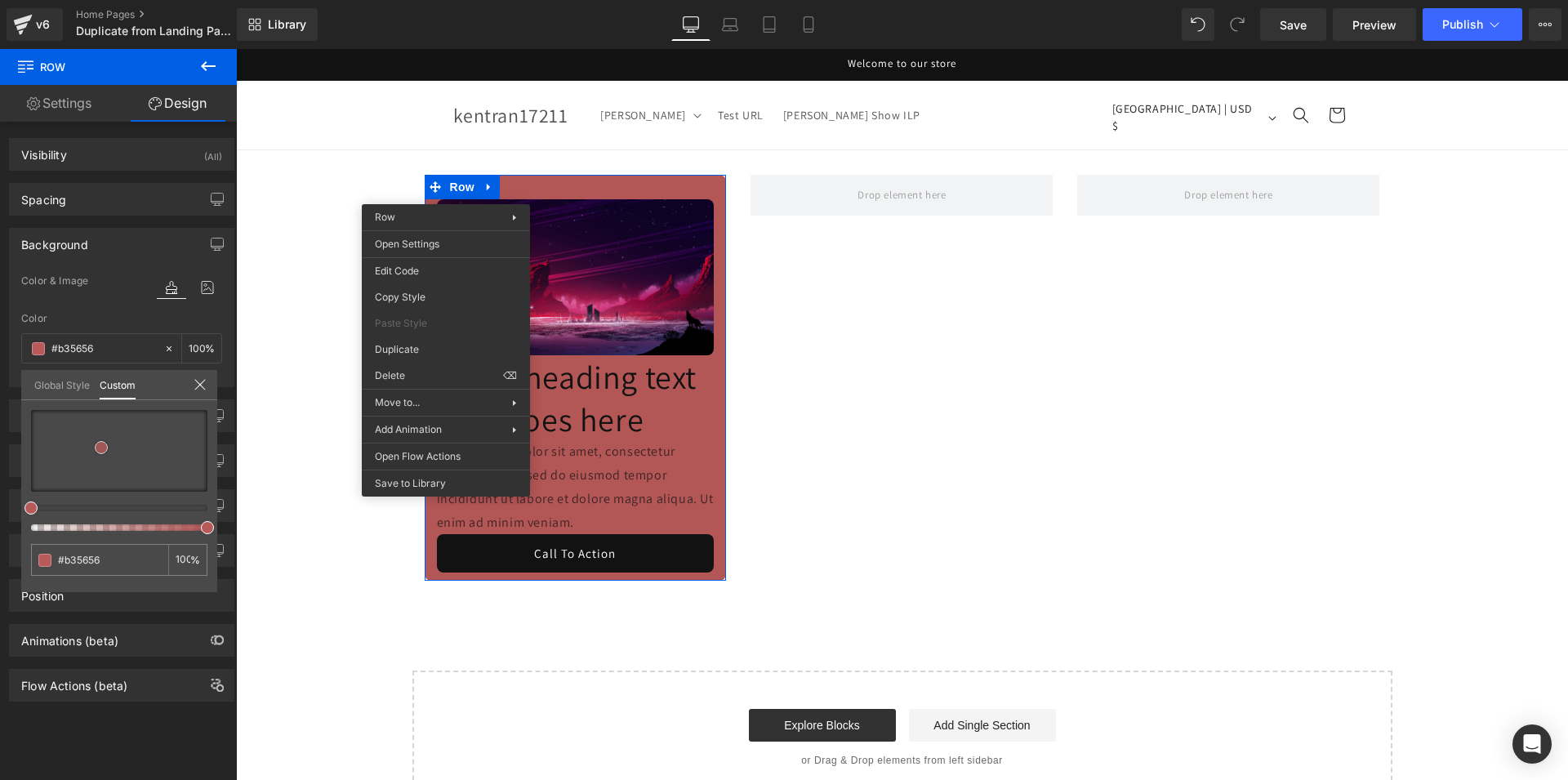
type input "#b85a5a"
type input "#bf6363"
type input "#c76f6f"
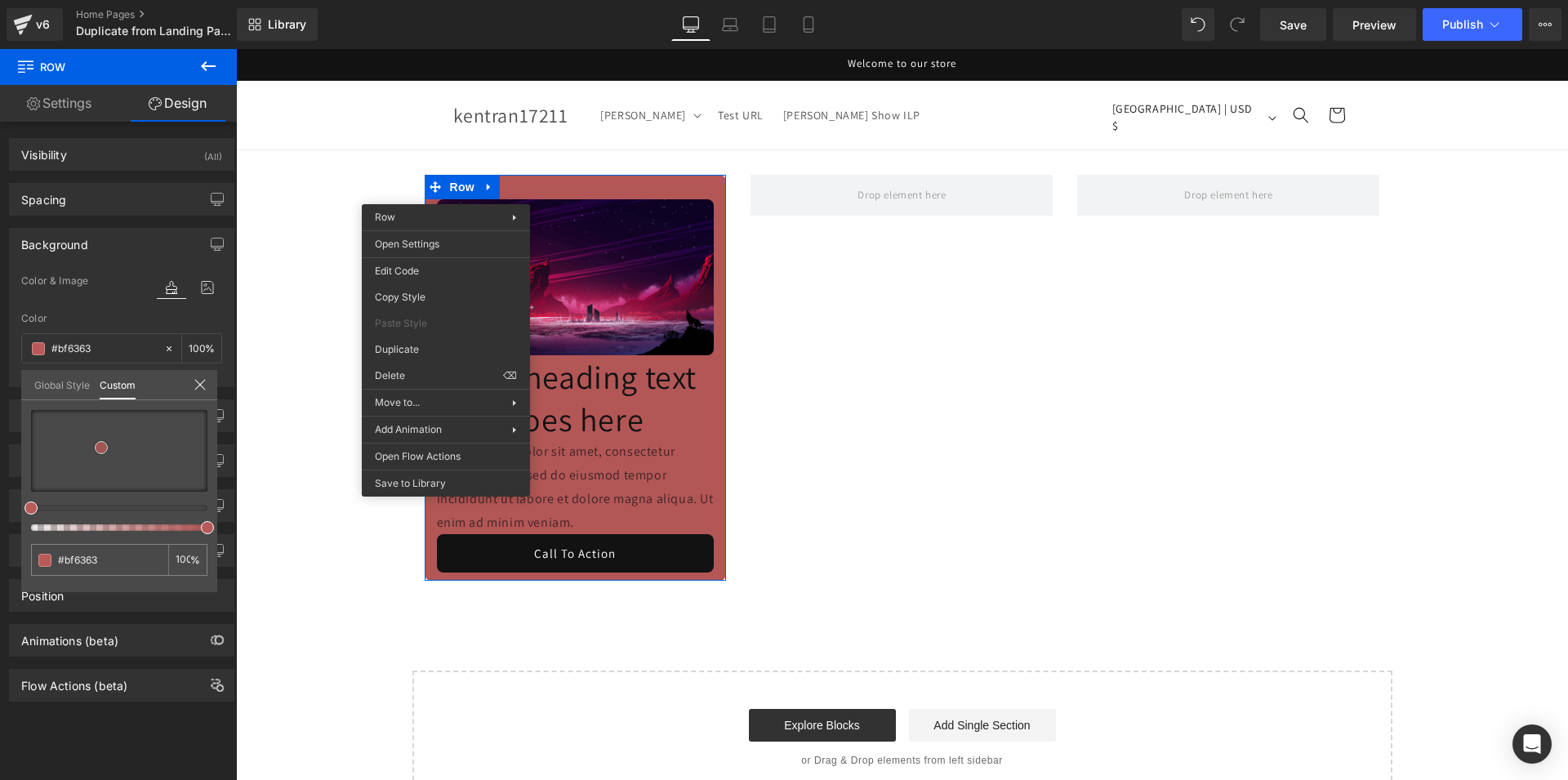
type input "#c76f6f"
type input "#cb7676"
type input "#d17f7f"
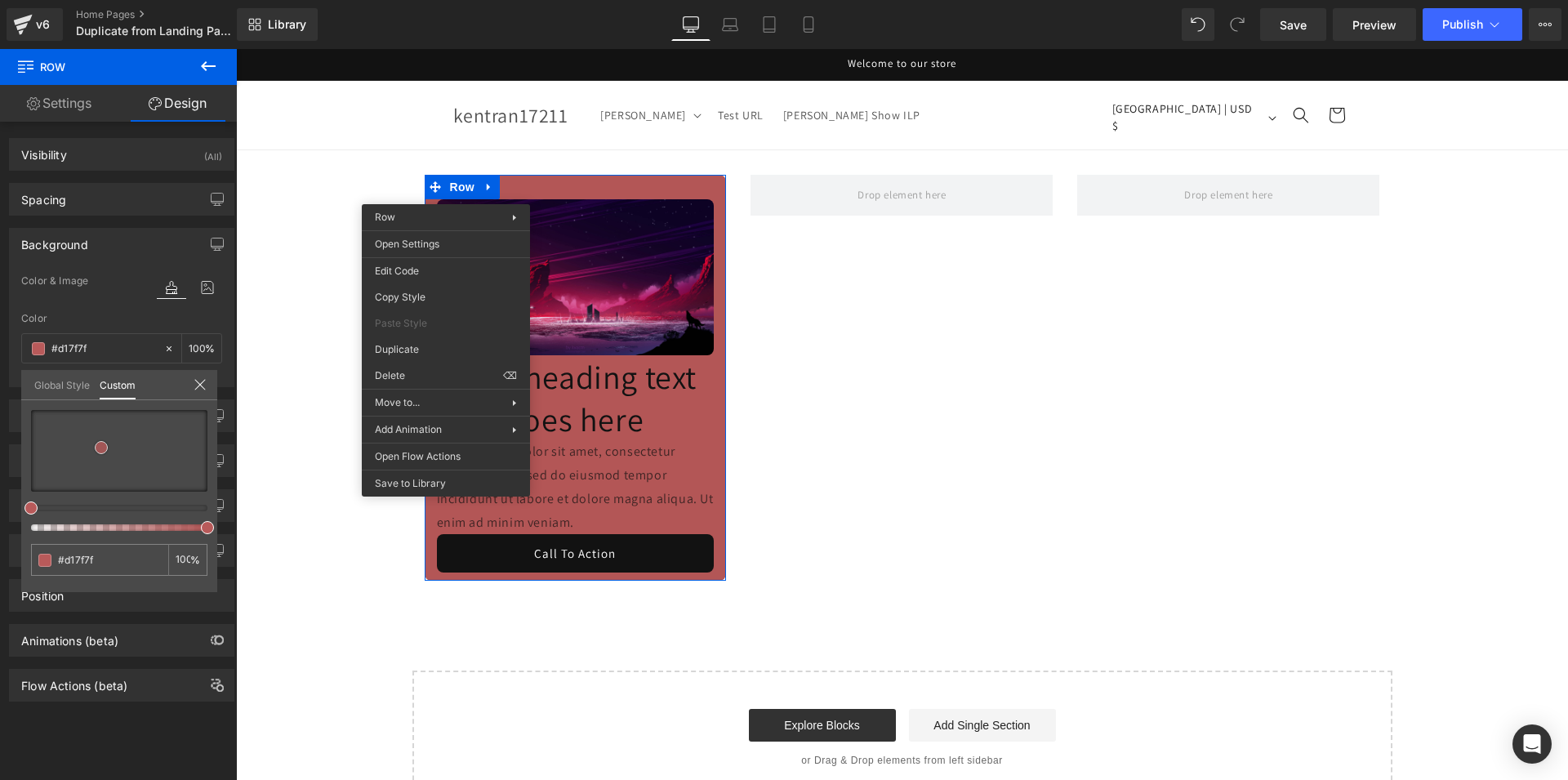
type input "#d38282"
type input "#d58a8a"
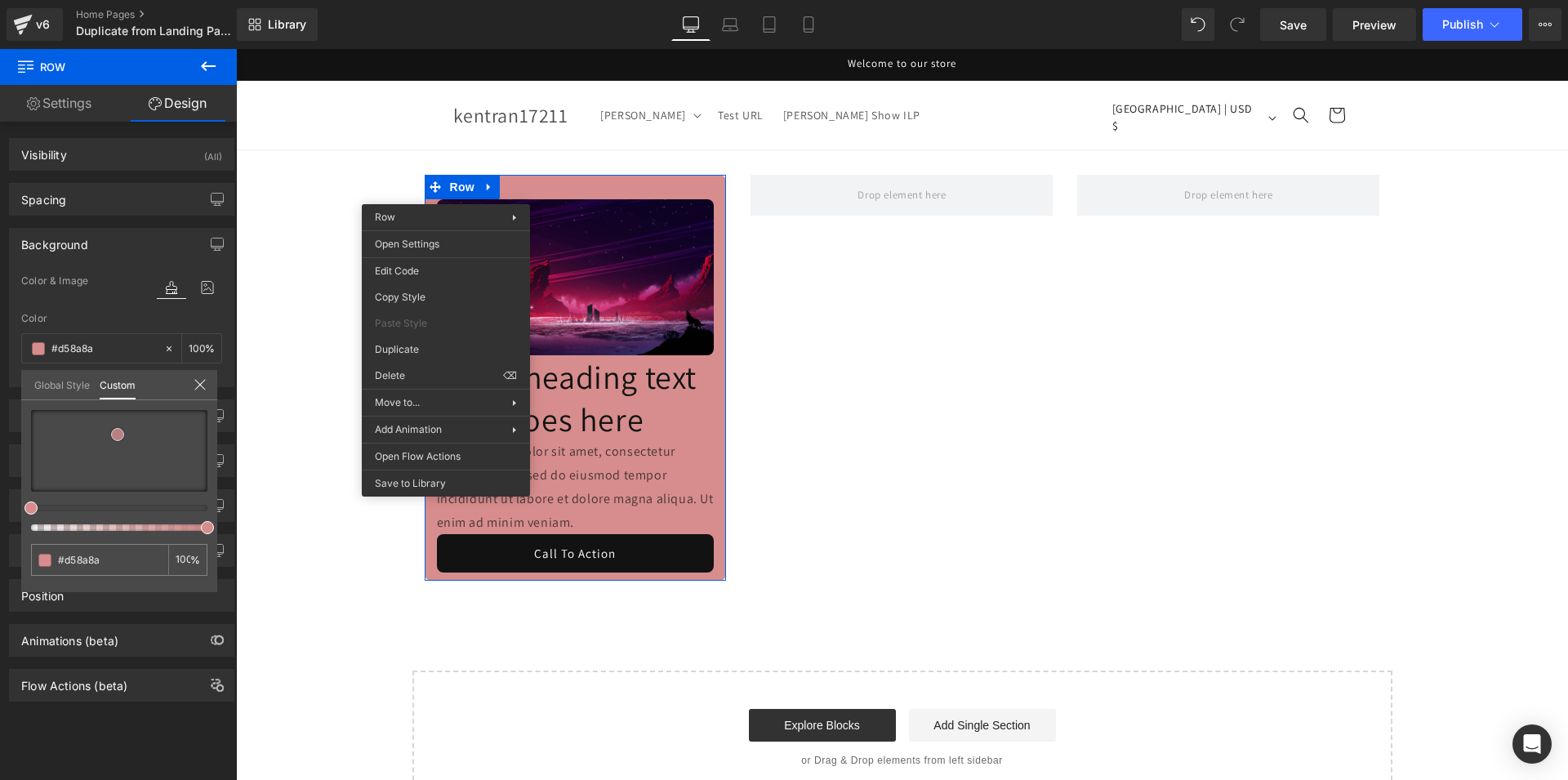
type input "#d78d8d"
type input "#d89191"
type input "#dc9797"
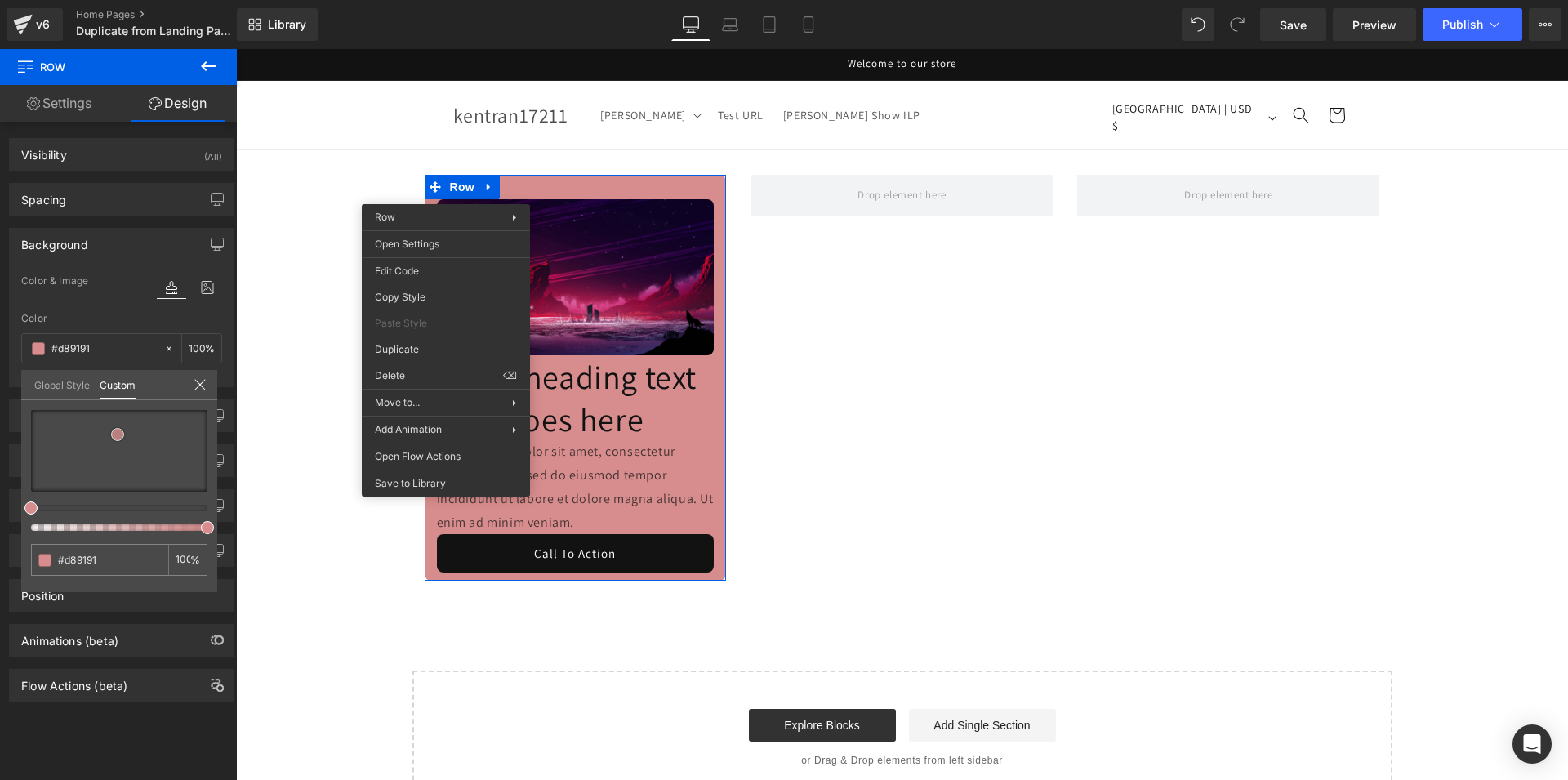
type input "#dc9797"
type input "#dd9b9b"
type input "#e0a3a3"
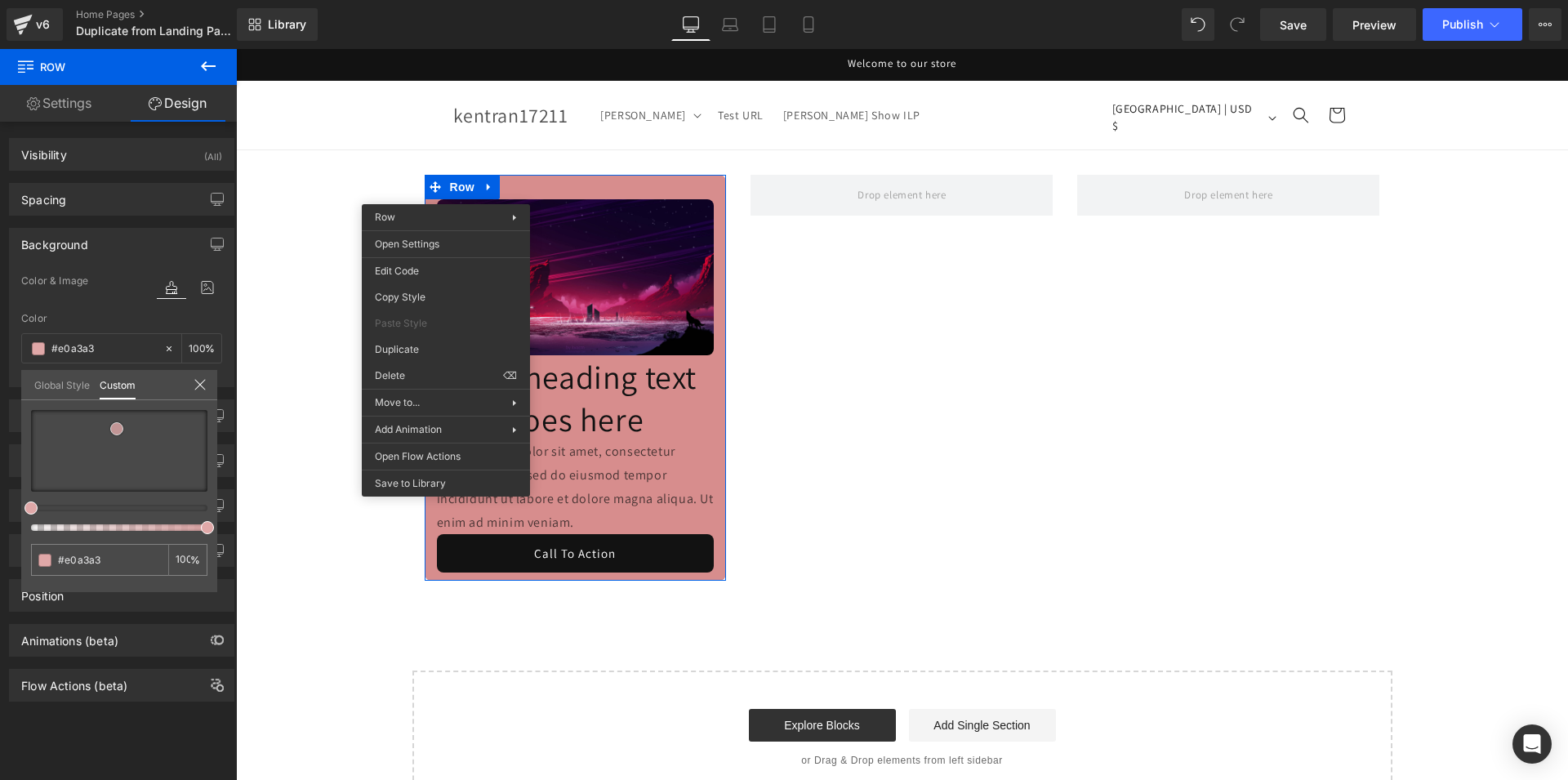
type input "#e0a8a8"
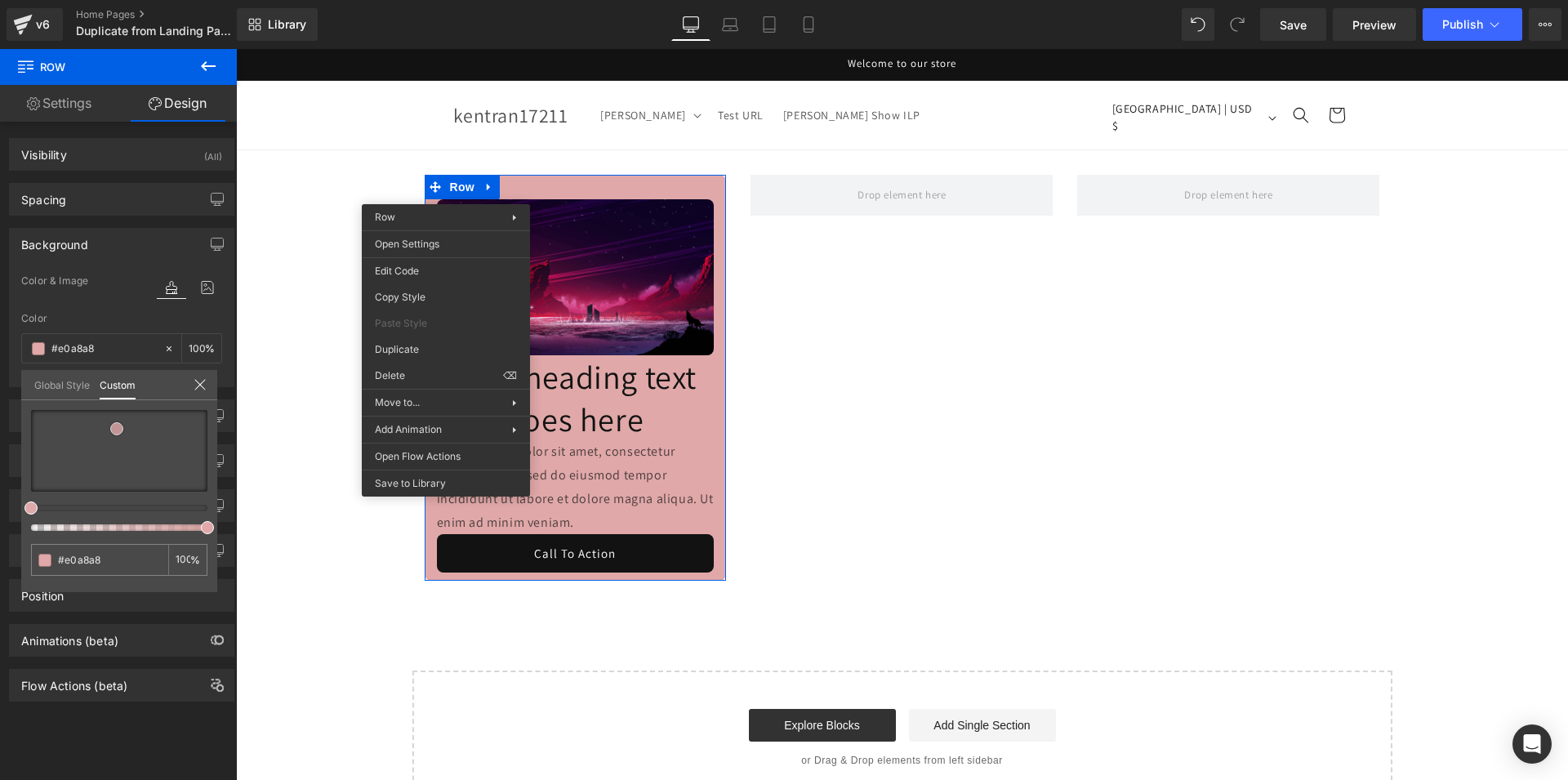
type input "#e1acac"
type input "#e0adad"
type input "#dfaeae"
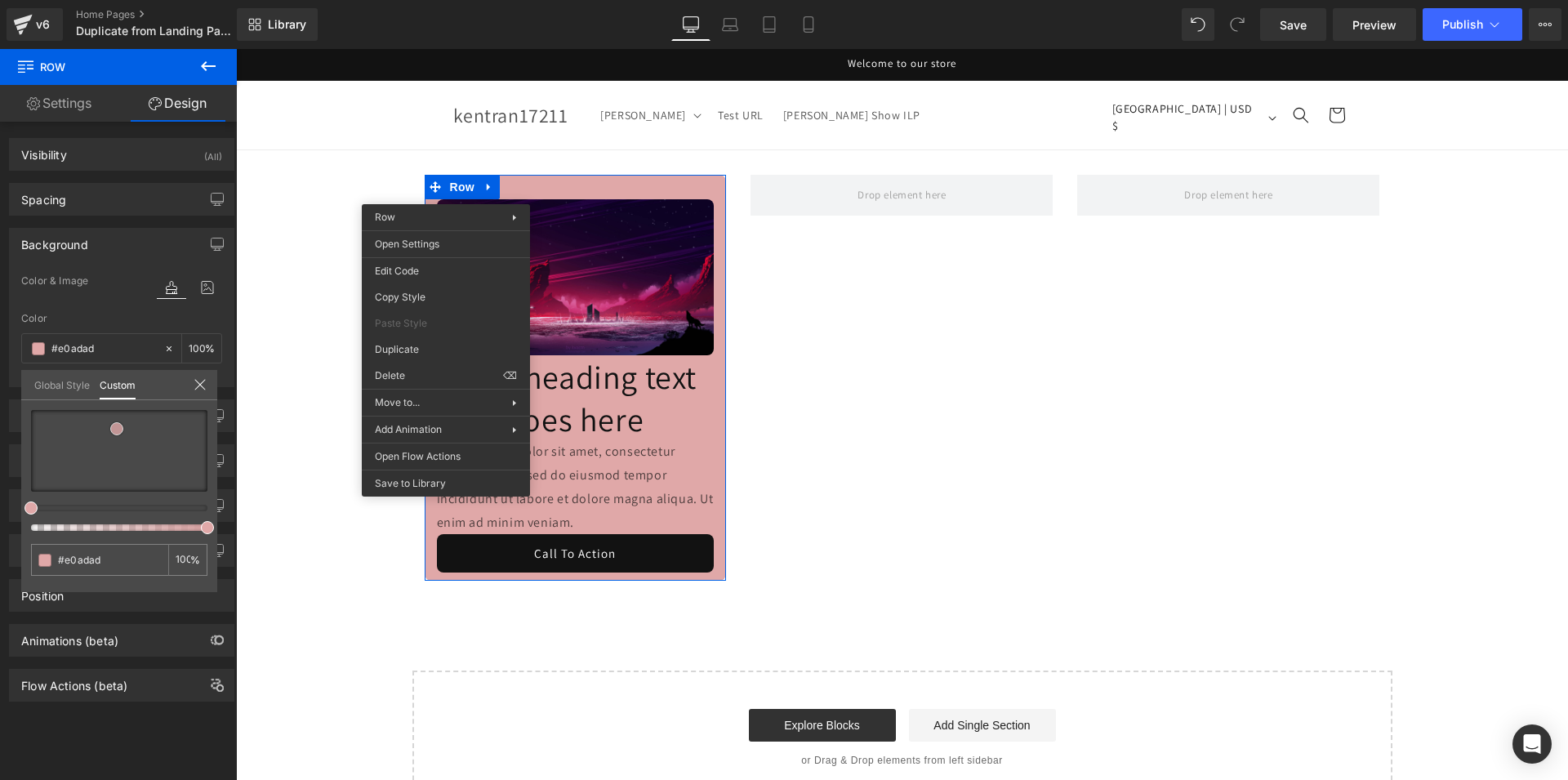
type input "#dfaeae"
type input "#ddb0b0"
type input "#d8a6a6"
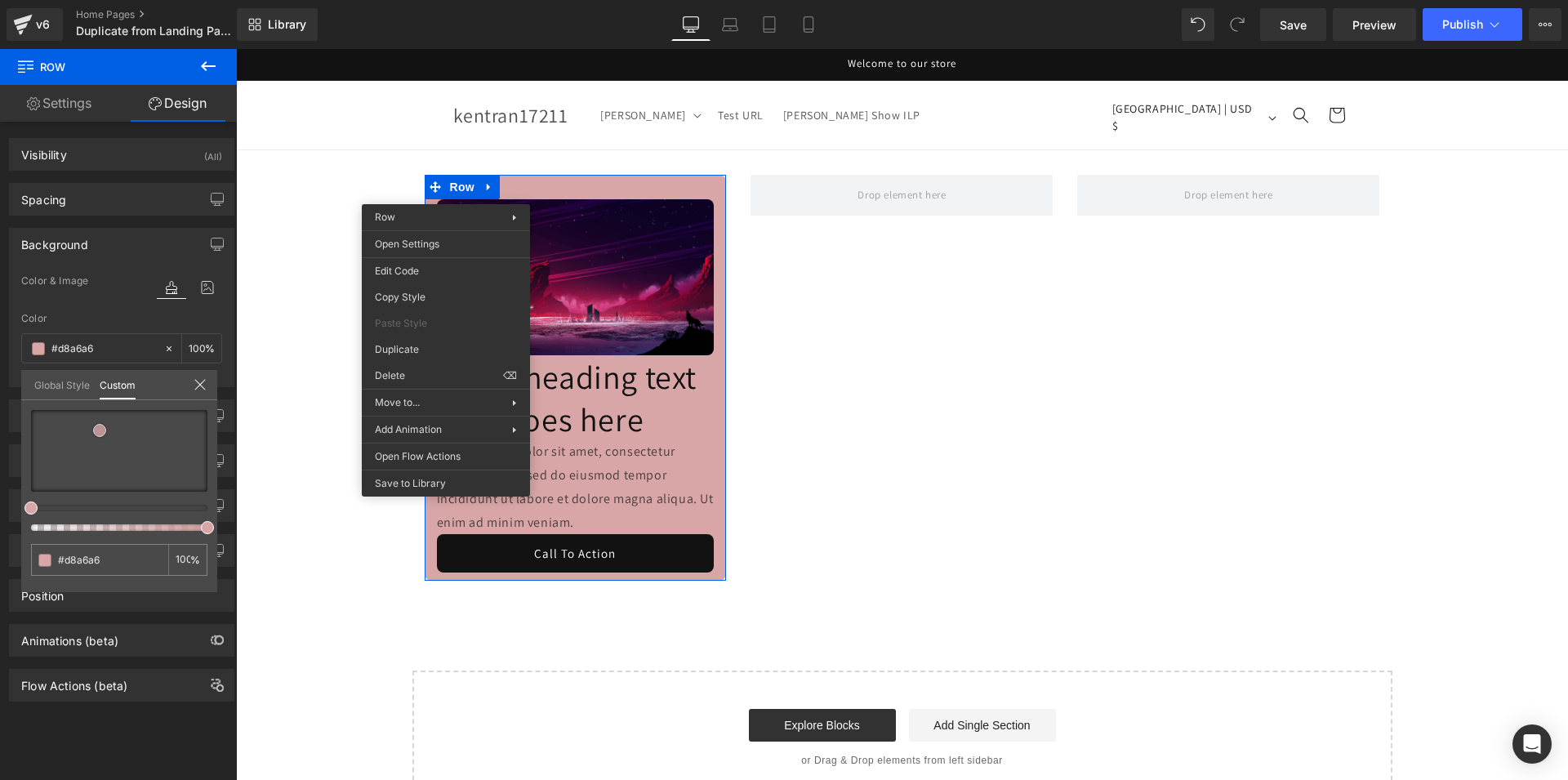
type input "#d6a2a2"
type input "#d3a0a0"
drag, startPoint x: 27, startPoint y: 491, endPoint x: 94, endPoint y: 433, distance: 88.6
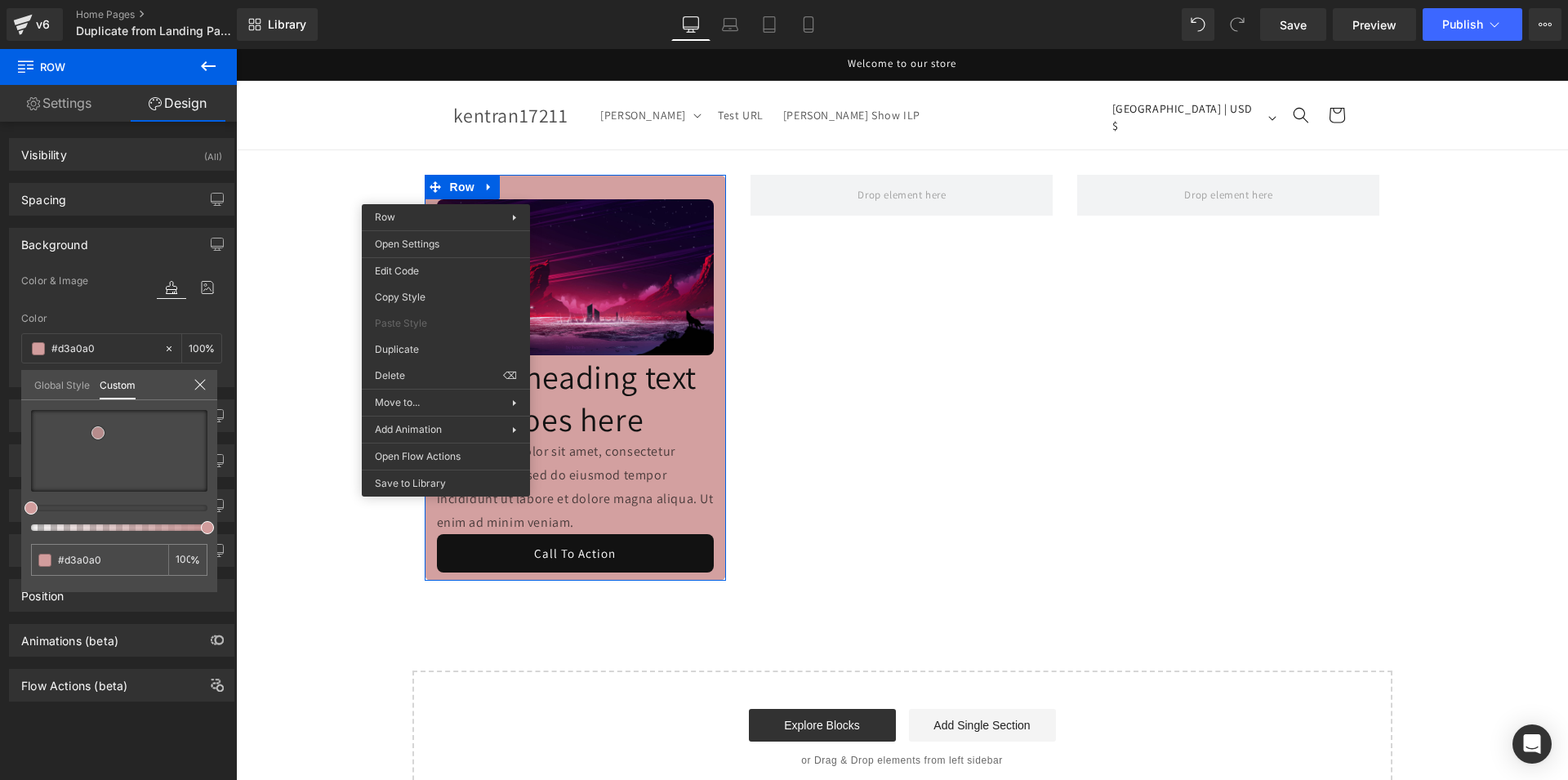
click at [94, 433] on span at bounding box center [98, 433] width 13 height 13
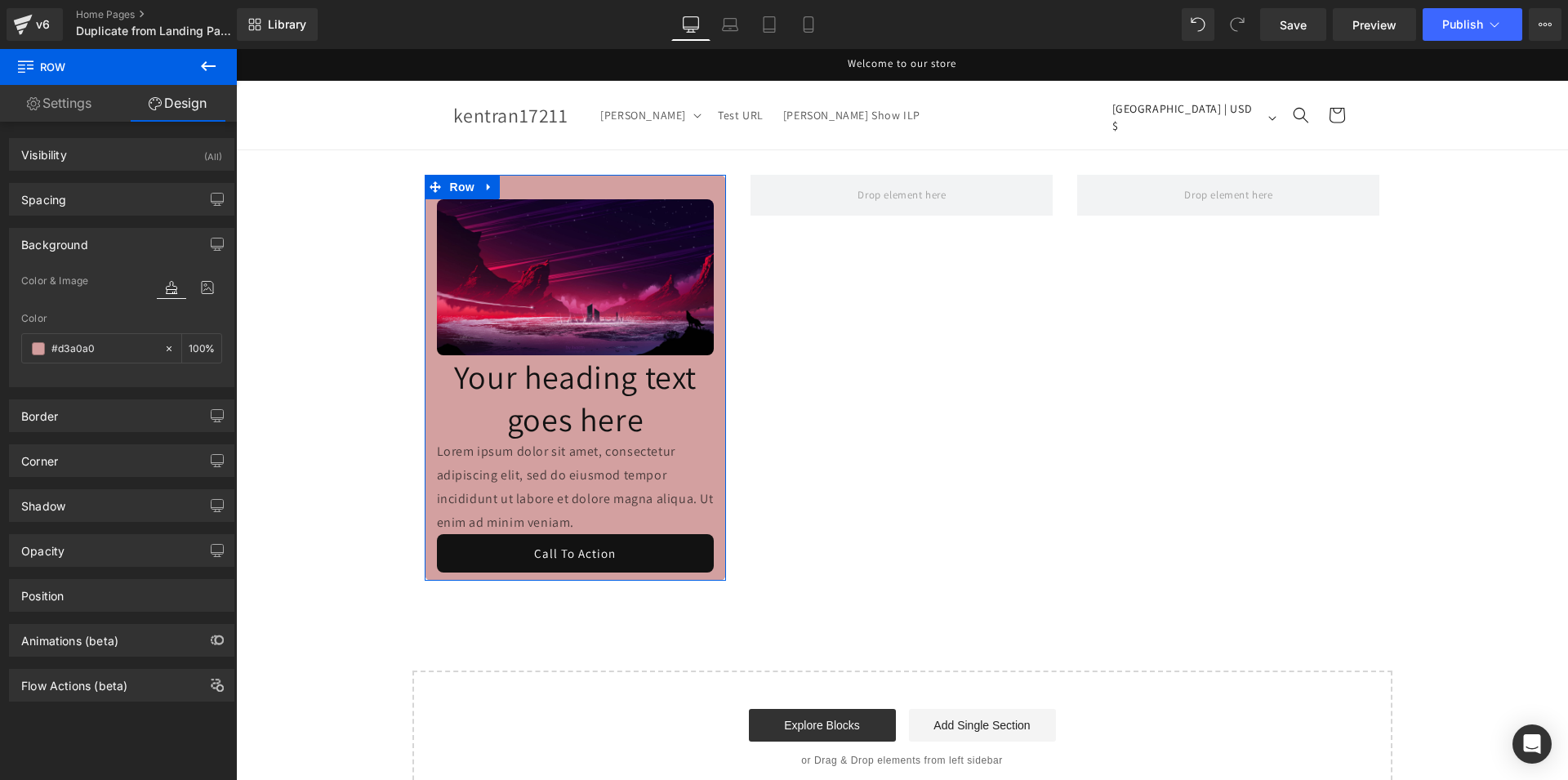
click at [299, 546] on body "Skip to content Welcome to our store [PERSON_NAME] Mega [PERSON_NAME] Mega Sub …" at bounding box center [902, 603] width 1332 height 1108
